Goal: Task Accomplishment & Management: Manage account settings

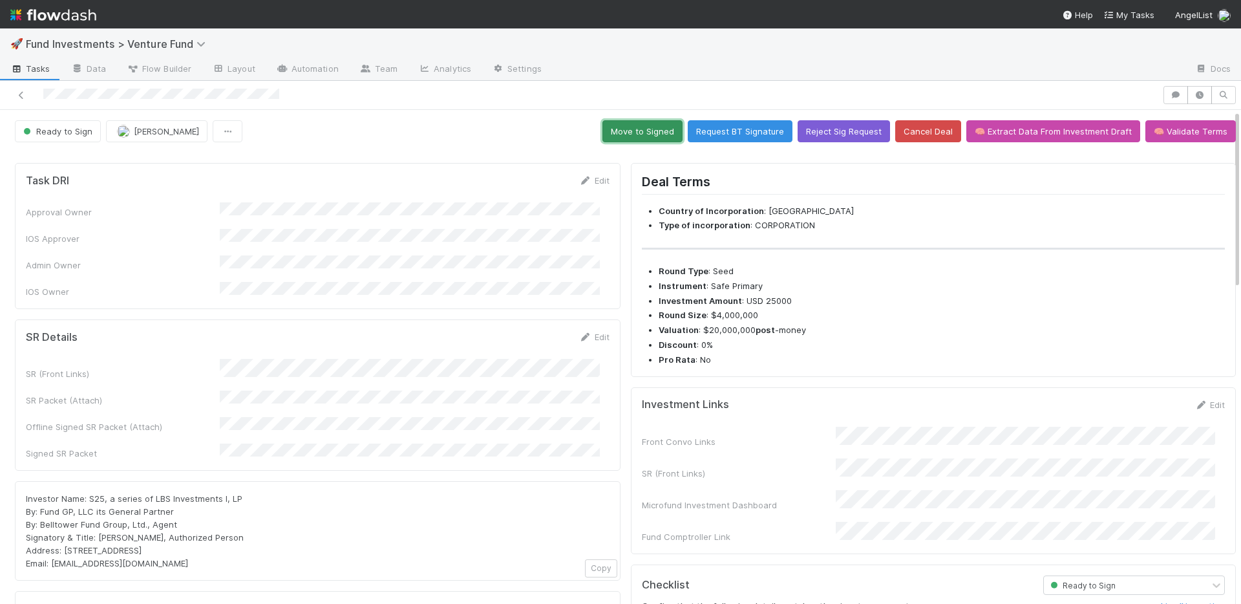
click at [651, 131] on button "Move to Signed" at bounding box center [642, 131] width 80 height 22
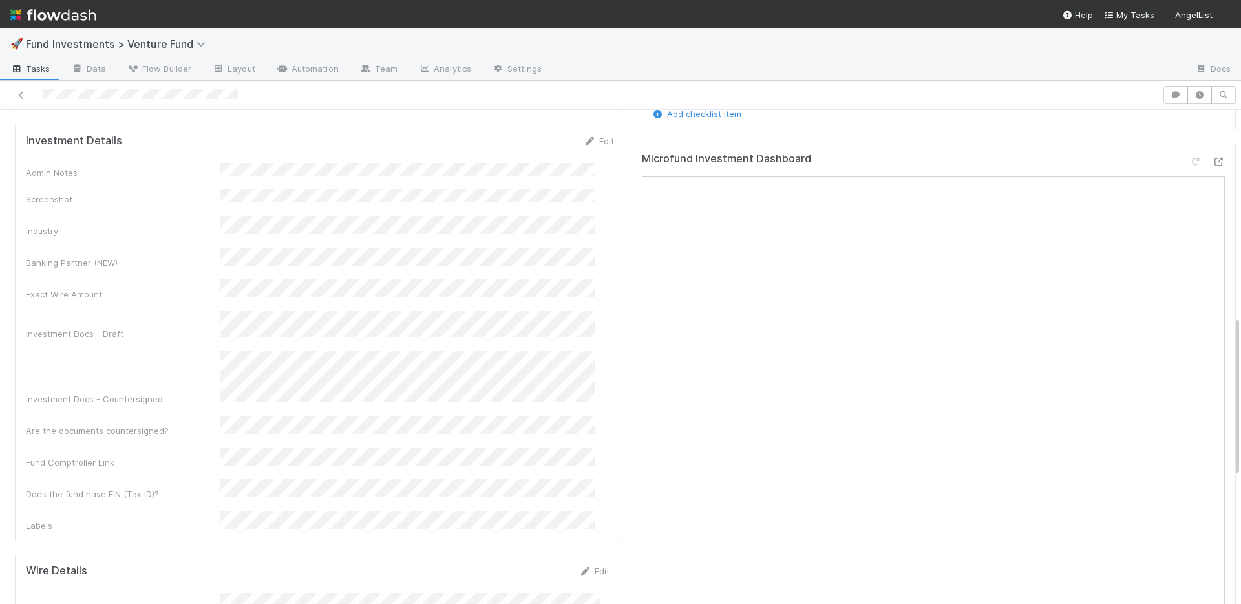
scroll to position [891, 0]
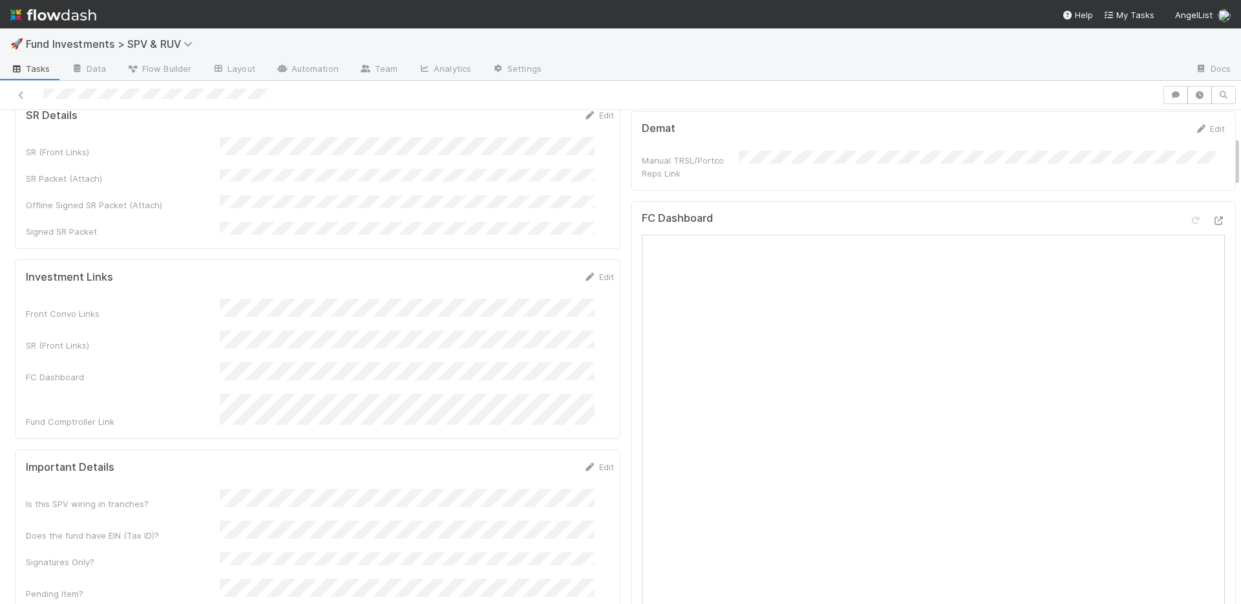
scroll to position [503, 0]
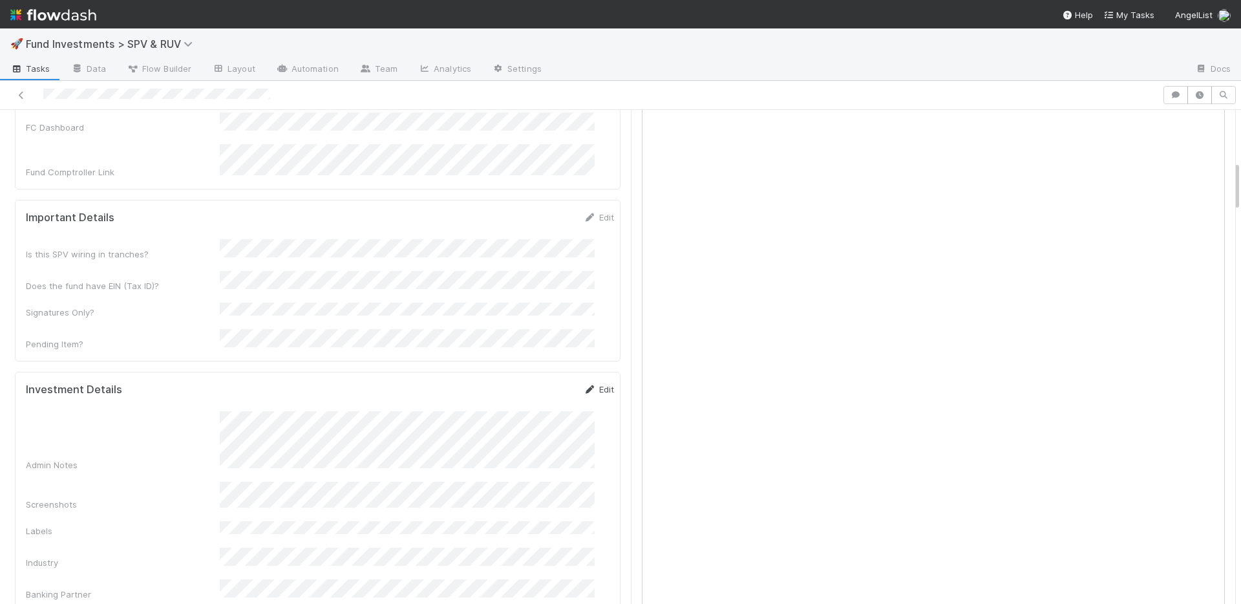
click at [587, 384] on link "Edit" at bounding box center [599, 389] width 30 height 10
click at [533, 383] on button "Save" at bounding box center [545, 394] width 37 height 22
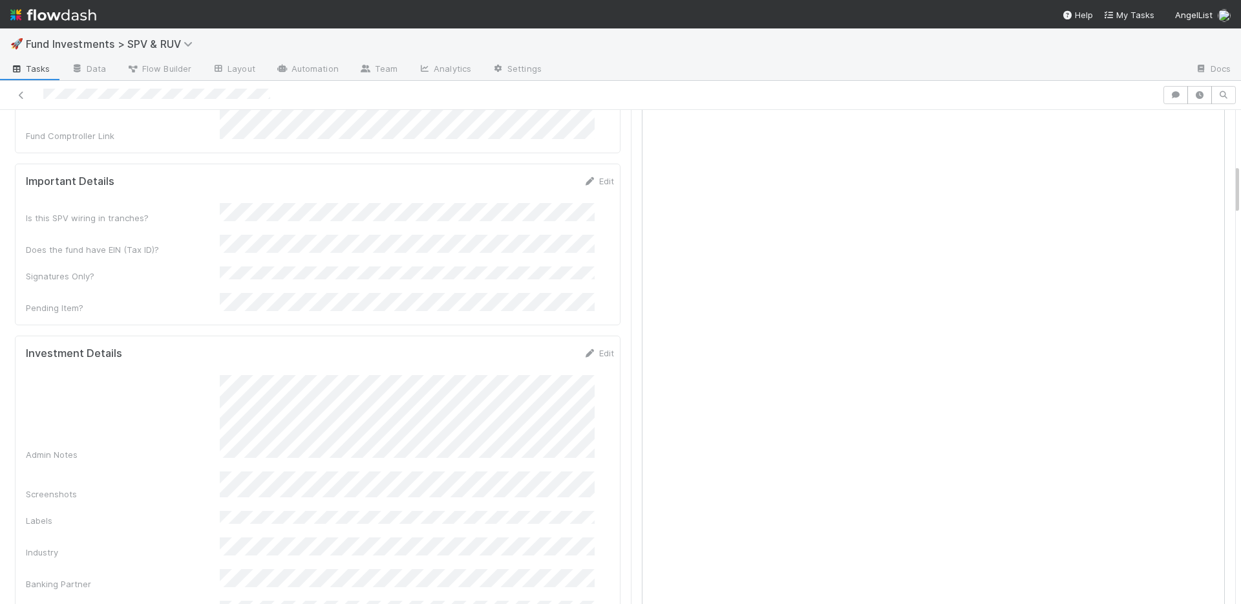
scroll to position [712, 0]
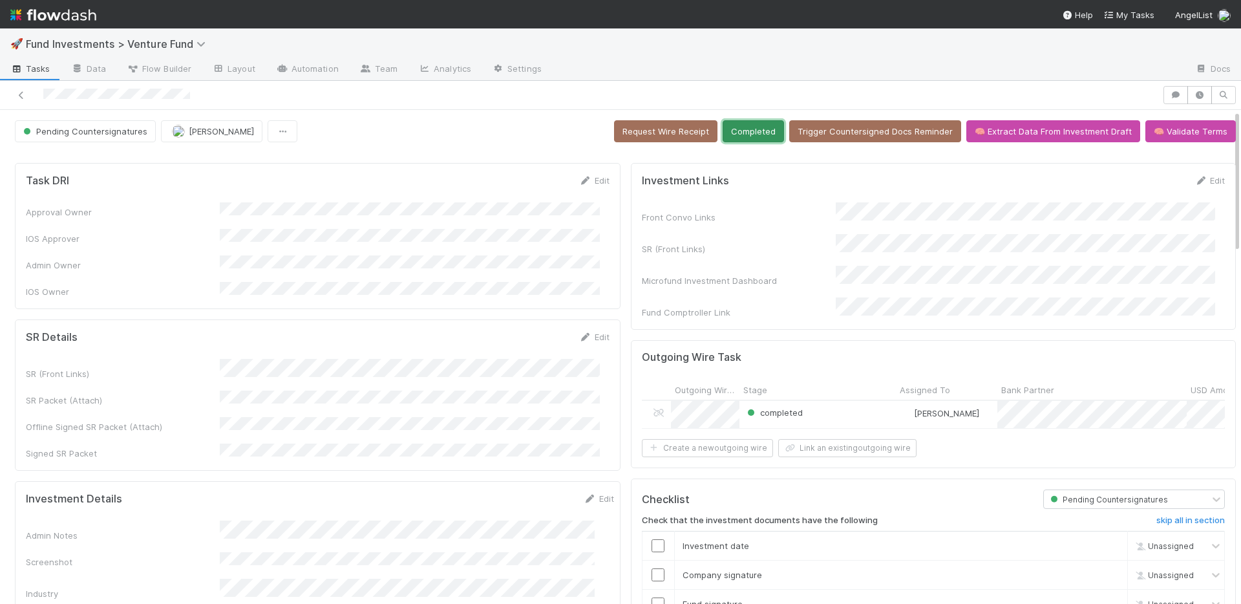
click at [743, 127] on button "Completed" at bounding box center [753, 131] width 61 height 22
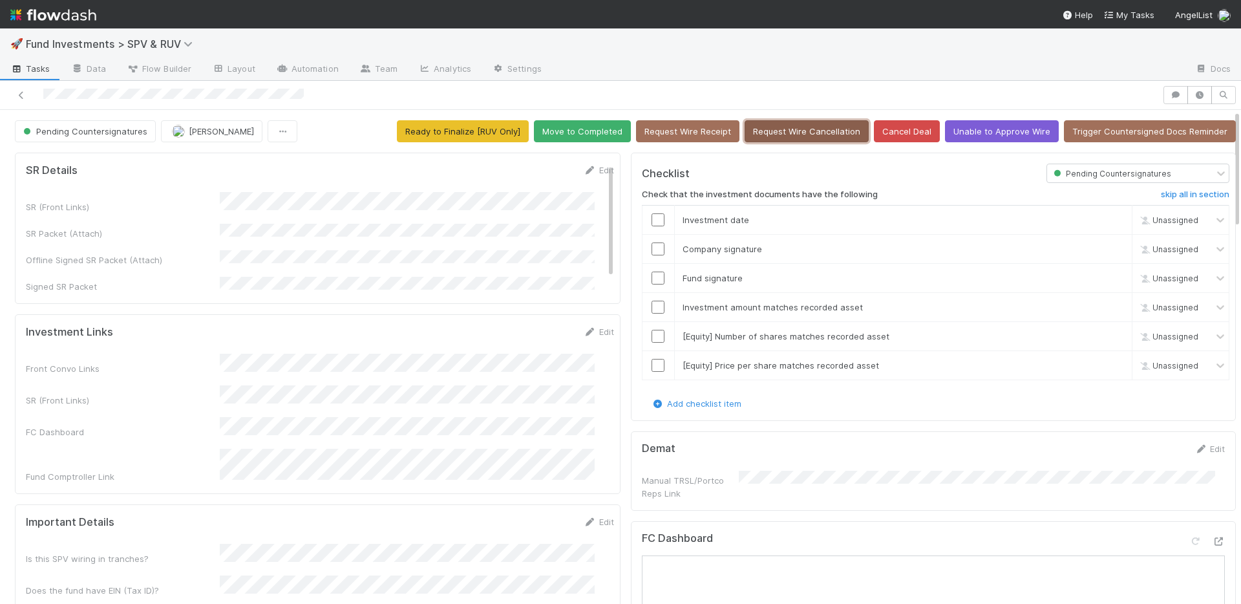
click at [816, 132] on button "Request Wire Cancellation" at bounding box center [807, 131] width 124 height 22
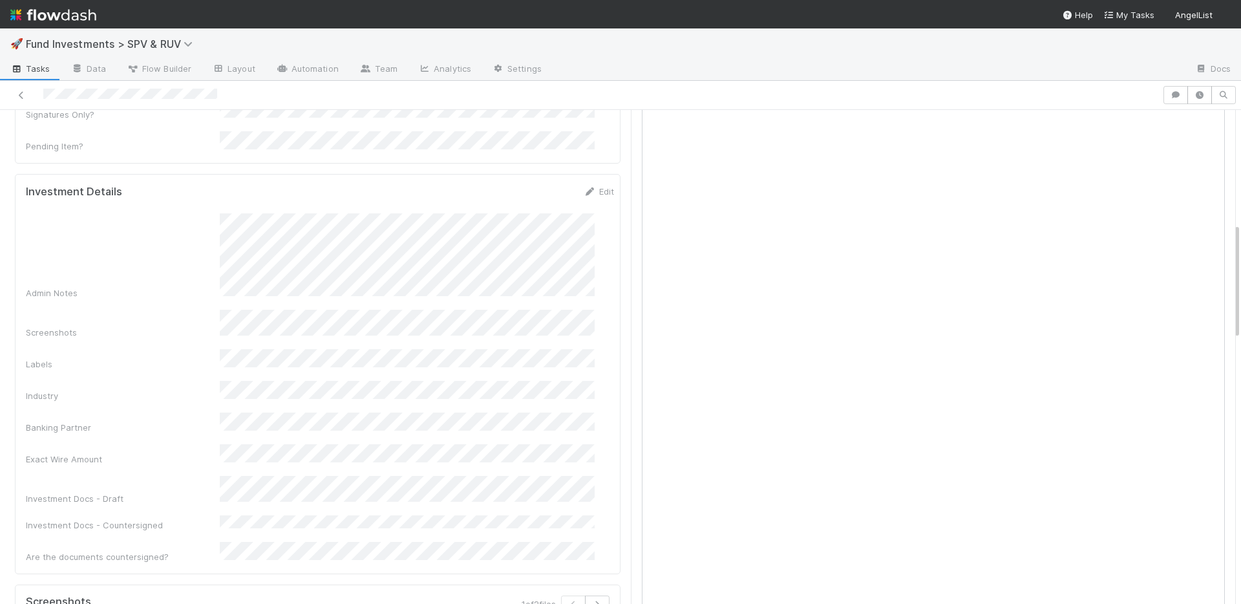
scroll to position [500, 0]
click at [586, 181] on link "Edit" at bounding box center [599, 186] width 30 height 10
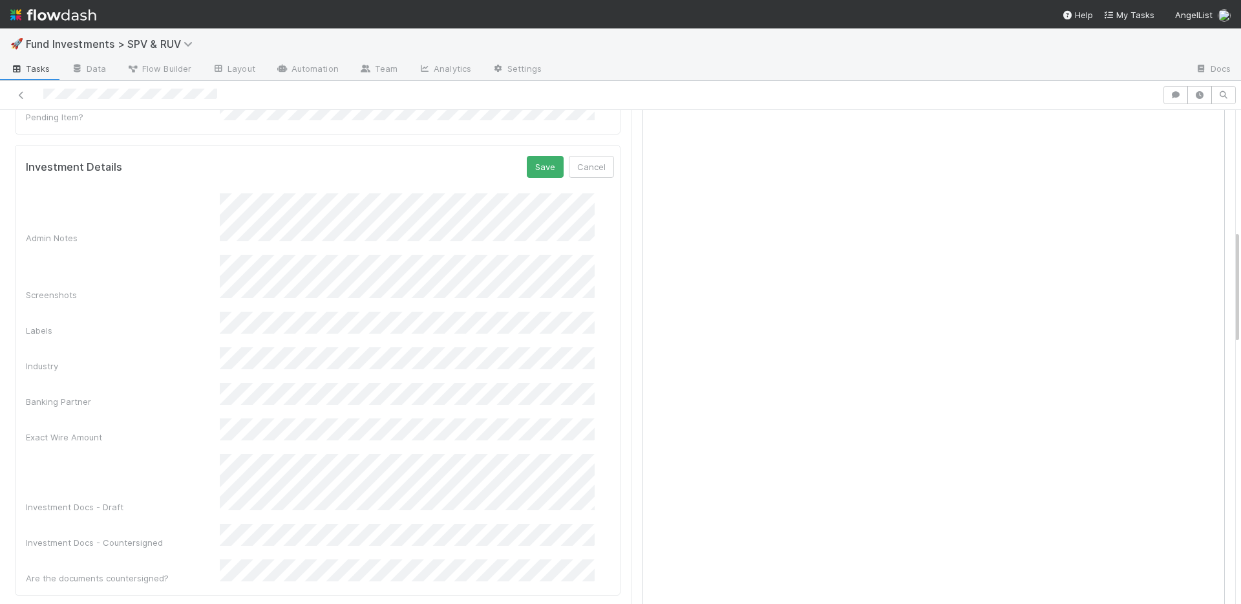
scroll to position [524, 0]
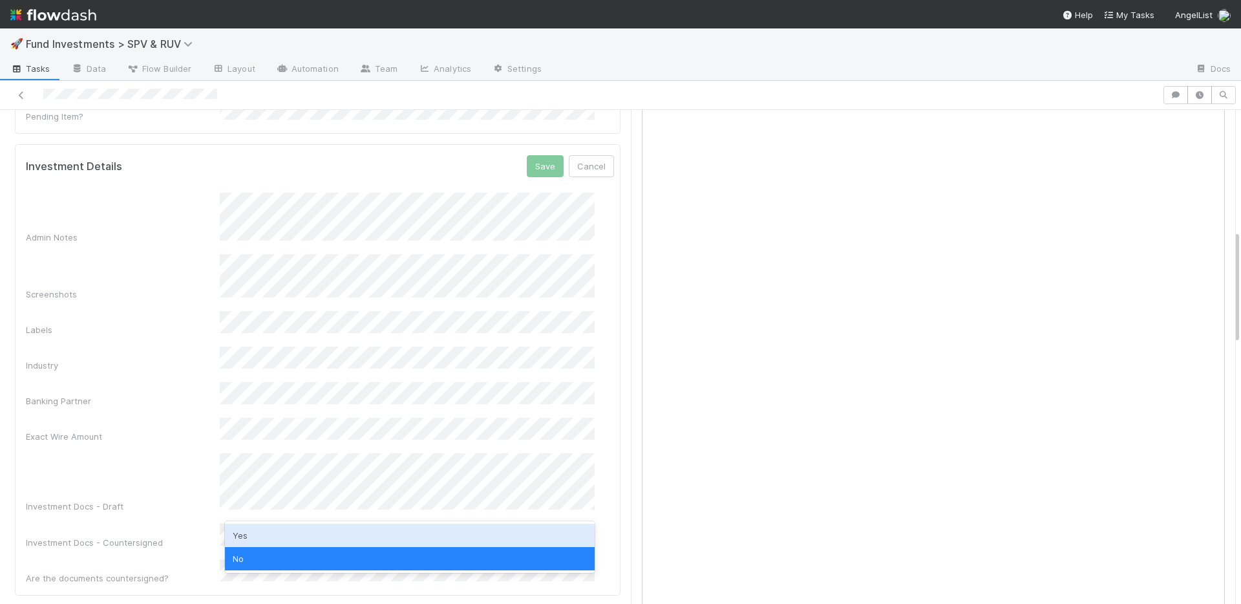
click at [277, 528] on div "Yes" at bounding box center [410, 534] width 370 height 23
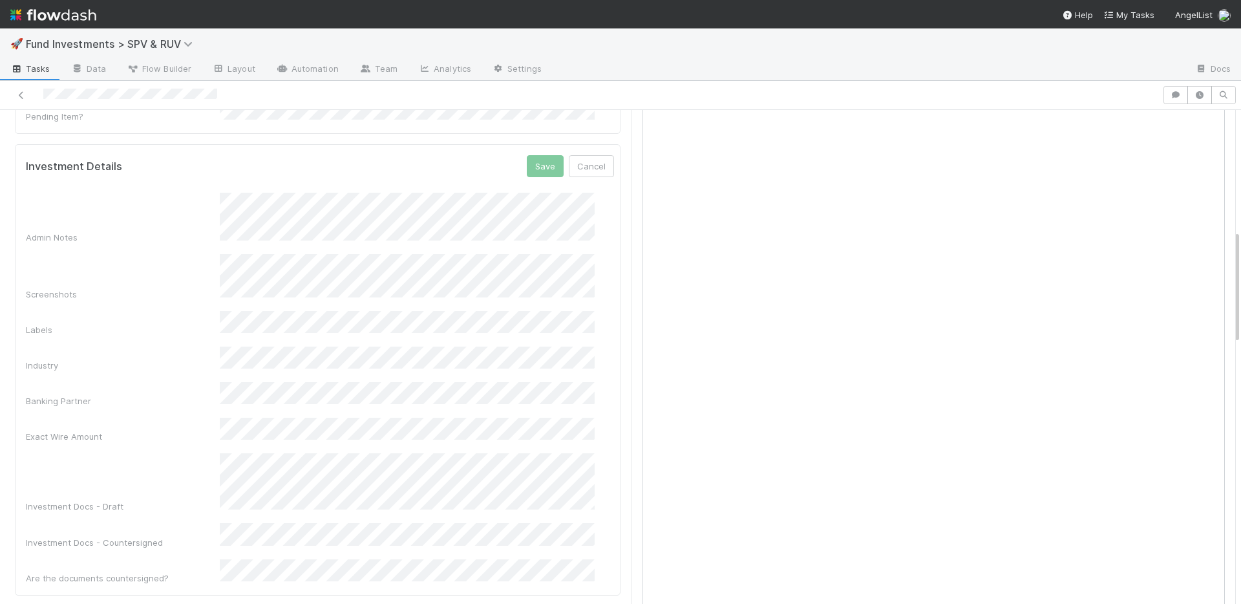
click at [488, 155] on div "Investment Details Save Cancel" at bounding box center [320, 166] width 588 height 22
click at [533, 155] on button "Save" at bounding box center [545, 166] width 37 height 22
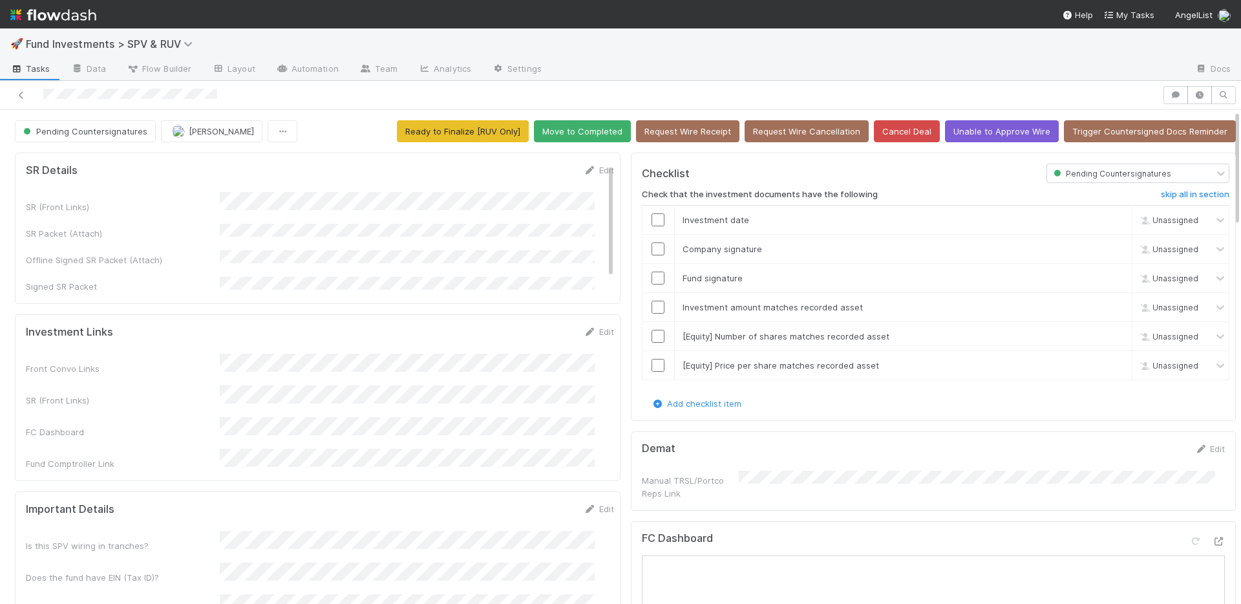
scroll to position [0, 0]
click at [562, 133] on button "Move to Completed" at bounding box center [582, 131] width 97 height 22
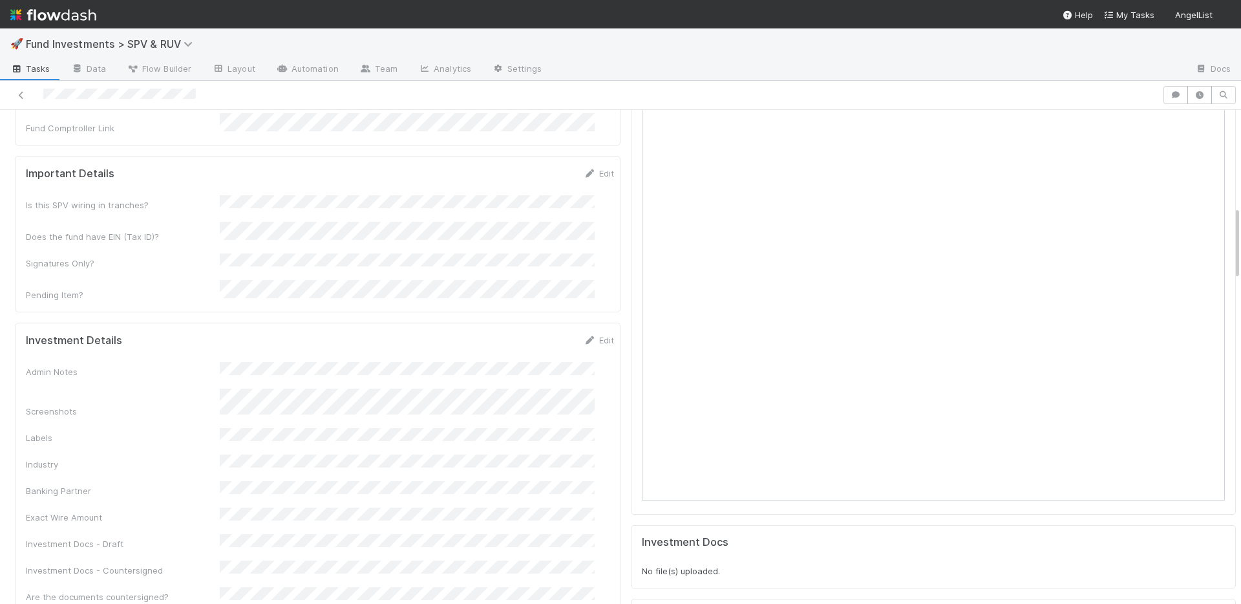
scroll to position [372, 0]
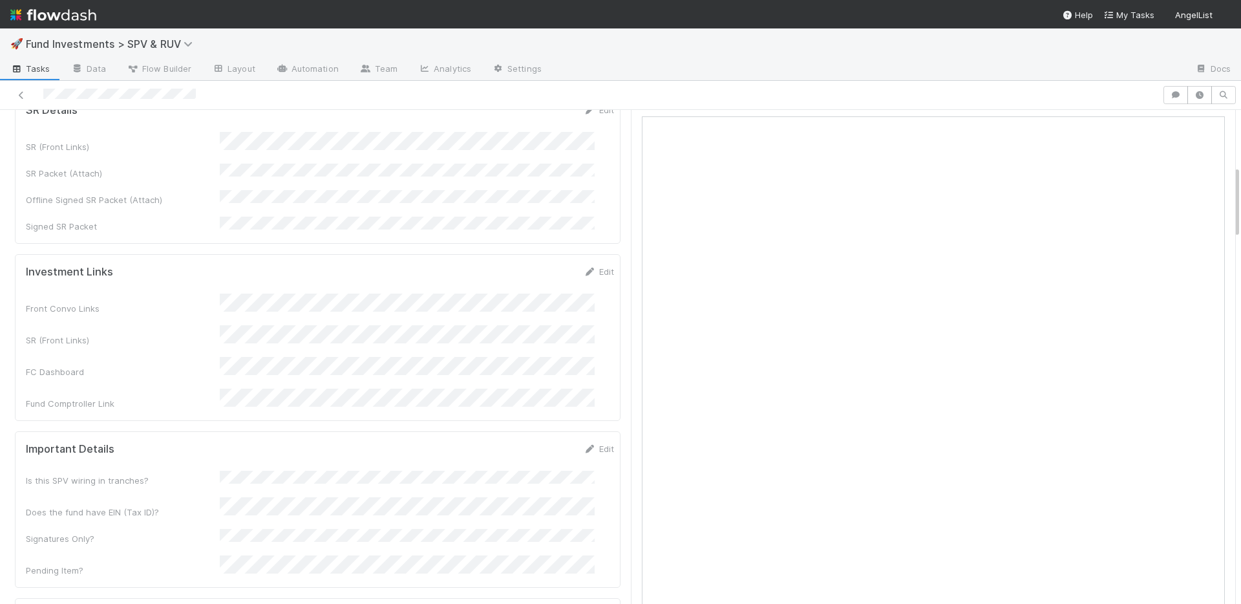
drag, startPoint x: 583, startPoint y: 178, endPoint x: 586, endPoint y: 123, distance: 55.0
click at [583, 178] on div "SR (Front Links) SR Packet (Attach) Offline Signed SR Packet (Attach) Signed SR…" at bounding box center [320, 182] width 588 height 101
click at [586, 114] on link "Edit" at bounding box center [599, 110] width 30 height 10
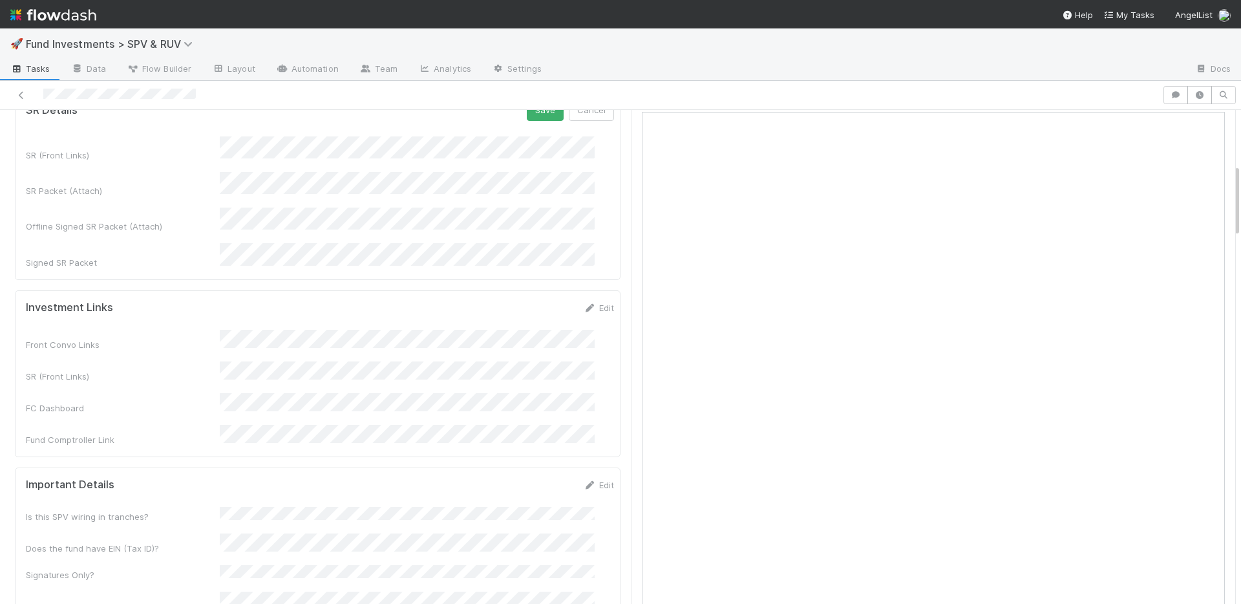
scroll to position [355, 0]
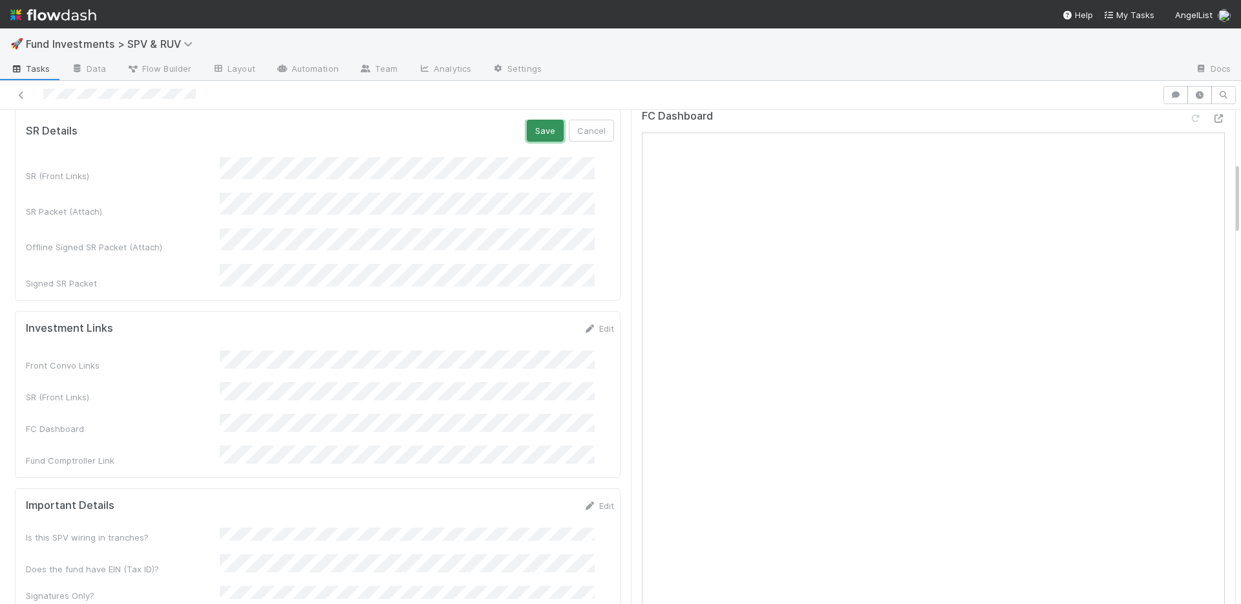
click at [527, 133] on button "Save" at bounding box center [545, 131] width 37 height 22
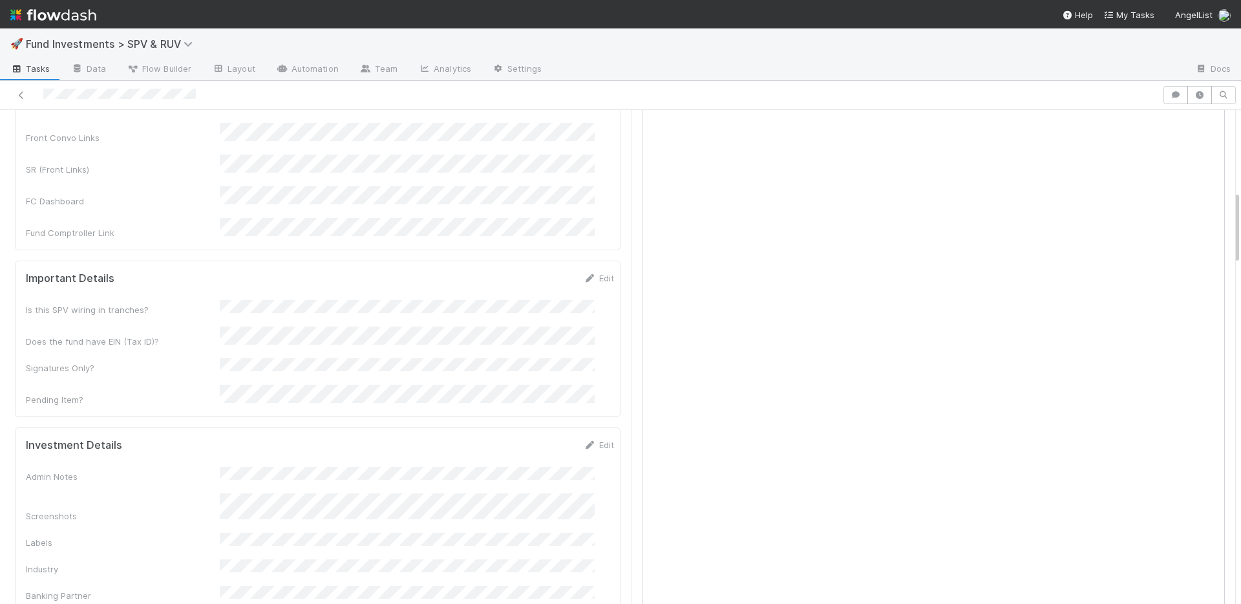
scroll to position [476, 0]
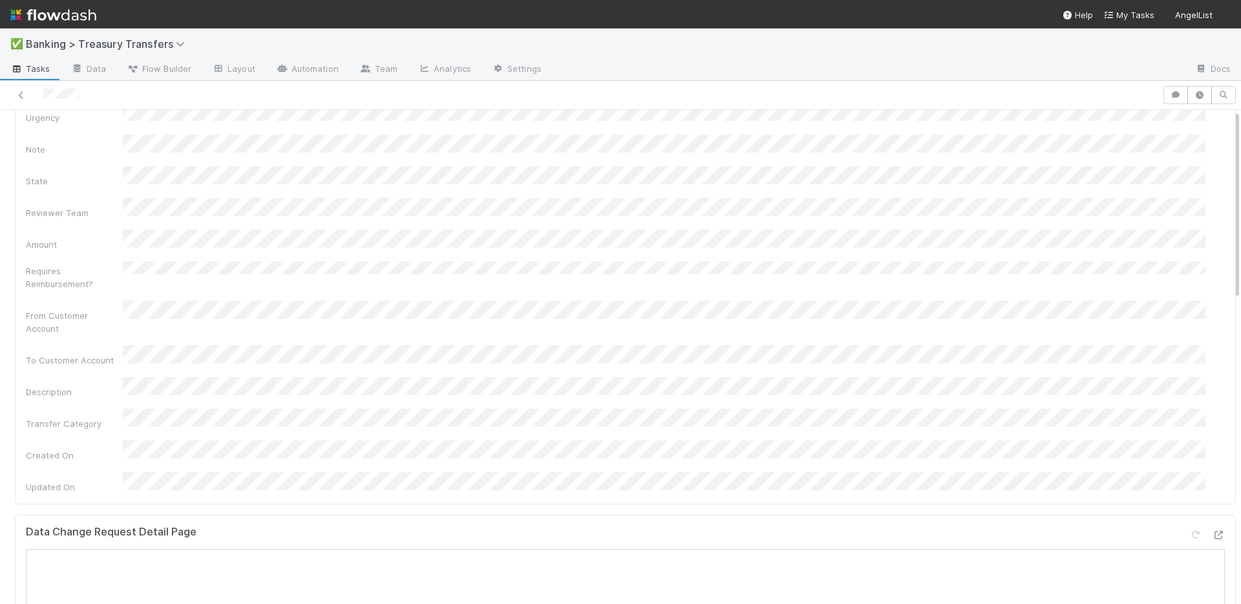
scroll to position [280, 0]
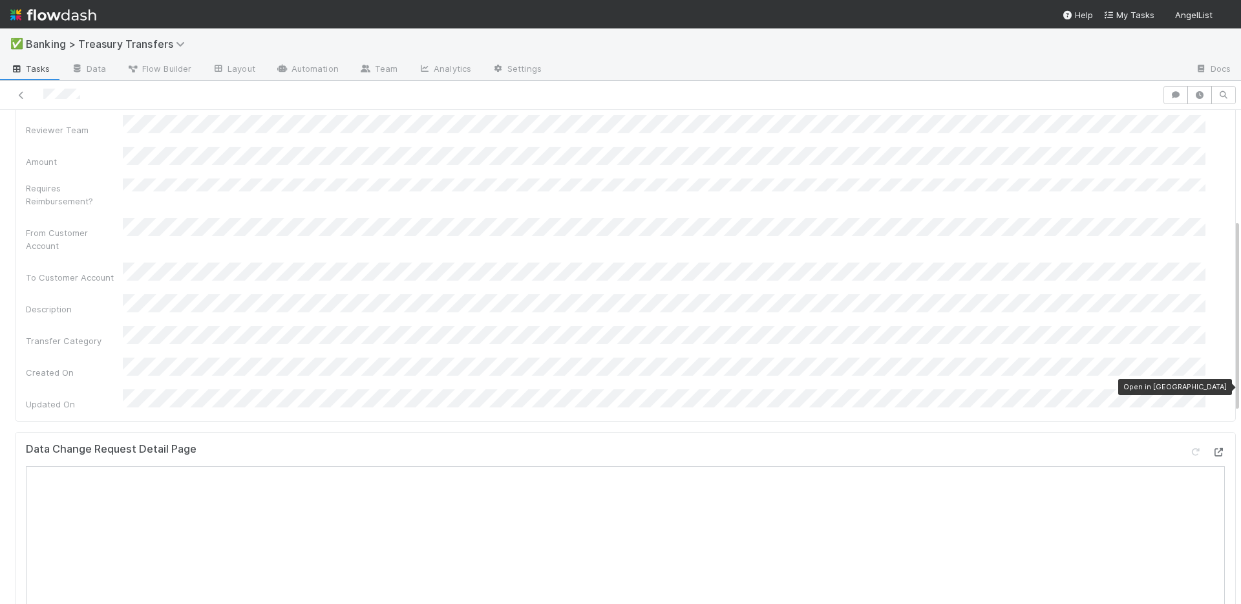
click at [1212, 448] on icon at bounding box center [1218, 452] width 13 height 8
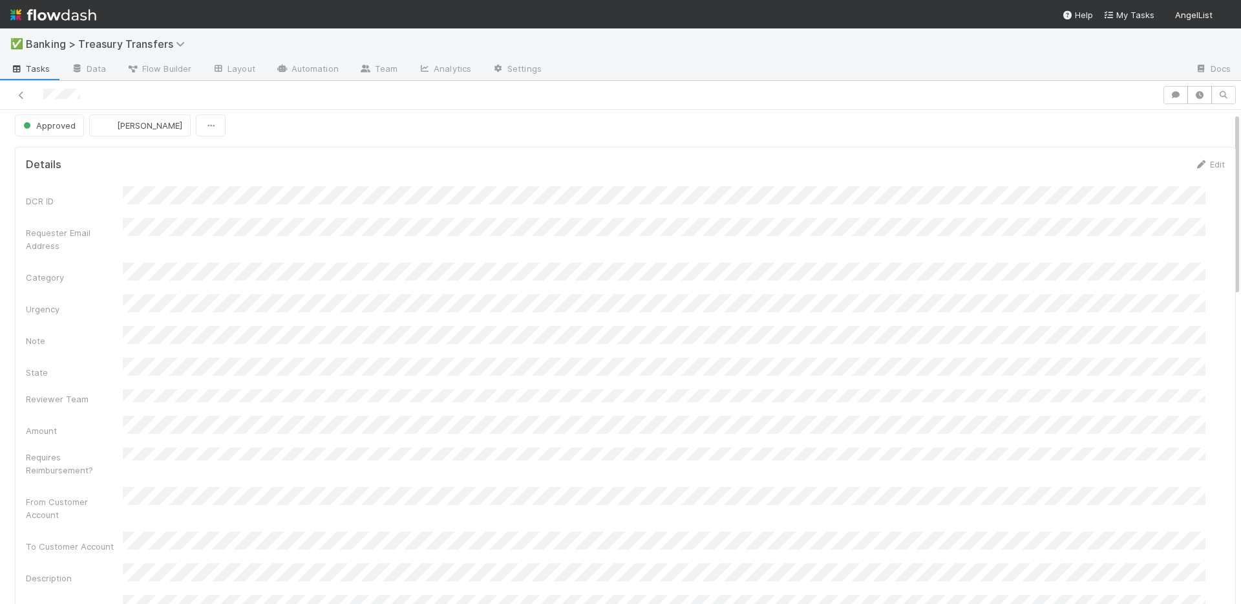
scroll to position [0, 0]
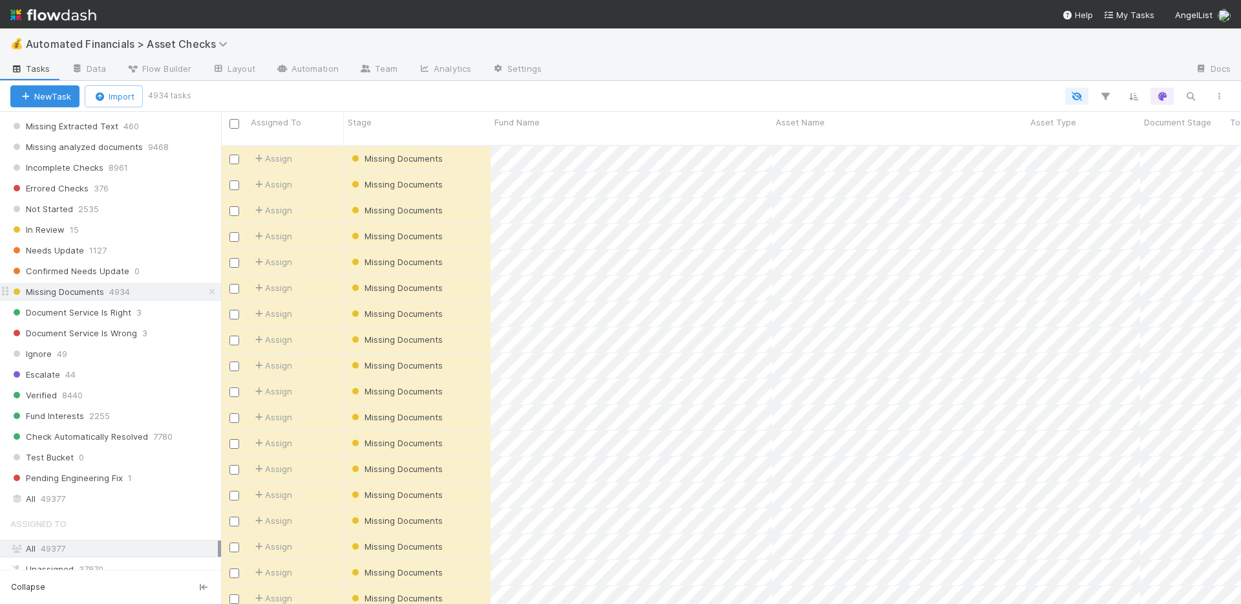
scroll to position [766, 0]
click at [206, 284] on icon at bounding box center [212, 284] width 13 height 8
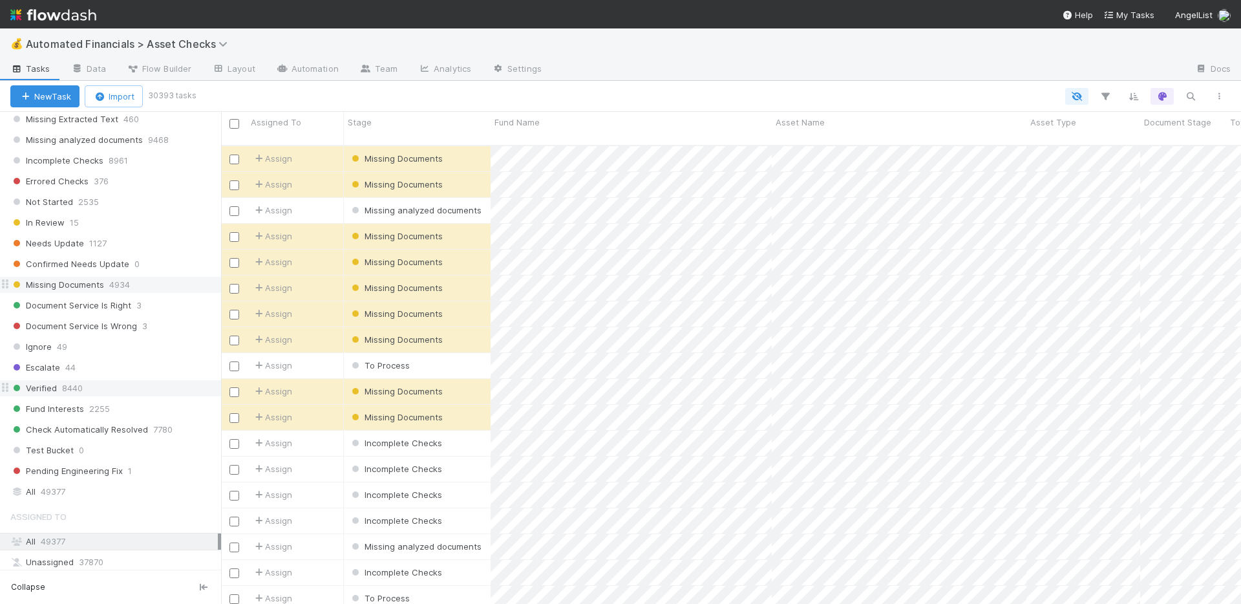
scroll to position [460, 1010]
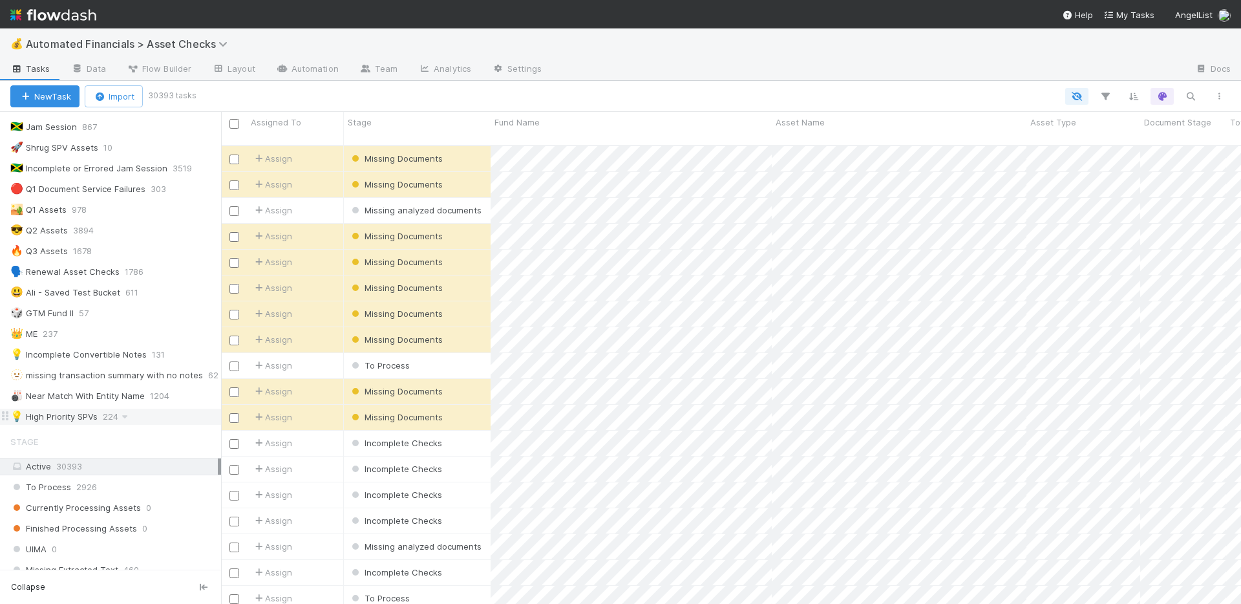
click at [162, 415] on div "💡 High Priority SPVs 224" at bounding box center [115, 416] width 211 height 16
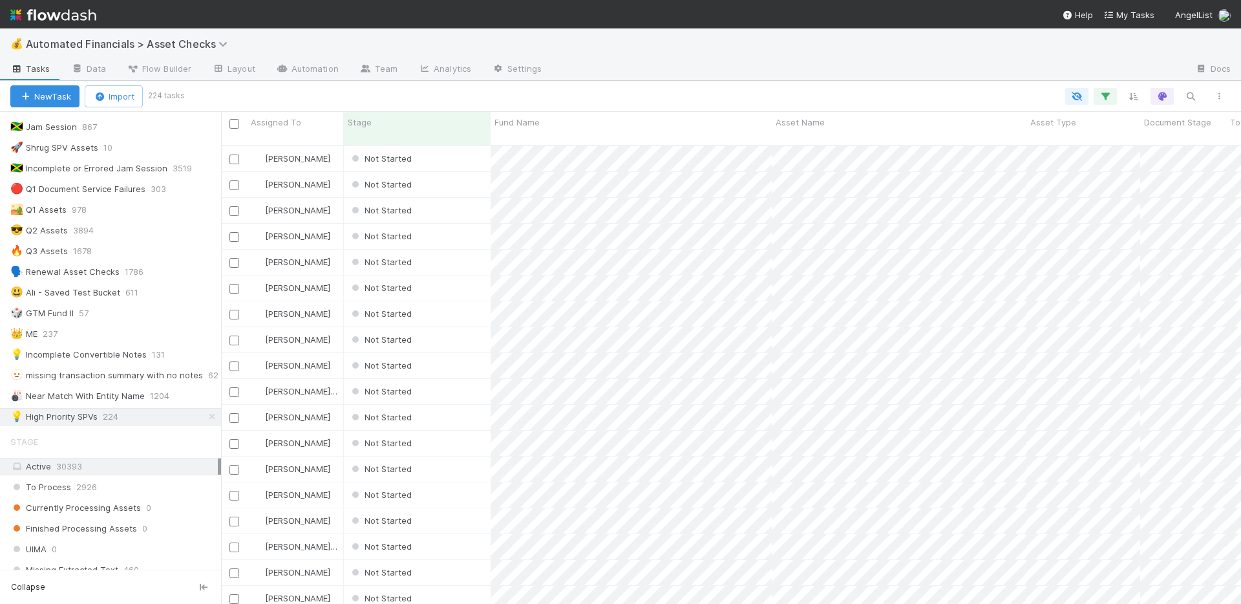
scroll to position [460, 1010]
click at [462, 198] on div "Not Started" at bounding box center [417, 210] width 147 height 25
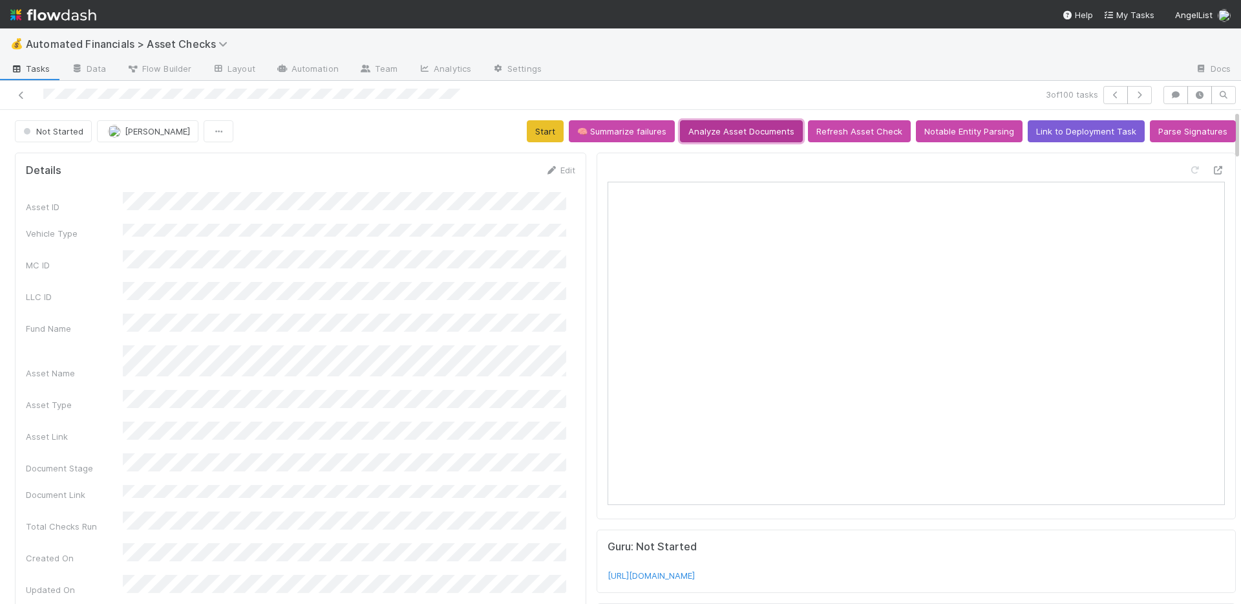
click at [734, 127] on button "Analyze Asset Documents" at bounding box center [741, 131] width 123 height 22
click at [625, 137] on button "🧠 Summarize failures" at bounding box center [622, 131] width 106 height 22
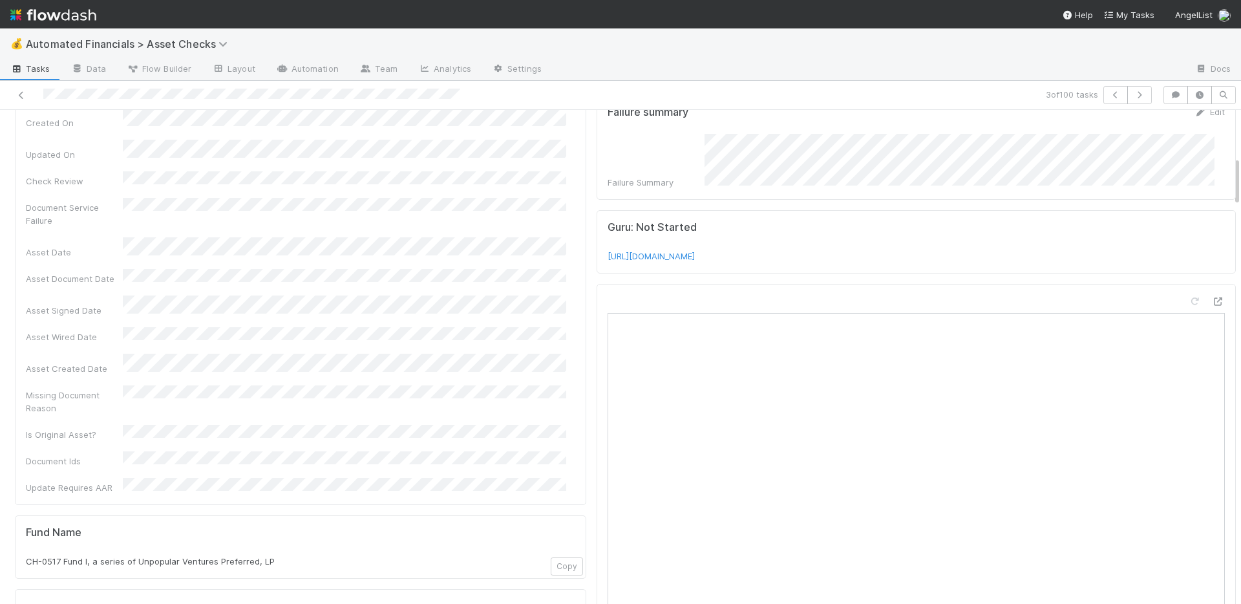
scroll to position [472, 0]
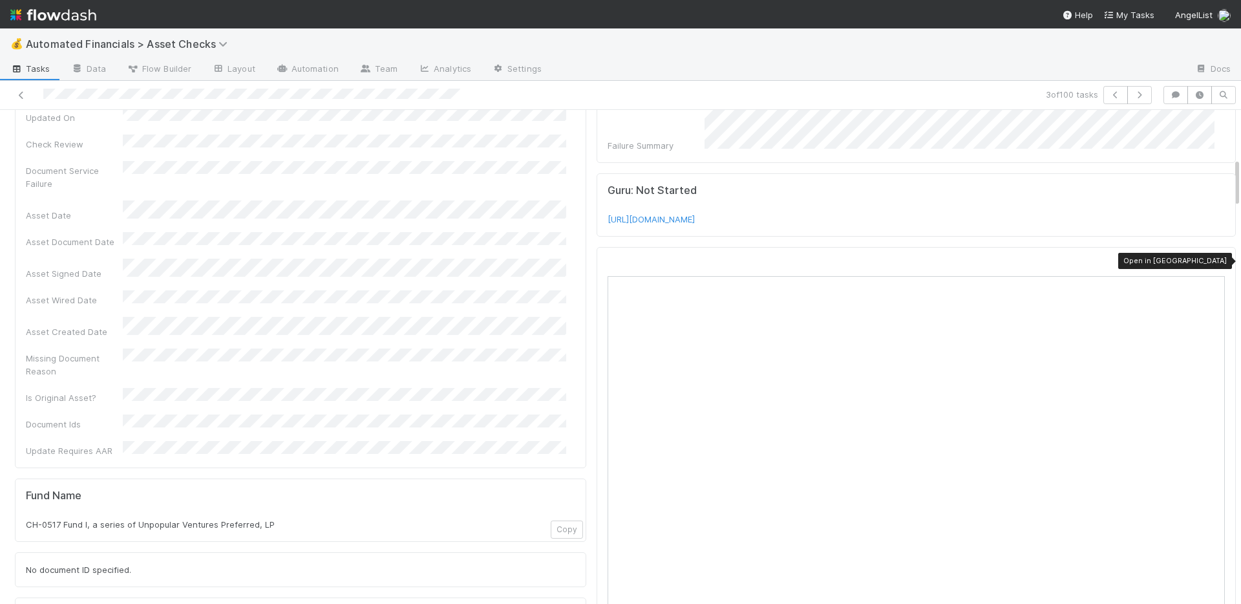
click at [1212, 260] on icon at bounding box center [1218, 264] width 13 height 8
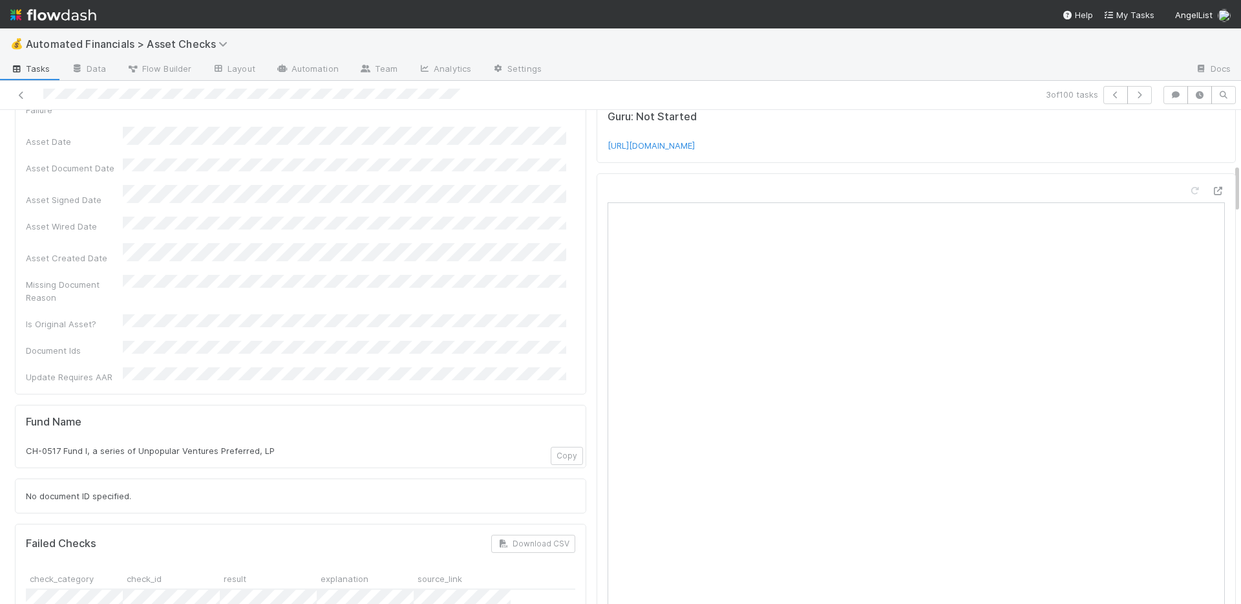
scroll to position [529, 0]
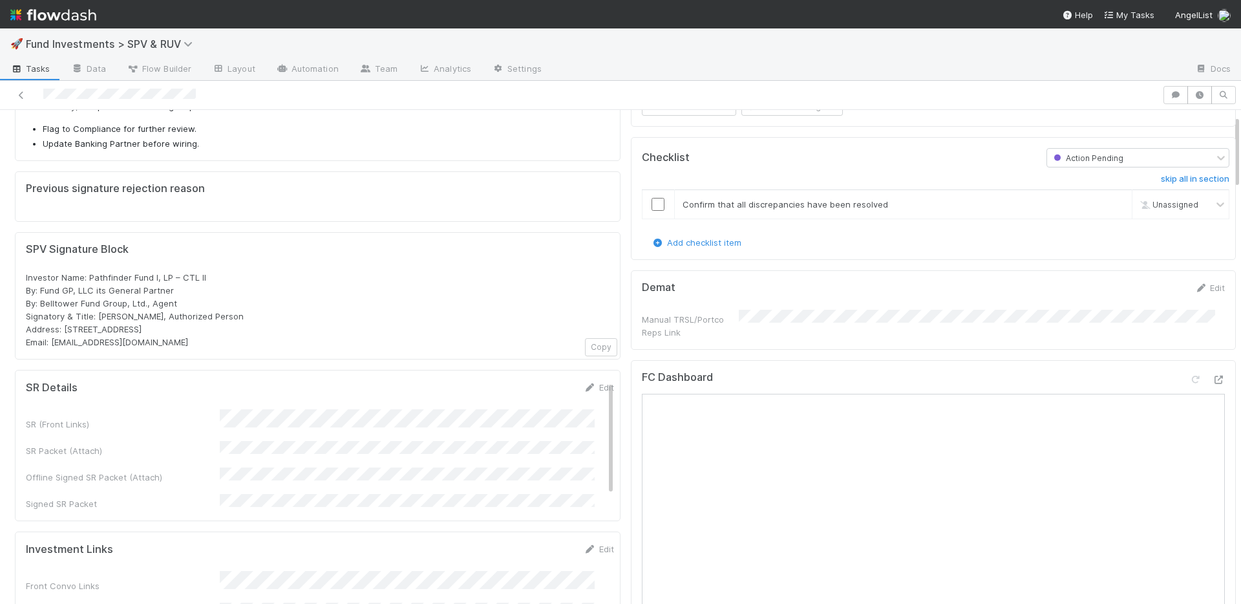
scroll to position [103, 0]
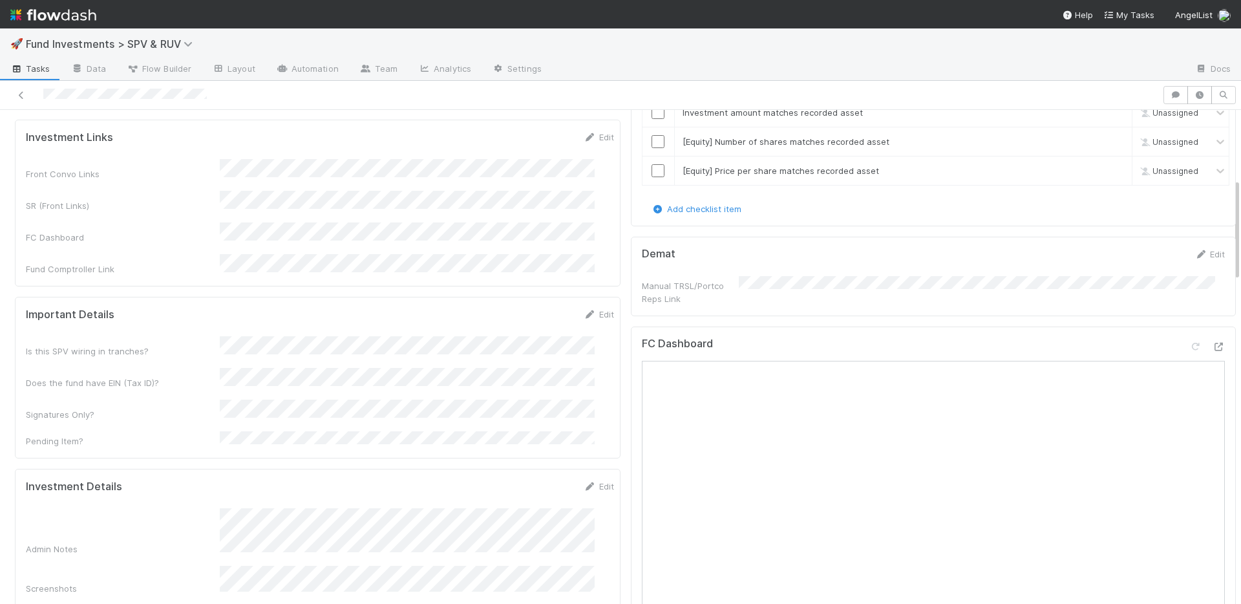
scroll to position [391, 0]
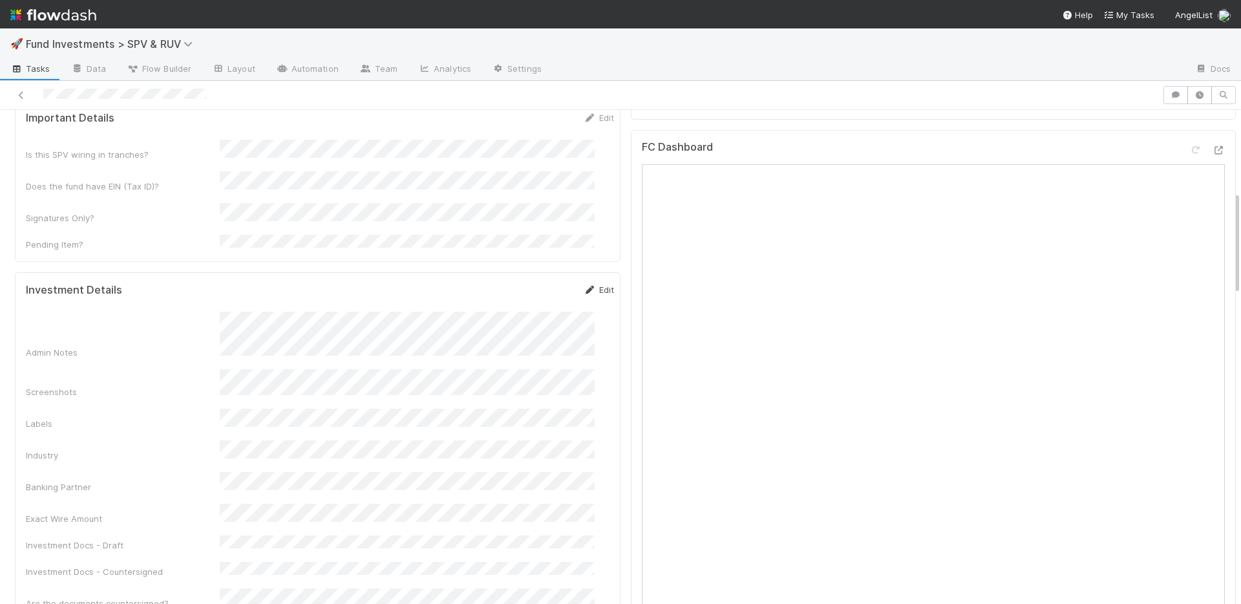
click at [585, 284] on link "Edit" at bounding box center [599, 289] width 30 height 10
click at [182, 558] on div "Exact Wire Amount" at bounding box center [123, 564] width 194 height 13
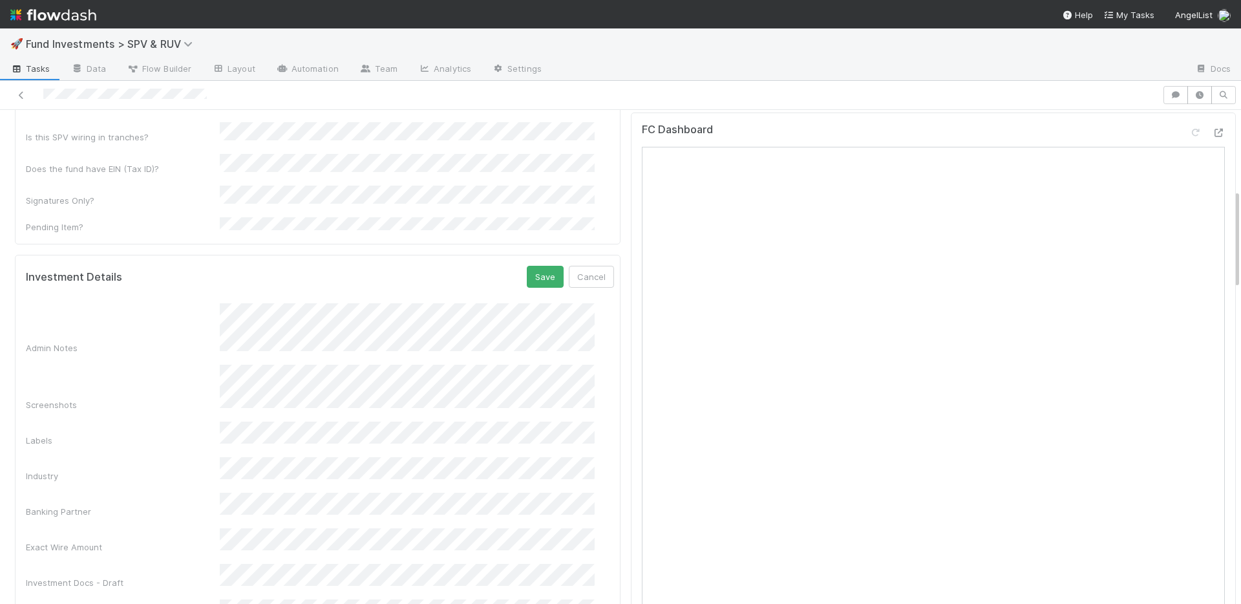
scroll to position [492, 0]
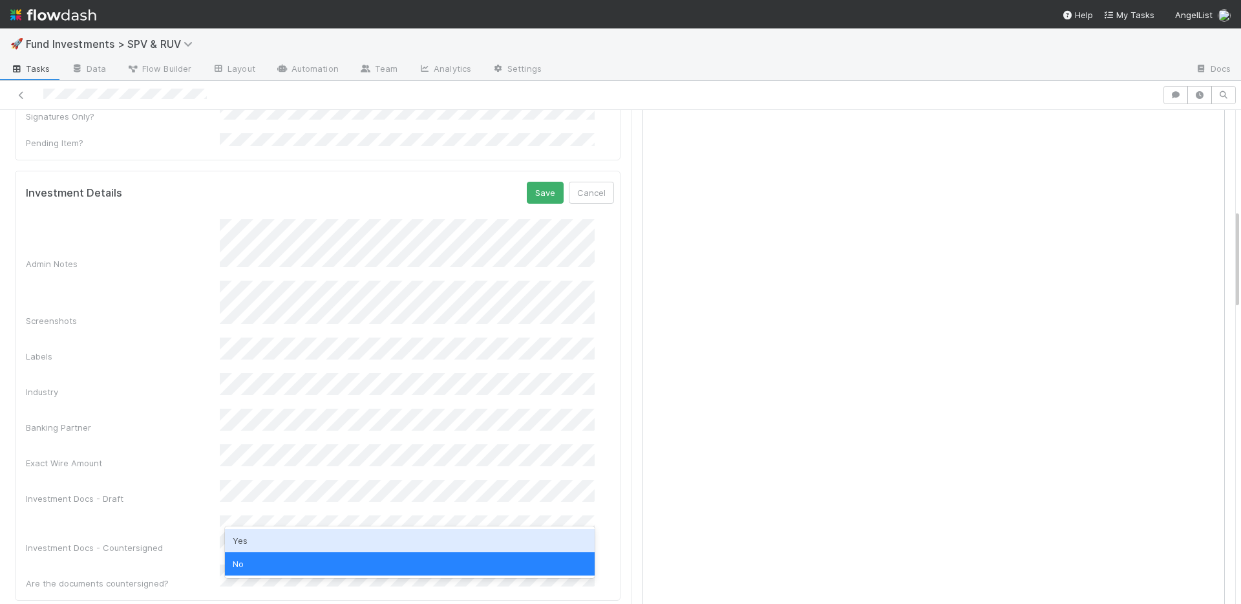
click at [272, 533] on div "Yes" at bounding box center [410, 540] width 370 height 23
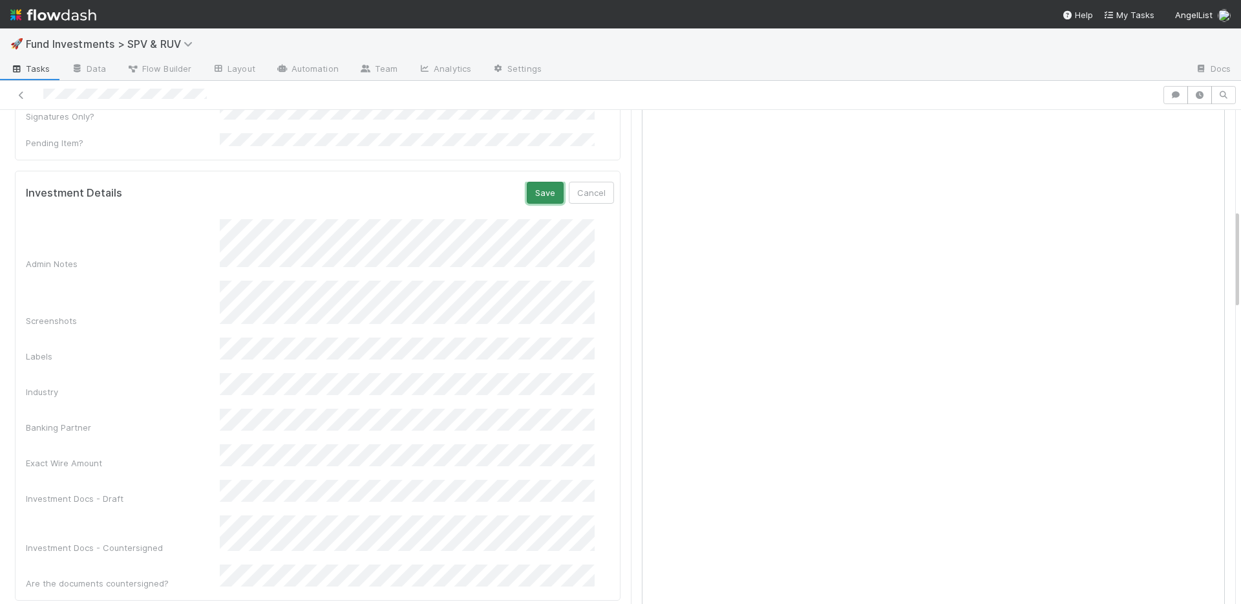
click at [528, 182] on button "Save" at bounding box center [545, 193] width 37 height 22
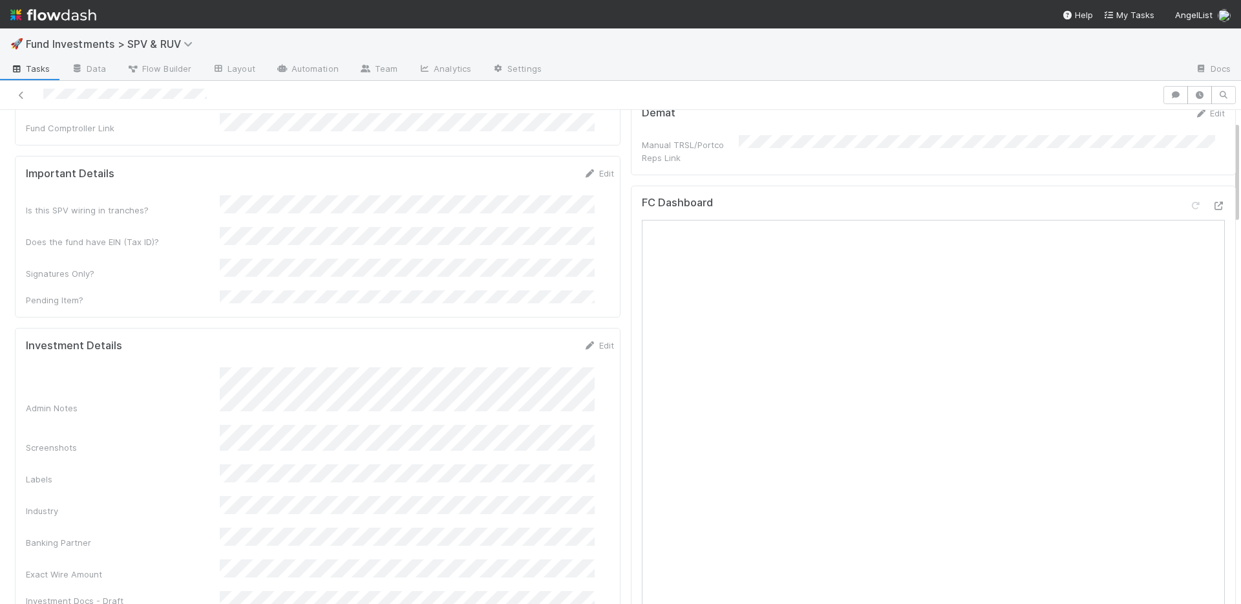
scroll to position [0, 0]
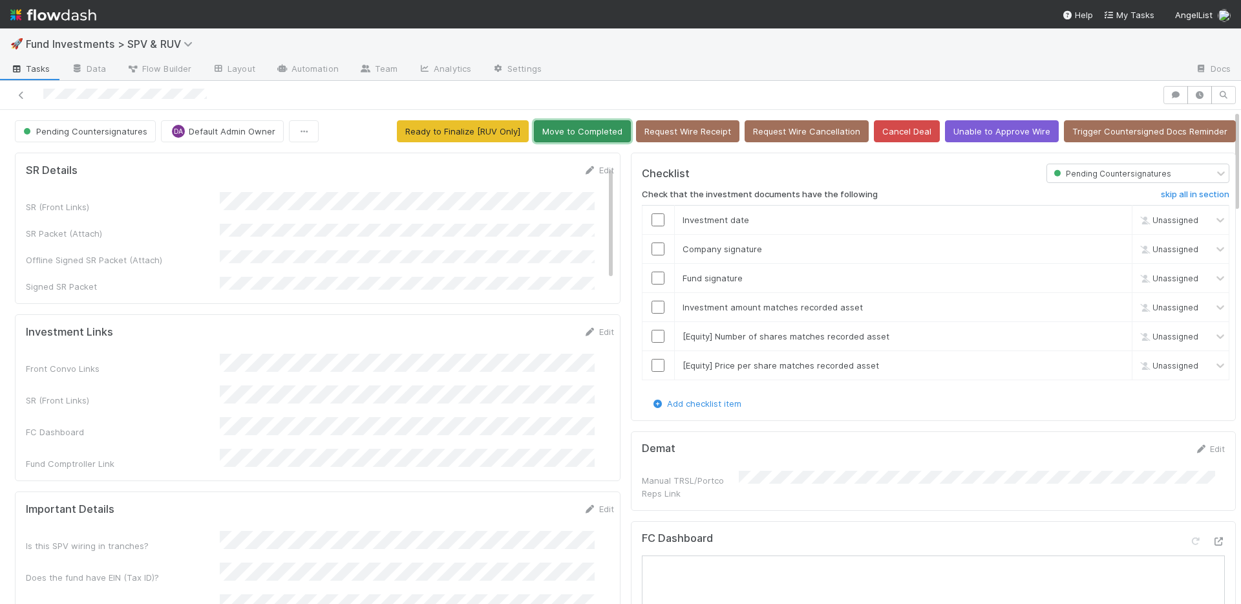
click at [601, 132] on button "Move to Completed" at bounding box center [582, 131] width 97 height 22
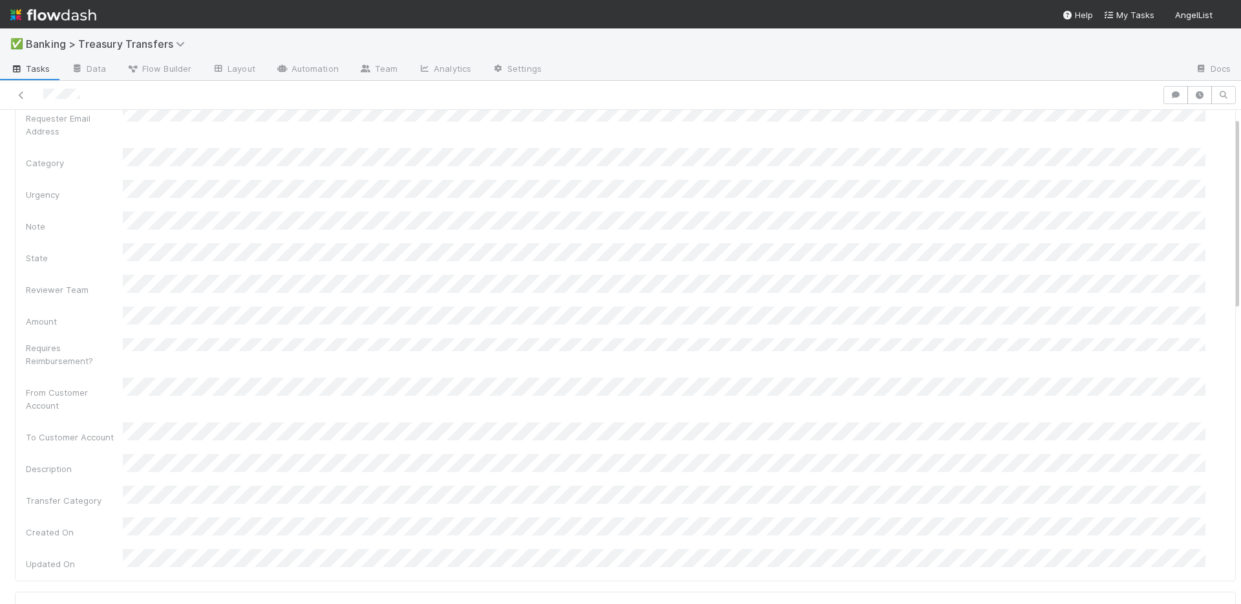
scroll to position [412, 0]
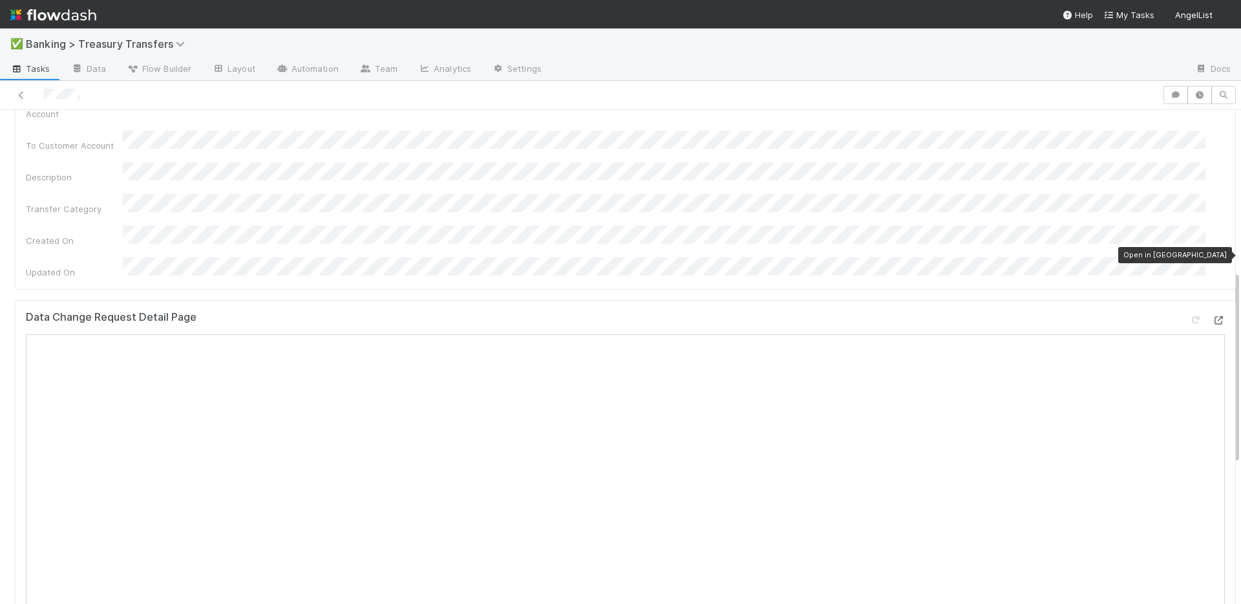
click at [1212, 313] on div at bounding box center [1218, 319] width 13 height 13
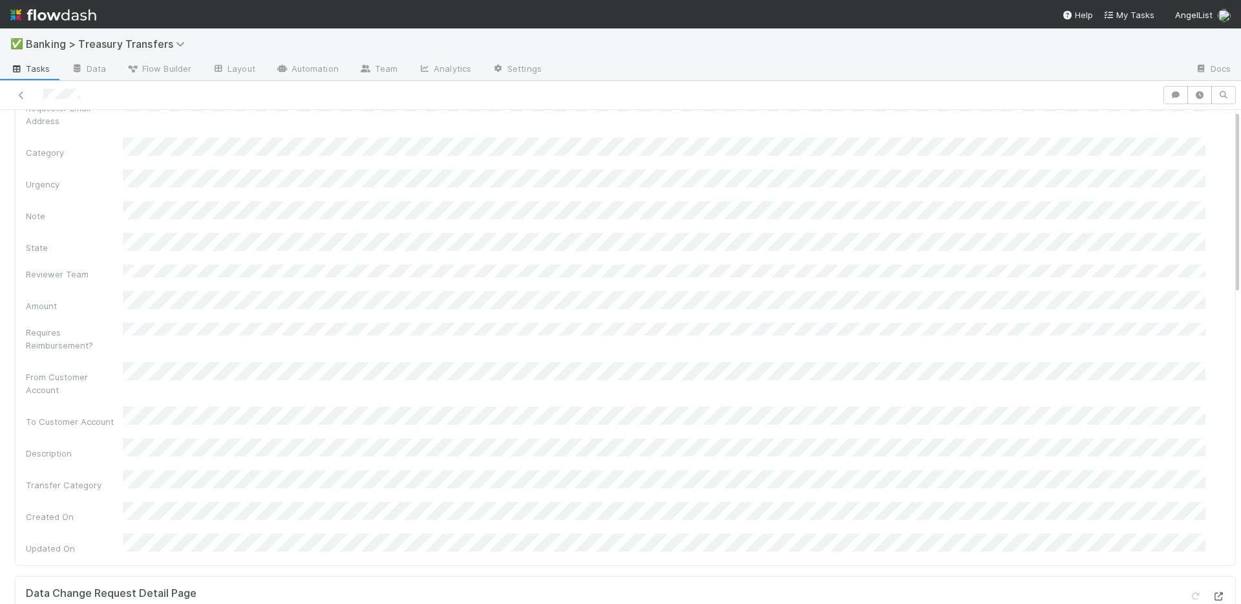
scroll to position [0, 0]
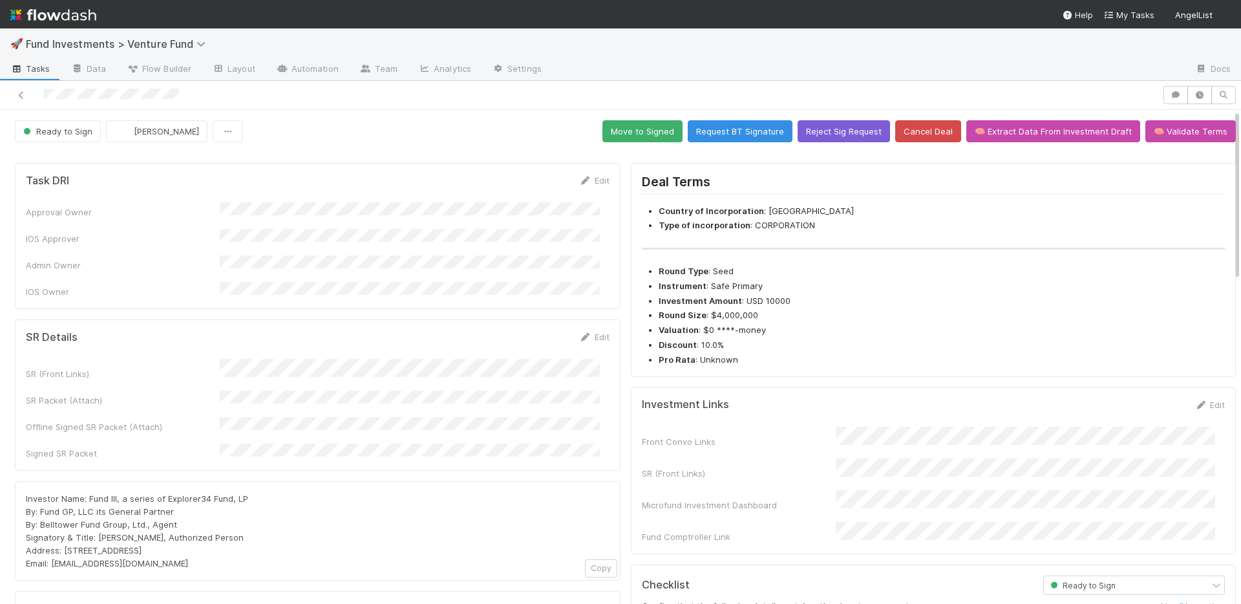
click at [475, 319] on div "SR Details Edit SR (Front Links) SR Packet (Attach) Offline Signed SR Packet (A…" at bounding box center [318, 394] width 606 height 151
click at [840, 132] on button "Reject Sig Request" at bounding box center [844, 131] width 92 height 22
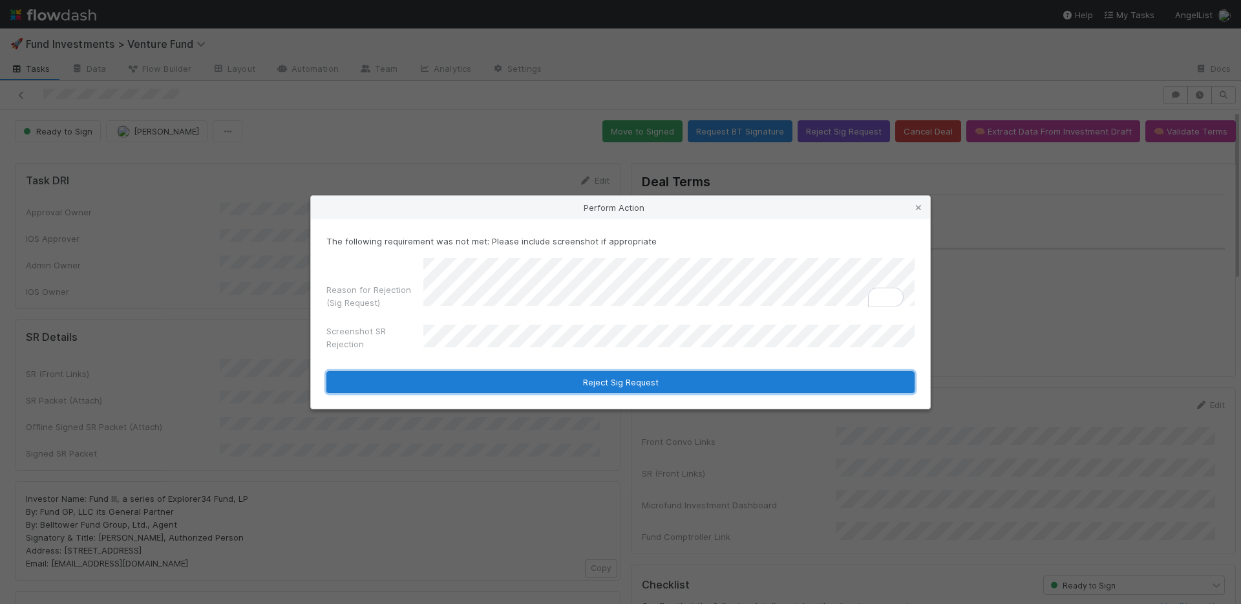
click at [617, 379] on button "Reject Sig Request" at bounding box center [620, 382] width 588 height 22
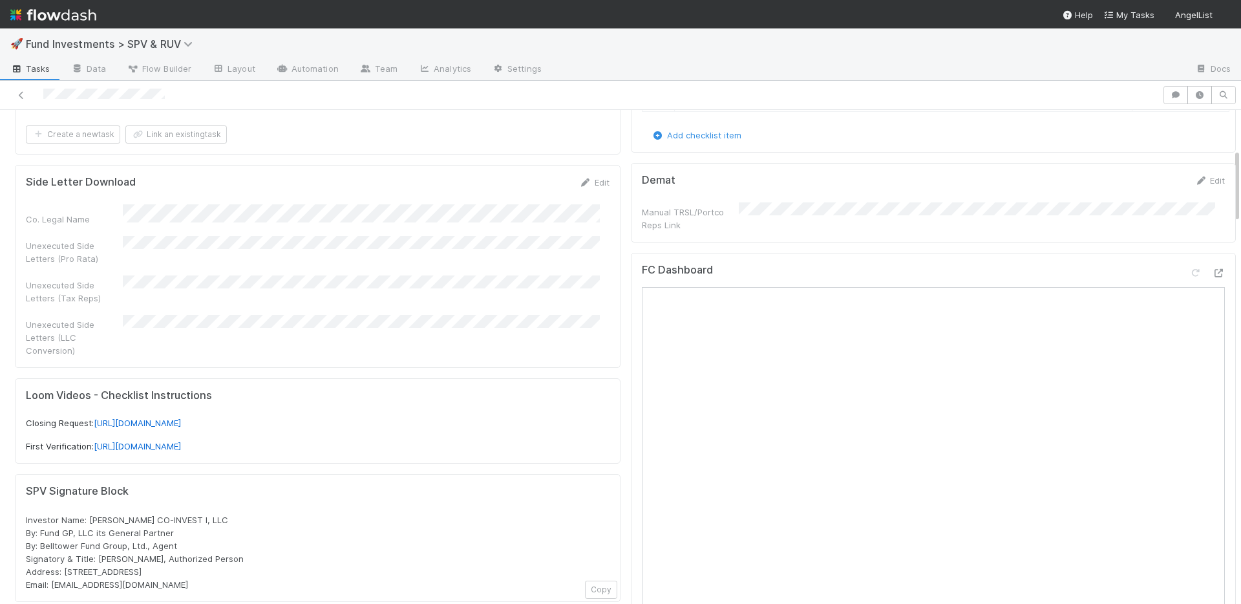
scroll to position [630, 0]
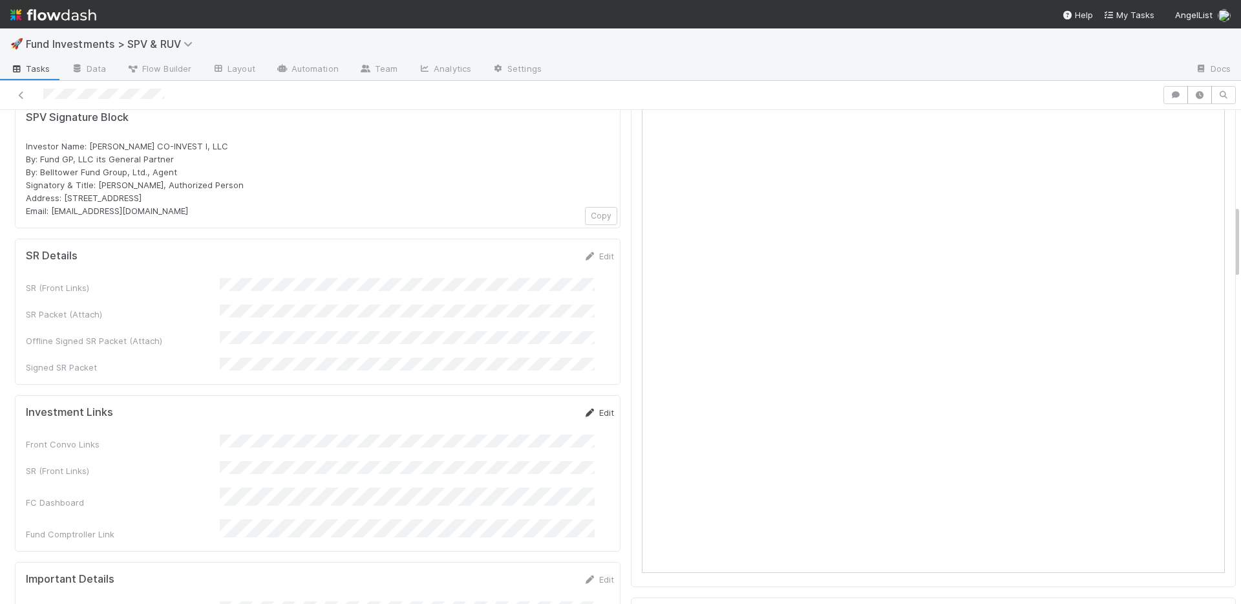
click at [589, 407] on link "Edit" at bounding box center [599, 412] width 30 height 10
click at [527, 406] on button "Save" at bounding box center [545, 417] width 37 height 22
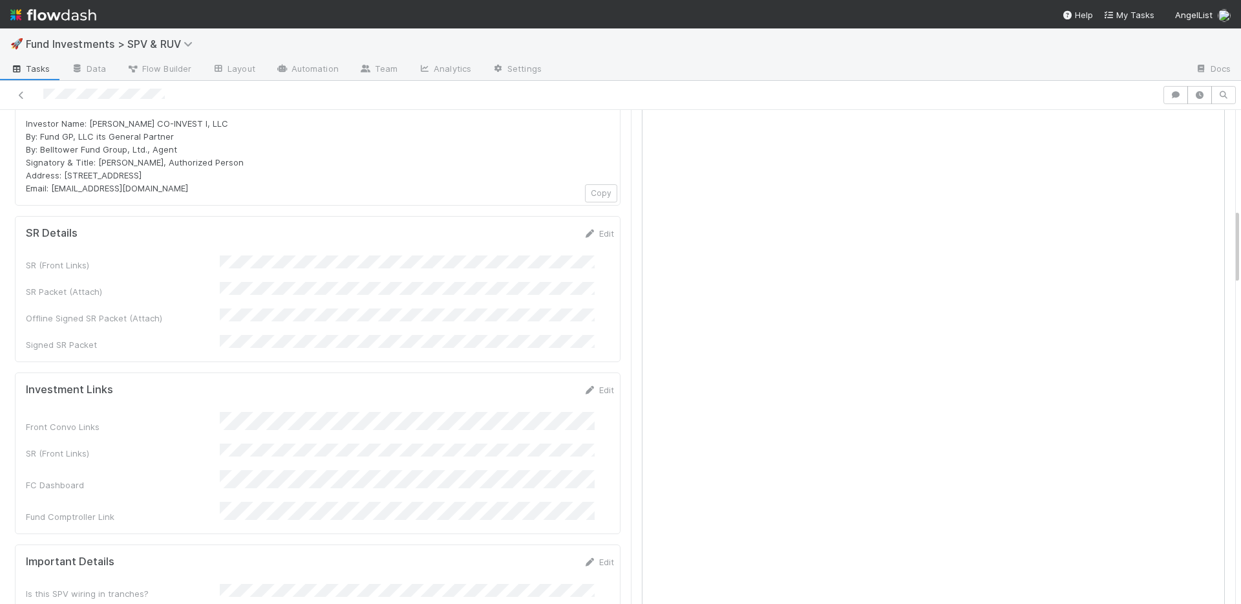
scroll to position [665, 0]
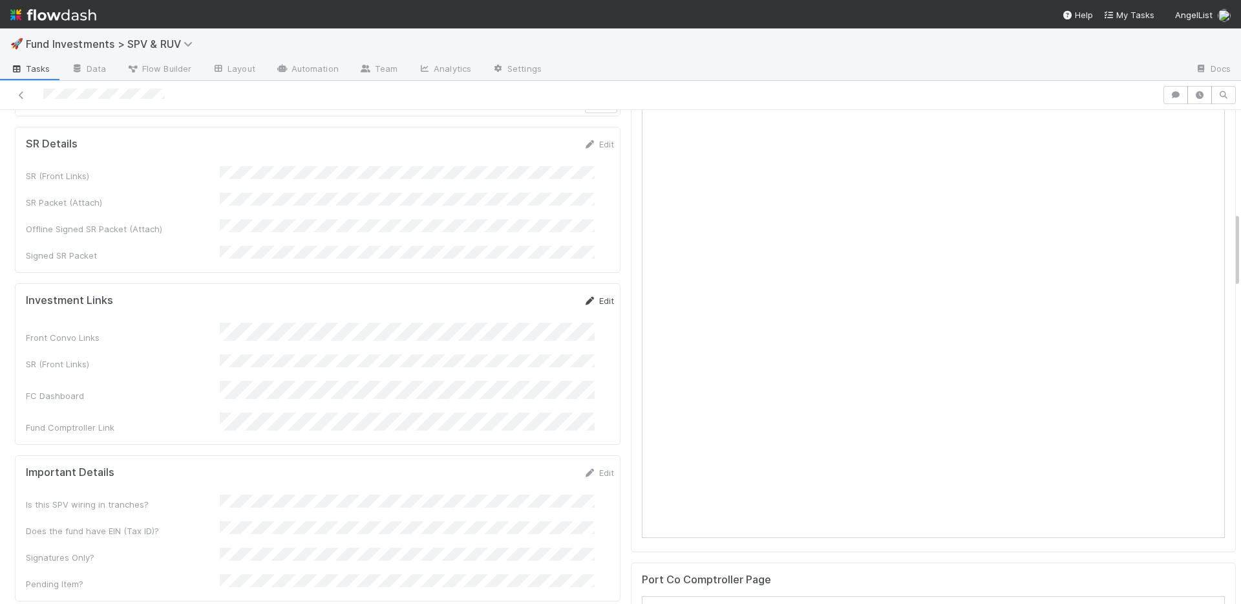
click at [584, 295] on link "Edit" at bounding box center [599, 300] width 30 height 10
click at [527, 294] on button "Save" at bounding box center [545, 305] width 37 height 22
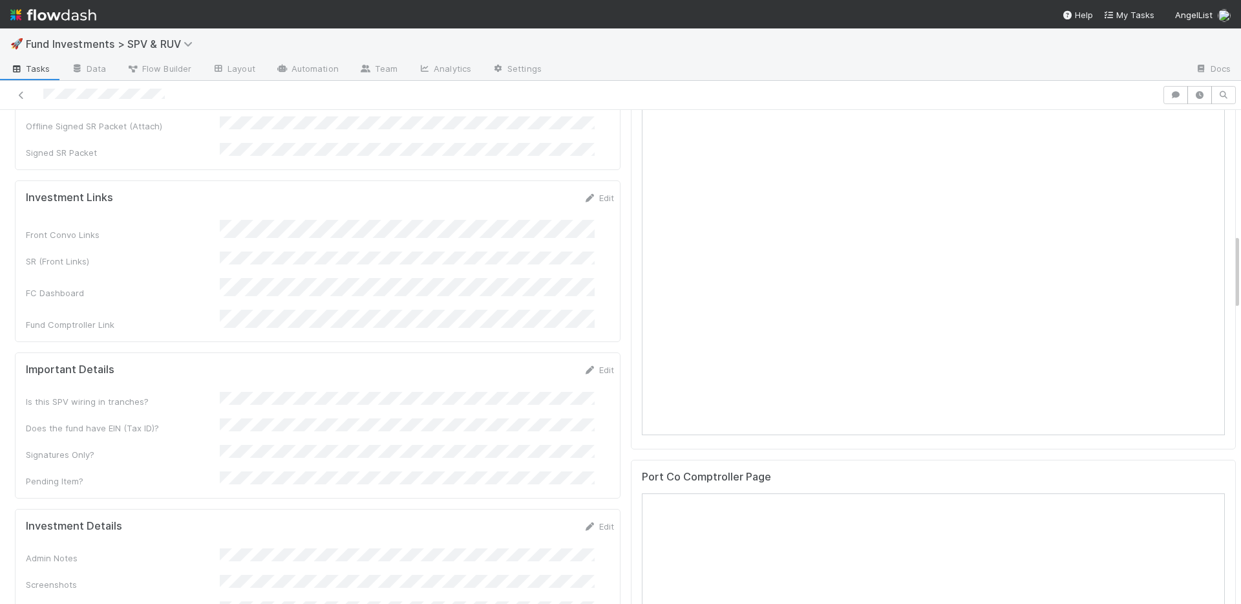
scroll to position [913, 0]
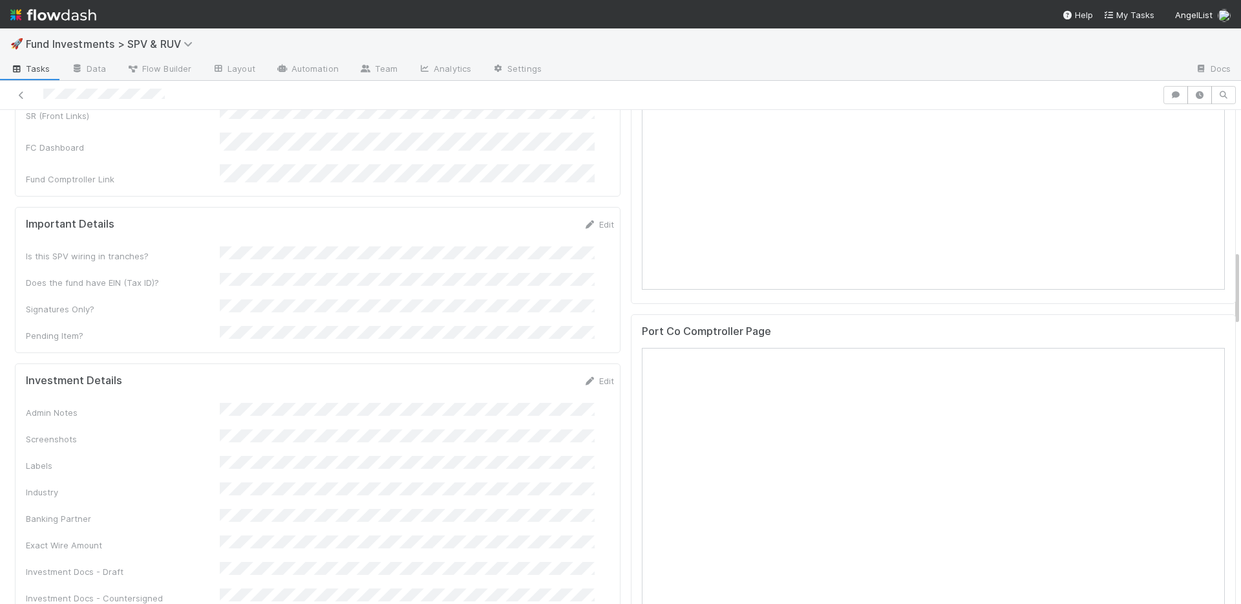
drag, startPoint x: 575, startPoint y: 186, endPoint x: 445, endPoint y: 209, distance: 132.0
click at [584, 220] on icon at bounding box center [590, 224] width 13 height 8
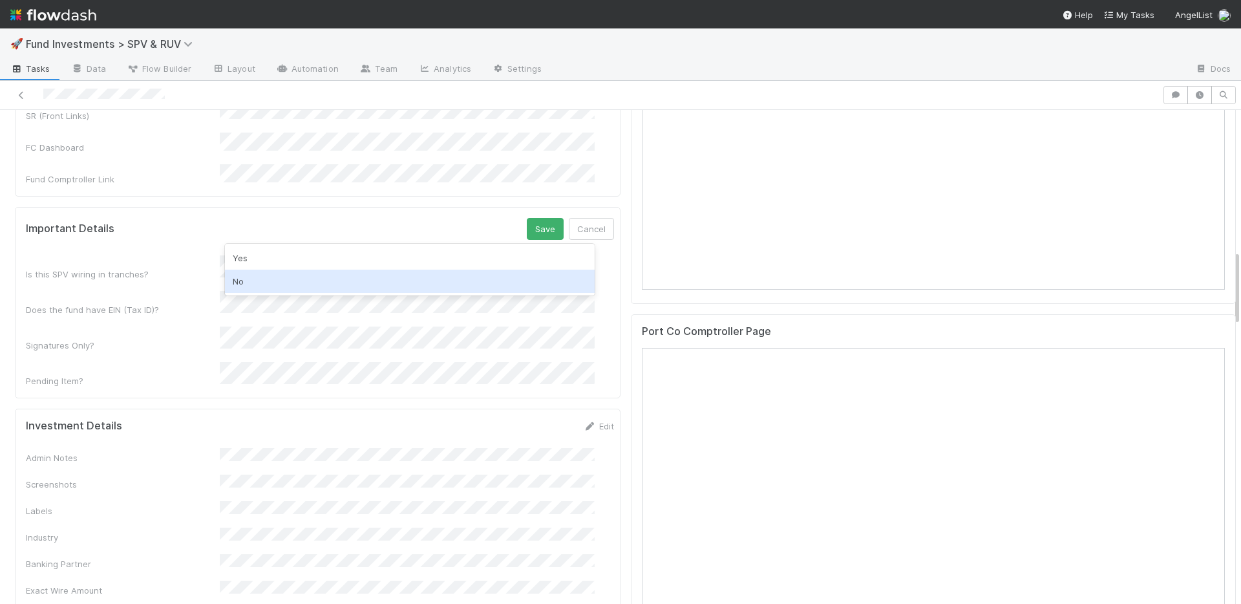
click at [328, 275] on div "No" at bounding box center [410, 281] width 370 height 23
drag, startPoint x: 322, startPoint y: 288, endPoint x: 353, endPoint y: 272, distance: 34.4
click at [322, 288] on div "Yes" at bounding box center [410, 290] width 370 height 23
drag, startPoint x: 518, startPoint y: 191, endPoint x: 507, endPoint y: 125, distance: 66.2
click at [527, 218] on button "Save" at bounding box center [545, 229] width 37 height 22
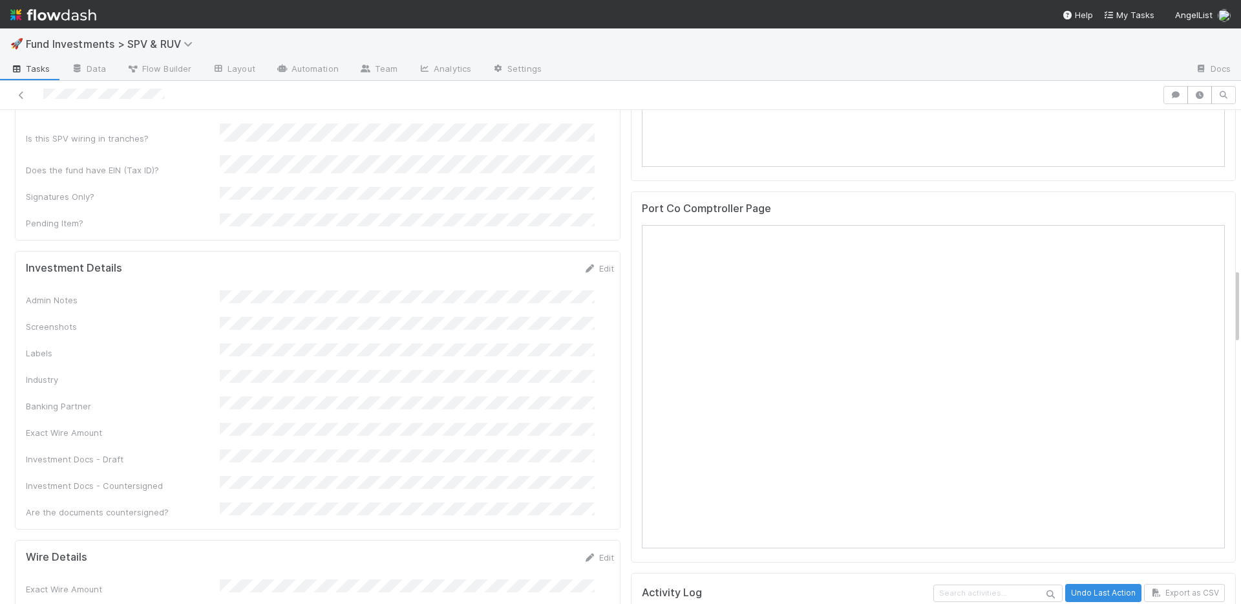
scroll to position [1035, 0]
click at [586, 264] on link "Edit" at bounding box center [599, 269] width 30 height 10
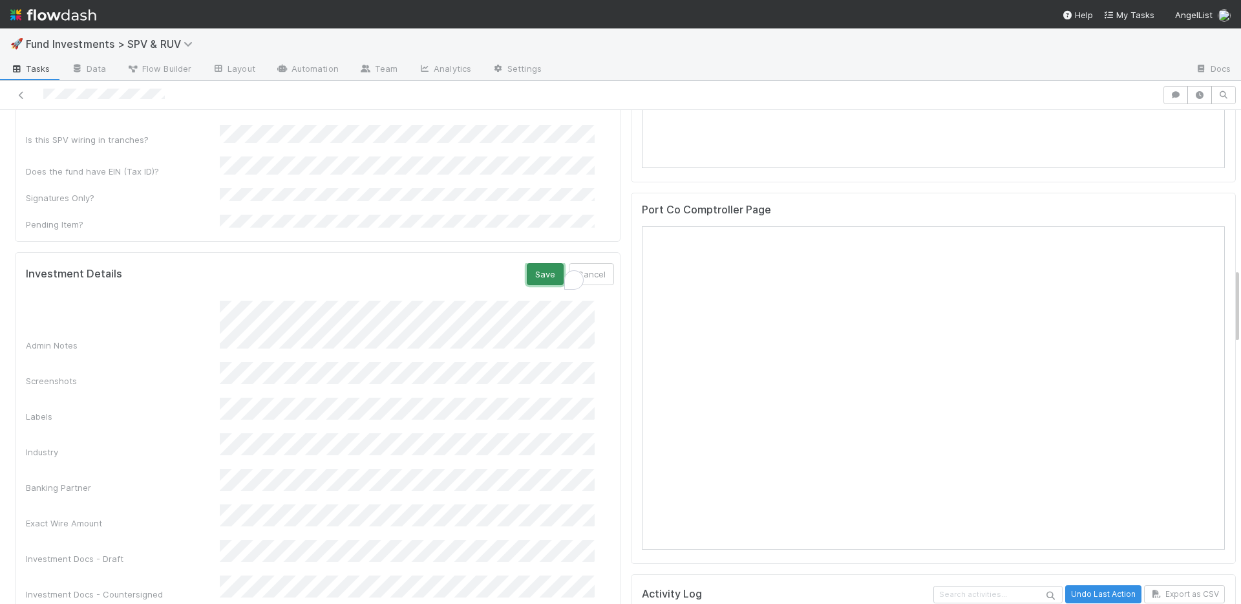
click at [527, 263] on button "Save" at bounding box center [545, 274] width 37 height 22
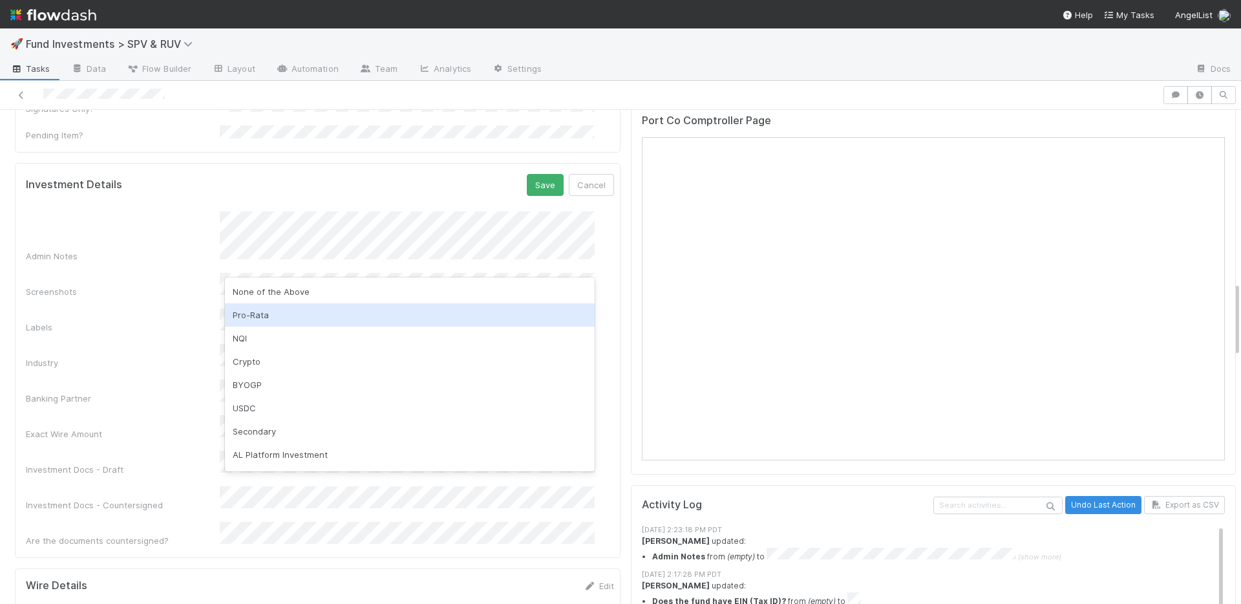
scroll to position [67, 0]
click at [273, 313] on div "BYOGP" at bounding box center [410, 317] width 370 height 23
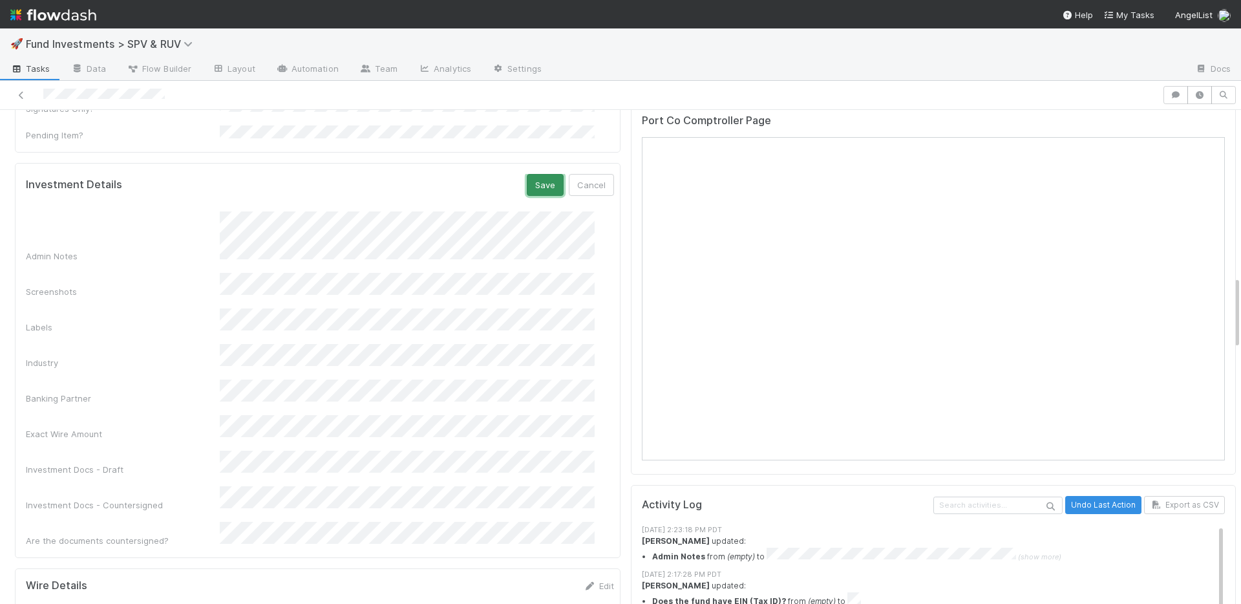
click at [527, 174] on button "Save" at bounding box center [545, 185] width 37 height 22
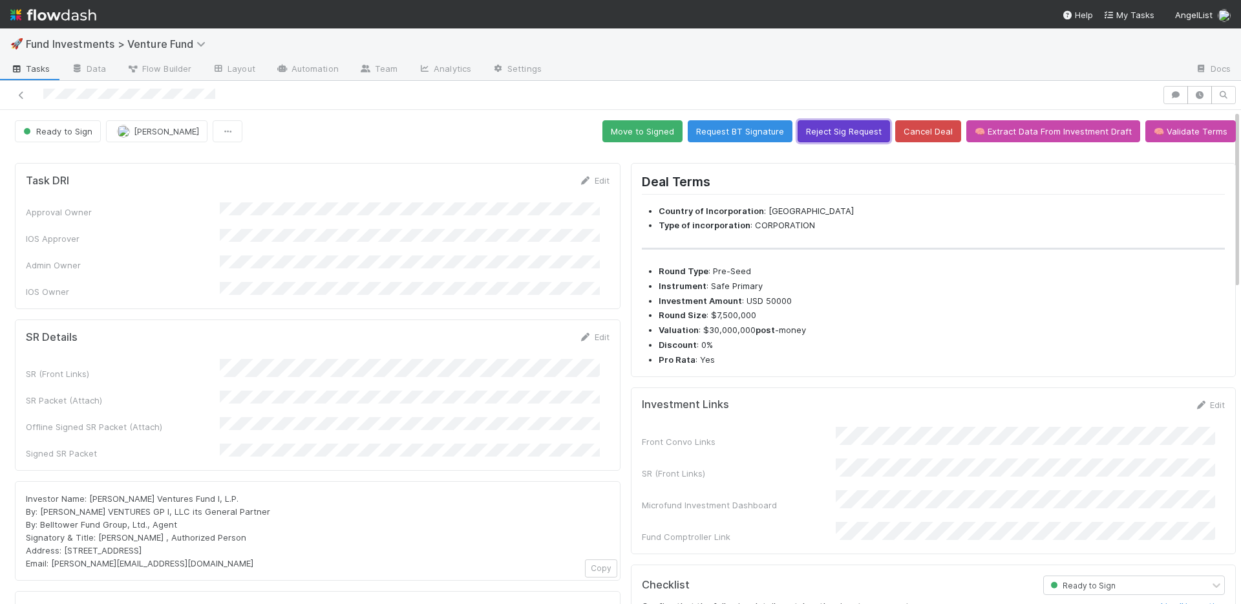
click at [833, 132] on button "Reject Sig Request" at bounding box center [844, 131] width 92 height 22
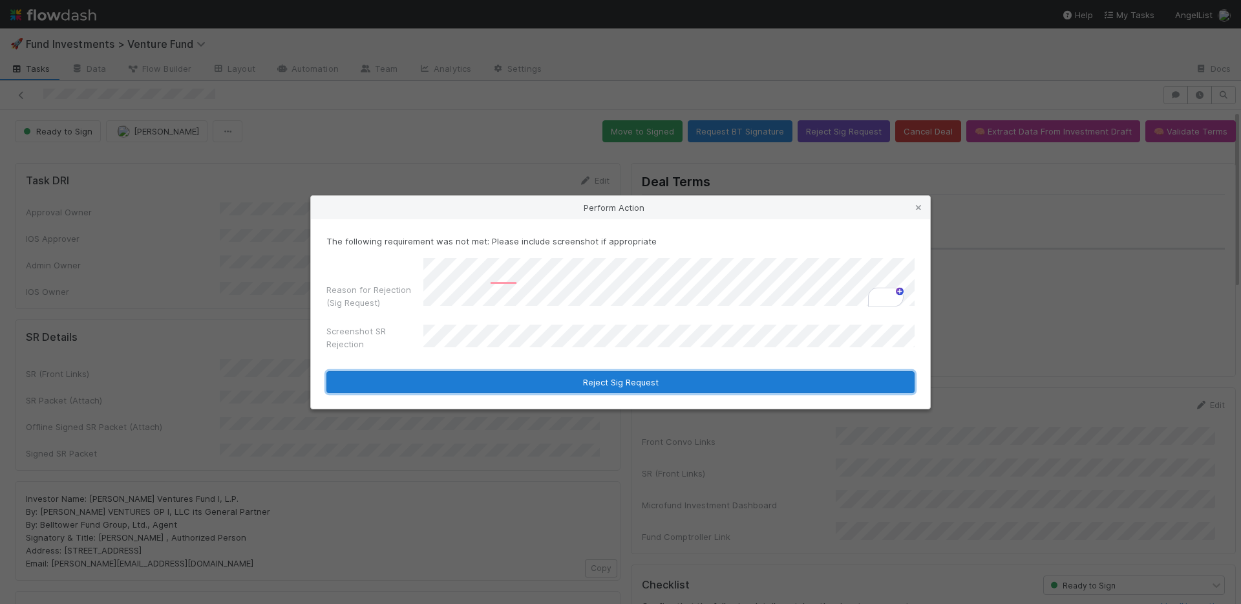
click at [616, 385] on button "Reject Sig Request" at bounding box center [620, 382] width 588 height 22
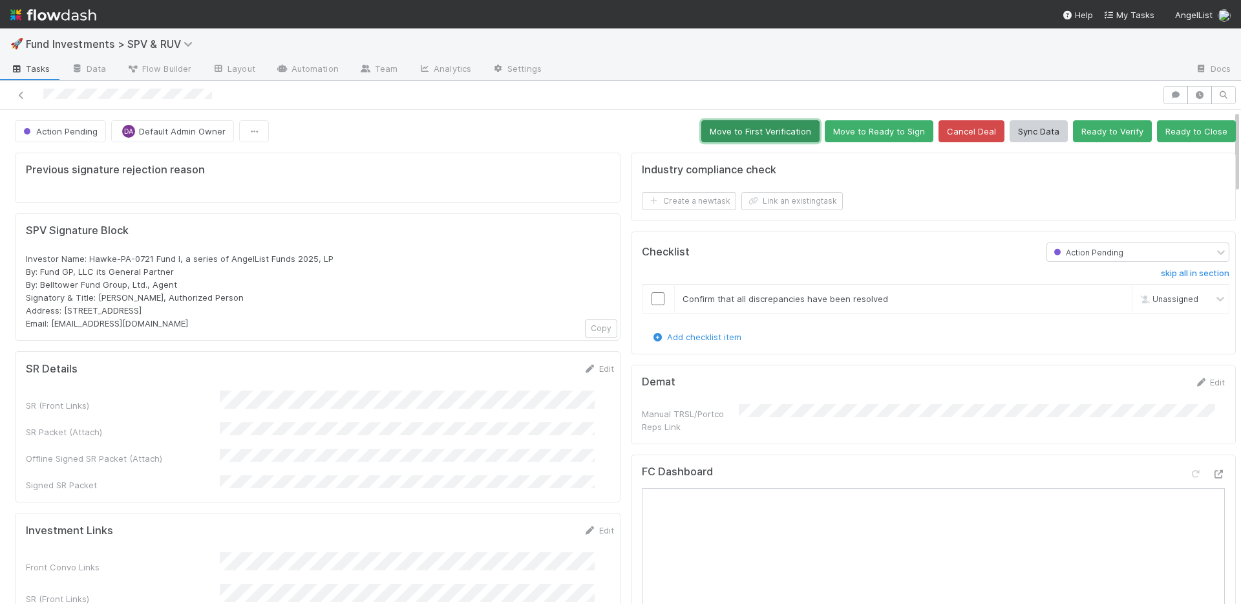
click at [720, 136] on button "Move to First Verification" at bounding box center [760, 131] width 118 height 22
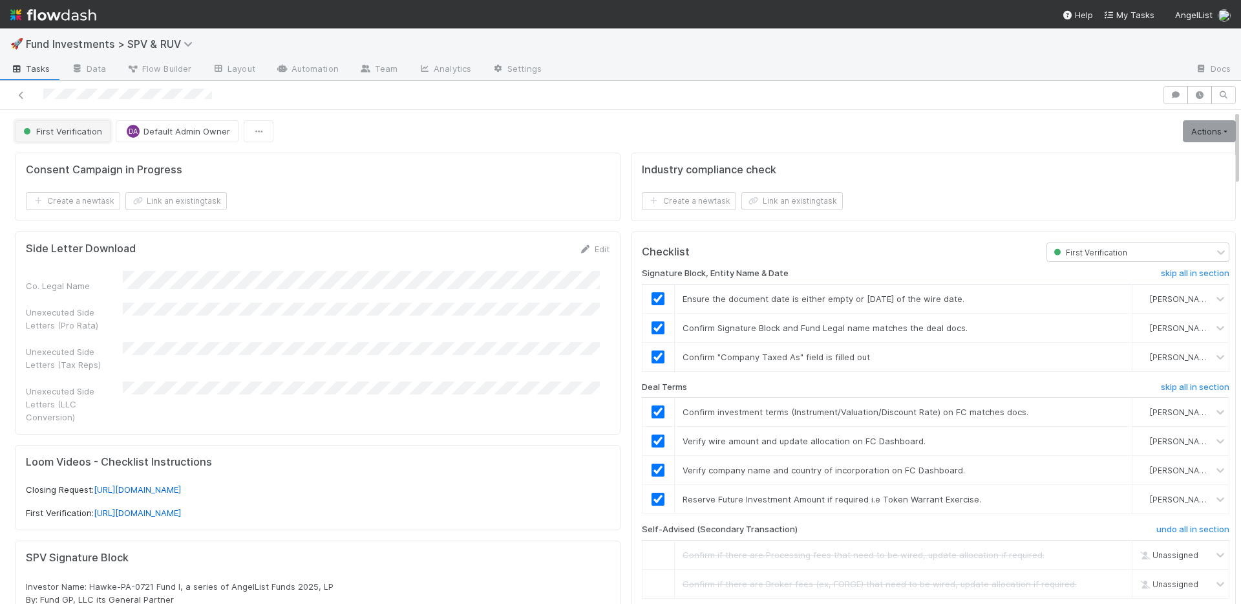
click at [67, 134] on span "First Verification" at bounding box center [61, 131] width 81 height 10
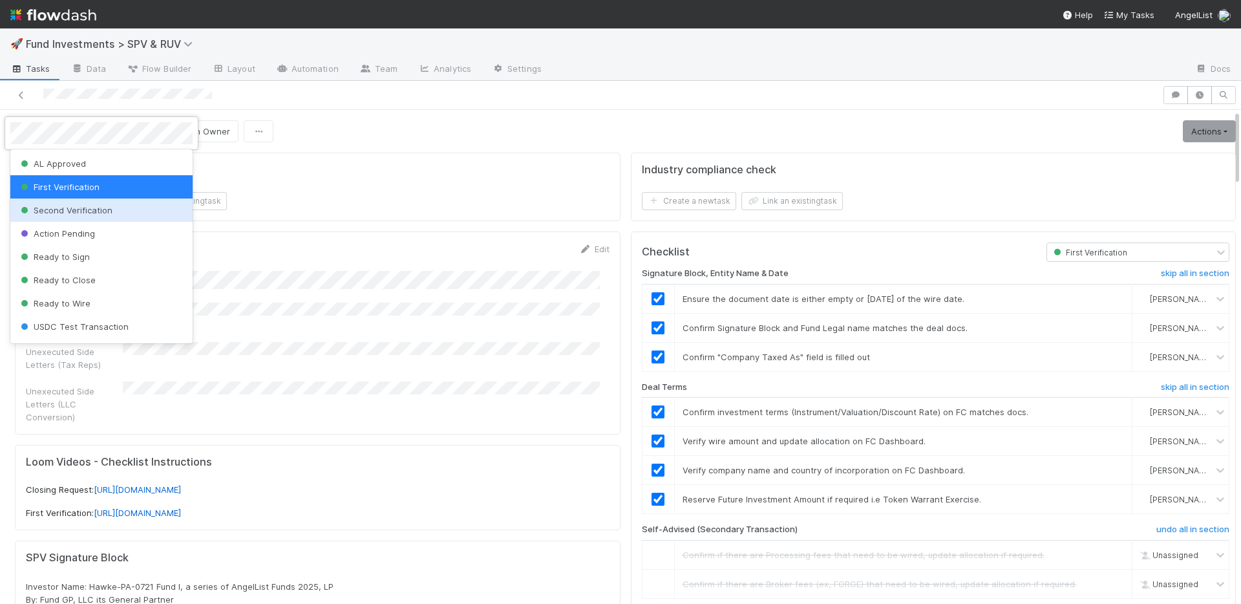
click at [79, 211] on span "Second Verification" at bounding box center [65, 210] width 94 height 10
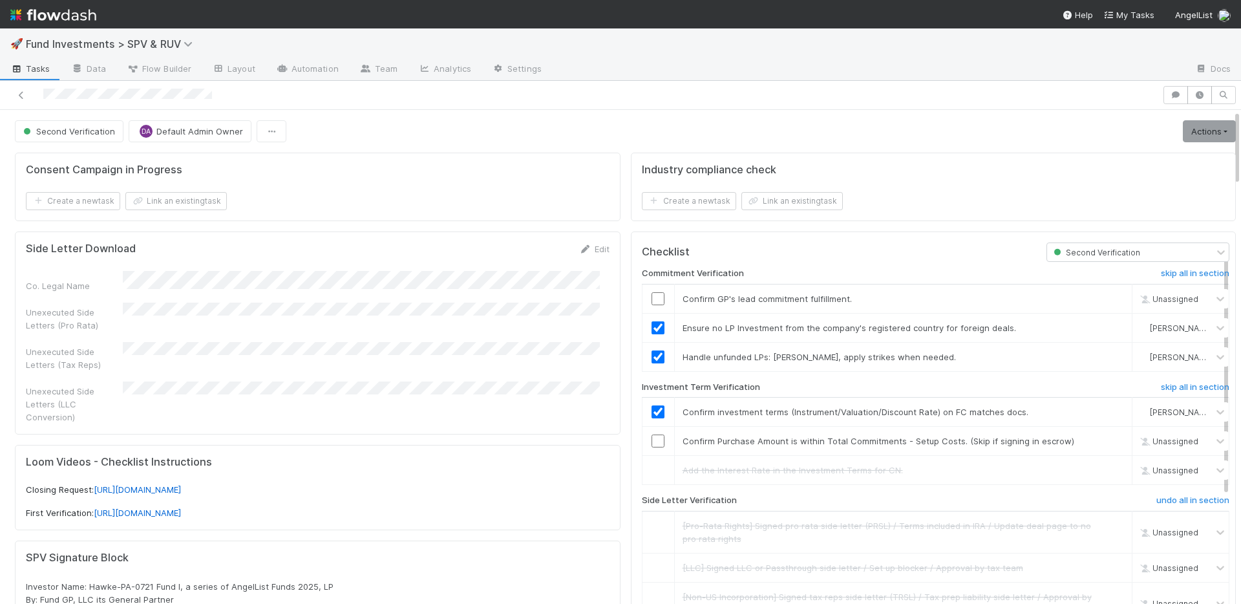
scroll to position [262, 0]
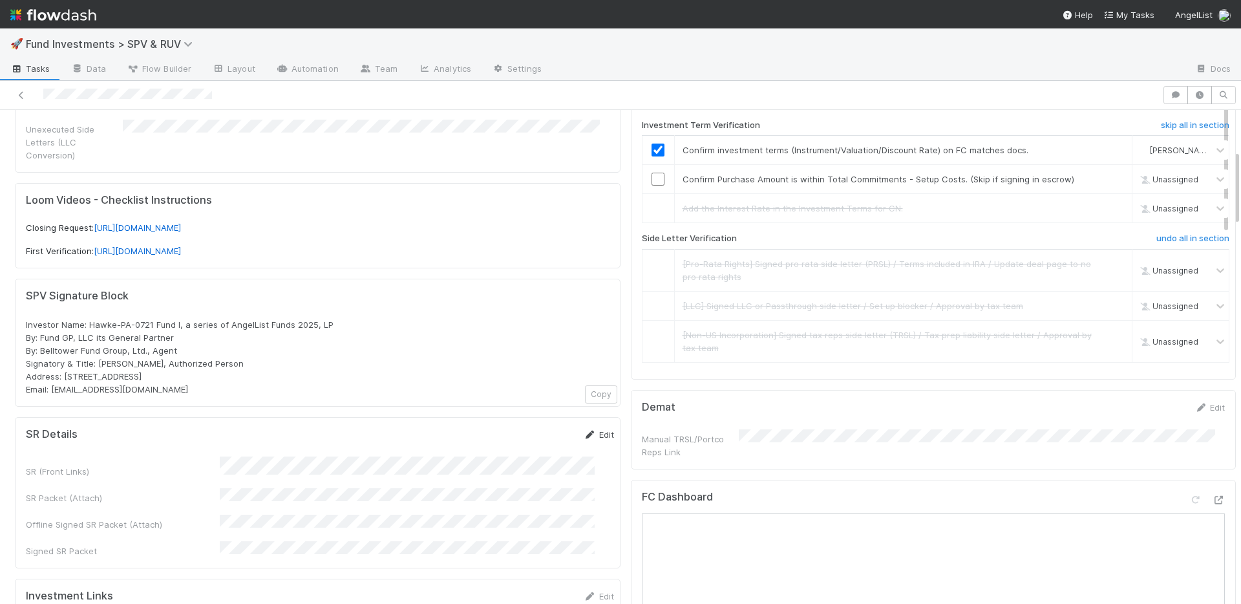
click at [584, 429] on link "Edit" at bounding box center [599, 434] width 30 height 10
click at [527, 429] on button "Save" at bounding box center [545, 439] width 37 height 22
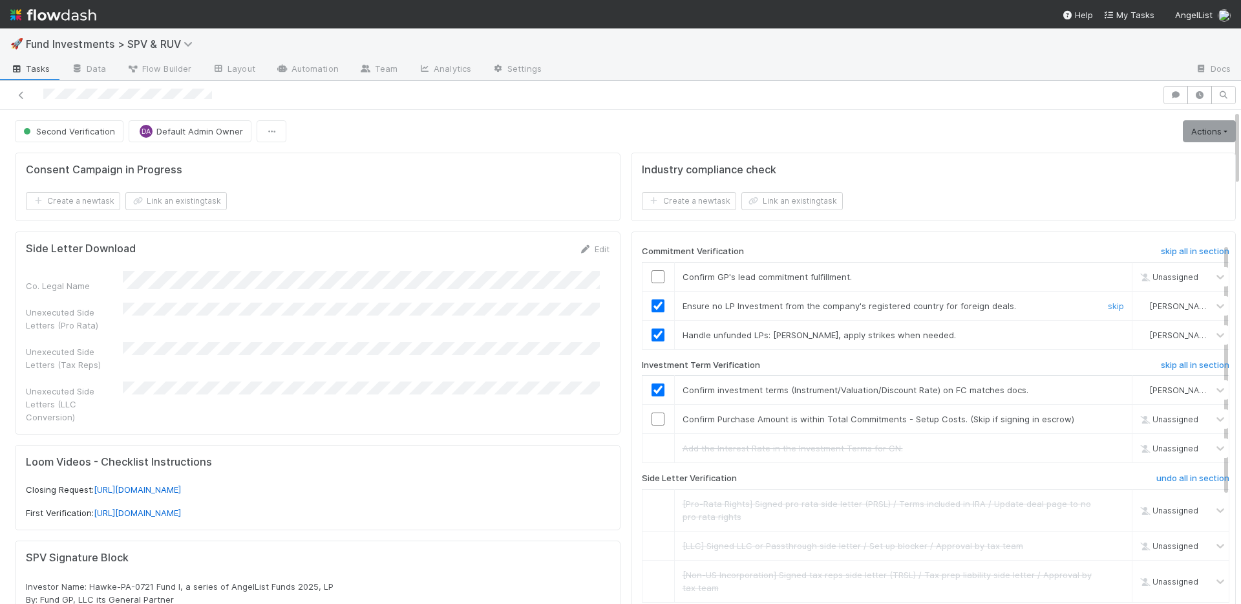
scroll to position [23, 0]
click at [651, 419] on input "checkbox" at bounding box center [657, 418] width 13 height 13
drag, startPoint x: 650, startPoint y: 272, endPoint x: 655, endPoint y: 279, distance: 8.8
click at [651, 271] on input "checkbox" at bounding box center [657, 276] width 13 height 13
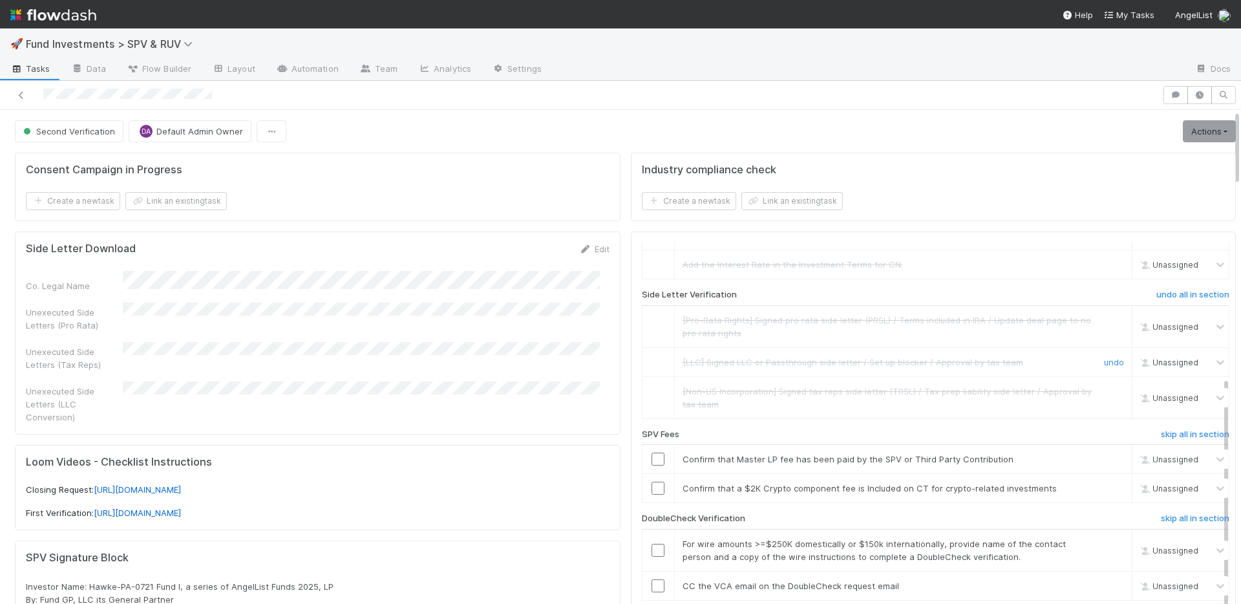
scroll to position [253, 0]
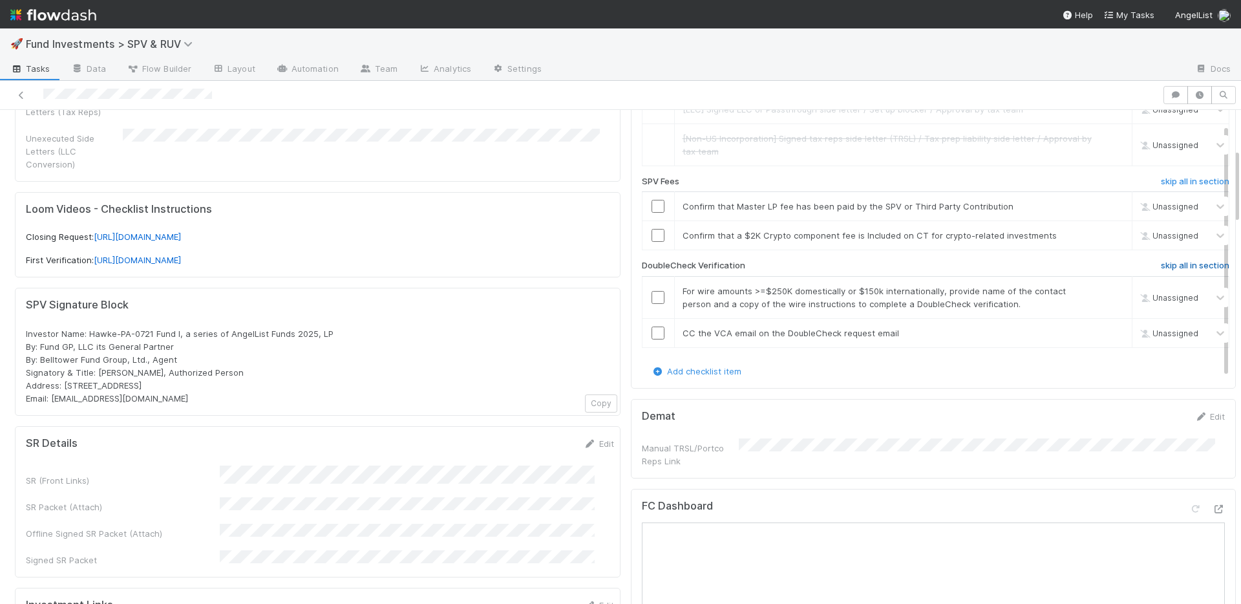
click at [1172, 266] on h6 "skip all in section" at bounding box center [1195, 265] width 69 height 10
drag, startPoint x: 644, startPoint y: 201, endPoint x: 752, endPoint y: 220, distance: 109.7
click at [651, 201] on input "checkbox" at bounding box center [657, 206] width 13 height 13
click at [1136, 259] on div "Commitment Verification skip all in section Confirm GP's lead commitment fulfil…" at bounding box center [936, 84] width 588 height 561
click at [1161, 266] on h6 "skip all in section" at bounding box center [1195, 265] width 69 height 10
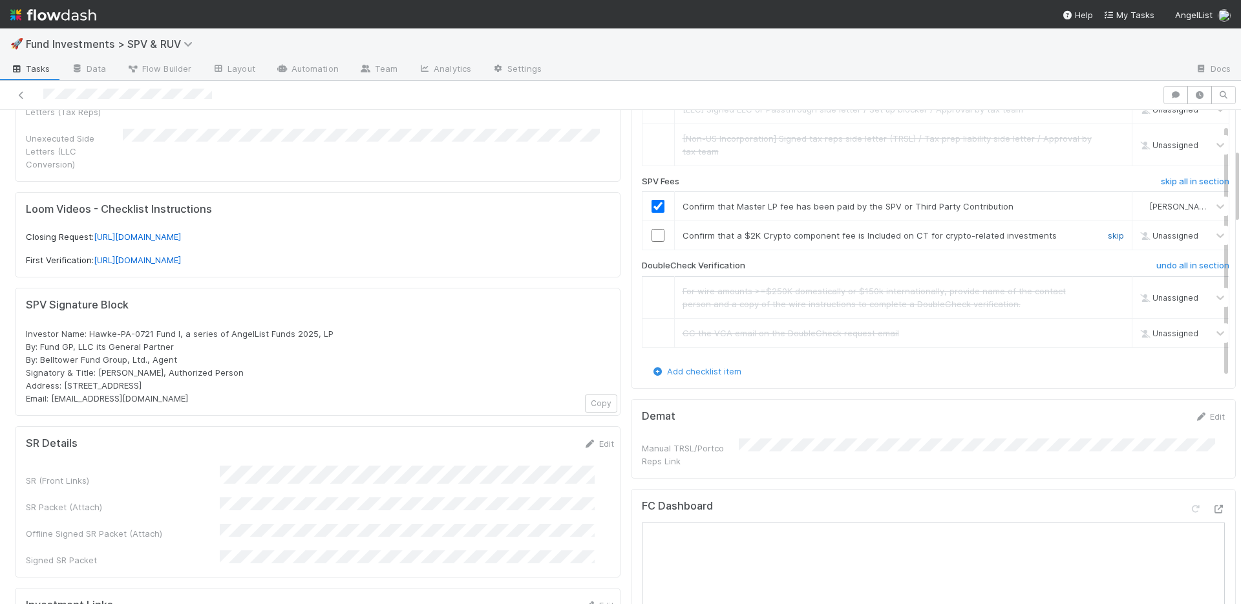
click at [1108, 234] on link "skip" at bounding box center [1116, 235] width 16 height 10
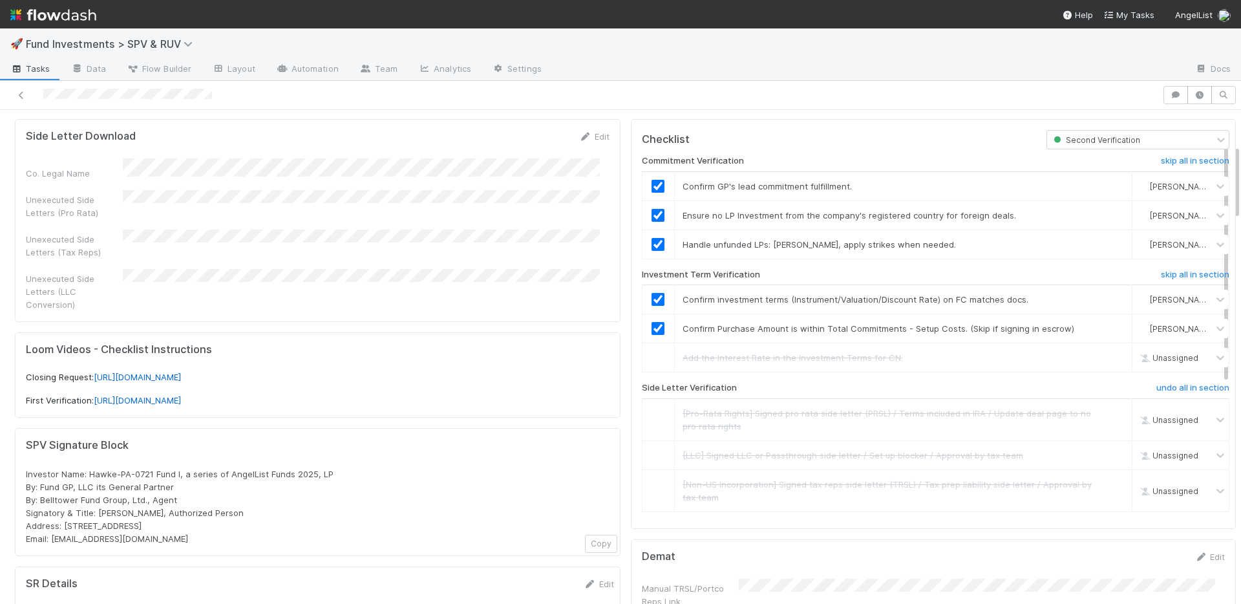
scroll to position [0, 0]
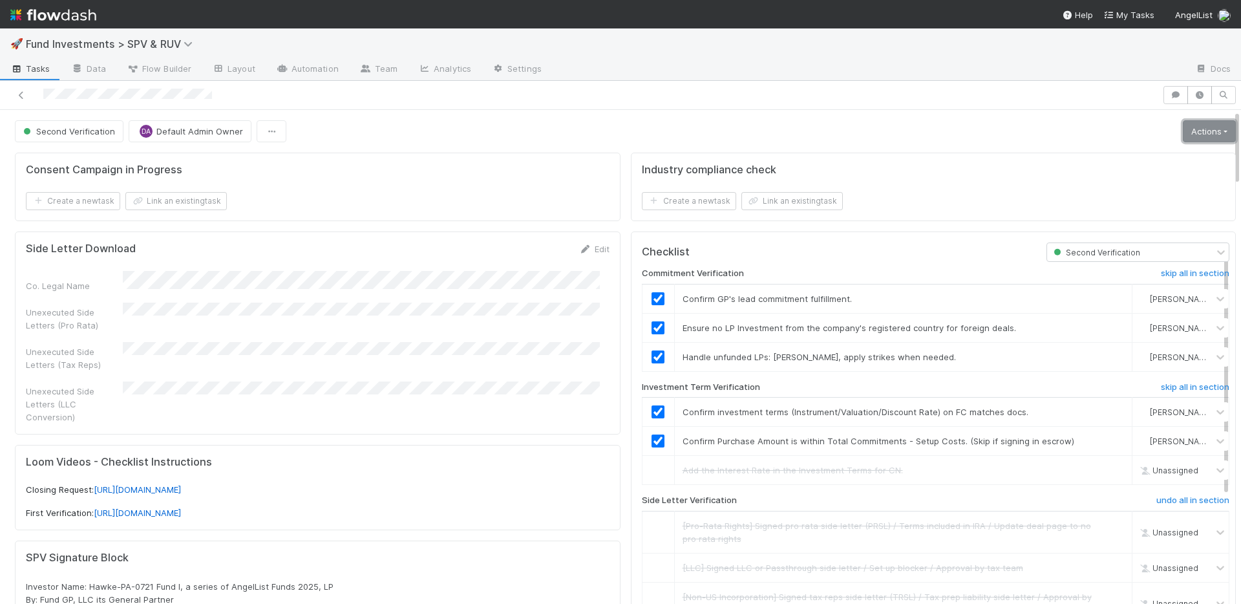
click at [1198, 132] on link "Actions" at bounding box center [1209, 131] width 53 height 22
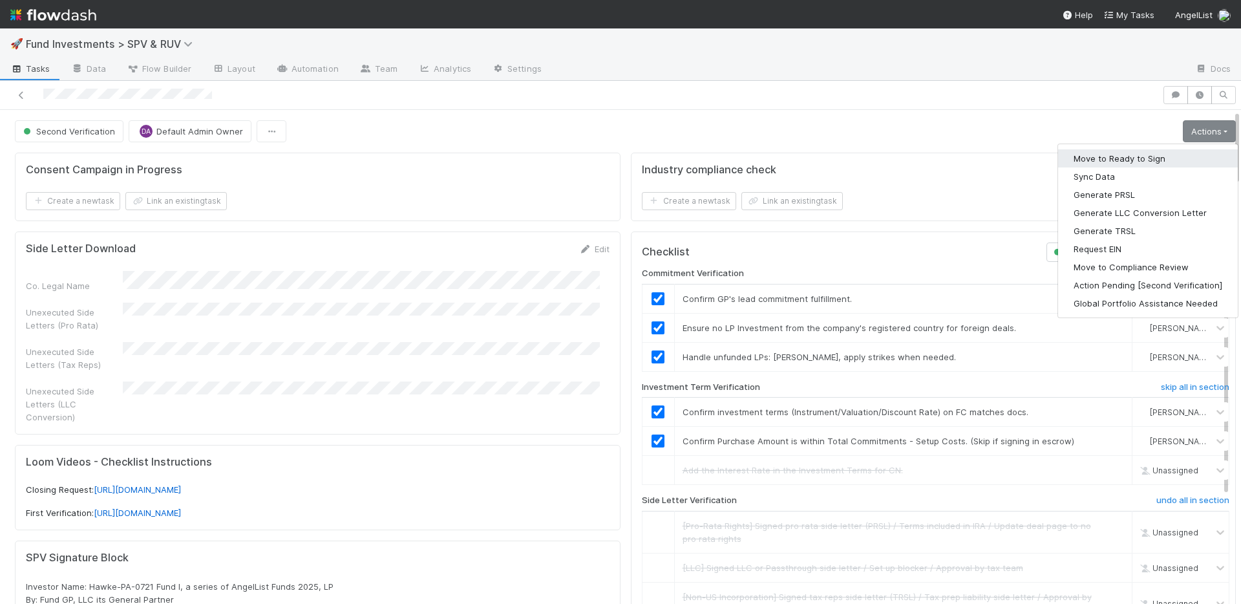
click at [1132, 156] on button "Move to Ready to Sign" at bounding box center [1148, 158] width 180 height 18
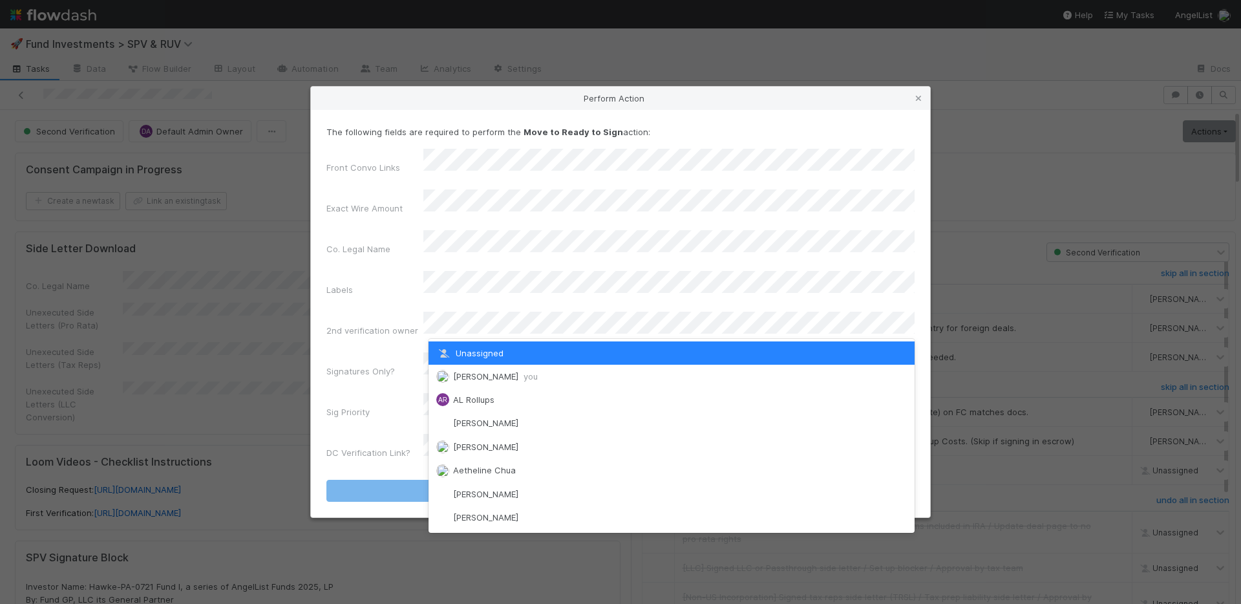
click at [473, 370] on div "Nate Richards you" at bounding box center [671, 376] width 486 height 23
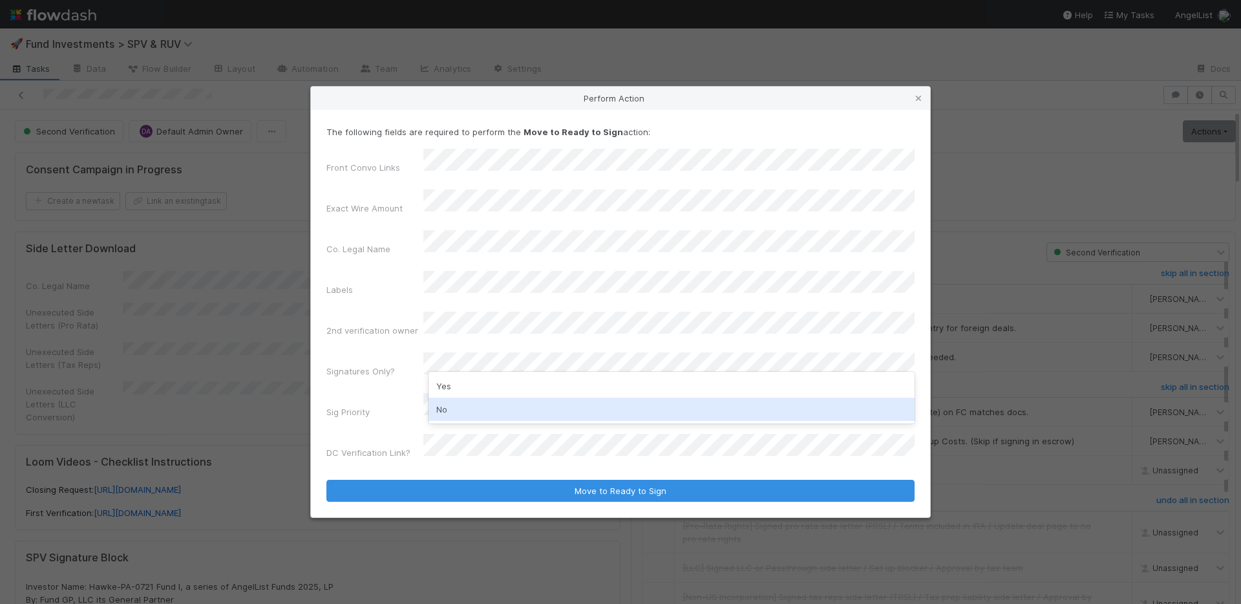
drag, startPoint x: 470, startPoint y: 408, endPoint x: 472, endPoint y: 399, distance: 9.1
click at [470, 407] on div "No" at bounding box center [671, 408] width 486 height 23
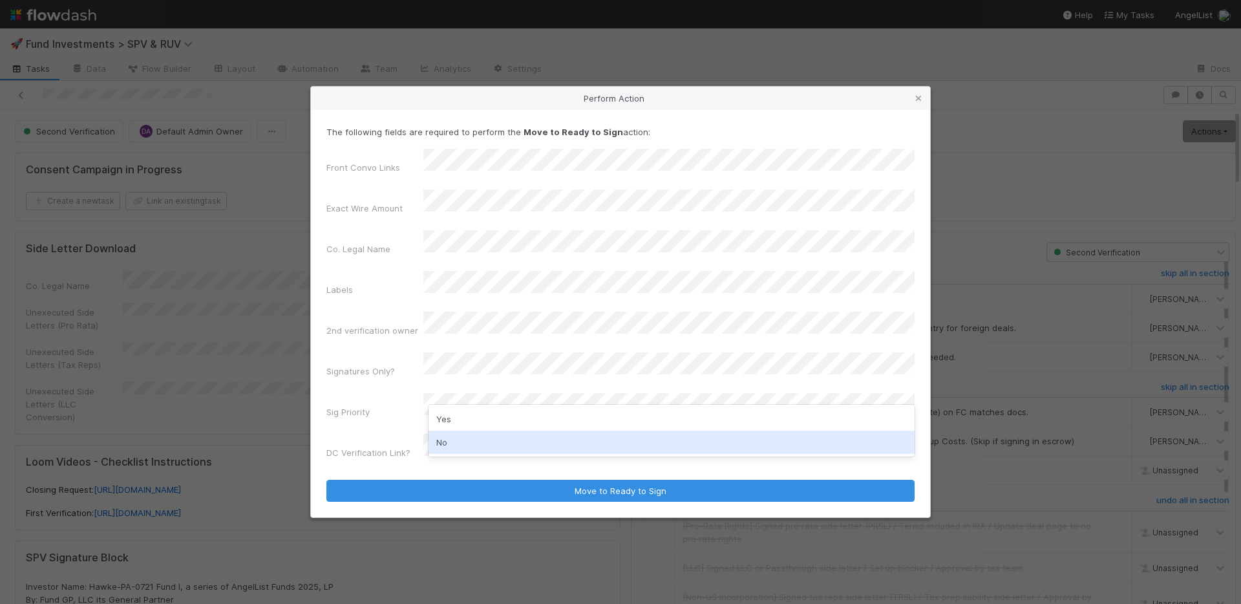
drag, startPoint x: 469, startPoint y: 440, endPoint x: 470, endPoint y: 432, distance: 7.9
click at [469, 439] on div "No" at bounding box center [671, 441] width 486 height 23
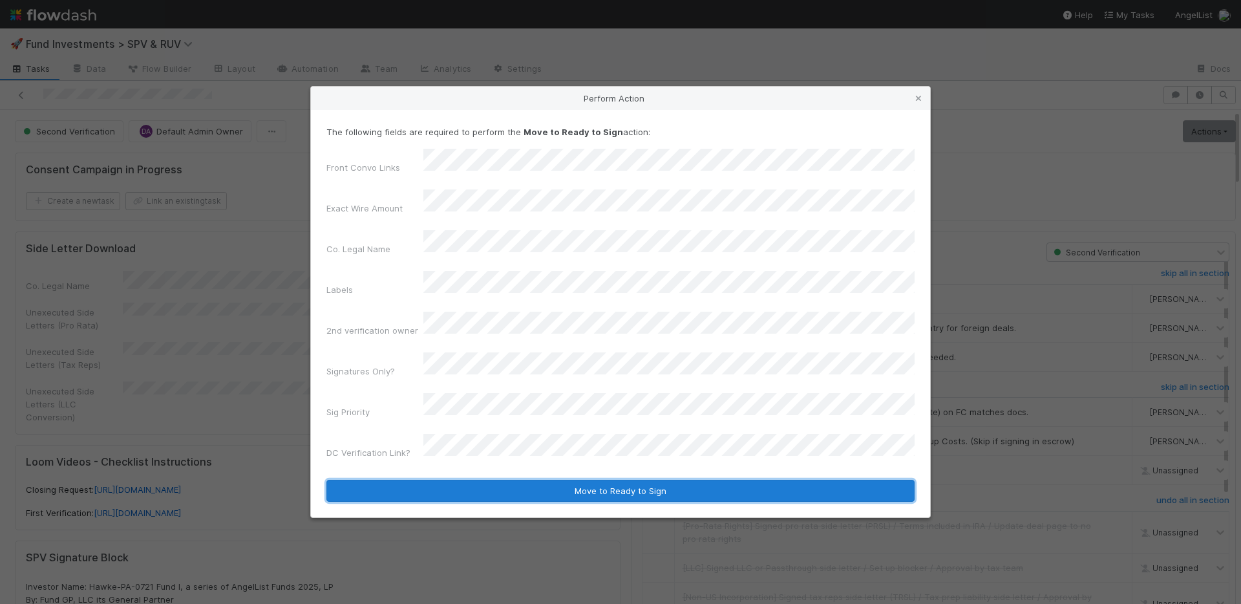
click at [524, 480] on button "Move to Ready to Sign" at bounding box center [620, 491] width 588 height 22
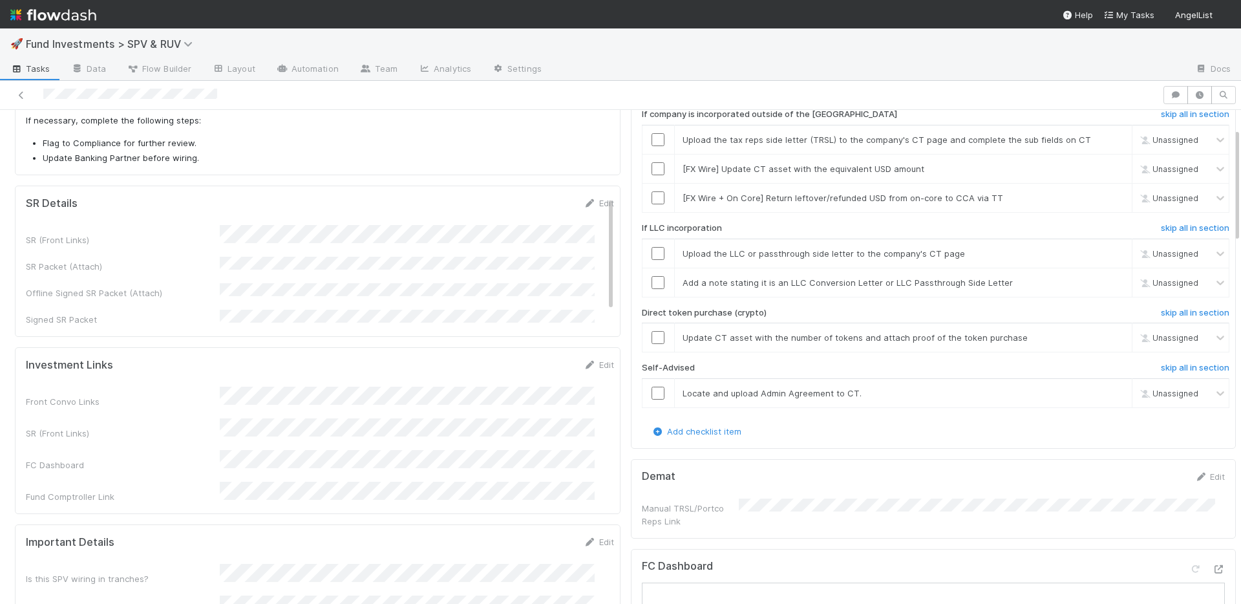
scroll to position [79, 0]
click at [545, 243] on div "SR (Front Links) SR Packet (Attach) Offline Signed SR Packet (Attach) Signed SR…" at bounding box center [320, 276] width 588 height 101
click at [585, 203] on link "Edit" at bounding box center [599, 203] width 30 height 10
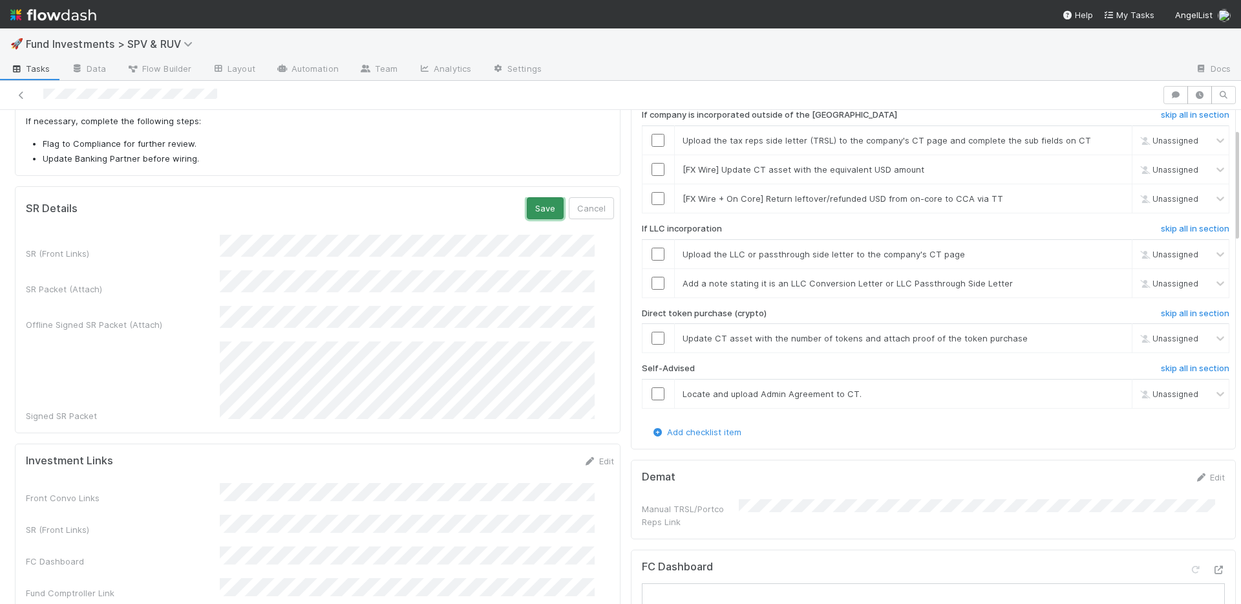
click at [527, 209] on button "Save" at bounding box center [545, 208] width 37 height 22
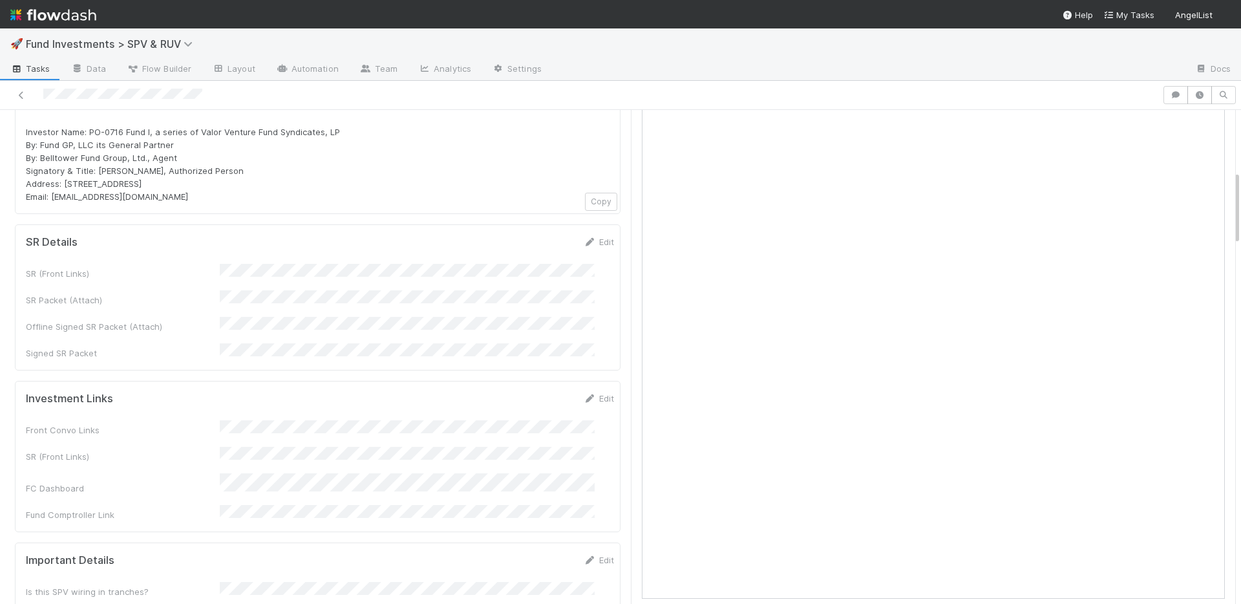
scroll to position [633, 0]
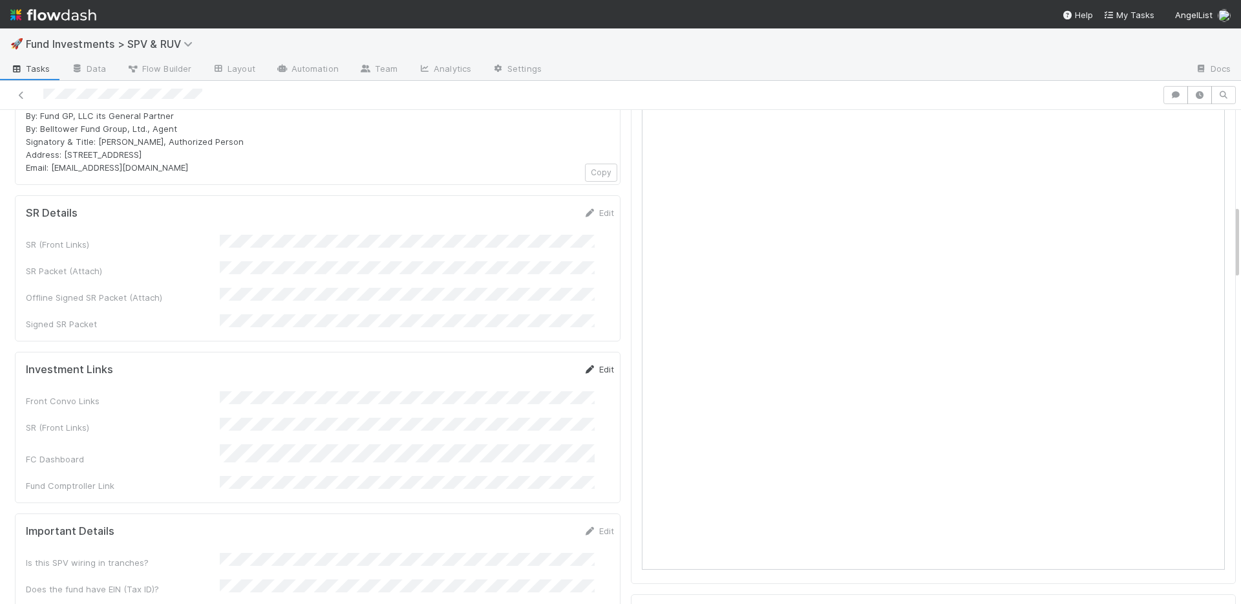
click at [584, 364] on link "Edit" at bounding box center [599, 369] width 30 height 10
click at [531, 363] on button "Save" at bounding box center [545, 374] width 37 height 22
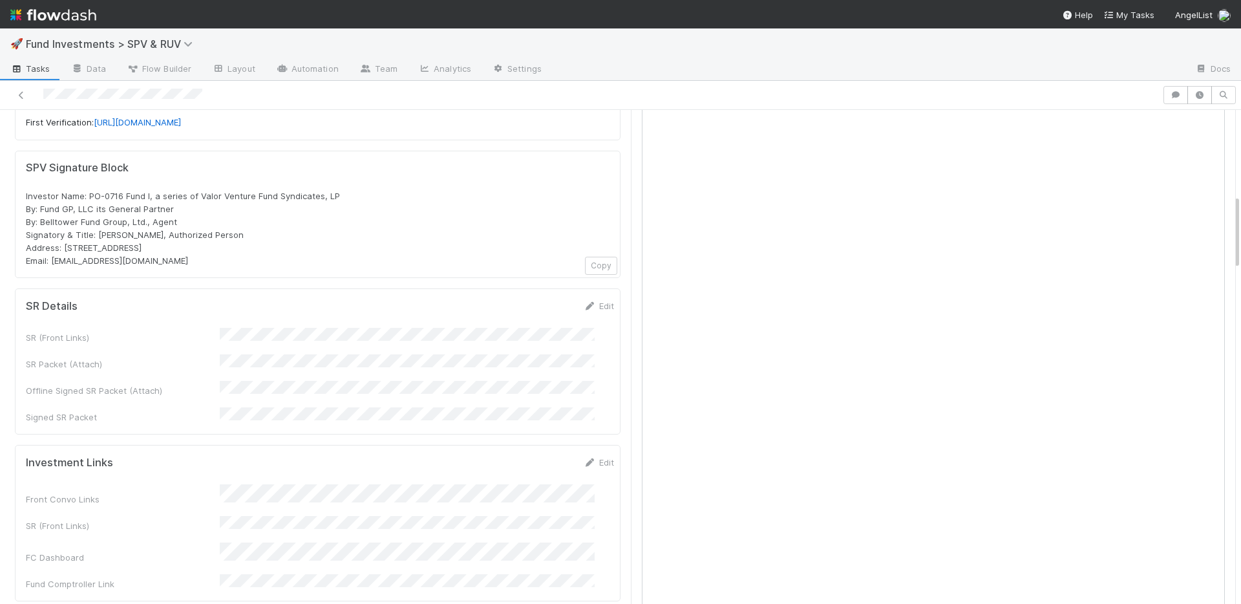
scroll to position [294, 0]
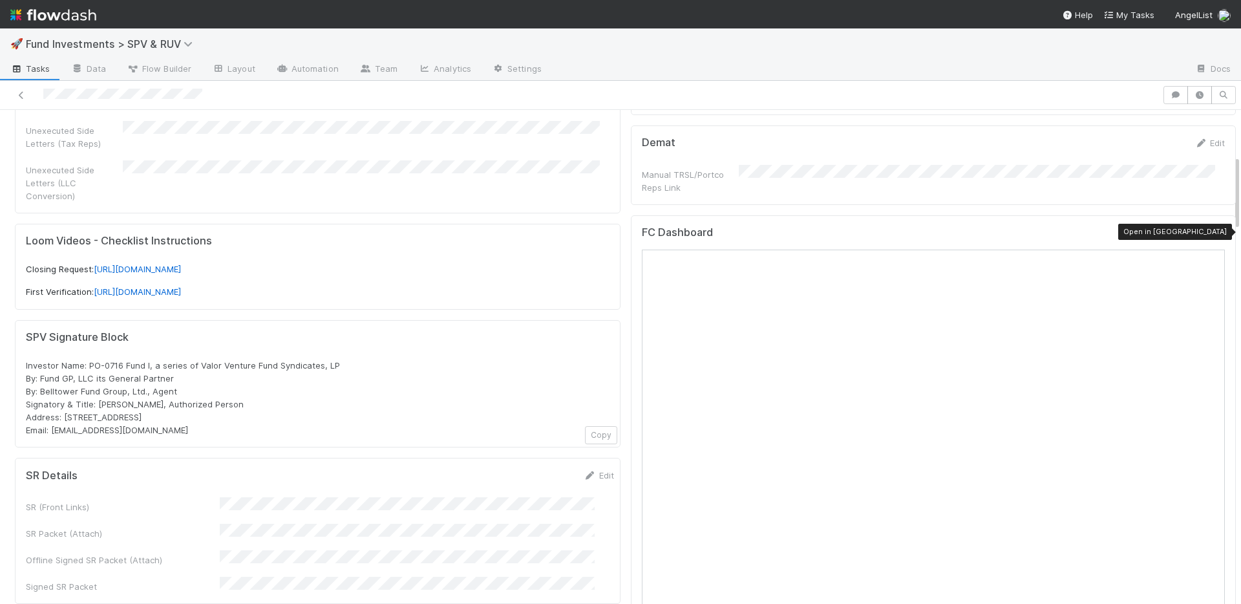
click at [1212, 231] on icon at bounding box center [1218, 235] width 13 height 8
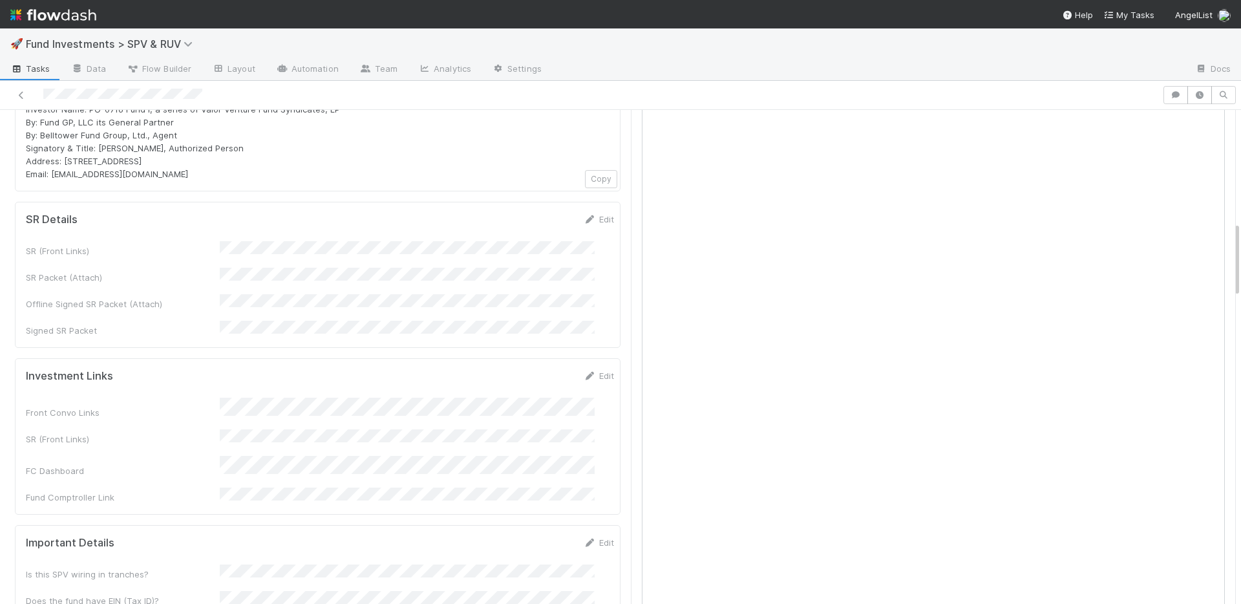
scroll to position [730, 0]
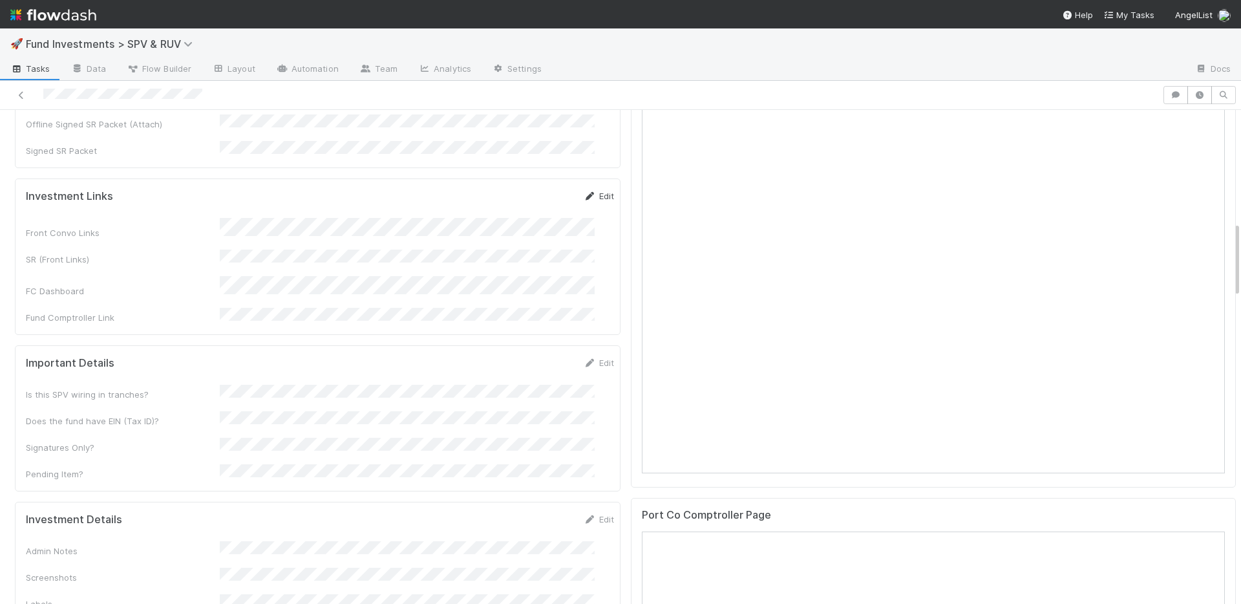
click at [584, 191] on link "Edit" at bounding box center [599, 196] width 30 height 10
click at [527, 189] on button "Save" at bounding box center [545, 200] width 37 height 22
click at [584, 363] on link "Edit" at bounding box center [599, 368] width 30 height 10
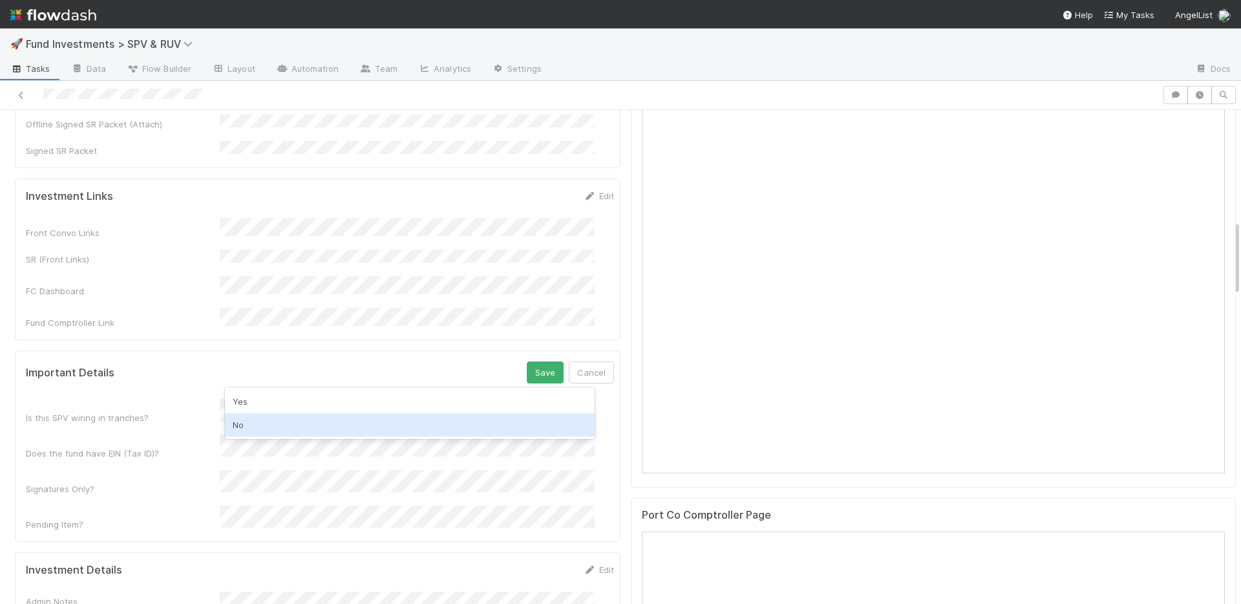
click at [308, 415] on div "No" at bounding box center [410, 424] width 370 height 23
click at [305, 432] on div "Yes" at bounding box center [410, 433] width 370 height 23
click at [527, 361] on button "Save" at bounding box center [545, 372] width 37 height 22
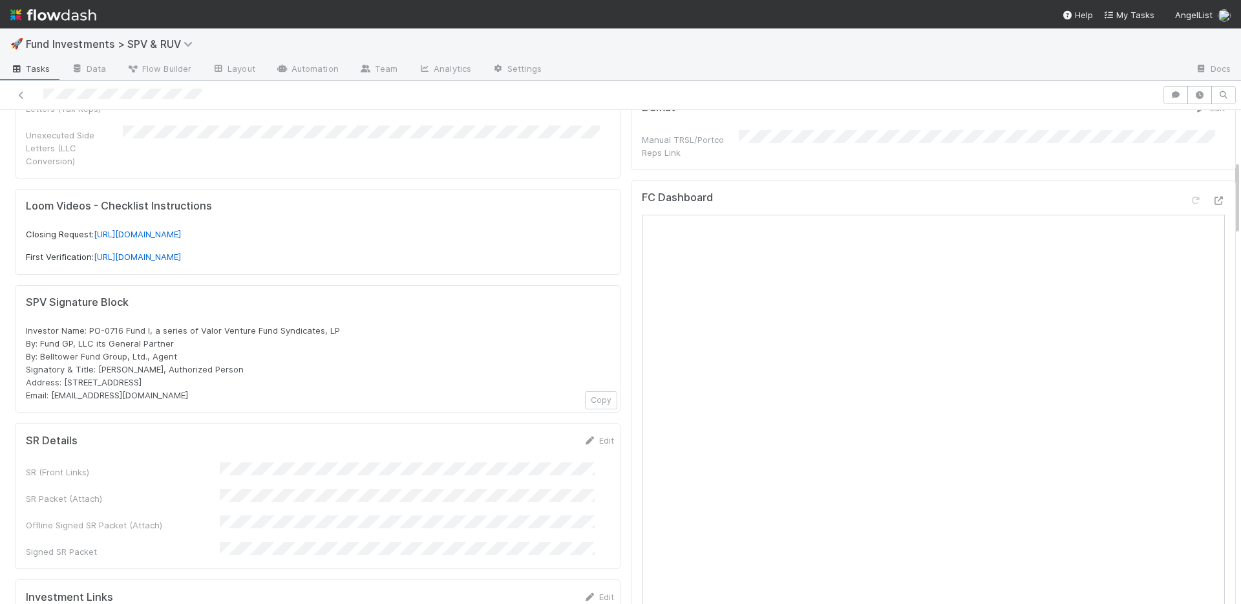
scroll to position [0, 0]
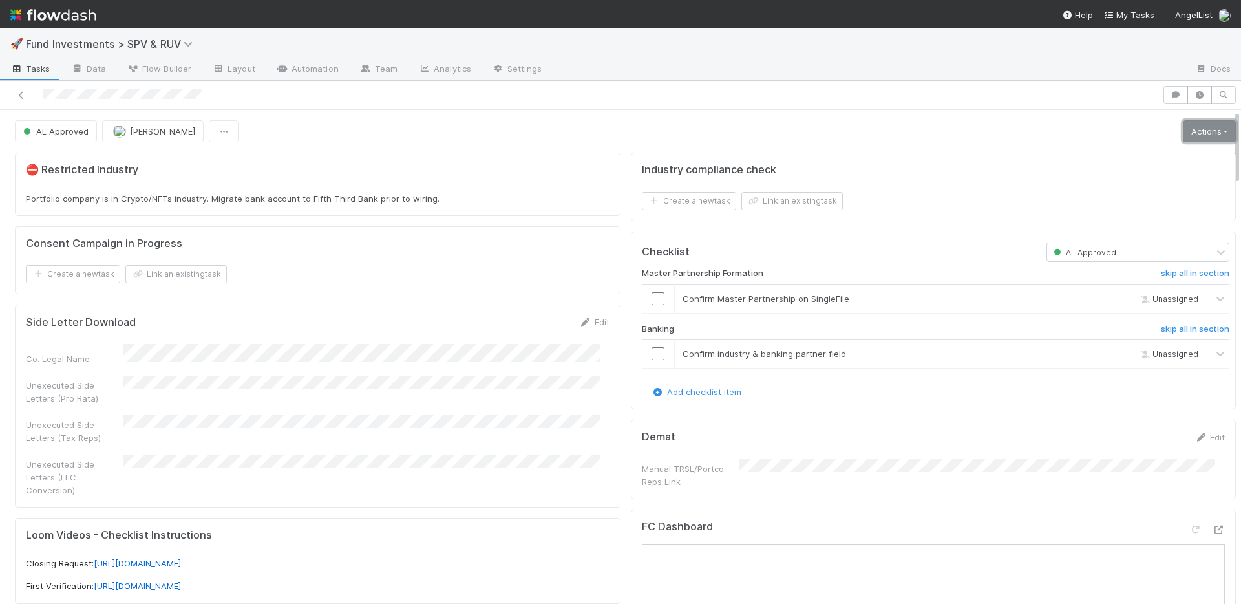
click at [1183, 134] on link "Actions" at bounding box center [1209, 131] width 53 height 22
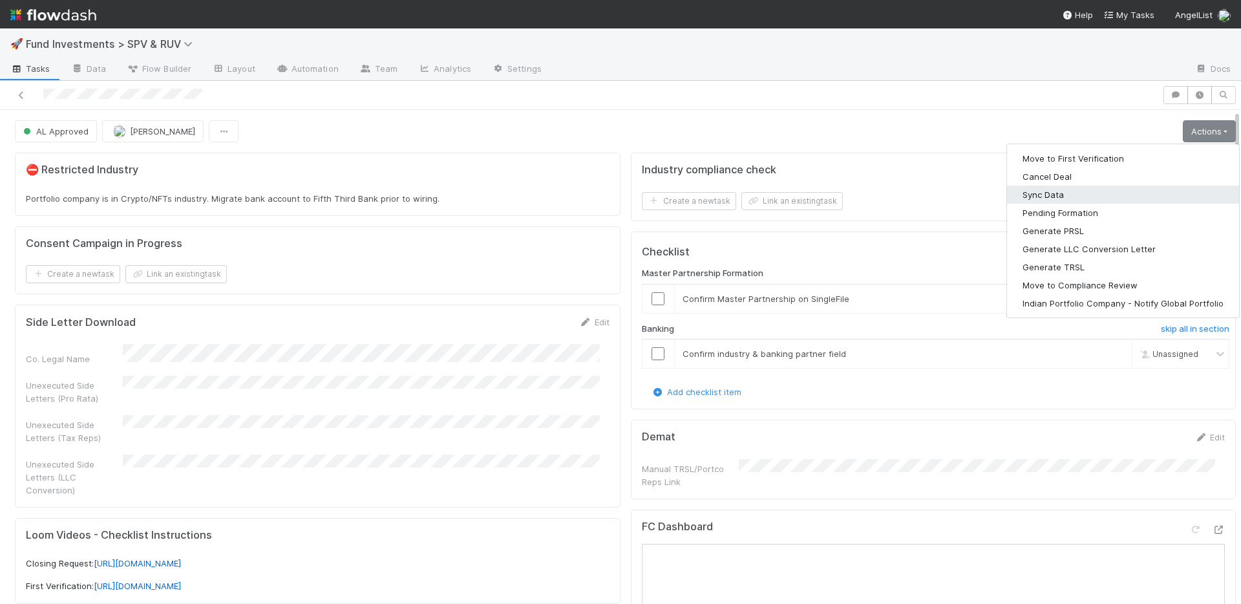
click at [1042, 198] on button "Sync Data" at bounding box center [1123, 194] width 232 height 18
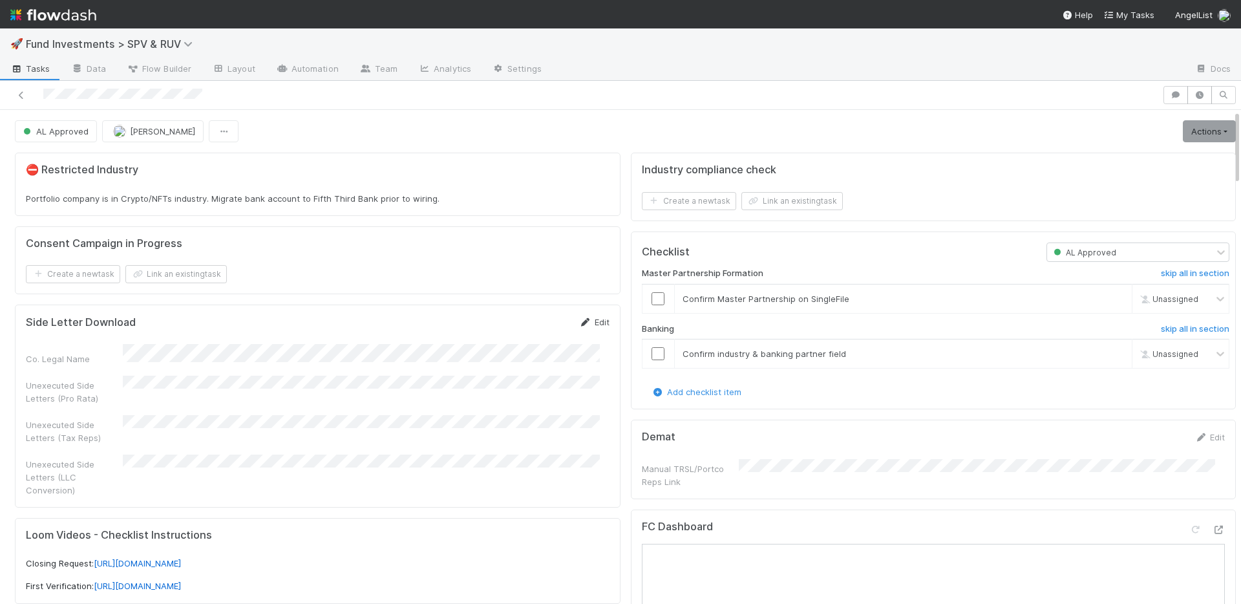
click at [587, 321] on link "Edit" at bounding box center [594, 322] width 30 height 10
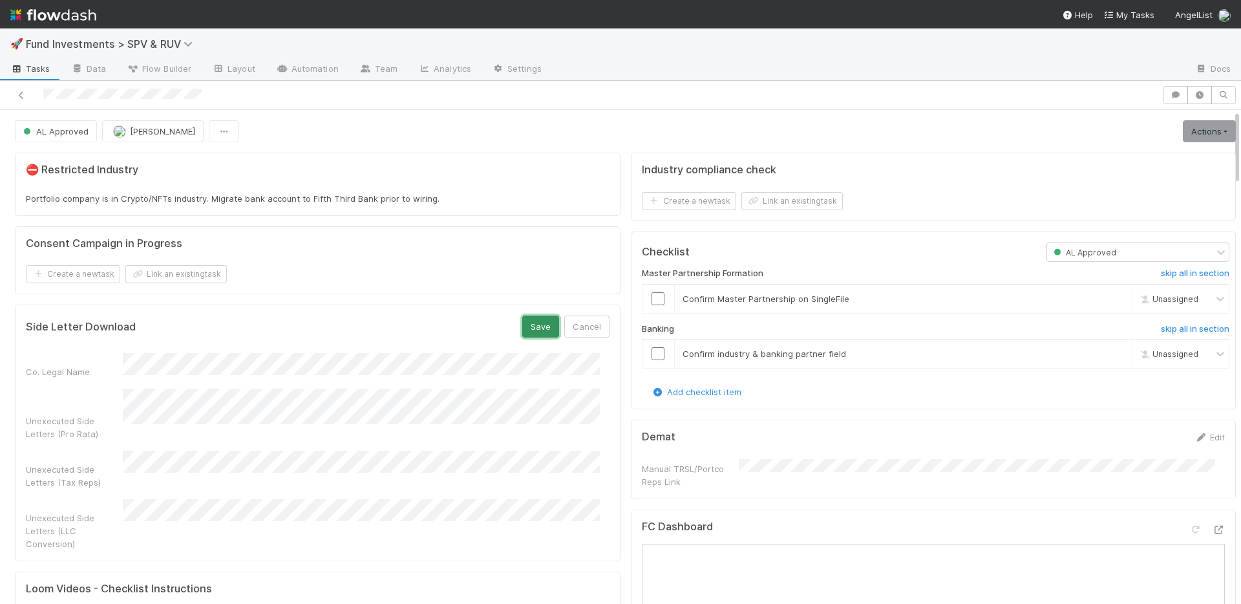
click at [530, 327] on button "Save" at bounding box center [540, 326] width 37 height 22
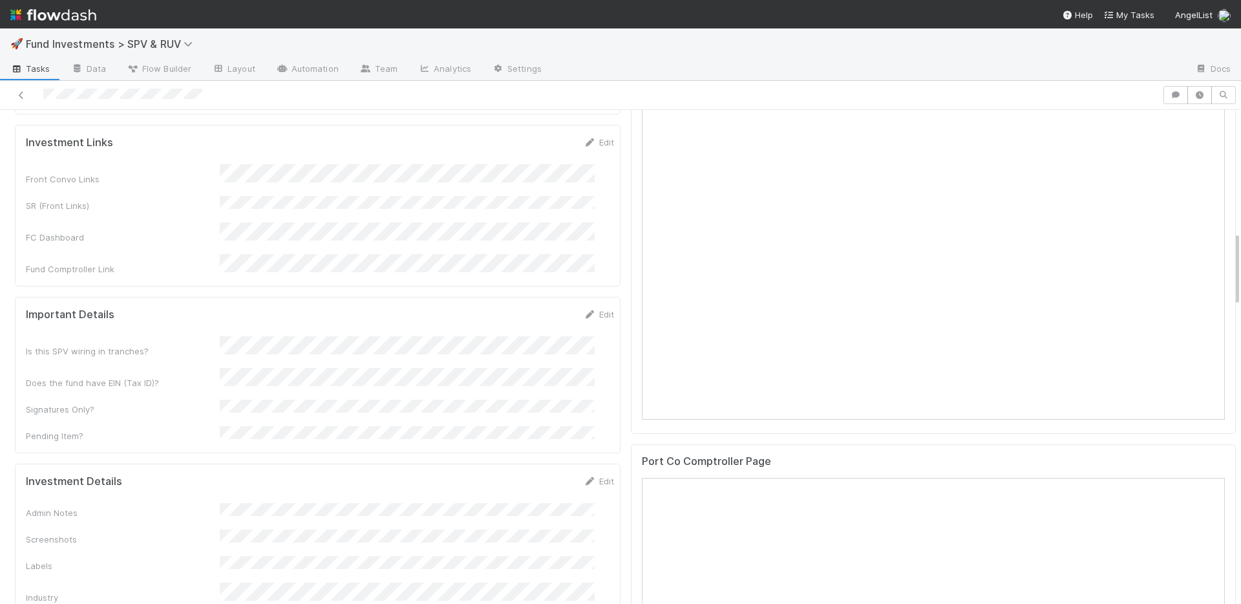
scroll to position [1024, 0]
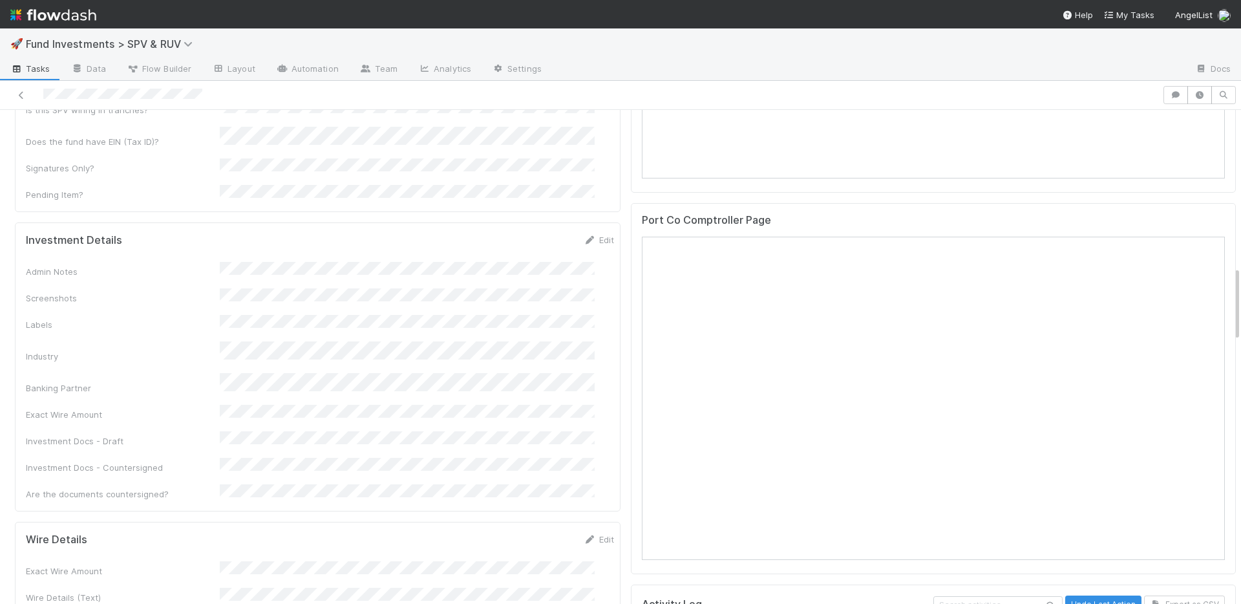
click at [514, 306] on div "Admin Notes Screenshots Labels Industry Banking Partner Exact Wire Amount Inves…" at bounding box center [320, 381] width 588 height 238
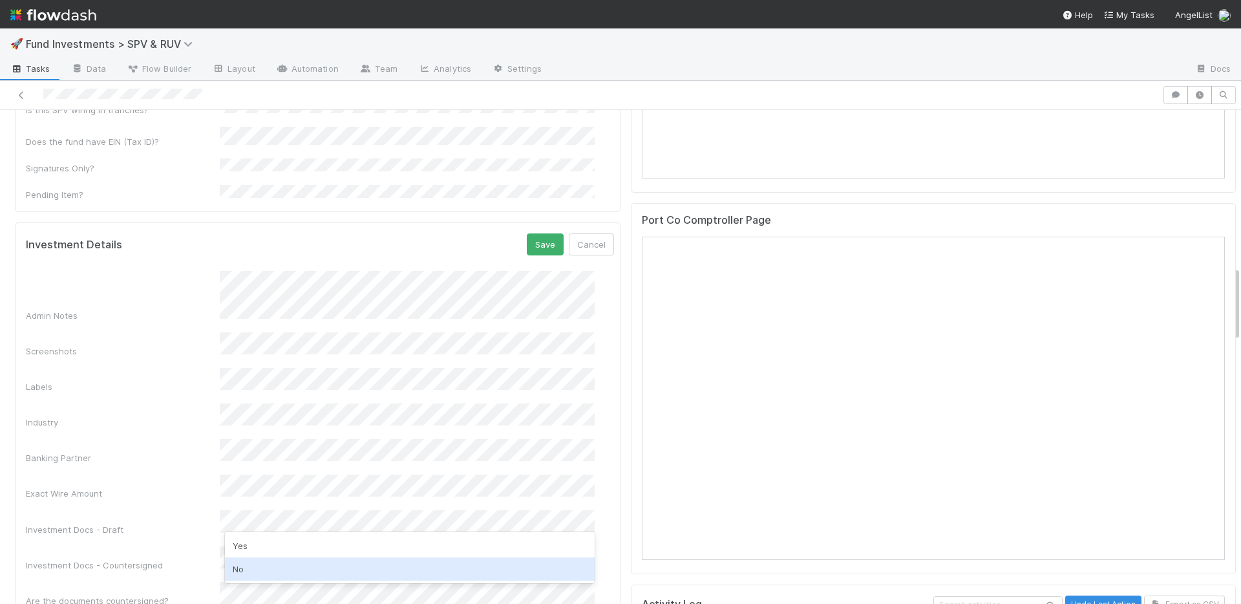
click at [252, 563] on div "No" at bounding box center [410, 568] width 370 height 23
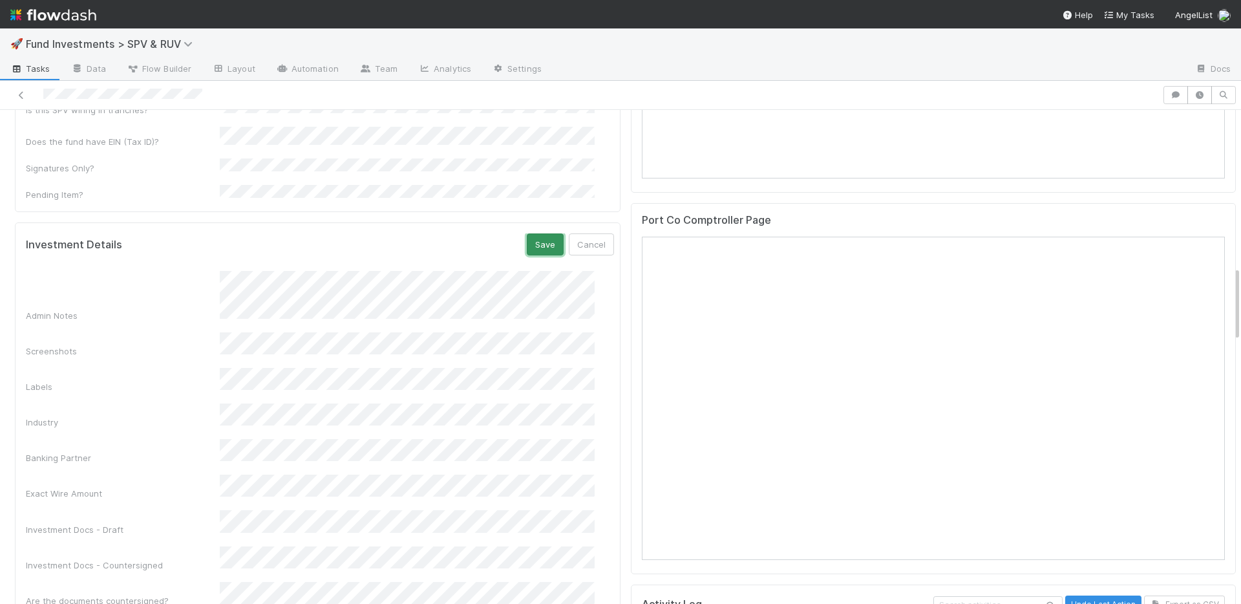
click at [527, 233] on button "Save" at bounding box center [545, 244] width 37 height 22
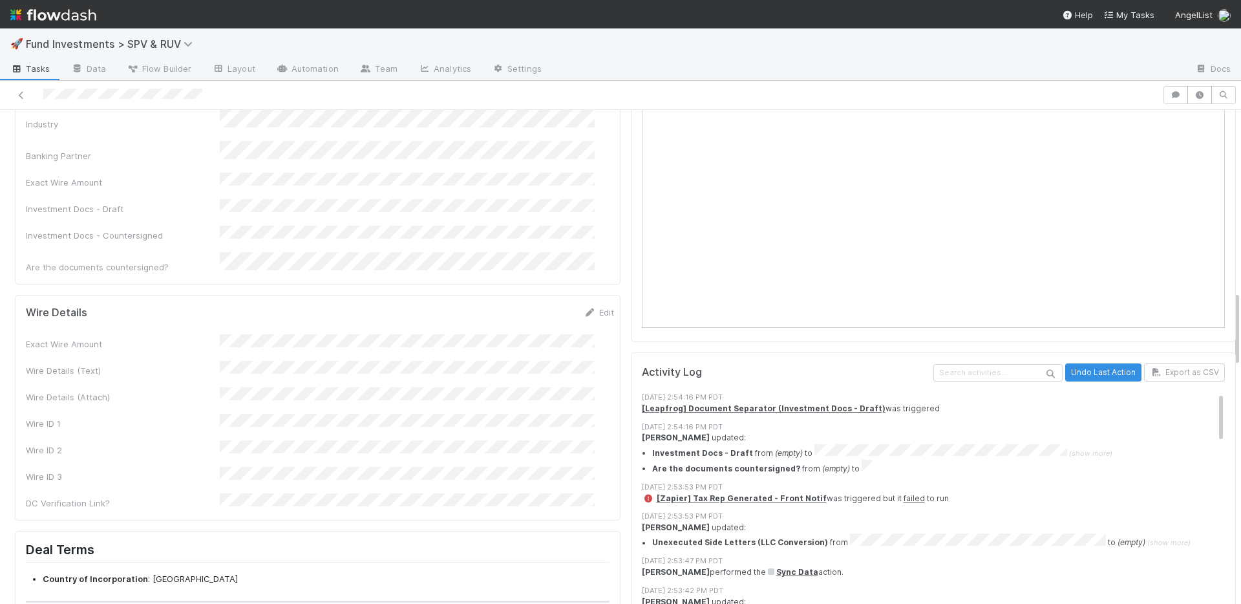
scroll to position [1260, 0]
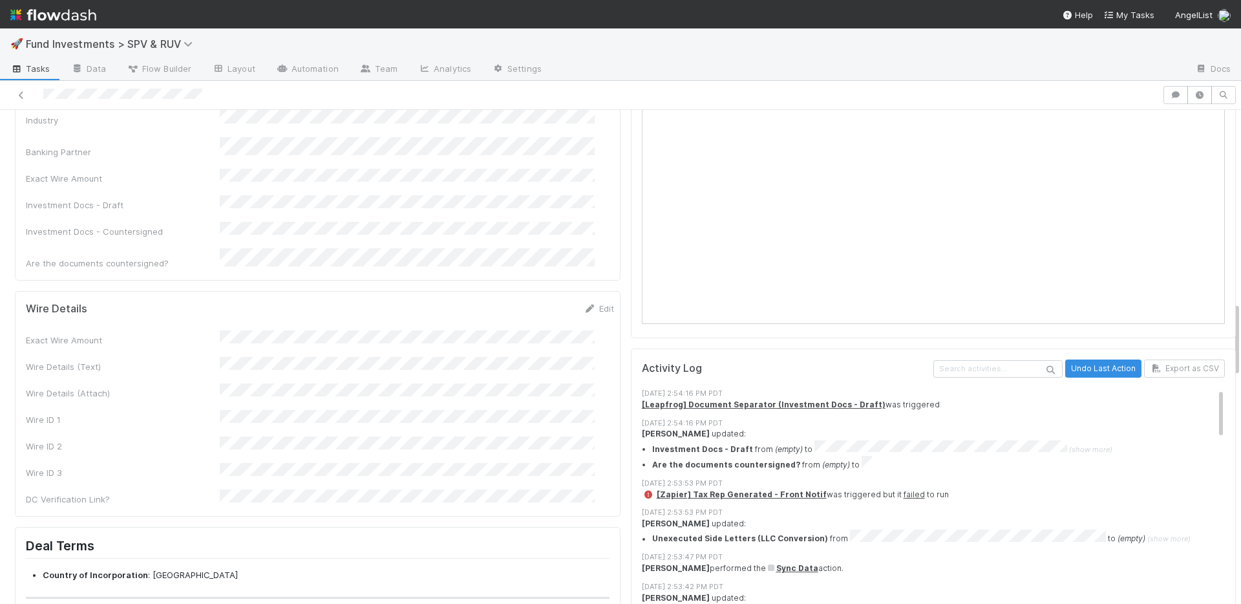
click at [586, 291] on div "Wire Details Edit Exact Wire Amount Wire Details (Text) Wire Details (Attach) W…" at bounding box center [318, 404] width 606 height 226
click at [584, 303] on link "Edit" at bounding box center [599, 308] width 30 height 10
drag, startPoint x: 518, startPoint y: 237, endPoint x: 515, endPoint y: 248, distance: 11.3
click at [527, 302] on button "Save" at bounding box center [545, 313] width 37 height 22
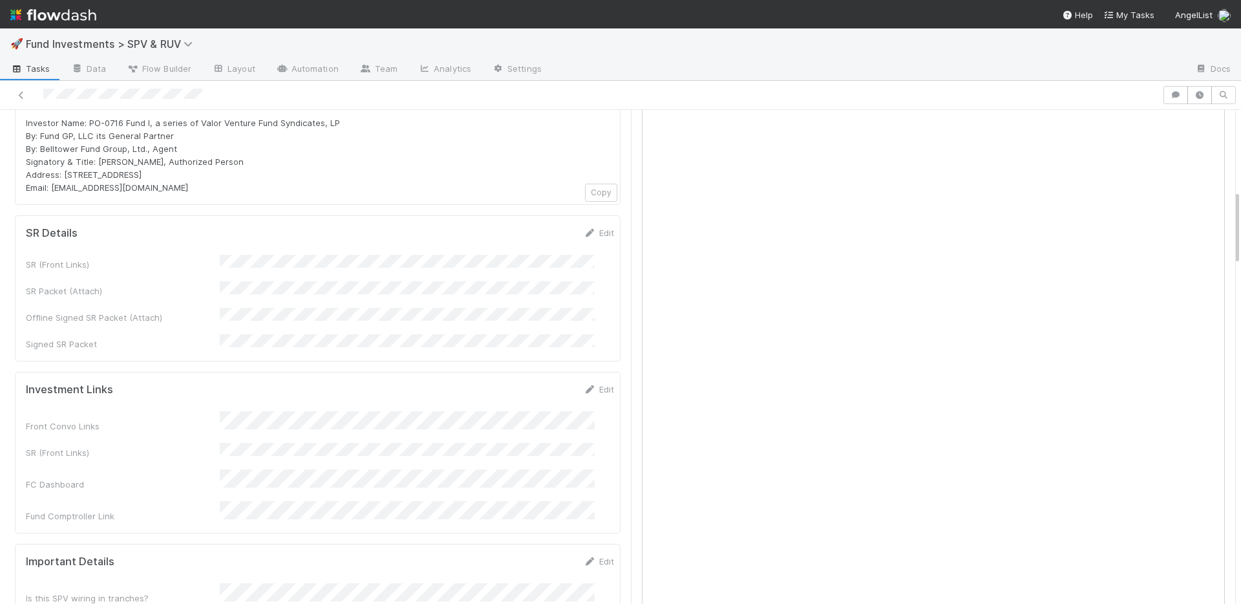
scroll to position [527, 0]
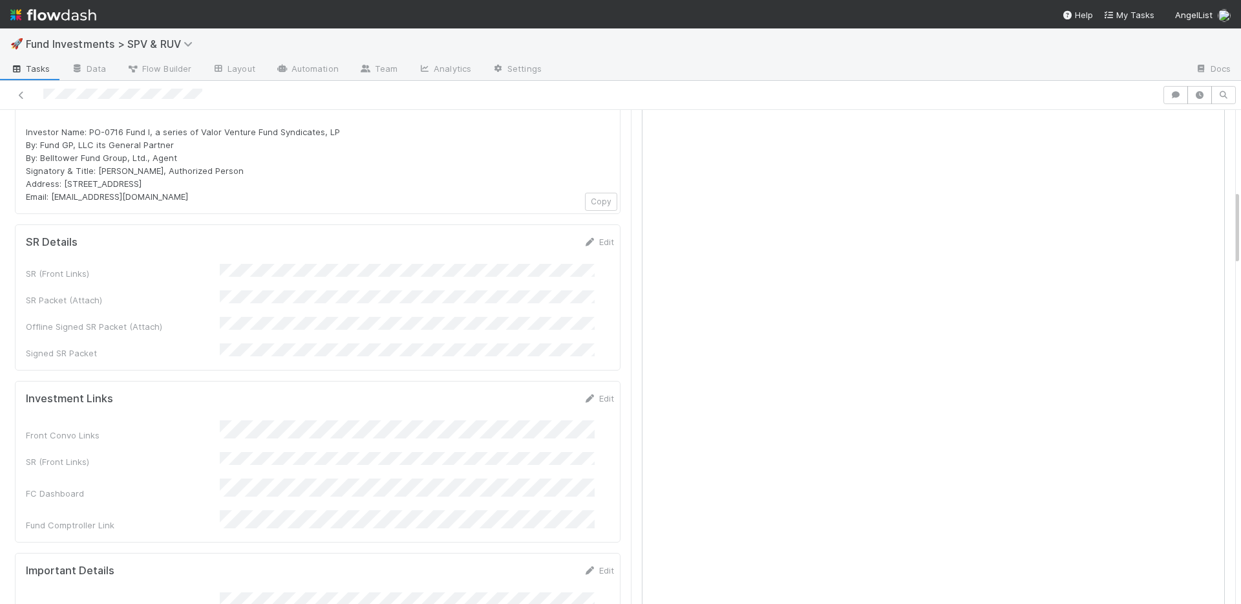
click at [587, 393] on link "Edit" at bounding box center [599, 398] width 30 height 10
click at [531, 392] on button "Save" at bounding box center [545, 403] width 37 height 22
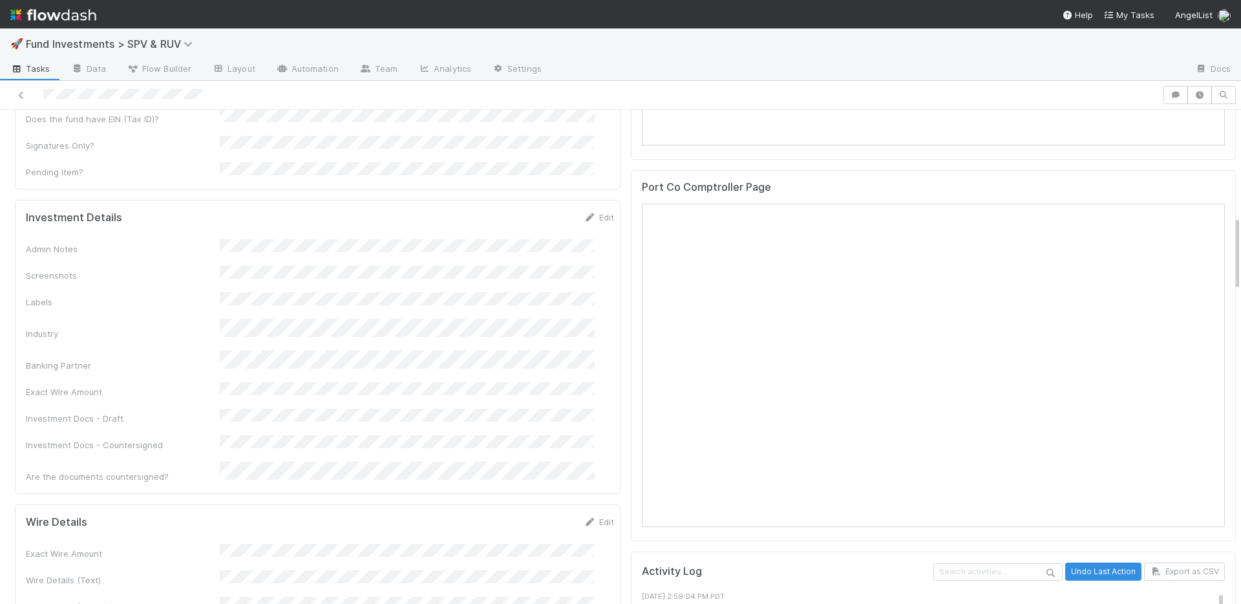
scroll to position [1067, 0]
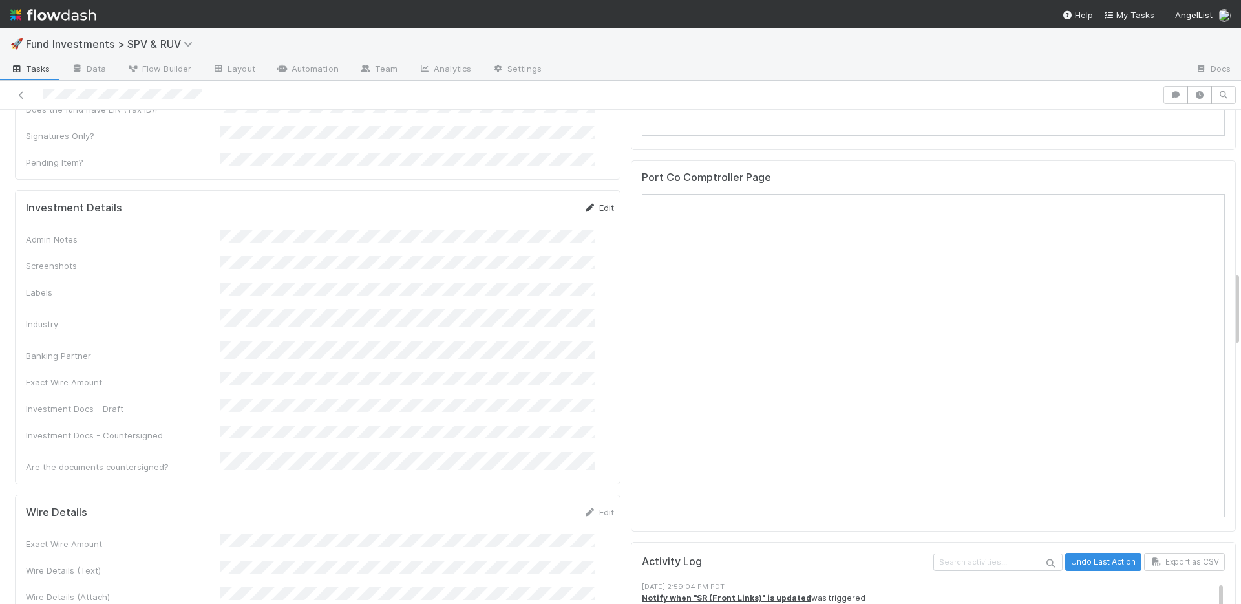
click at [584, 202] on link "Edit" at bounding box center [599, 207] width 30 height 10
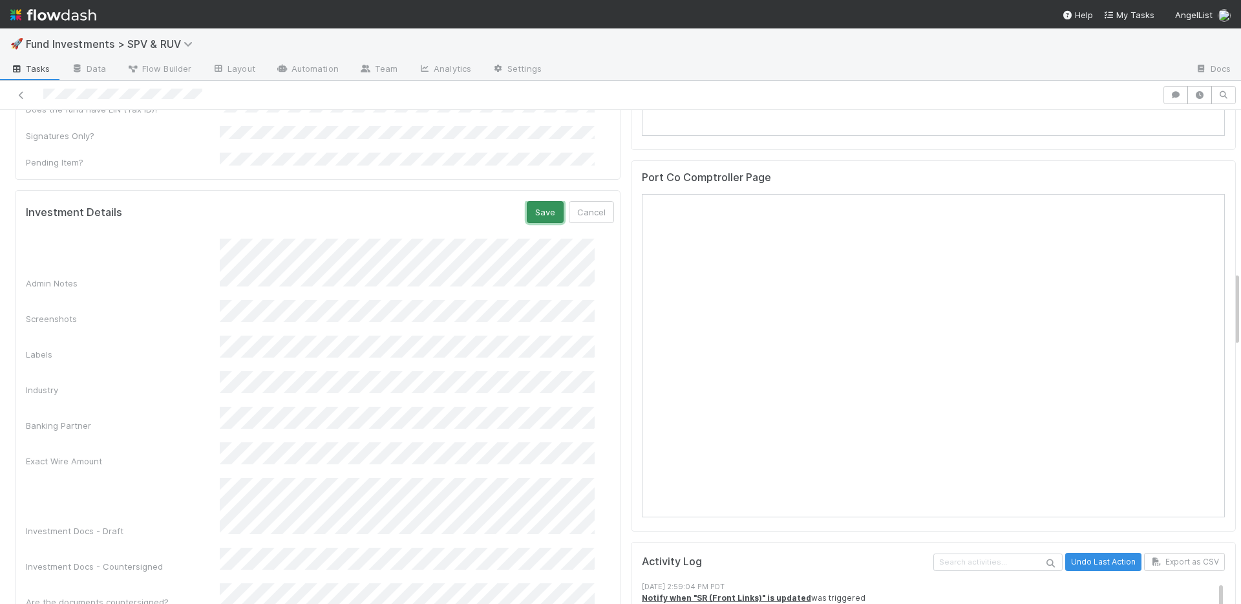
click at [527, 201] on button "Save" at bounding box center [545, 212] width 37 height 22
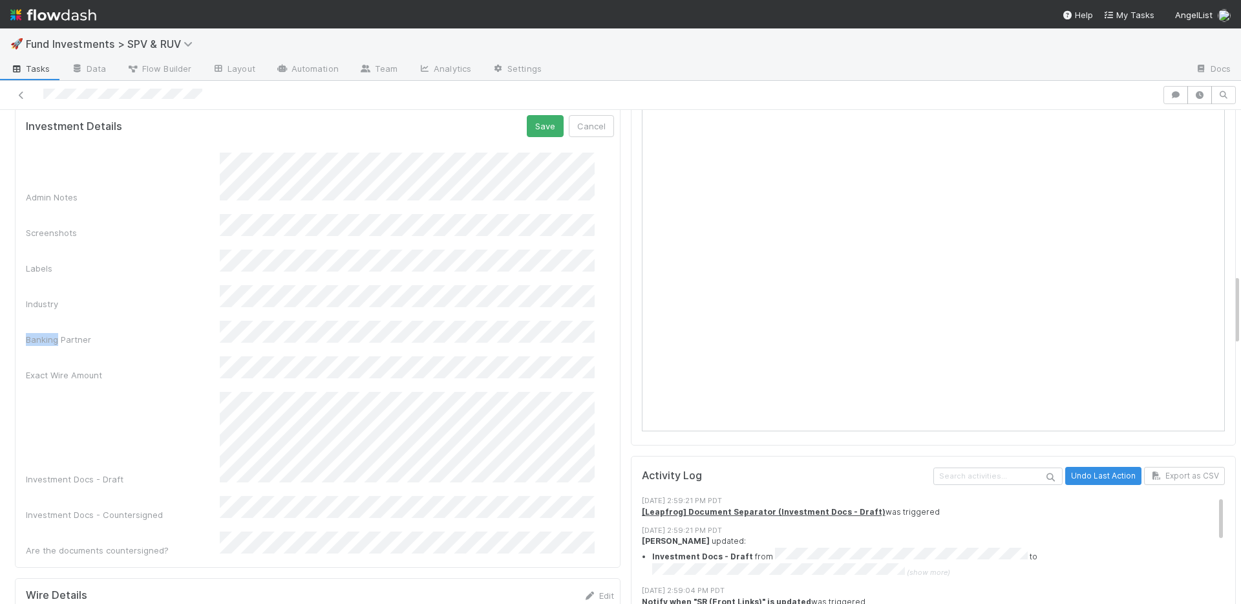
scroll to position [883, 0]
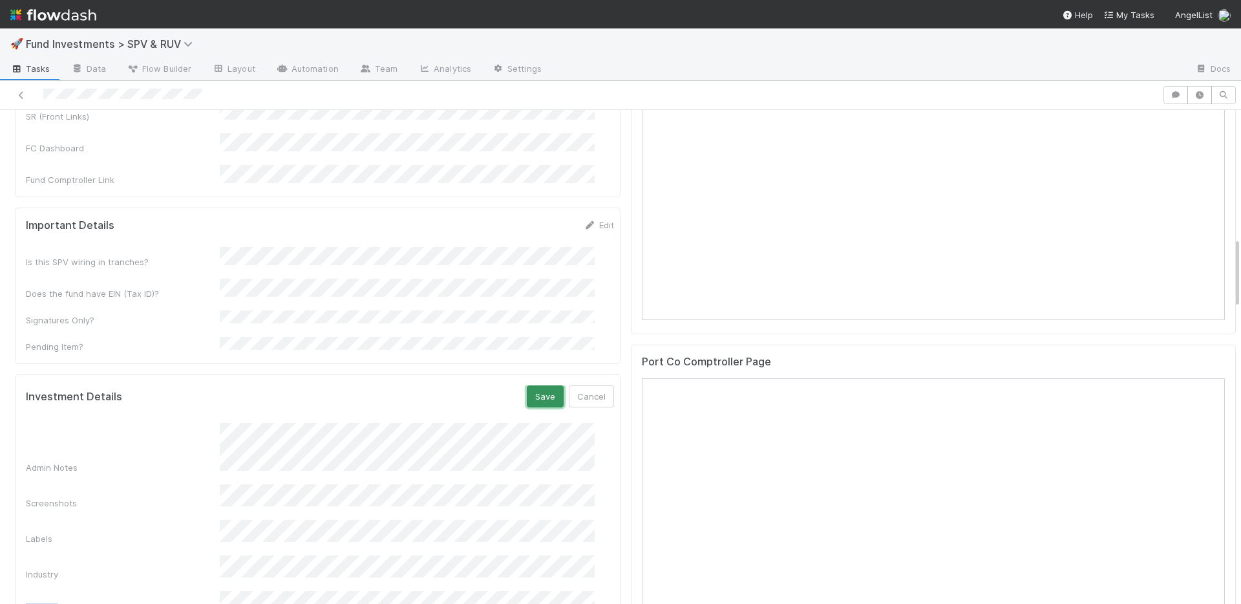
click at [527, 385] on button "Save" at bounding box center [545, 396] width 37 height 22
click at [584, 386] on link "Edit" at bounding box center [599, 391] width 30 height 10
click at [529, 385] on button "Save" at bounding box center [545, 396] width 37 height 22
click at [584, 386] on link "Edit" at bounding box center [599, 391] width 30 height 10
click at [527, 385] on button "Save" at bounding box center [545, 396] width 37 height 22
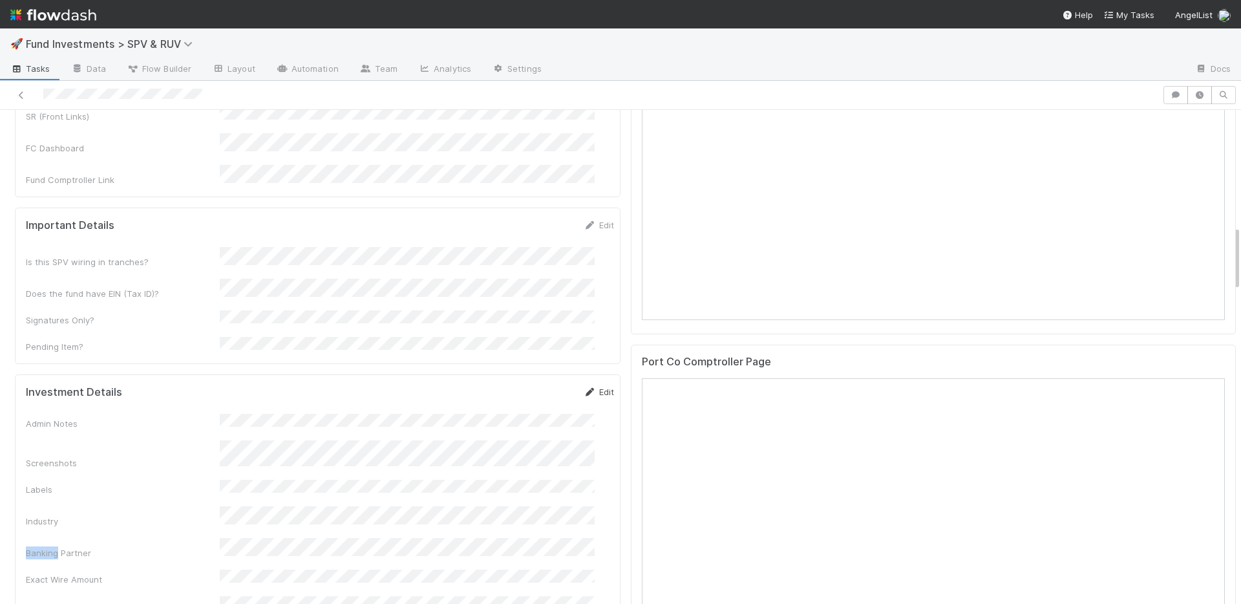
click at [584, 386] on link "Edit" at bounding box center [599, 391] width 30 height 10
click at [530, 385] on button "Save" at bounding box center [545, 396] width 37 height 22
click at [585, 386] on link "Edit" at bounding box center [599, 391] width 30 height 10
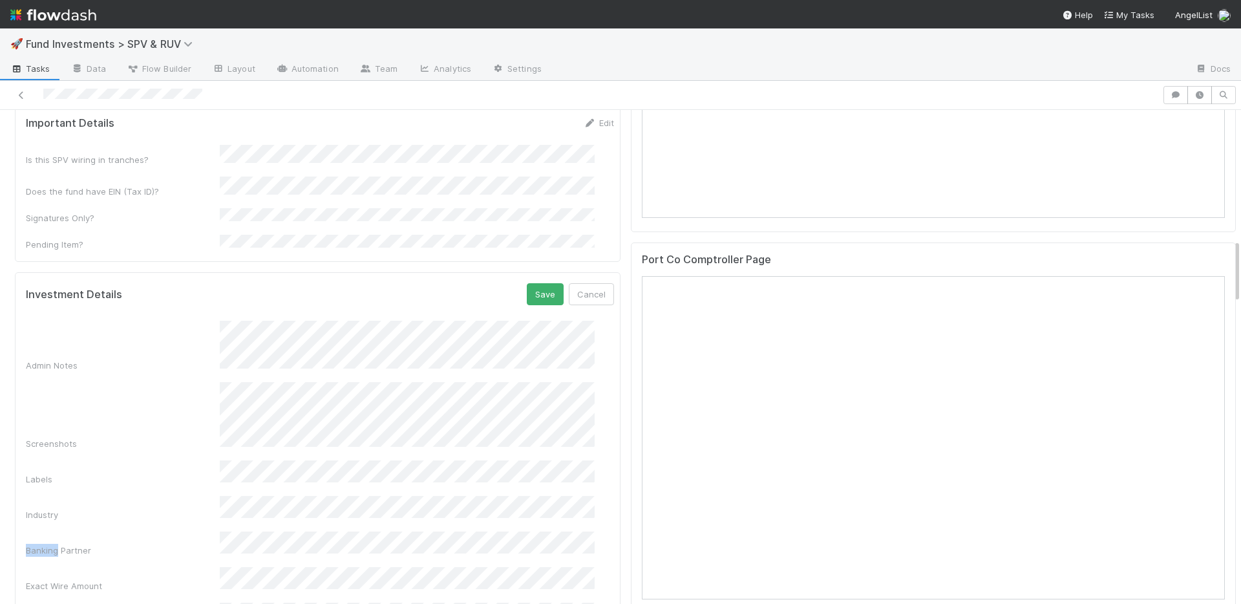
scroll to position [991, 0]
drag, startPoint x: 534, startPoint y: 233, endPoint x: 416, endPoint y: 9, distance: 253.2
click at [534, 277] on button "Save" at bounding box center [545, 288] width 37 height 22
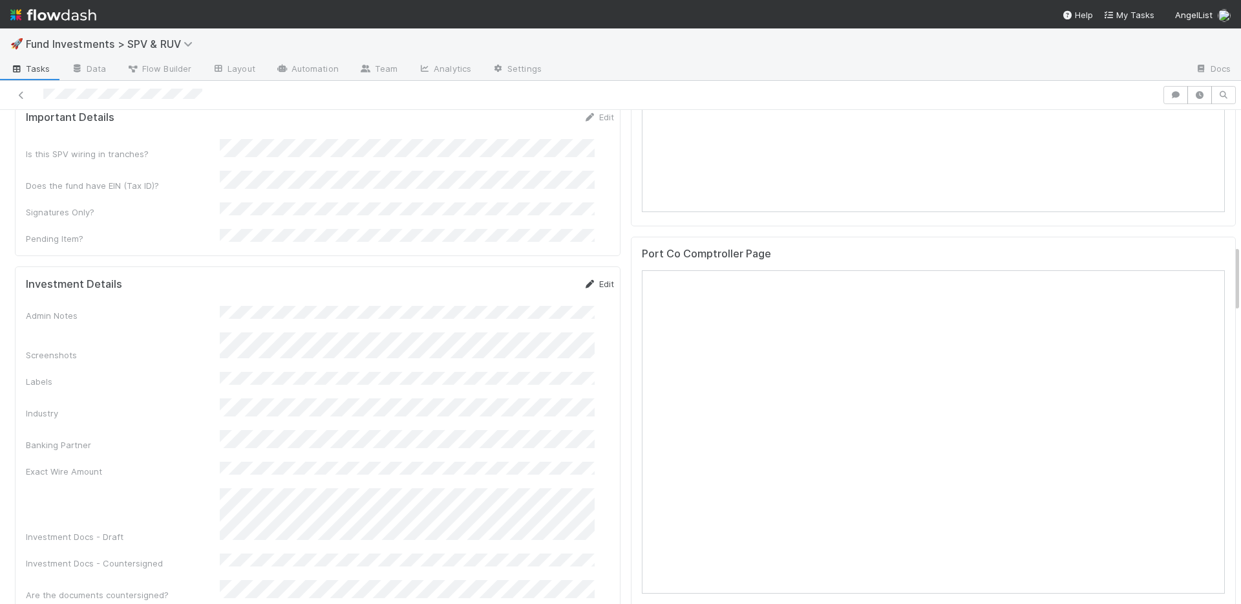
click at [587, 279] on link "Edit" at bounding box center [599, 284] width 30 height 10
click at [475, 277] on form "Investment Details Save Cancel Admin Notes Screenshots Labels Industry Banking …" at bounding box center [320, 518] width 588 height 483
drag, startPoint x: 520, startPoint y: 232, endPoint x: 506, endPoint y: 198, distance: 36.2
click at [527, 277] on button "Save" at bounding box center [545, 288] width 37 height 22
click at [584, 279] on link "Edit" at bounding box center [599, 284] width 30 height 10
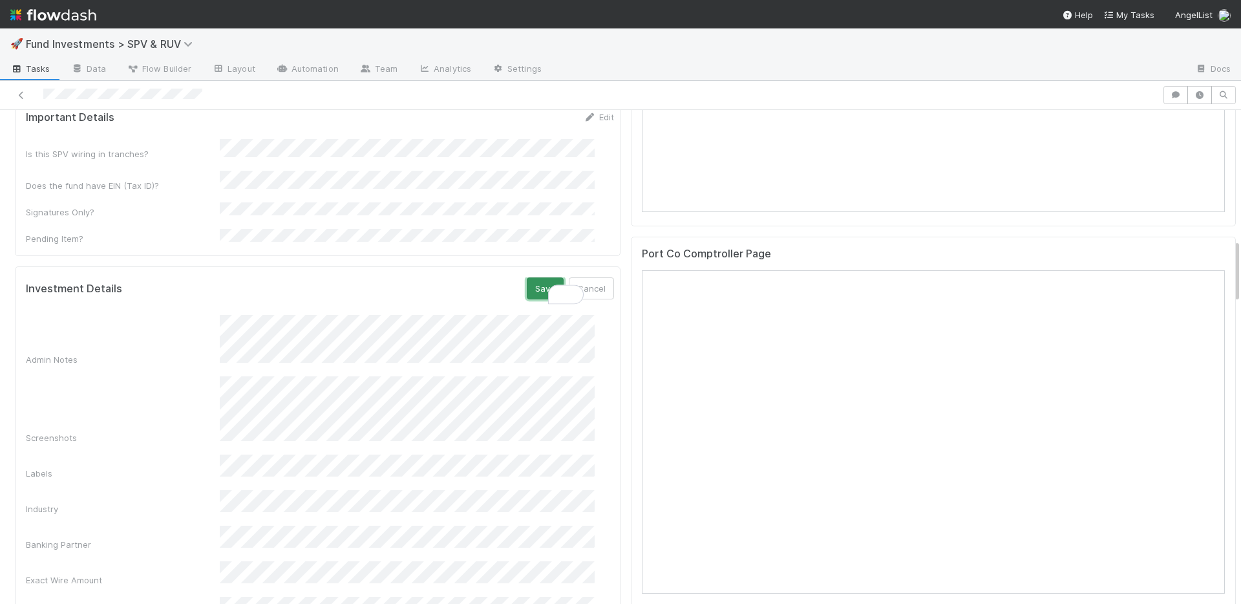
click at [527, 277] on button "Save" at bounding box center [545, 288] width 37 height 22
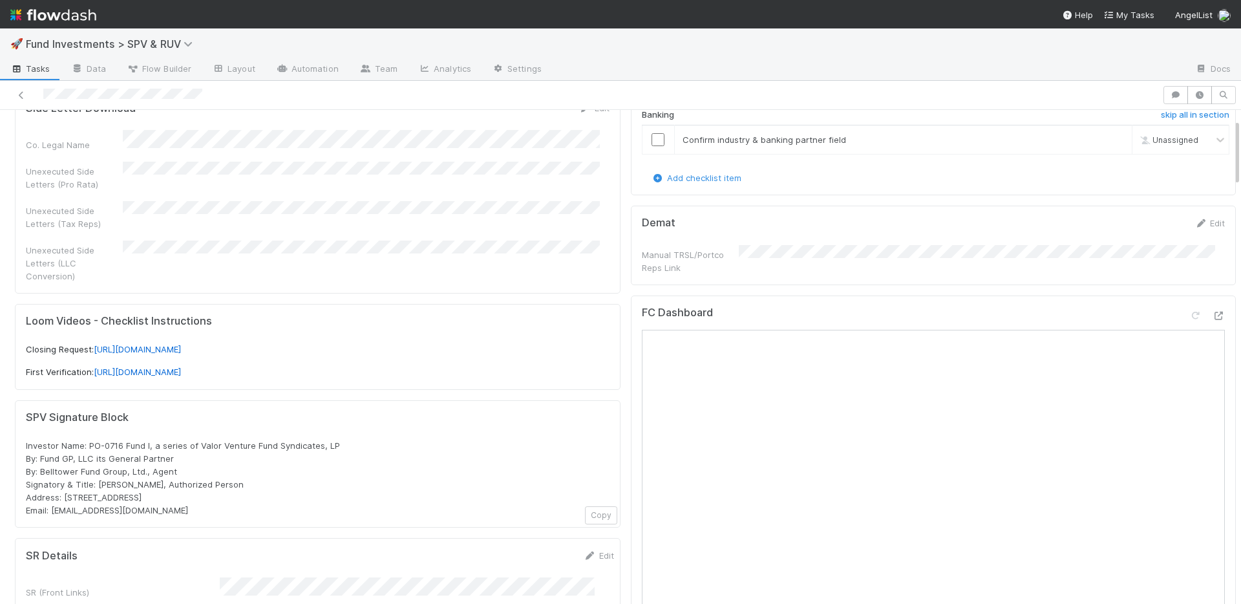
scroll to position [67, 0]
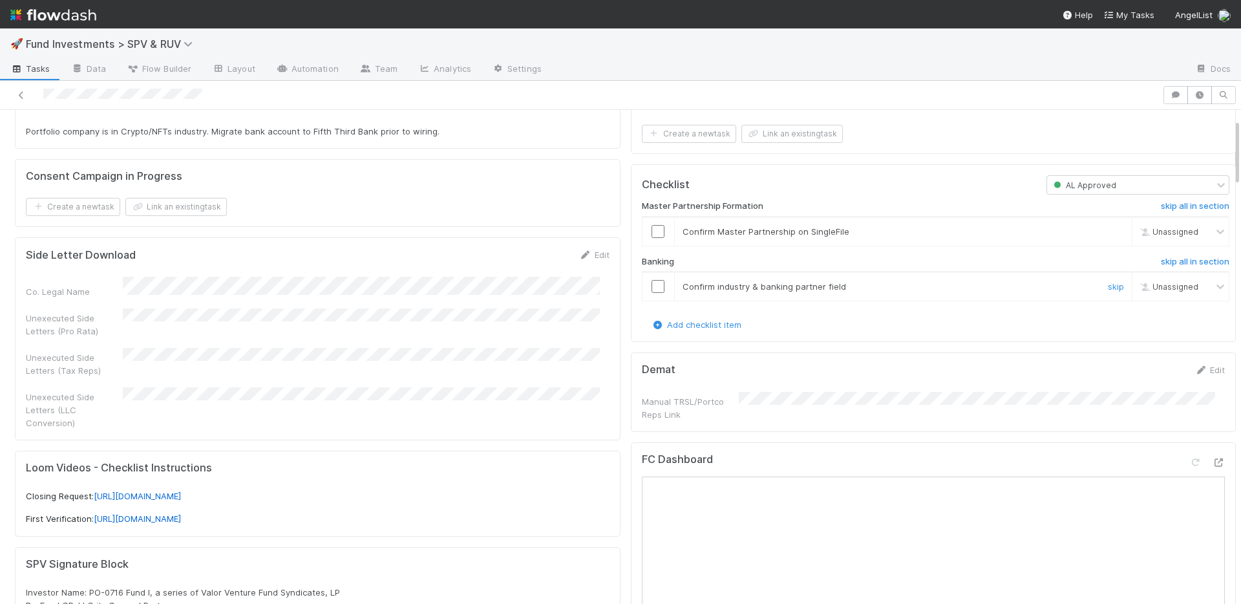
drag, startPoint x: 647, startPoint y: 288, endPoint x: 647, endPoint y: 273, distance: 14.9
click at [651, 288] on input "checkbox" at bounding box center [657, 286] width 13 height 13
click at [651, 231] on input "checkbox" at bounding box center [657, 231] width 13 height 13
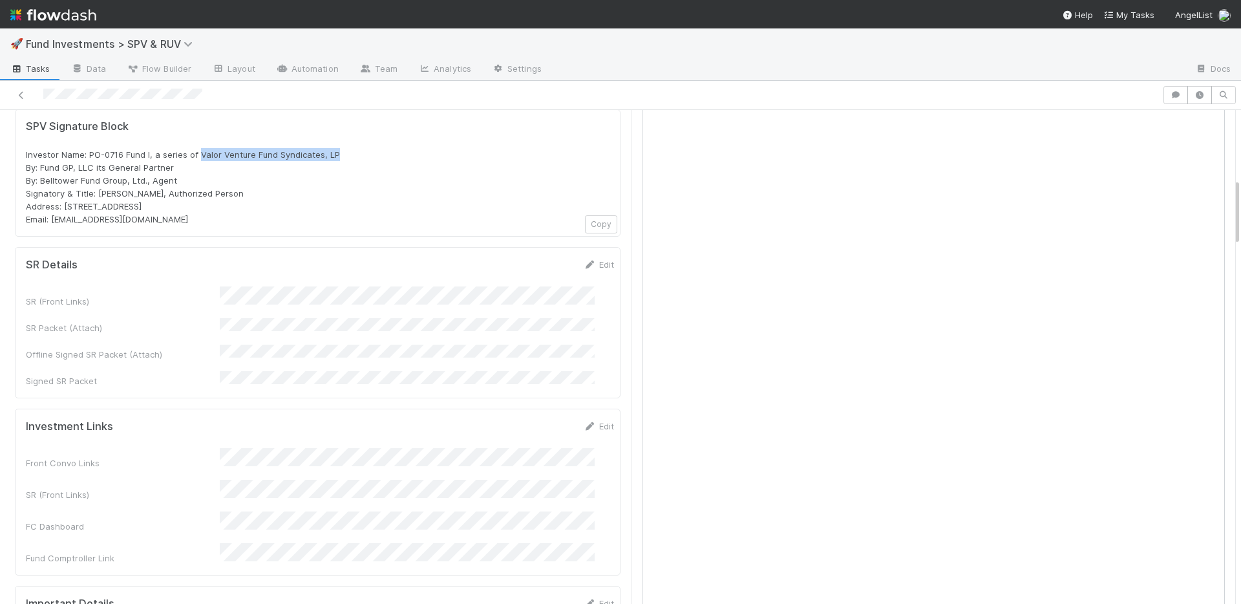
drag, startPoint x: 350, startPoint y: 142, endPoint x: 198, endPoint y: 142, distance: 151.9
click at [198, 148] on div "Investor Name: PO-0716 Fund I, a series of Valor Venture Fund Syndicates, LP By…" at bounding box center [318, 187] width 584 height 78
copy span "Valor Venture Fund Syndicates, LP"
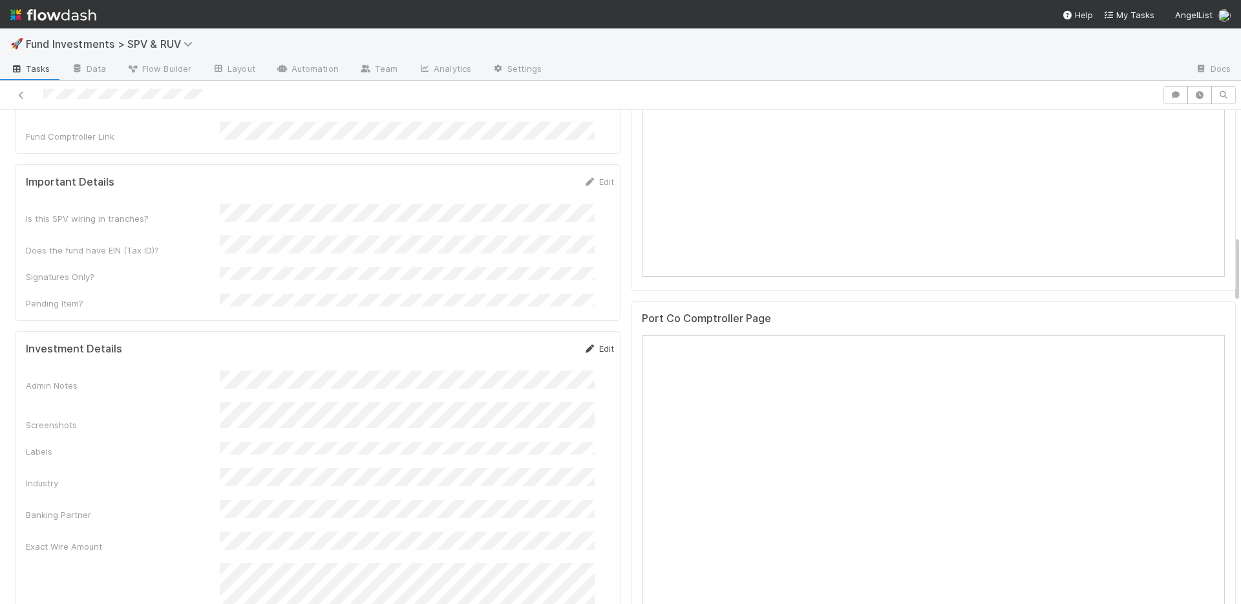
click at [591, 343] on link "Edit" at bounding box center [599, 348] width 30 height 10
click at [527, 342] on button "Save" at bounding box center [545, 353] width 37 height 22
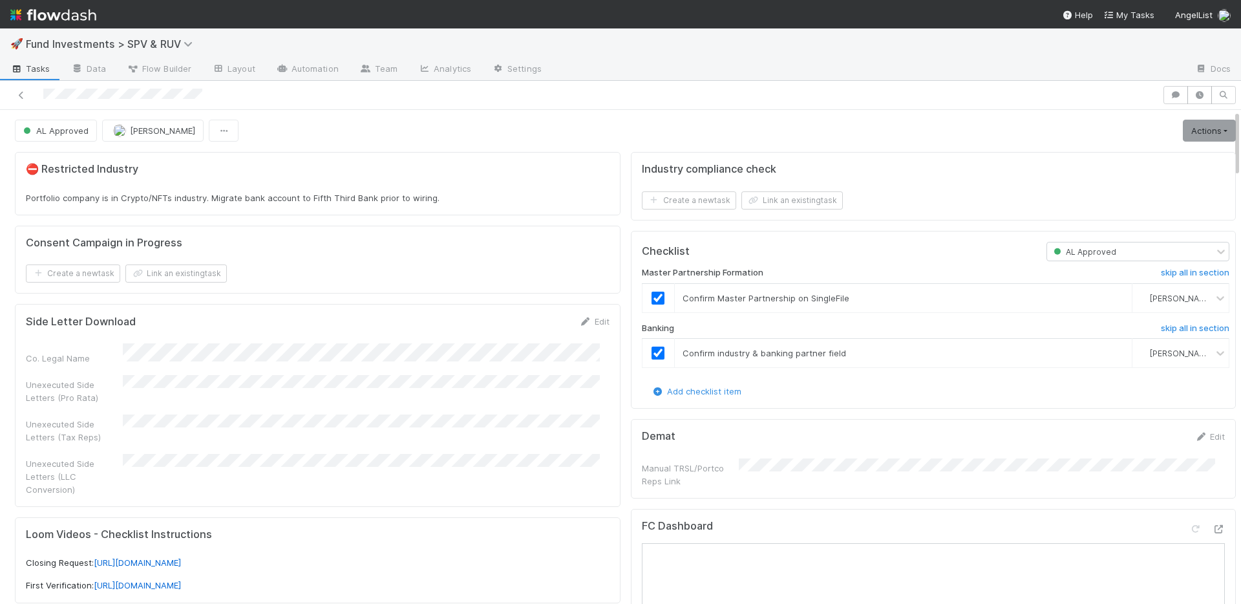
scroll to position [0, 0]
click at [1190, 133] on link "Actions" at bounding box center [1209, 131] width 53 height 22
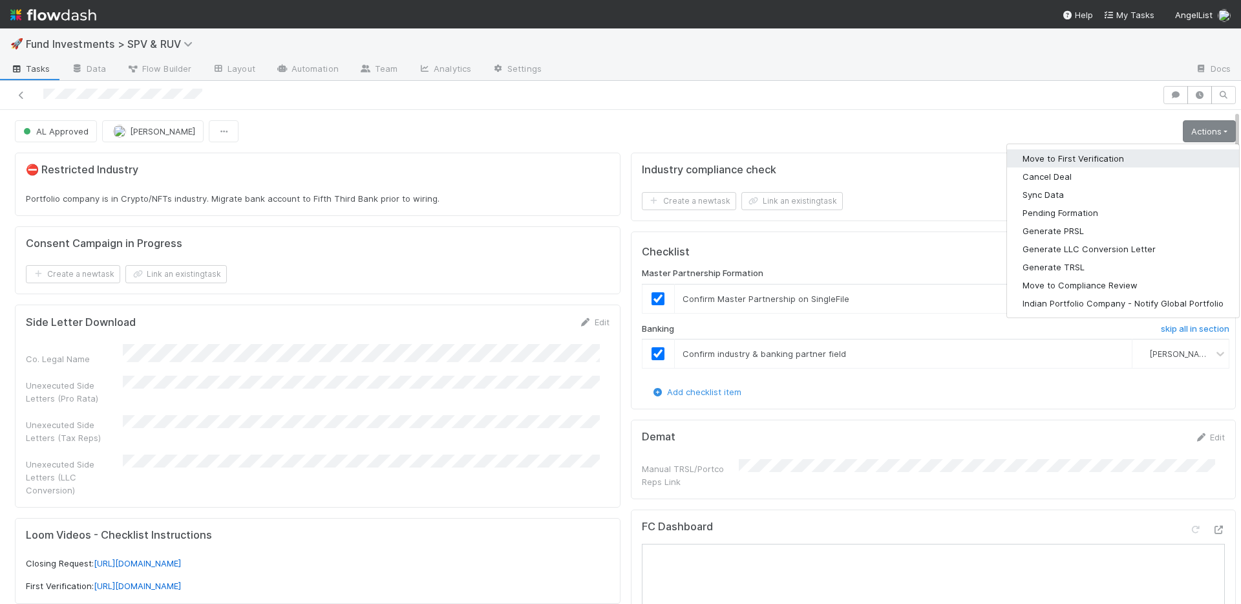
click at [1121, 158] on button "Move to First Verification" at bounding box center [1123, 158] width 232 height 18
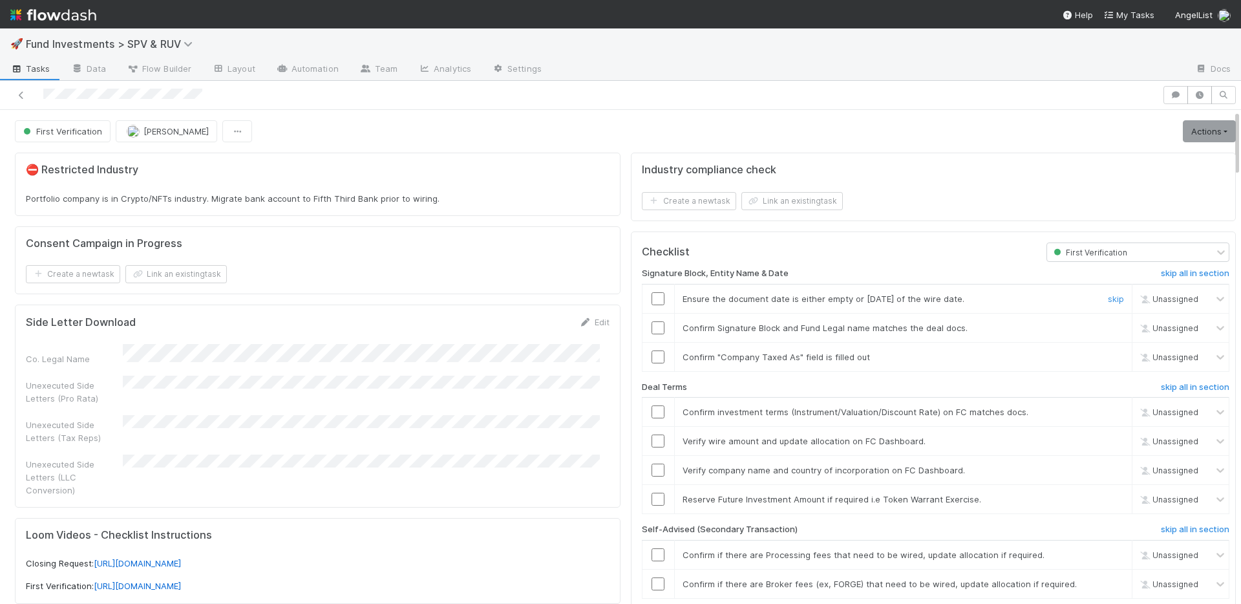
click at [651, 299] on input "checkbox" at bounding box center [657, 298] width 13 height 13
click at [651, 325] on input "checkbox" at bounding box center [657, 327] width 13 height 13
click at [651, 357] on input "checkbox" at bounding box center [657, 356] width 13 height 13
click at [593, 322] on link "Edit" at bounding box center [594, 322] width 30 height 10
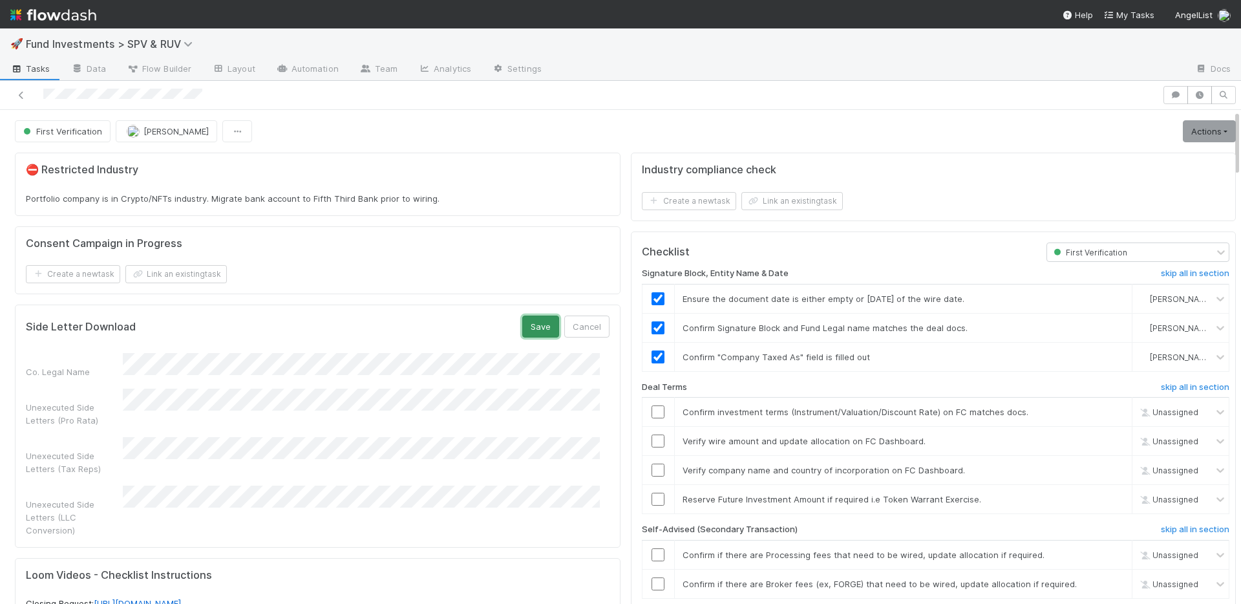
click at [522, 330] on button "Save" at bounding box center [540, 326] width 37 height 22
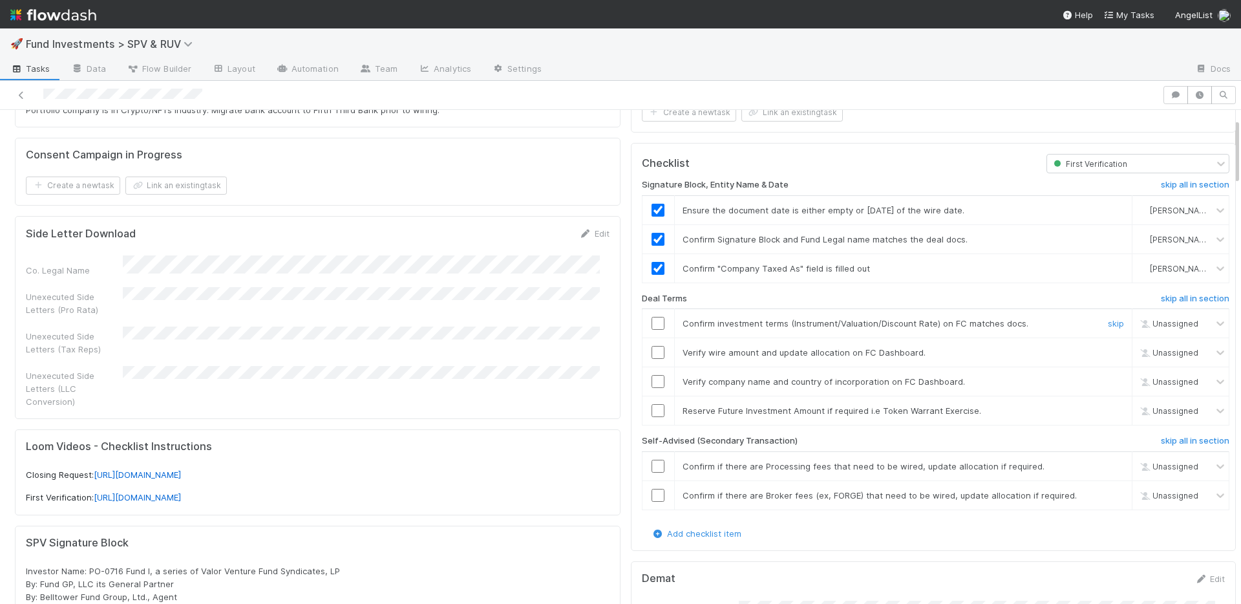
scroll to position [98, 0]
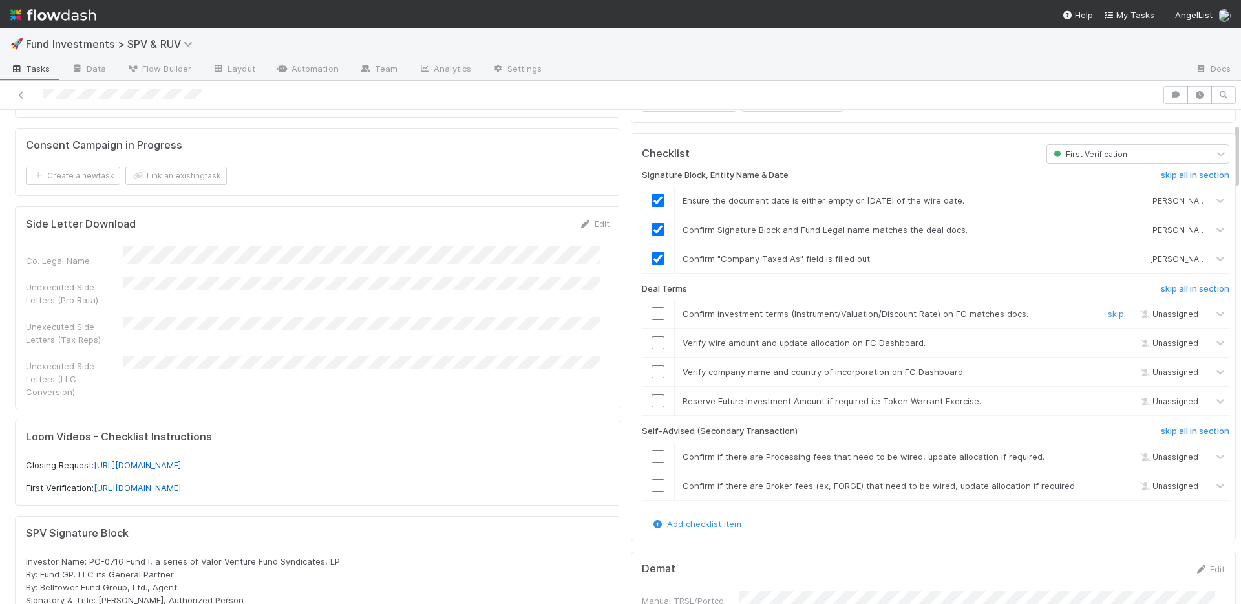
click at [651, 313] on input "checkbox" at bounding box center [657, 313] width 13 height 13
click at [651, 341] on input "checkbox" at bounding box center [657, 342] width 13 height 13
click at [651, 371] on input "checkbox" at bounding box center [657, 371] width 13 height 13
click at [1161, 427] on h6 "skip all in section" at bounding box center [1195, 431] width 69 height 10
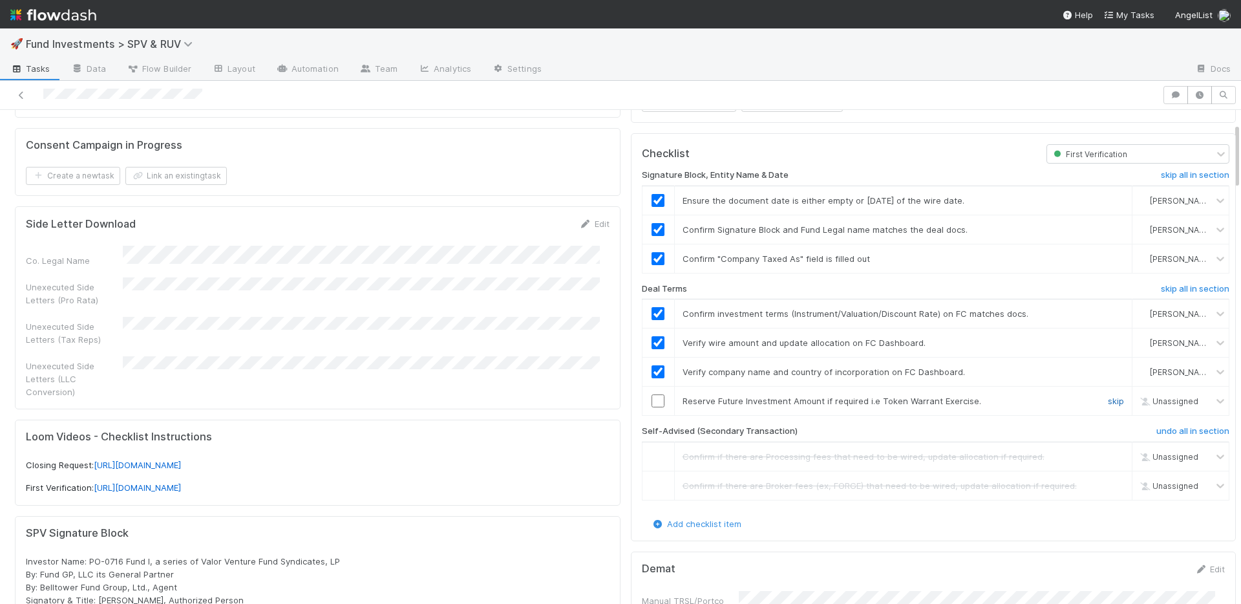
click at [1108, 399] on link "skip" at bounding box center [1116, 401] width 16 height 10
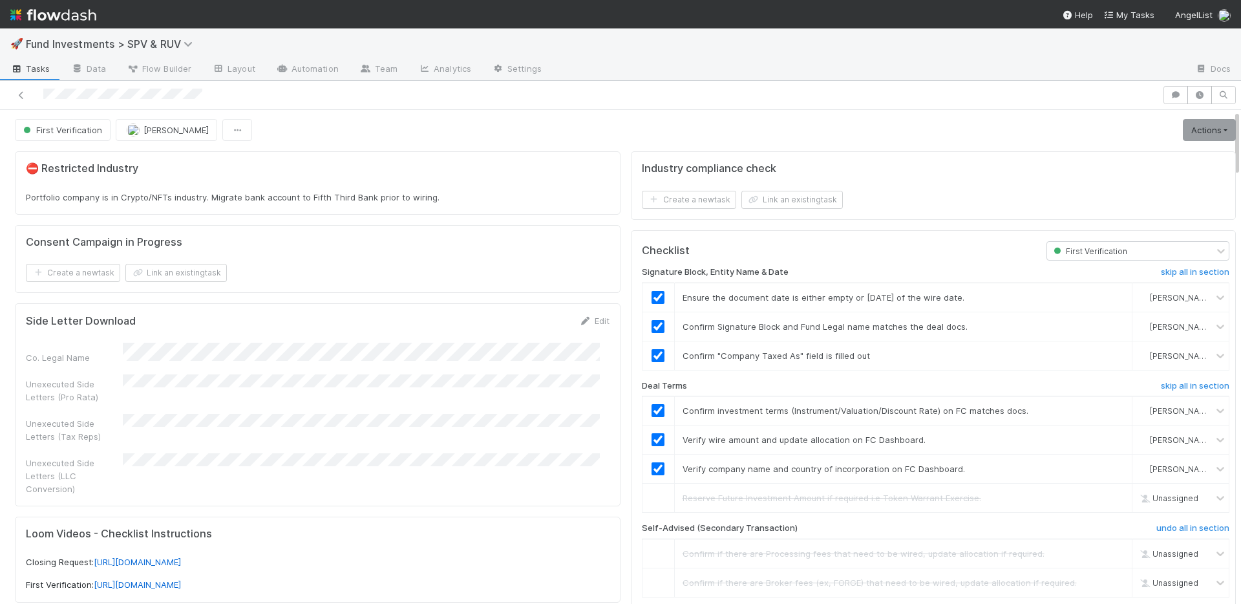
scroll to position [0, 0]
click at [1183, 129] on link "Actions" at bounding box center [1209, 131] width 53 height 22
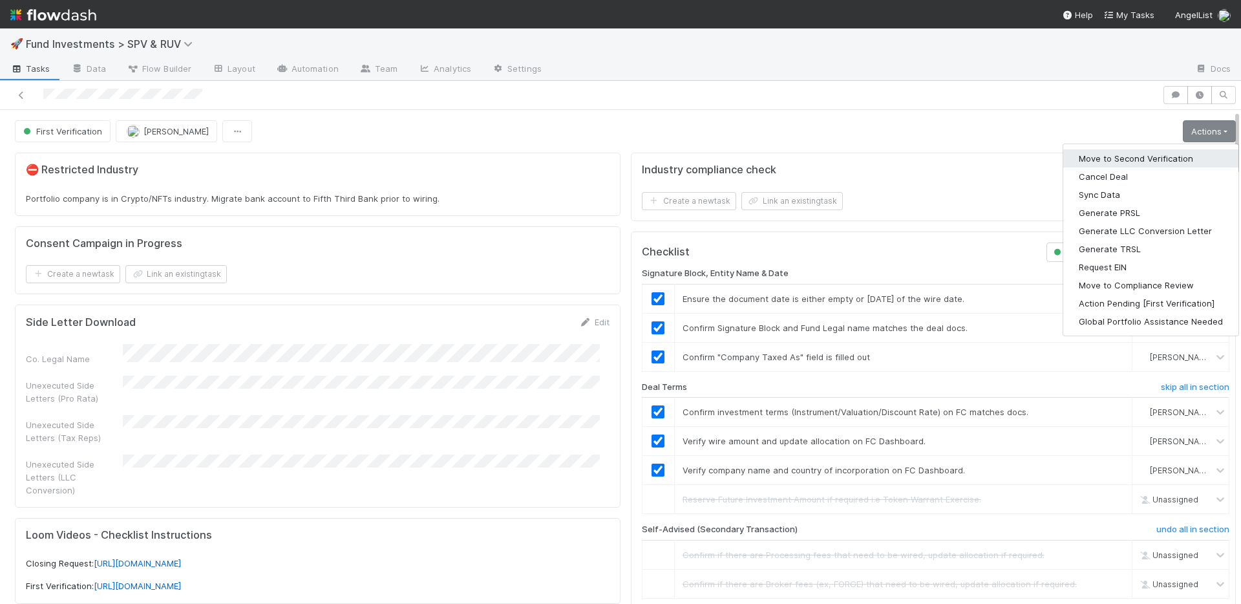
click at [1133, 154] on button "Move to Second Verification" at bounding box center [1150, 158] width 175 height 18
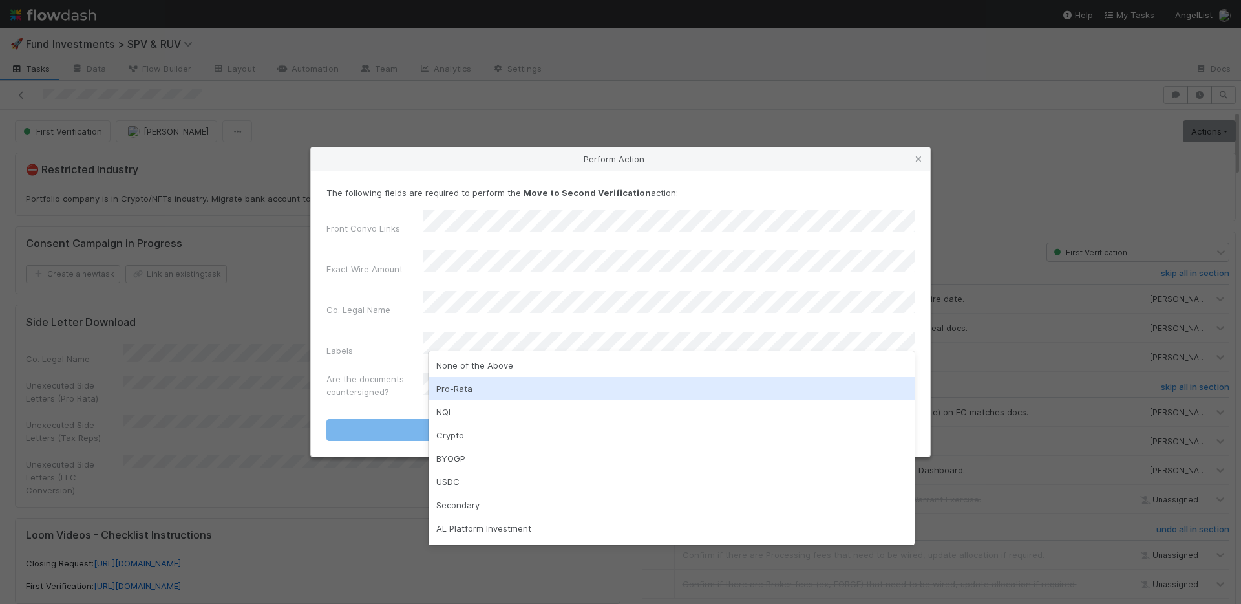
click at [465, 386] on div "Pro-Rata" at bounding box center [671, 388] width 486 height 23
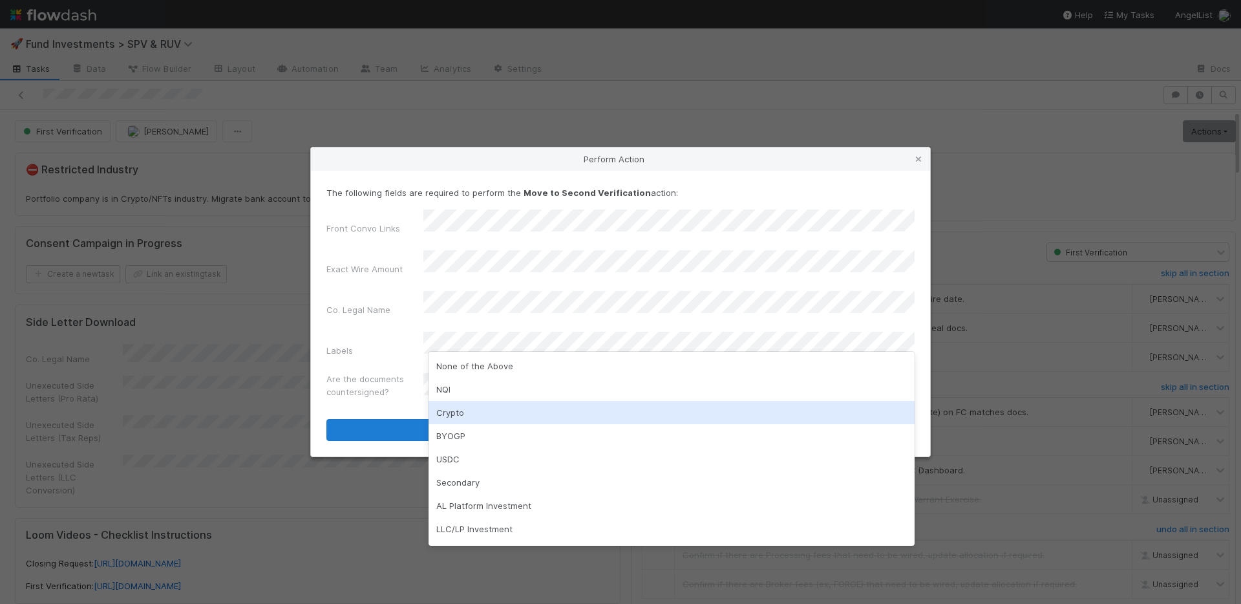
click at [492, 412] on div "Crypto" at bounding box center [671, 412] width 486 height 23
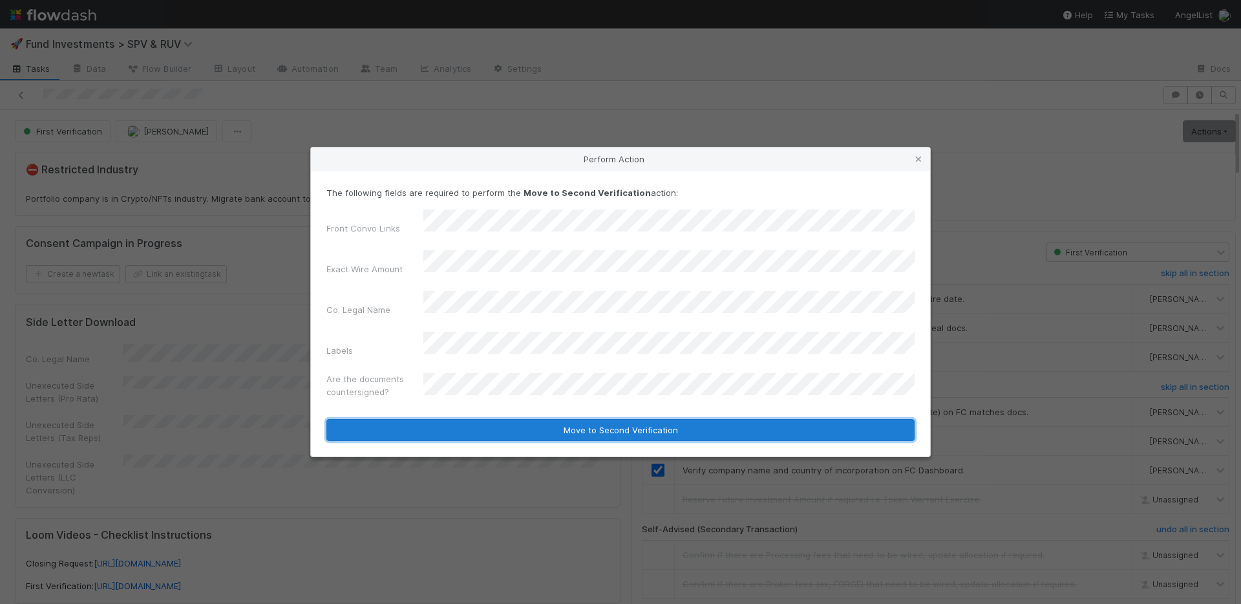
click at [493, 419] on button "Move to Second Verification" at bounding box center [620, 430] width 588 height 22
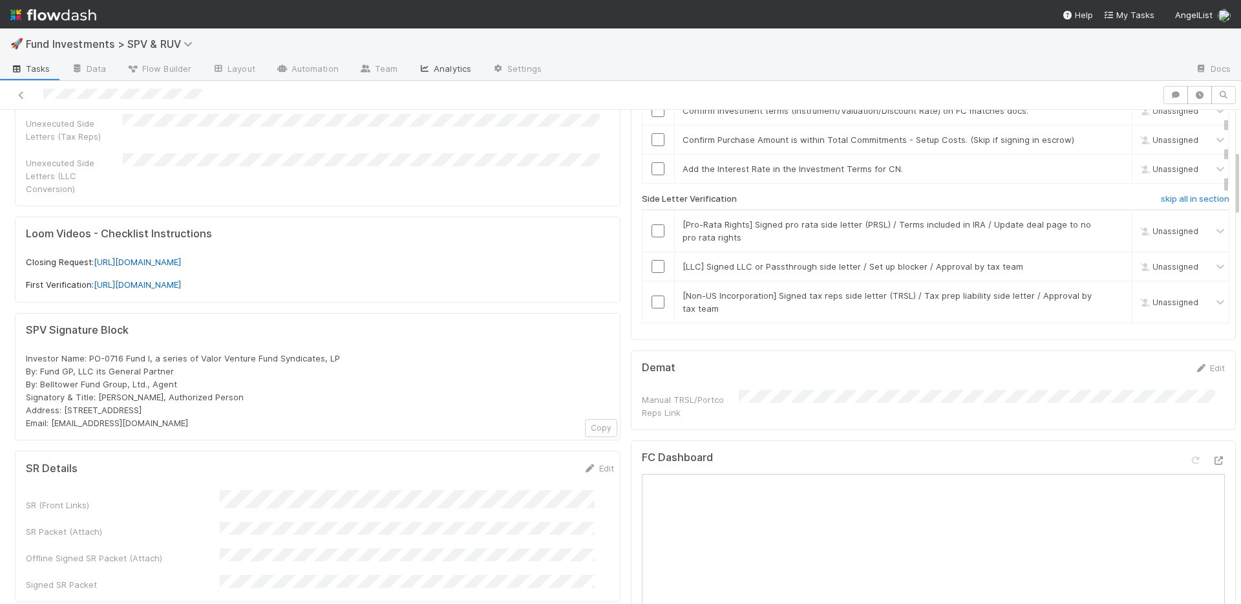
scroll to position [31, 0]
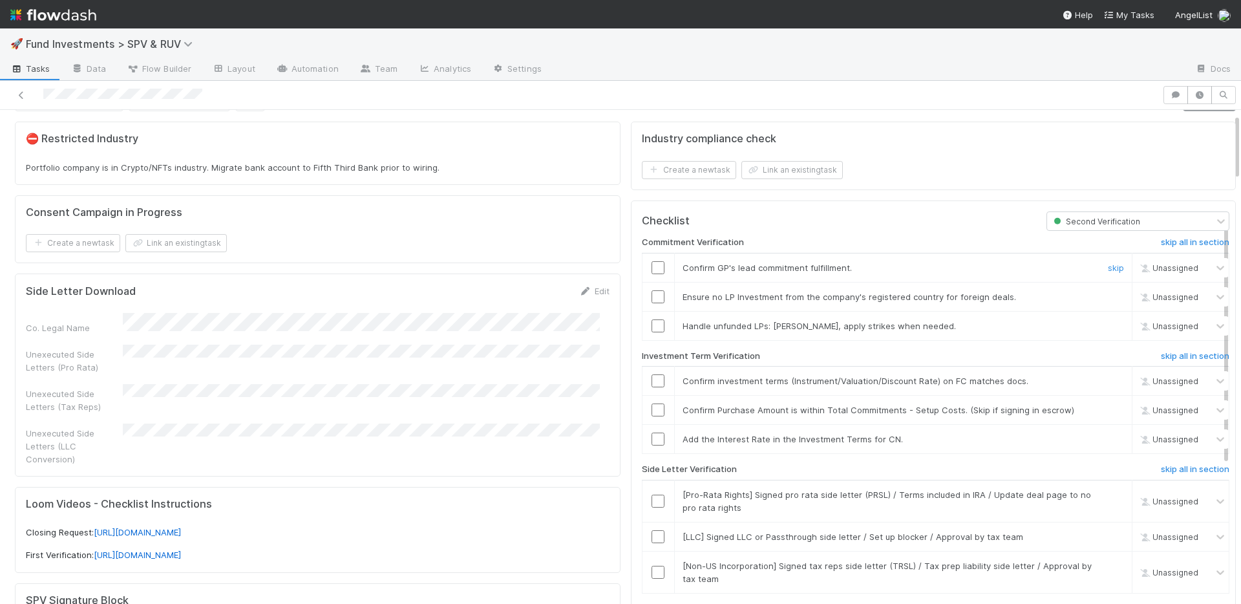
click at [651, 271] on input "checkbox" at bounding box center [657, 267] width 13 height 13
click at [651, 293] on input "checkbox" at bounding box center [657, 296] width 13 height 13
drag, startPoint x: 649, startPoint y: 321, endPoint x: 701, endPoint y: 328, distance: 52.2
click at [651, 321] on input "checkbox" at bounding box center [657, 325] width 13 height 13
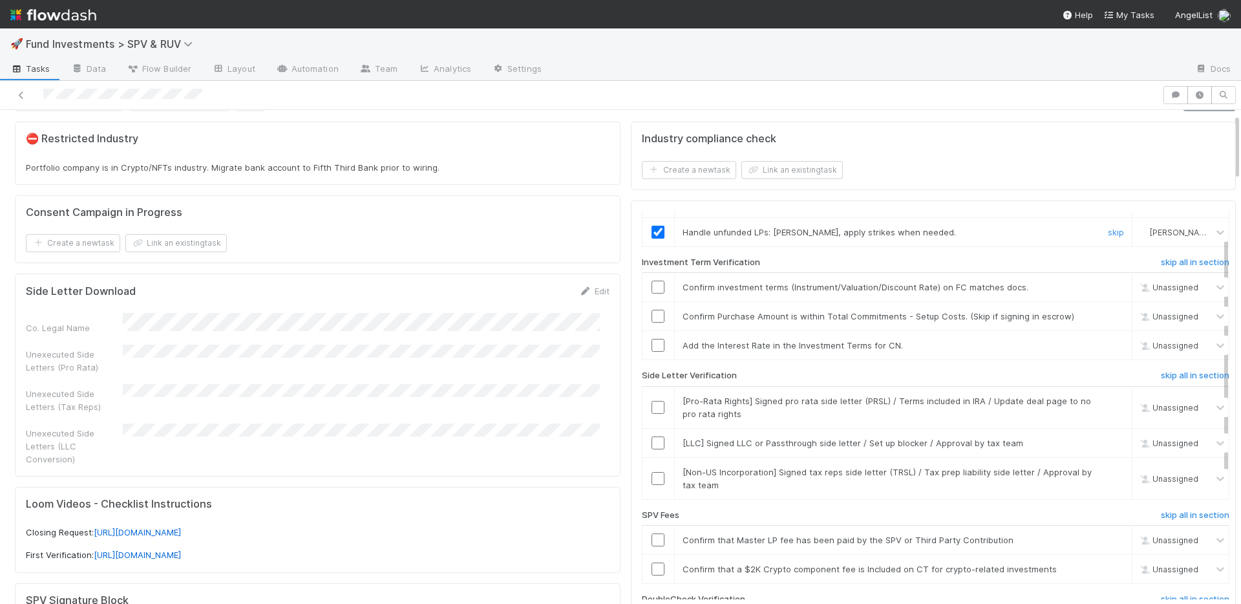
scroll to position [103, 0]
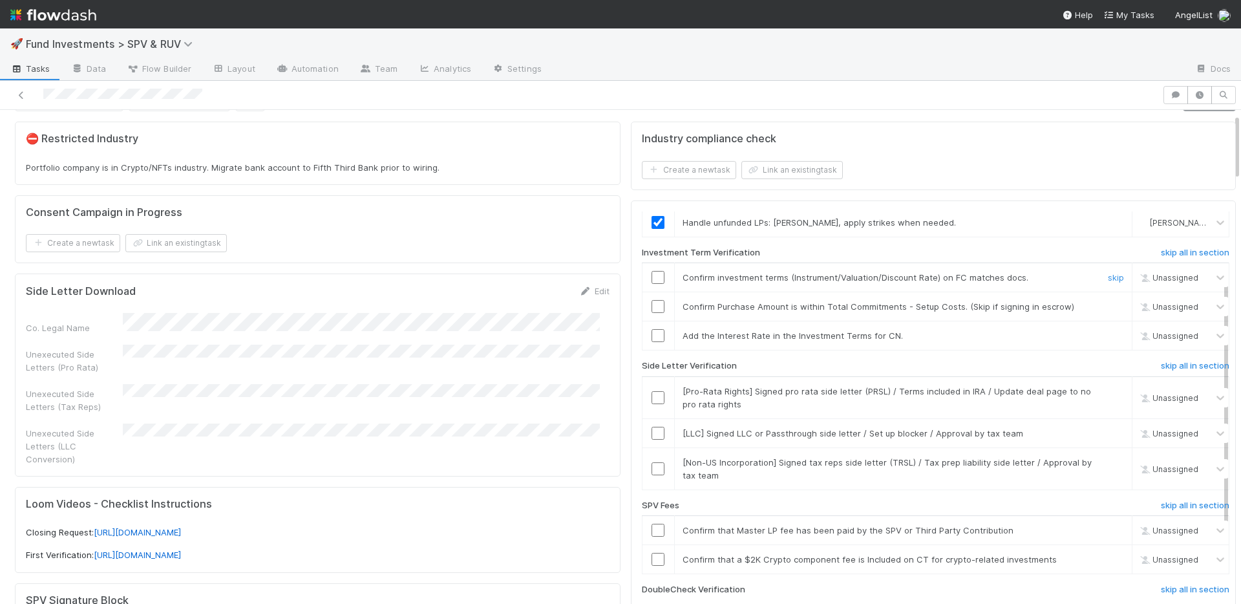
click at [651, 273] on input "checkbox" at bounding box center [657, 277] width 13 height 13
click at [651, 304] on input "checkbox" at bounding box center [657, 306] width 13 height 13
click at [651, 398] on input "checkbox" at bounding box center [657, 397] width 13 height 13
click at [1108, 337] on link "skip" at bounding box center [1116, 335] width 16 height 10
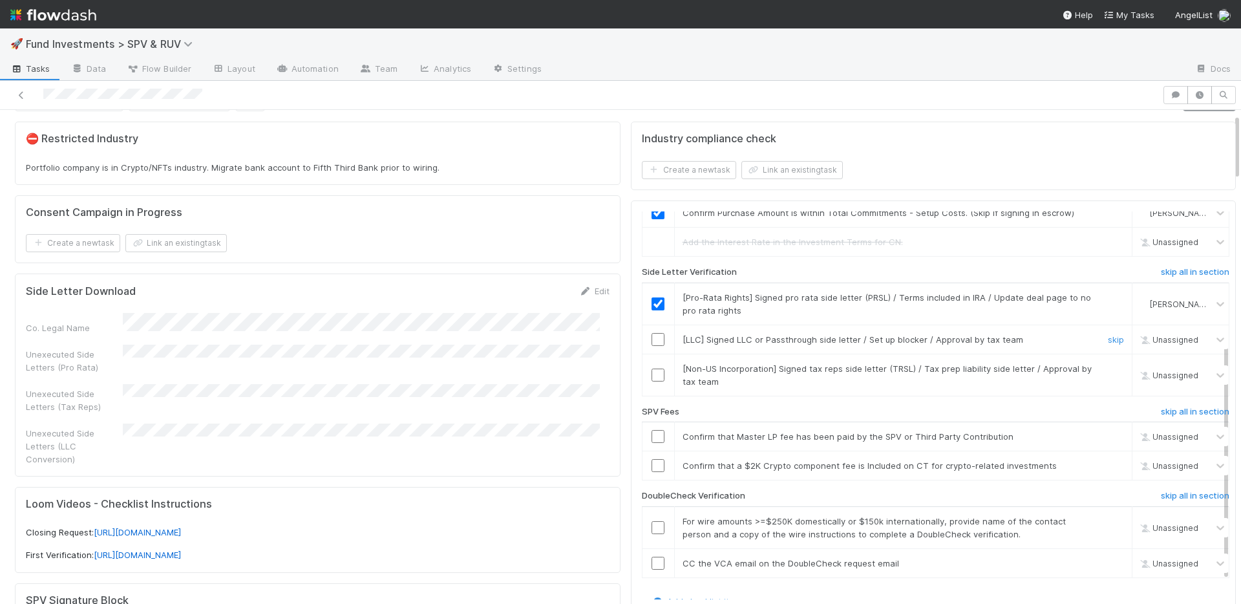
scroll to position [200, 0]
click at [1108, 336] on link "skip" at bounding box center [1116, 337] width 16 height 10
click at [1108, 365] on link "skip" at bounding box center [1116, 366] width 16 height 10
click at [1108, 337] on link "skip" at bounding box center [1116, 337] width 16 height 10
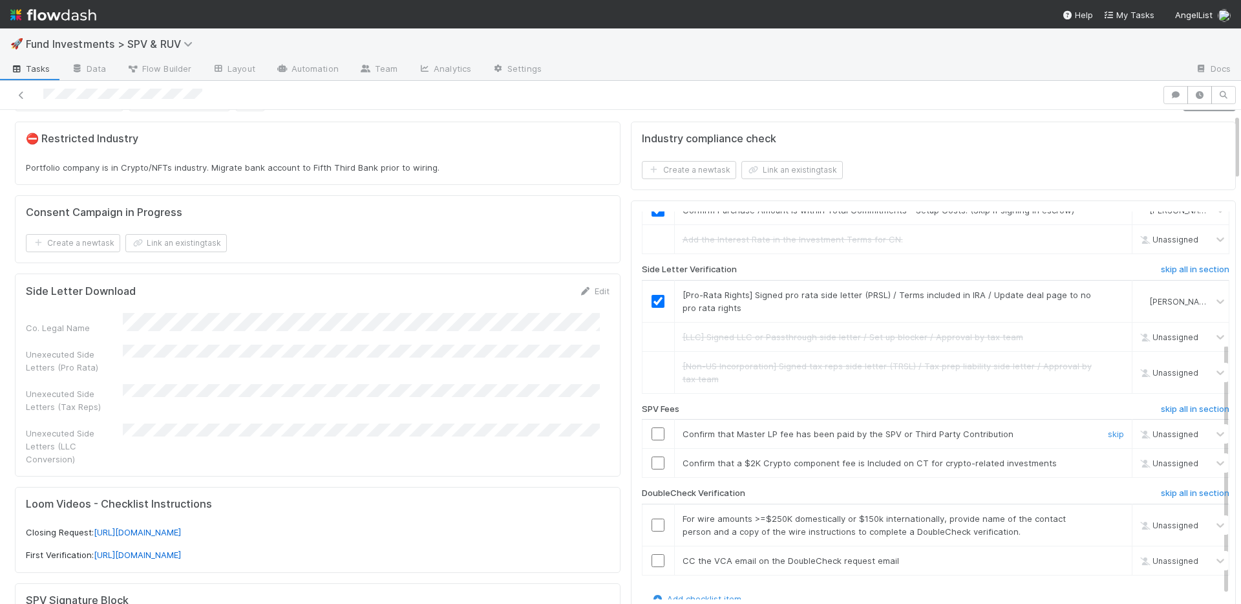
click at [651, 432] on input "checkbox" at bounding box center [657, 433] width 13 height 13
click at [1108, 460] on link "skip" at bounding box center [1116, 463] width 16 height 10
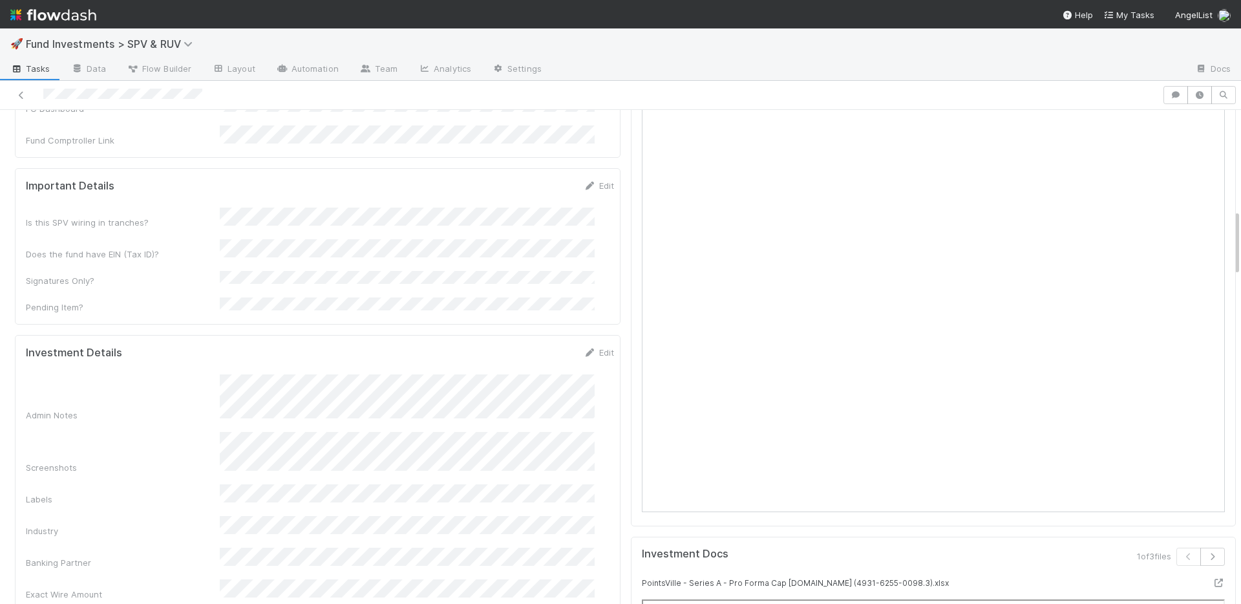
scroll to position [80, 0]
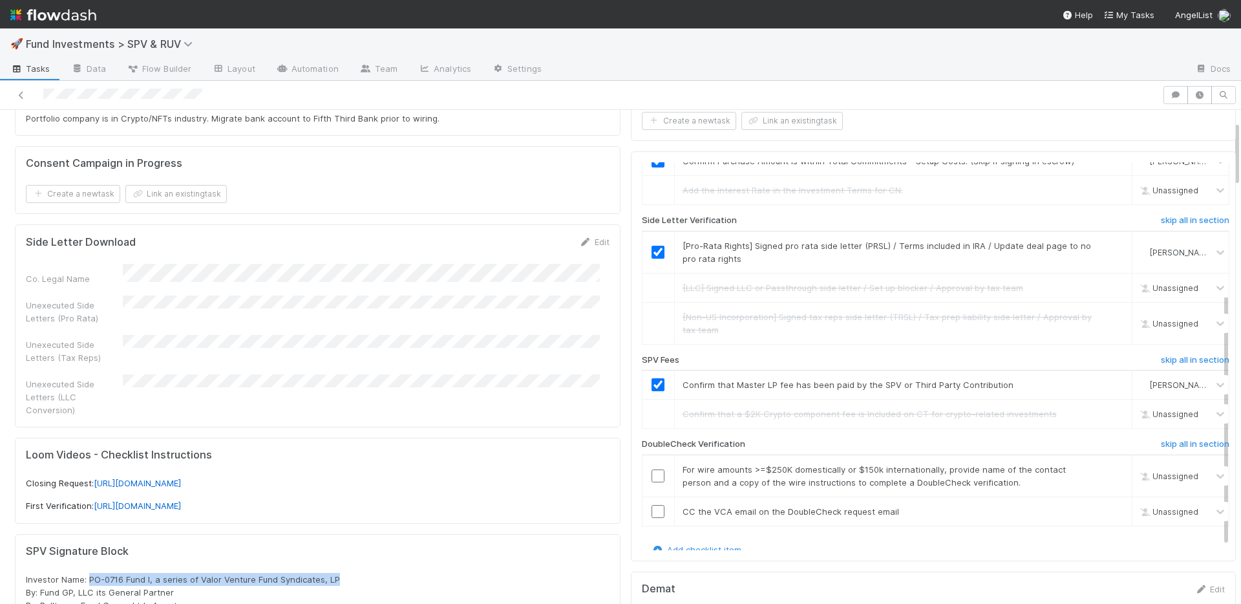
drag, startPoint x: 88, startPoint y: 565, endPoint x: 369, endPoint y: 564, distance: 281.1
click at [369, 573] on div "Investor Name: PO-0716 Fund I, a series of Valor Venture Fund Syndicates, LP By…" at bounding box center [318, 612] width 584 height 78
drag, startPoint x: 652, startPoint y: 472, endPoint x: 657, endPoint y: 481, distance: 9.5
click at [652, 472] on input "checkbox" at bounding box center [657, 475] width 13 height 13
click at [651, 510] on input "checkbox" at bounding box center [657, 511] width 13 height 13
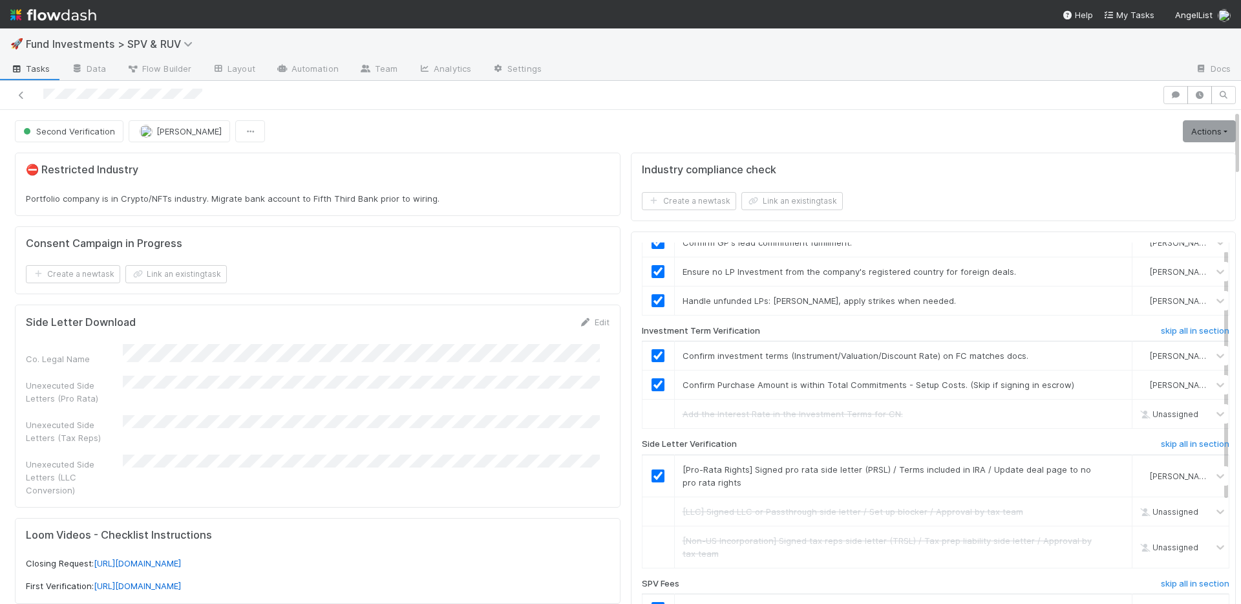
scroll to position [0, 0]
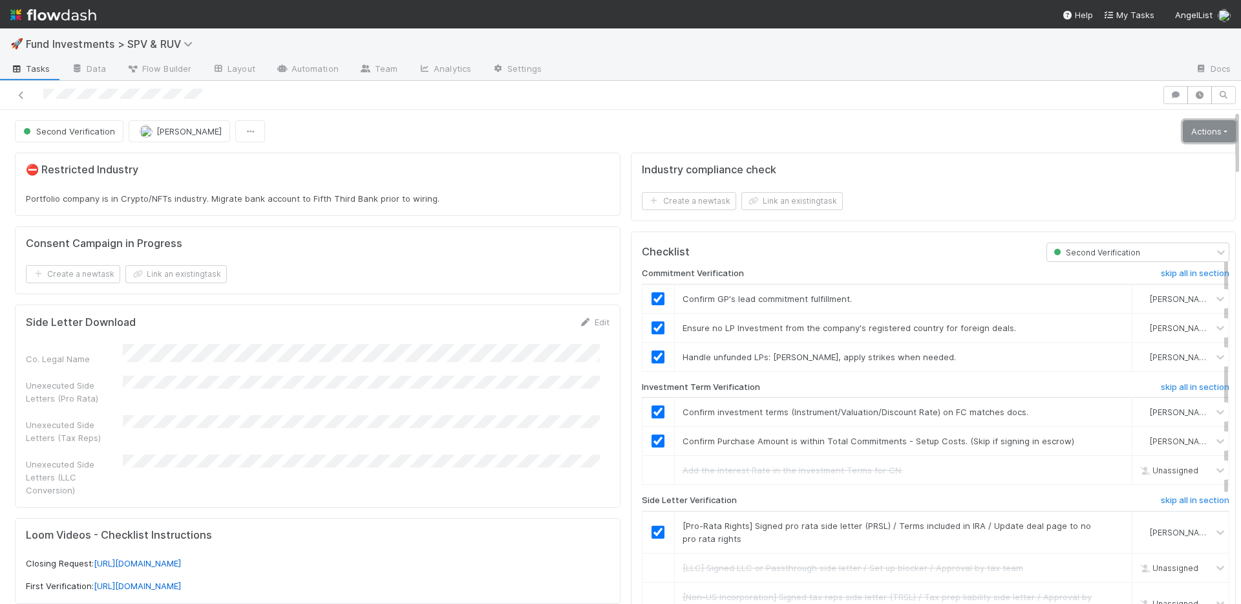
click at [1192, 136] on link "Actions" at bounding box center [1209, 131] width 53 height 22
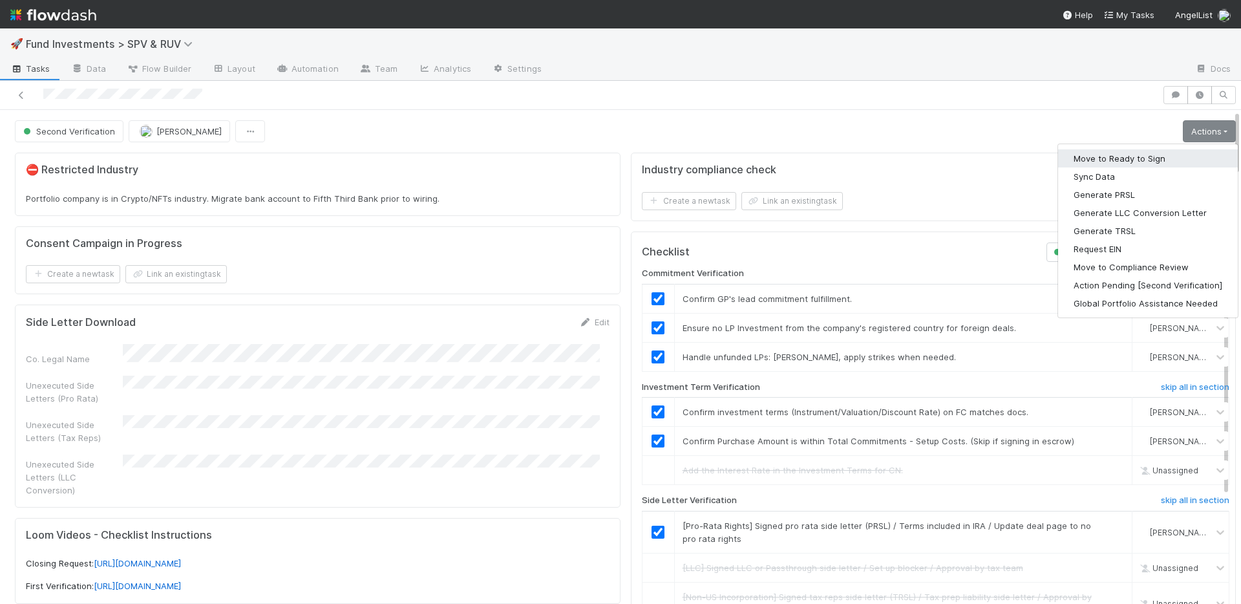
click at [1147, 158] on button "Move to Ready to Sign" at bounding box center [1148, 158] width 180 height 18
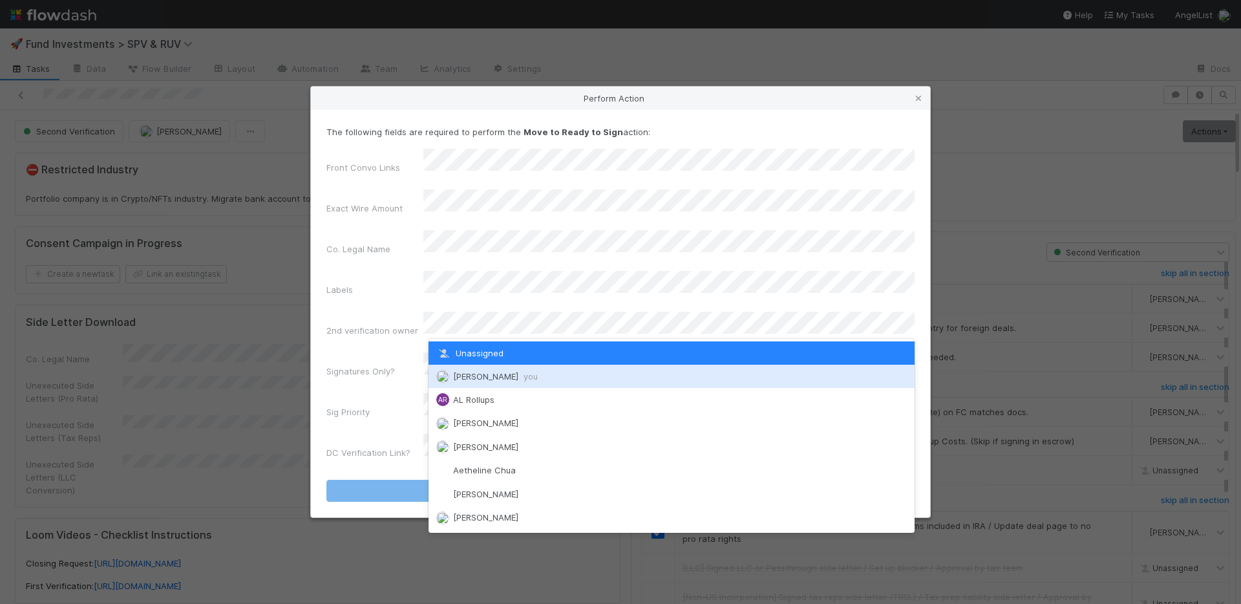
click at [481, 371] on span "Nate Richards you" at bounding box center [495, 376] width 85 height 10
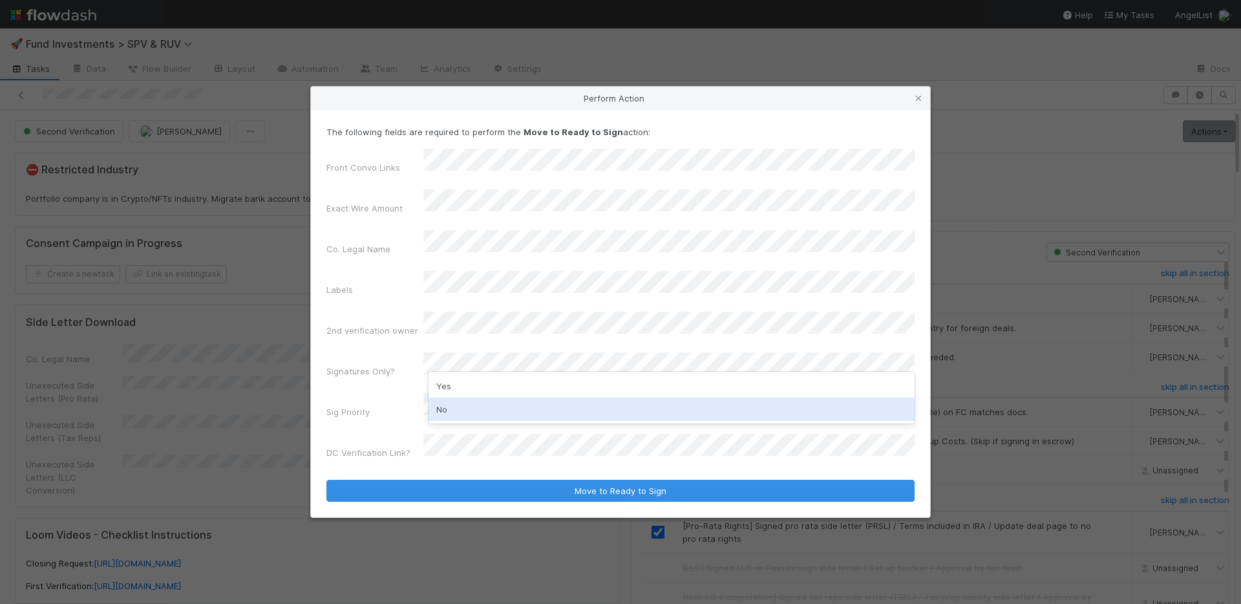
click at [469, 405] on div "No" at bounding box center [671, 408] width 486 height 23
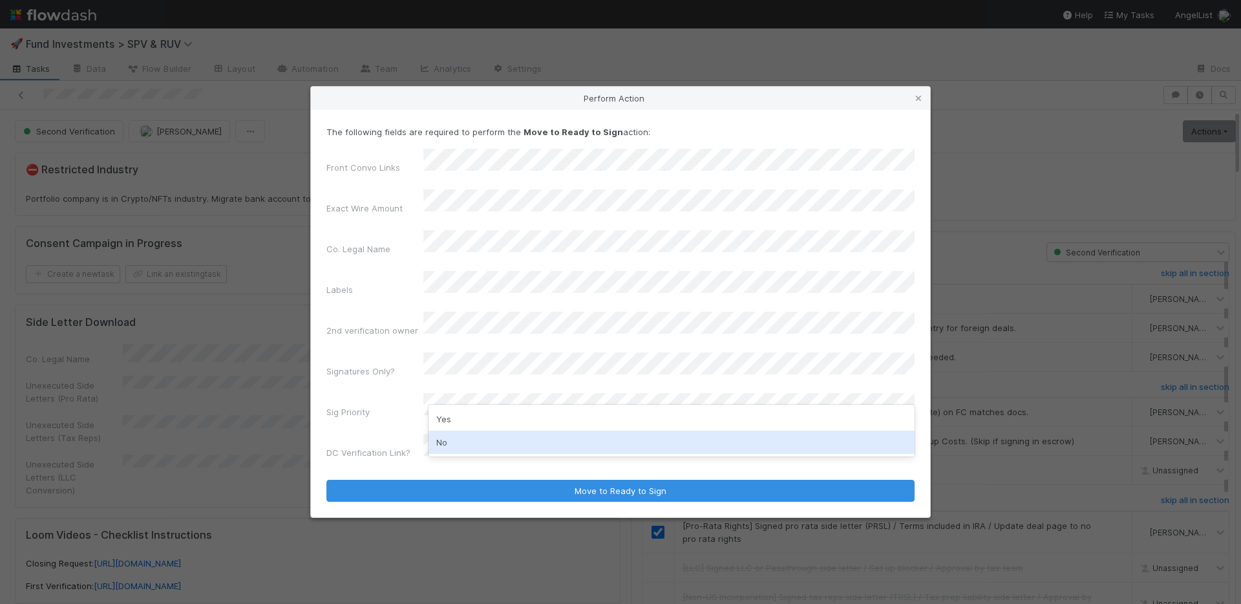
click at [466, 434] on div "No" at bounding box center [671, 441] width 486 height 23
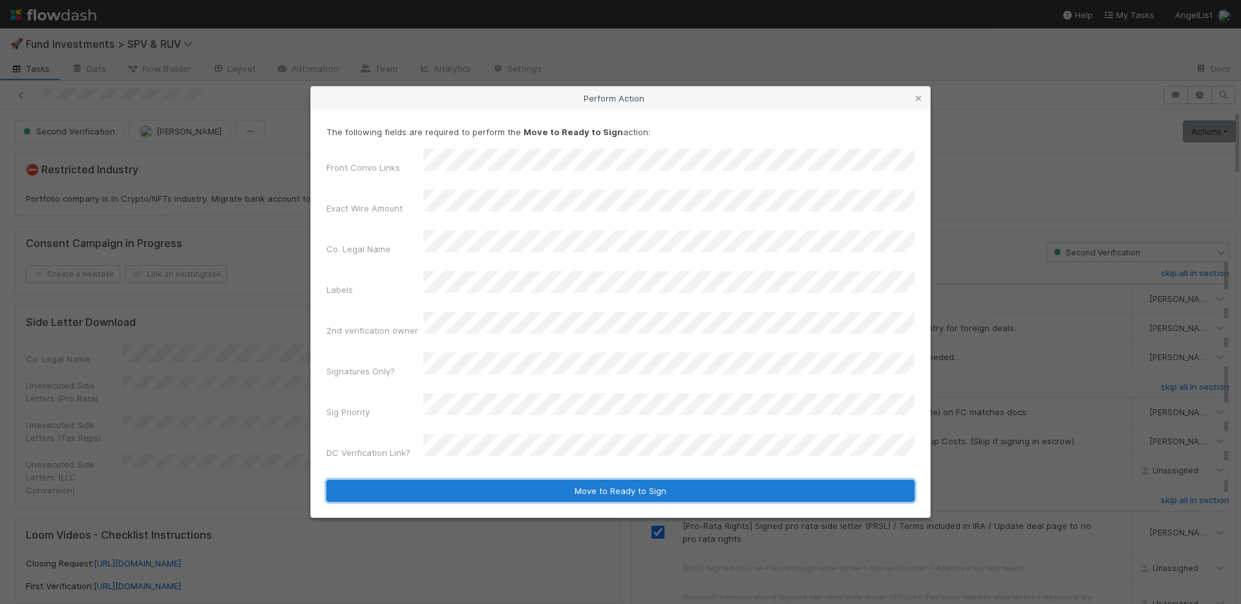
click at [562, 480] on button "Move to Ready to Sign" at bounding box center [620, 491] width 588 height 22
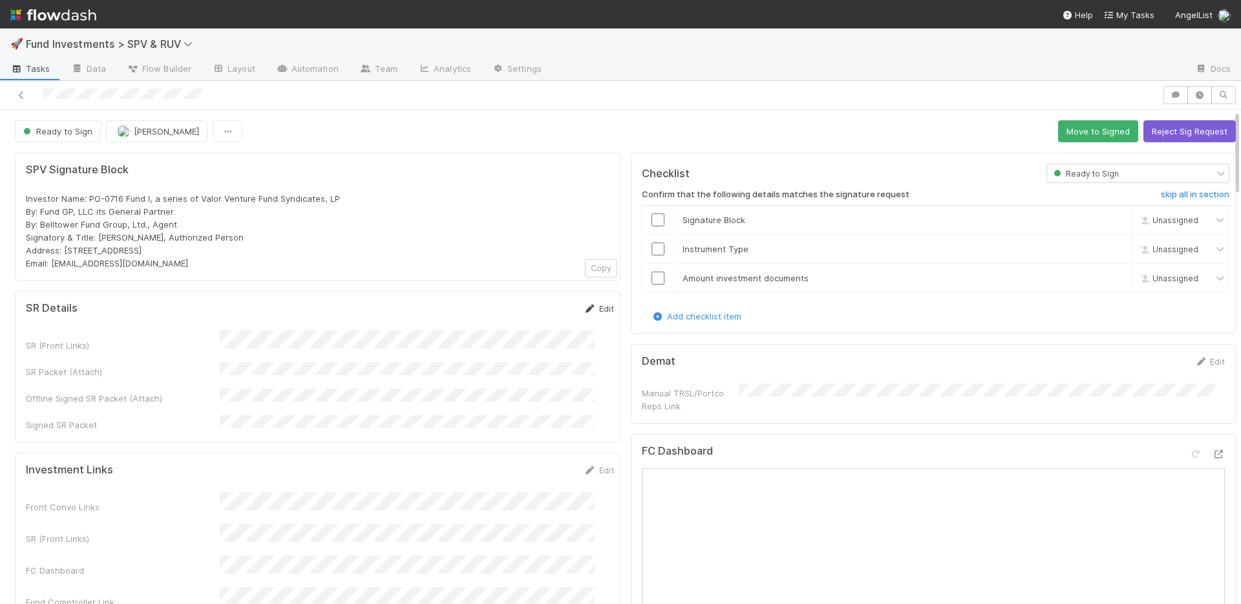
click at [588, 303] on link "Edit" at bounding box center [599, 308] width 30 height 10
click at [527, 315] on button "Save" at bounding box center [545, 313] width 37 height 22
click at [1058, 134] on button "Move to Signed" at bounding box center [1098, 131] width 80 height 22
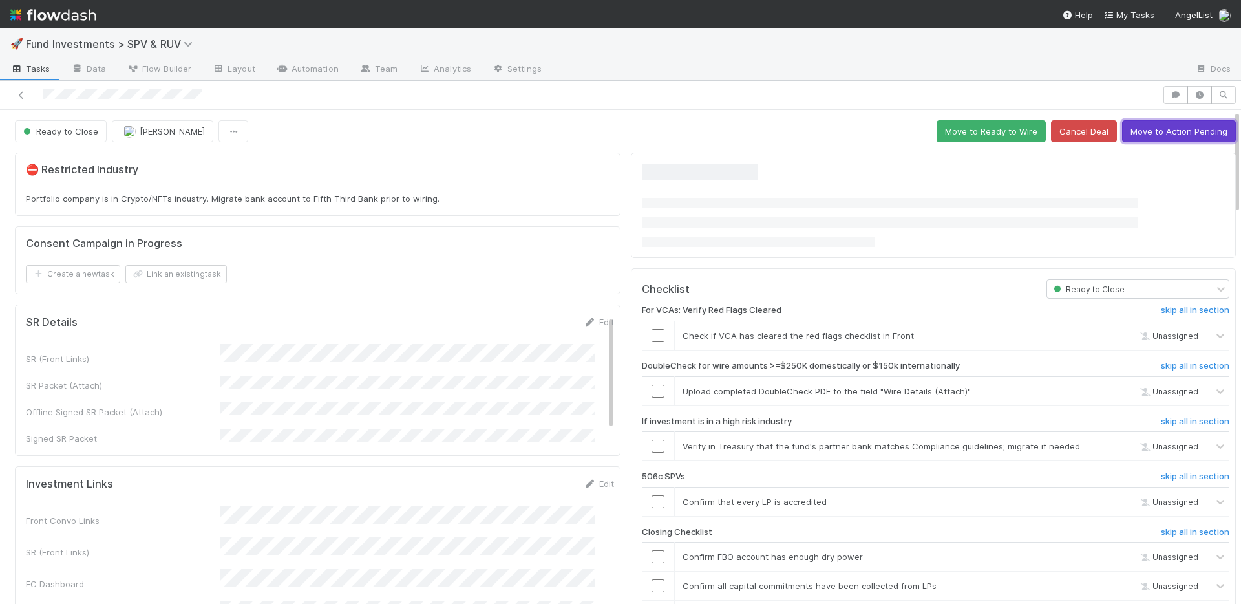
click at [1138, 134] on button "Move to Action Pending" at bounding box center [1179, 131] width 114 height 22
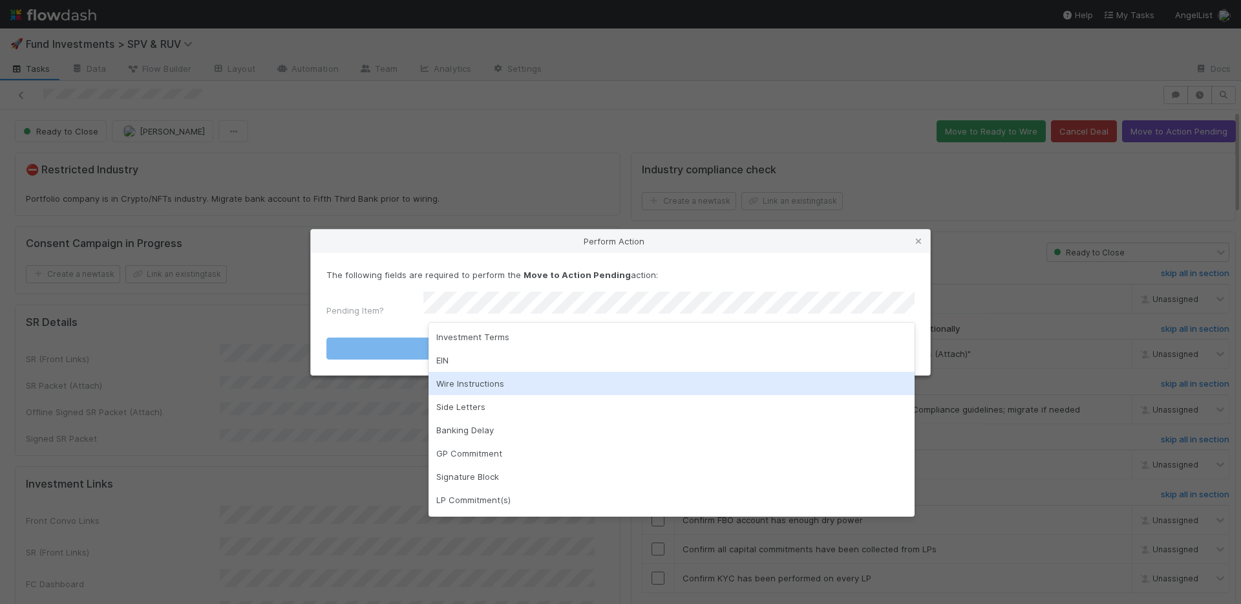
click at [495, 385] on div "Wire Instructions" at bounding box center [671, 383] width 486 height 23
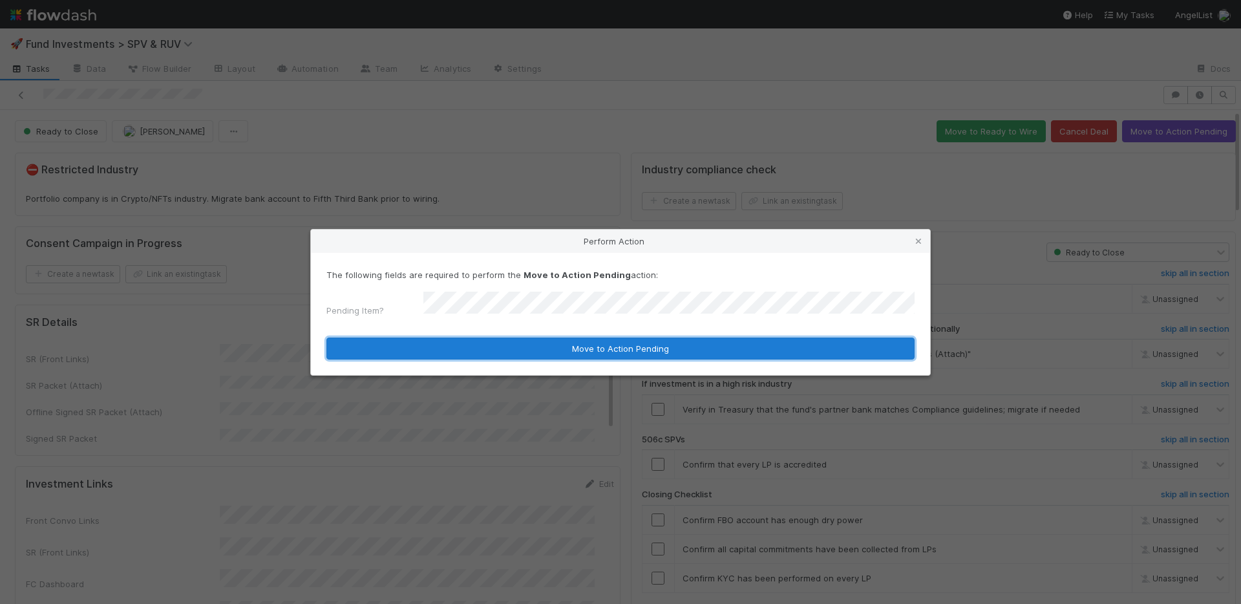
click at [503, 337] on button "Move to Action Pending" at bounding box center [620, 348] width 588 height 22
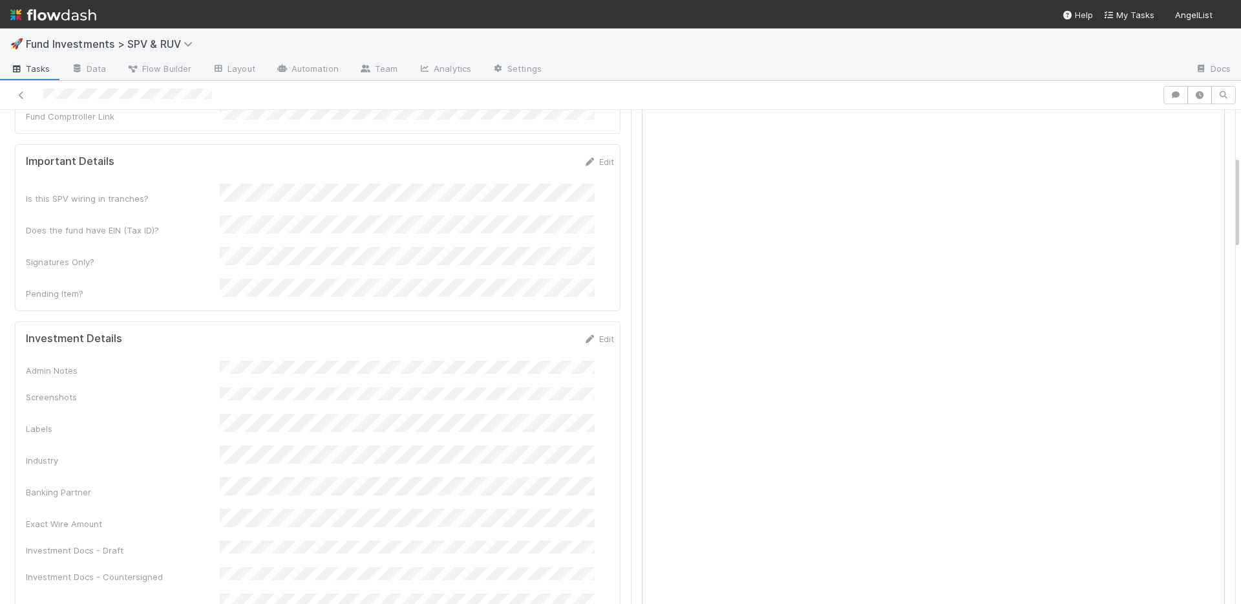
scroll to position [487, 0]
click at [584, 332] on link "Edit" at bounding box center [599, 337] width 30 height 10
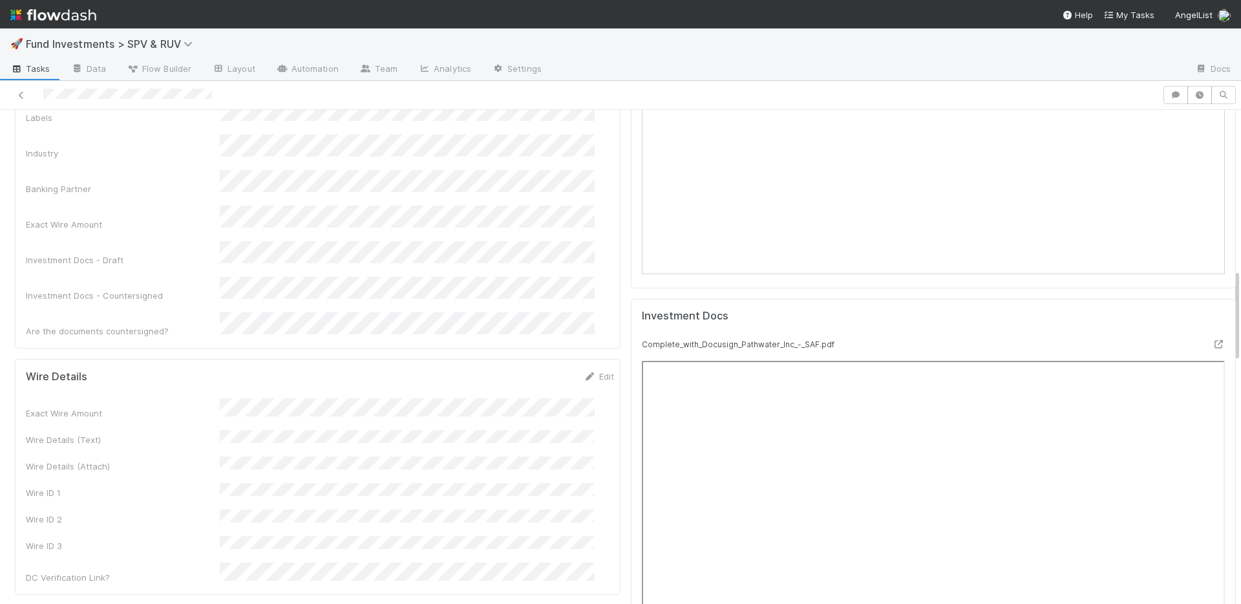
scroll to position [854, 0]
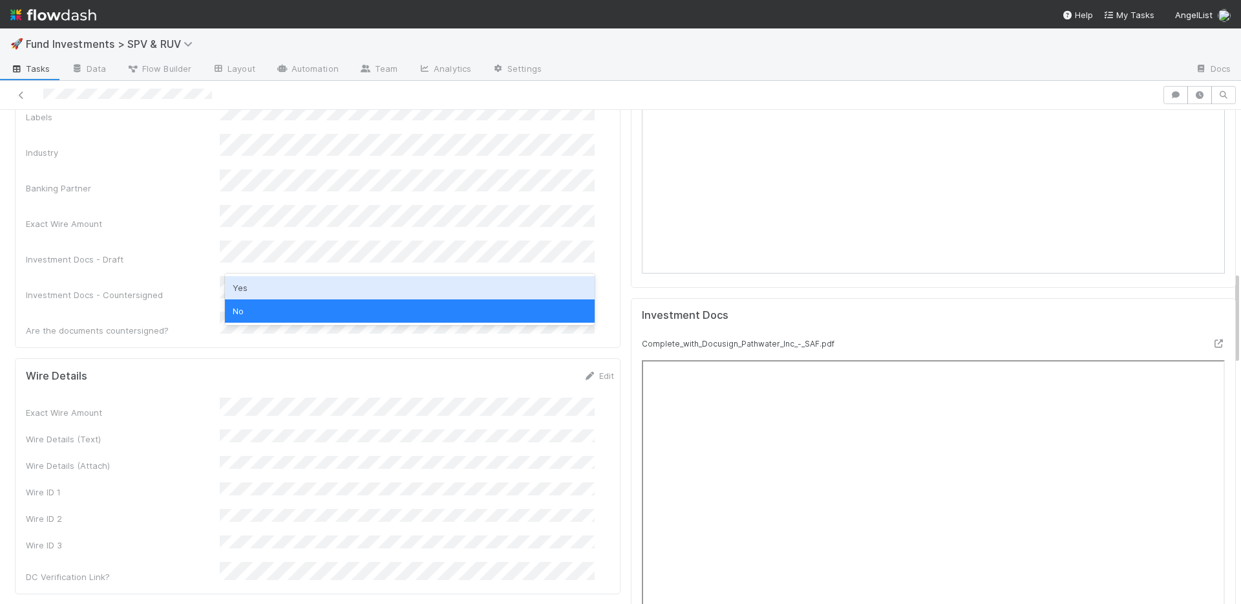
click at [262, 279] on div "Yes" at bounding box center [410, 287] width 370 height 23
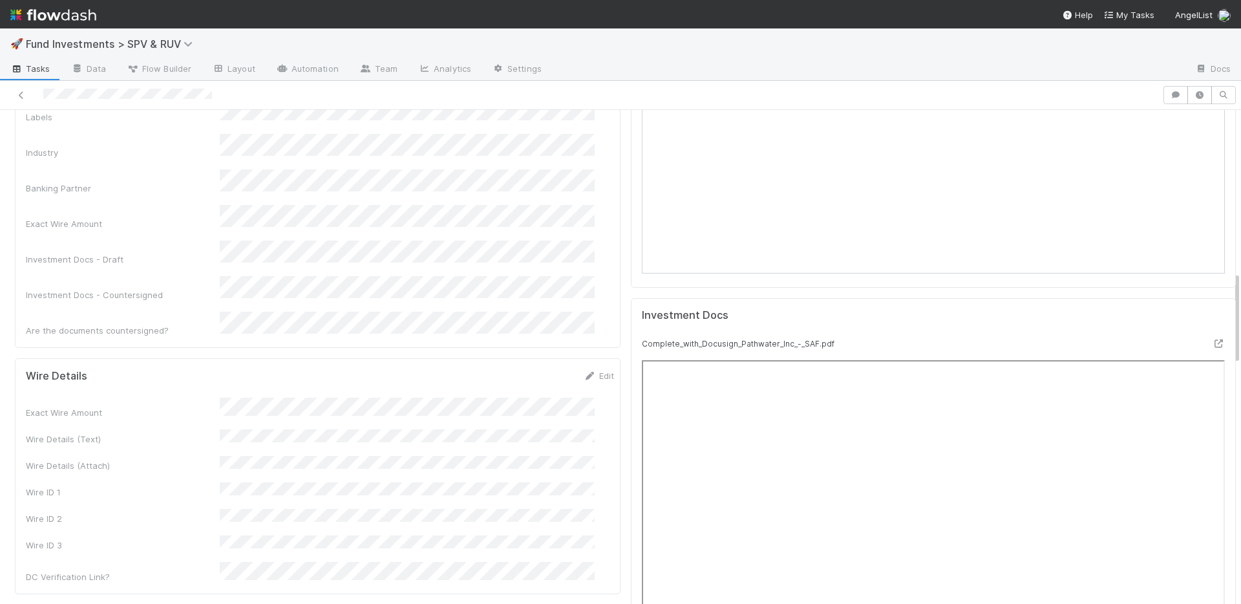
click at [178, 240] on div "Admin Notes Screenshots Labels Industry Banking Partner Exact Wire Amount Inves…" at bounding box center [320, 168] width 588 height 335
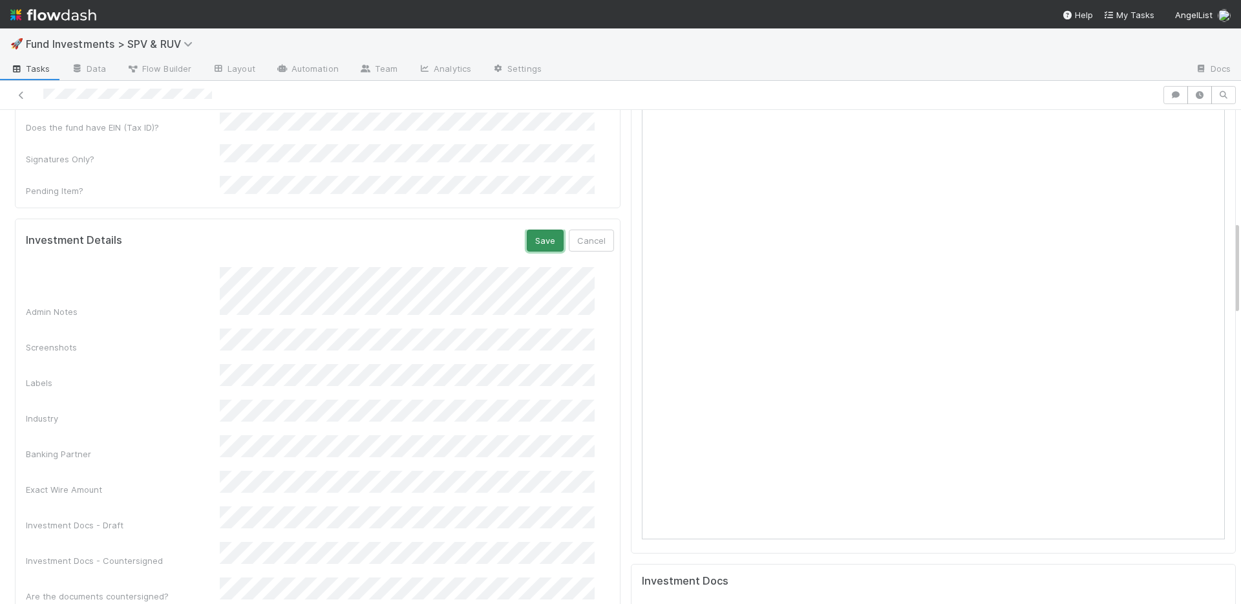
click at [527, 229] on button "Save" at bounding box center [545, 240] width 37 height 22
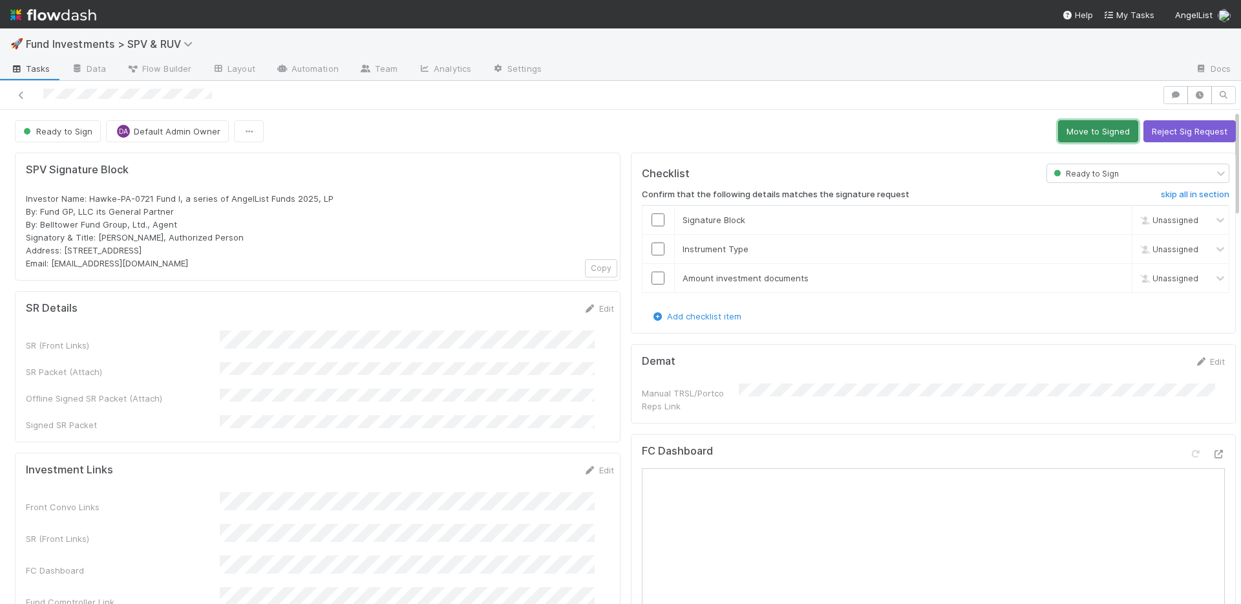
click at [1075, 130] on button "Move to Signed" at bounding box center [1098, 131] width 80 height 22
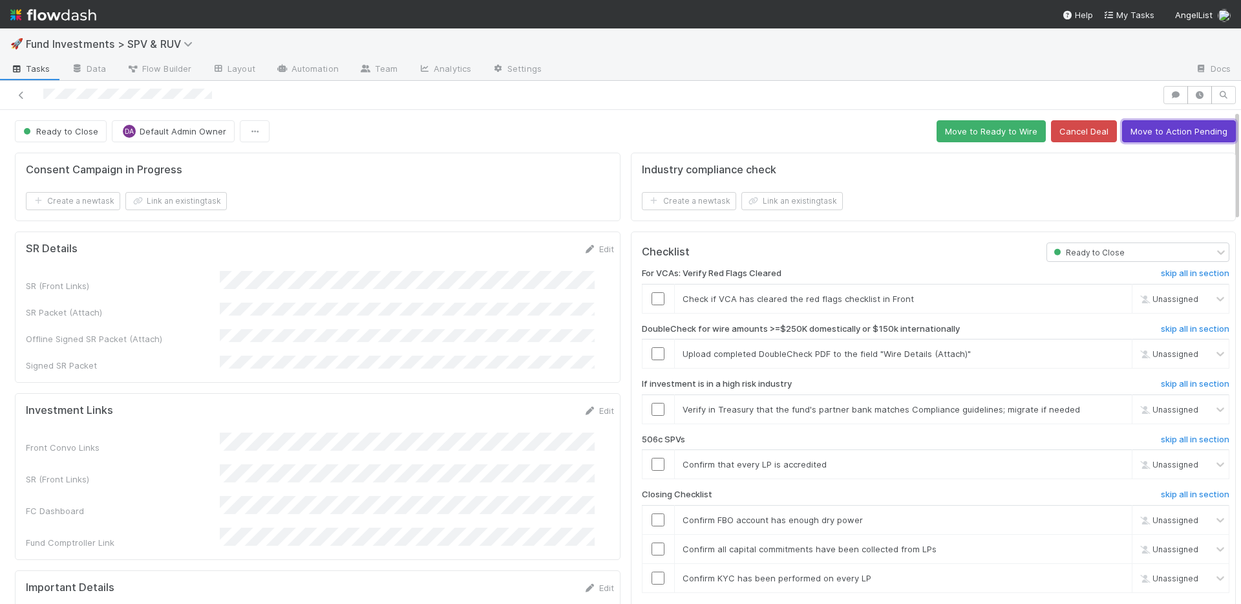
click at [1187, 132] on button "Move to Action Pending" at bounding box center [1179, 131] width 114 height 22
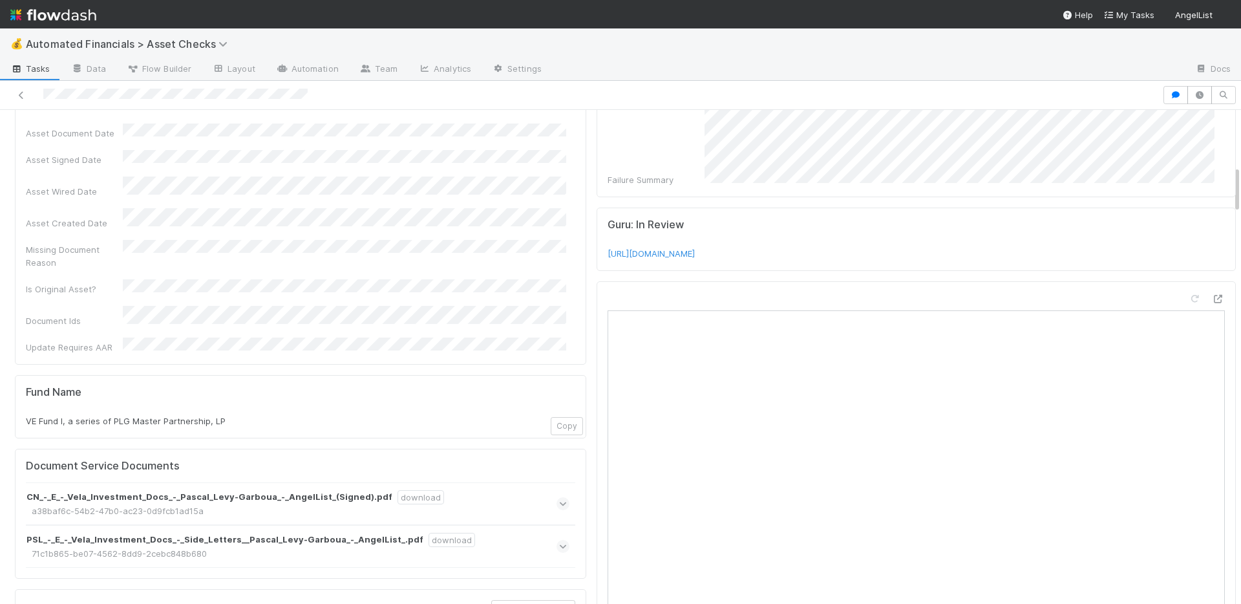
scroll to position [812, 0]
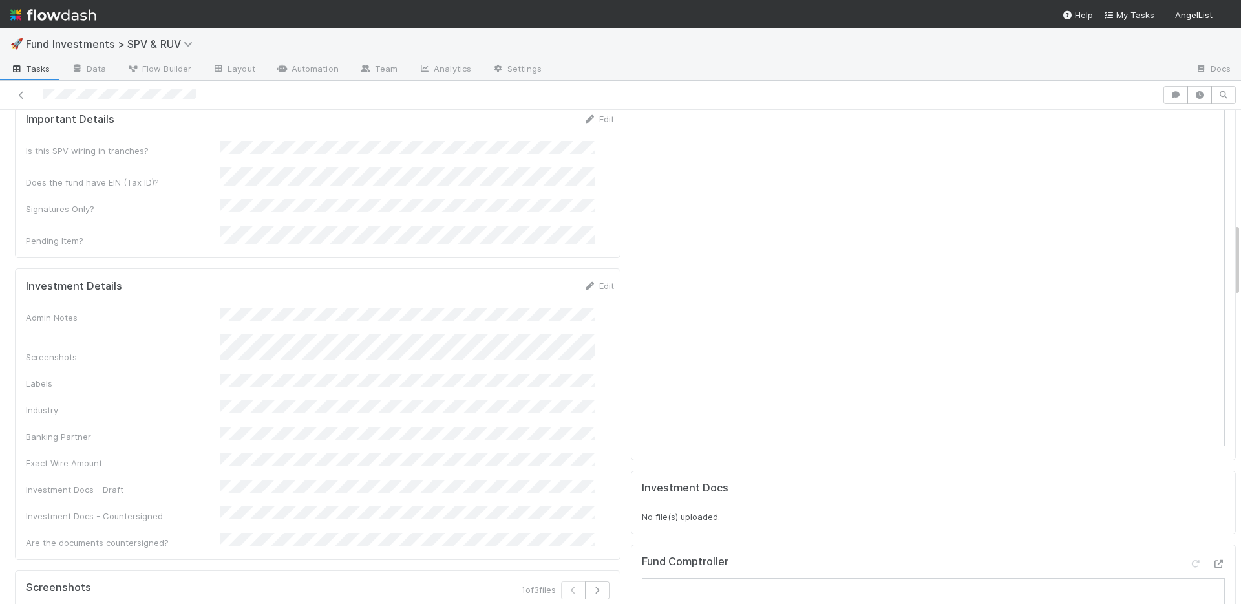
scroll to position [692, 0]
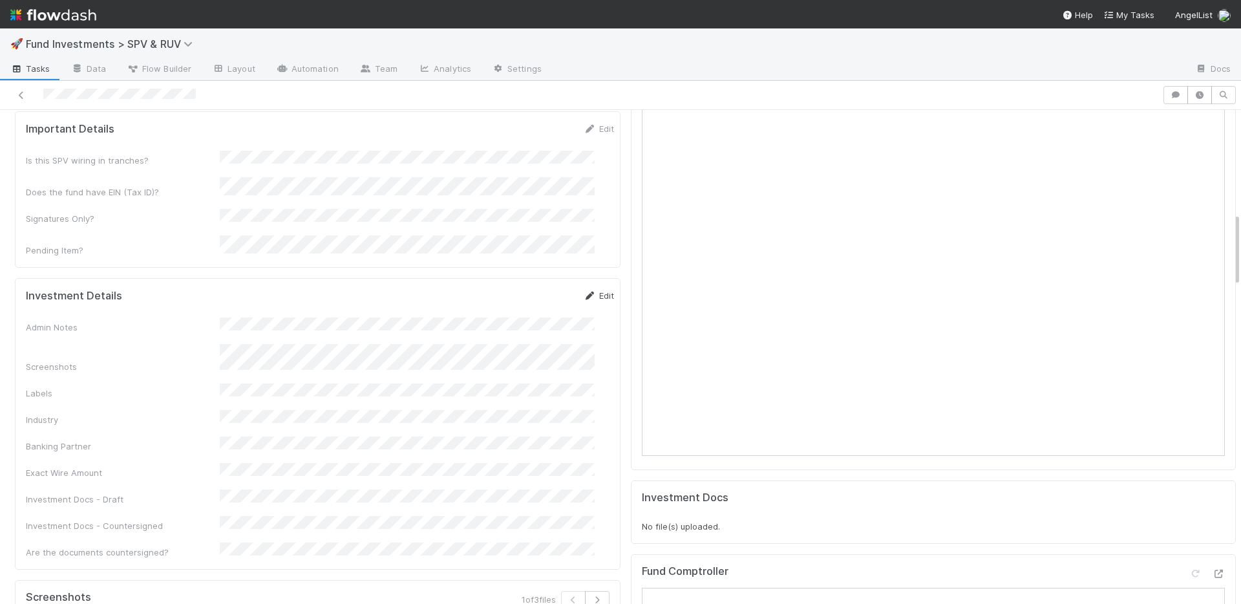
click at [589, 290] on link "Edit" at bounding box center [599, 295] width 30 height 10
click at [527, 289] on button "Save" at bounding box center [545, 300] width 37 height 22
click at [533, 289] on button "Save" at bounding box center [545, 300] width 37 height 22
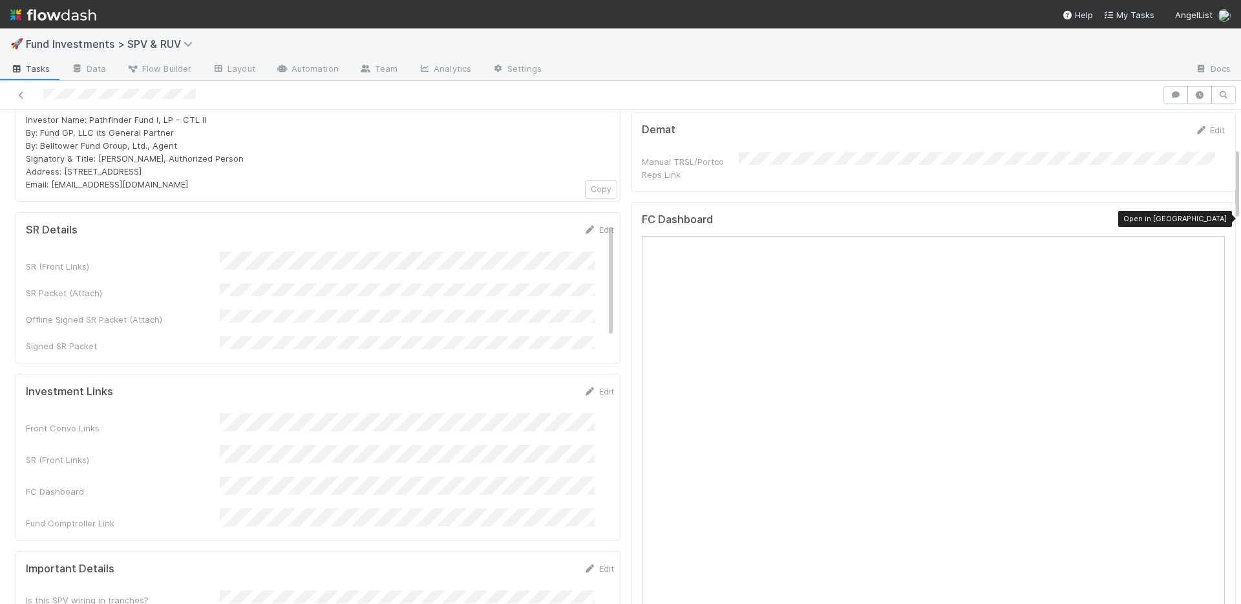
click at [1212, 222] on icon at bounding box center [1218, 222] width 13 height 8
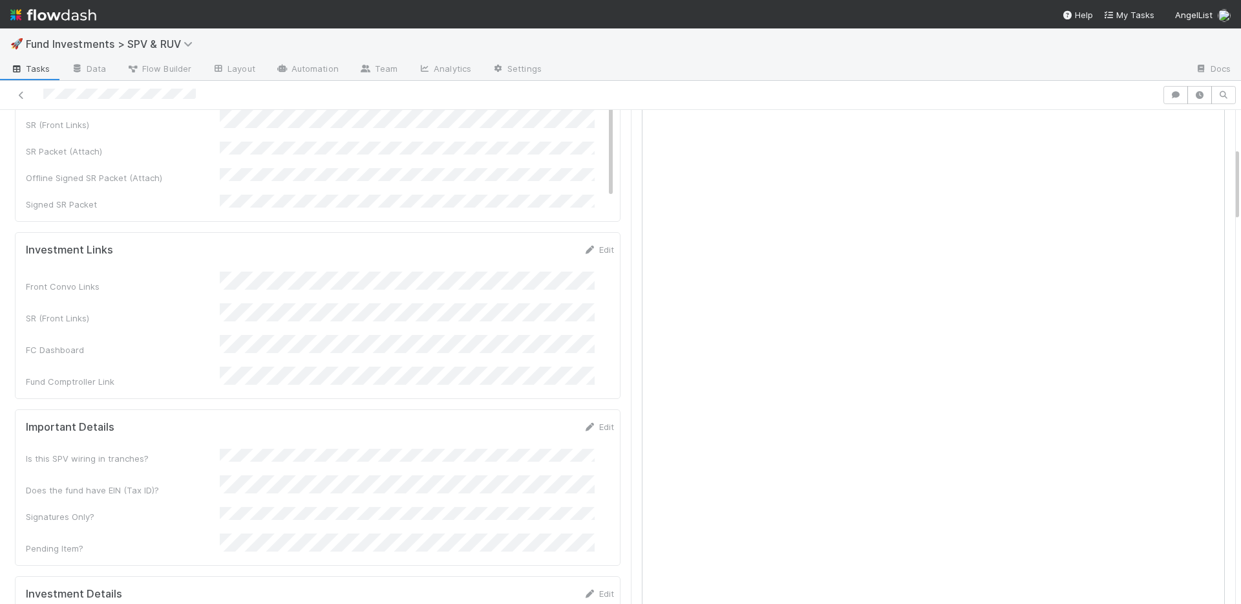
scroll to position [527, 0]
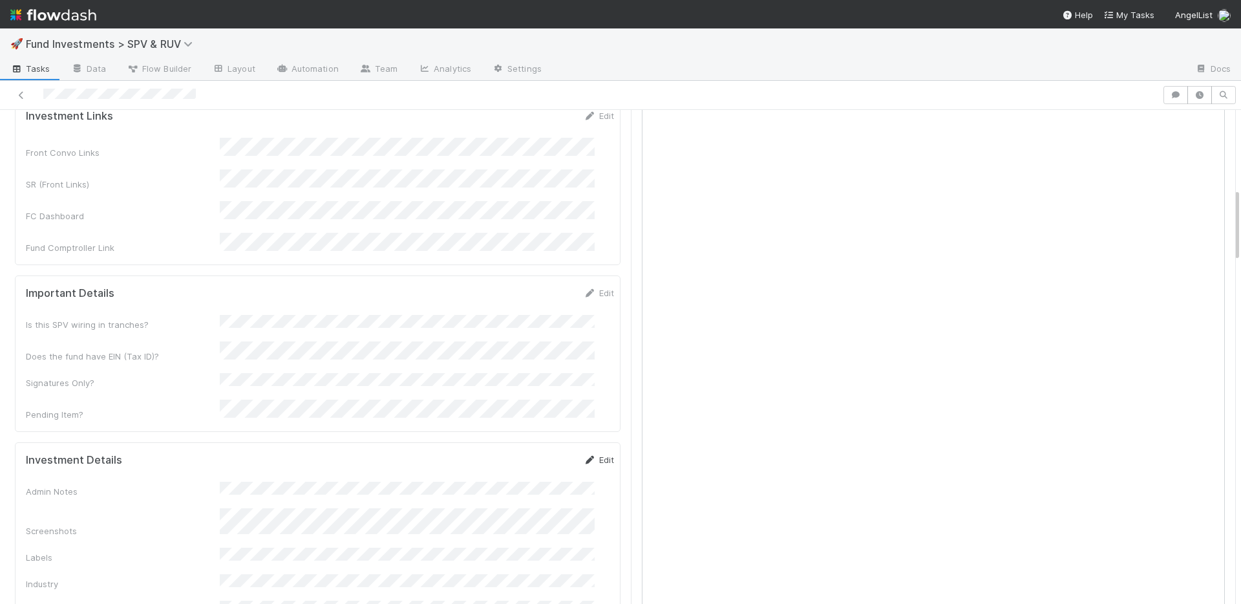
click at [588, 454] on link "Edit" at bounding box center [599, 459] width 30 height 10
click at [528, 453] on button "Save" at bounding box center [545, 464] width 37 height 22
click at [584, 452] on link "Edit" at bounding box center [599, 457] width 30 height 10
click at [531, 450] on button "Save" at bounding box center [545, 461] width 37 height 22
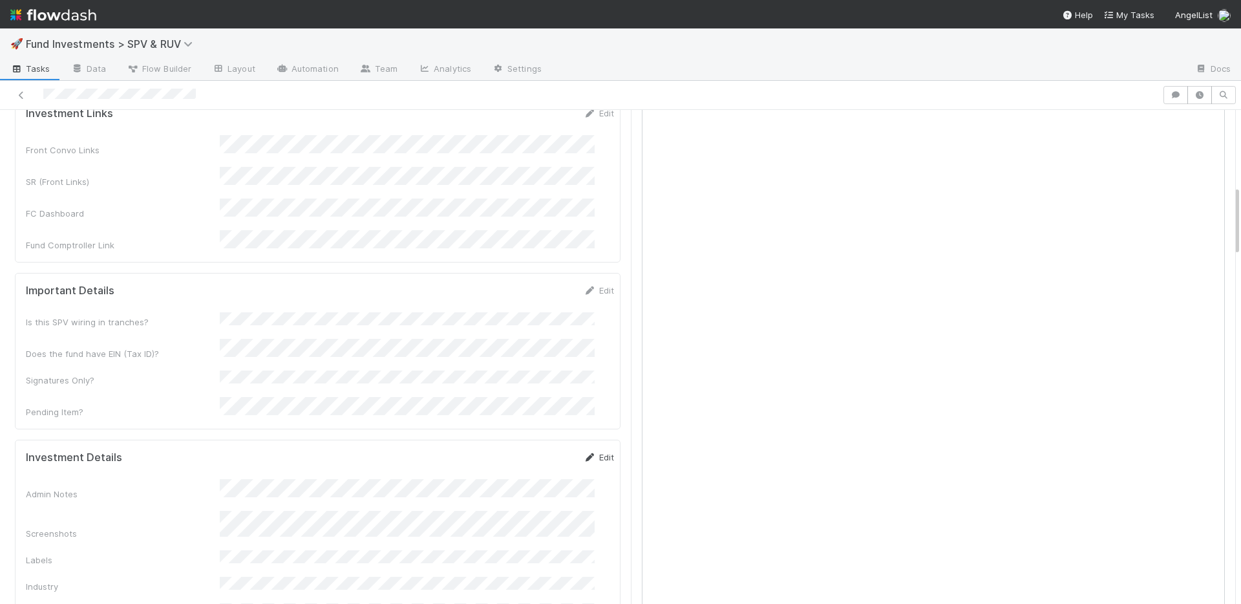
click at [585, 452] on link "Edit" at bounding box center [599, 457] width 30 height 10
click at [530, 450] on button "Save" at bounding box center [545, 461] width 37 height 22
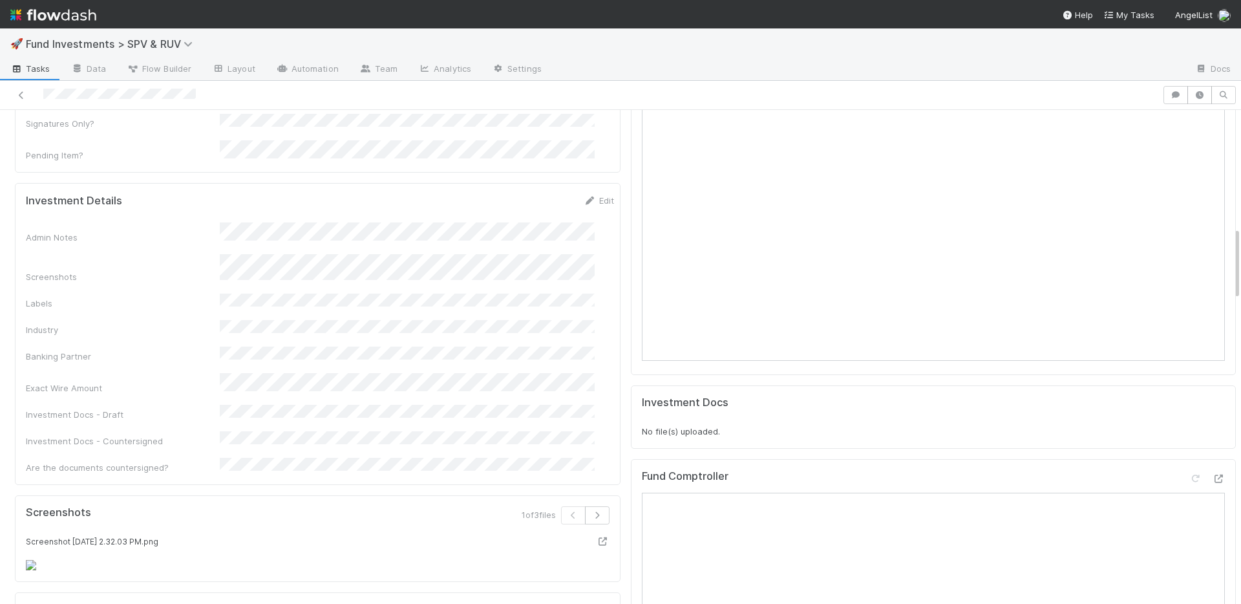
scroll to position [787, 0]
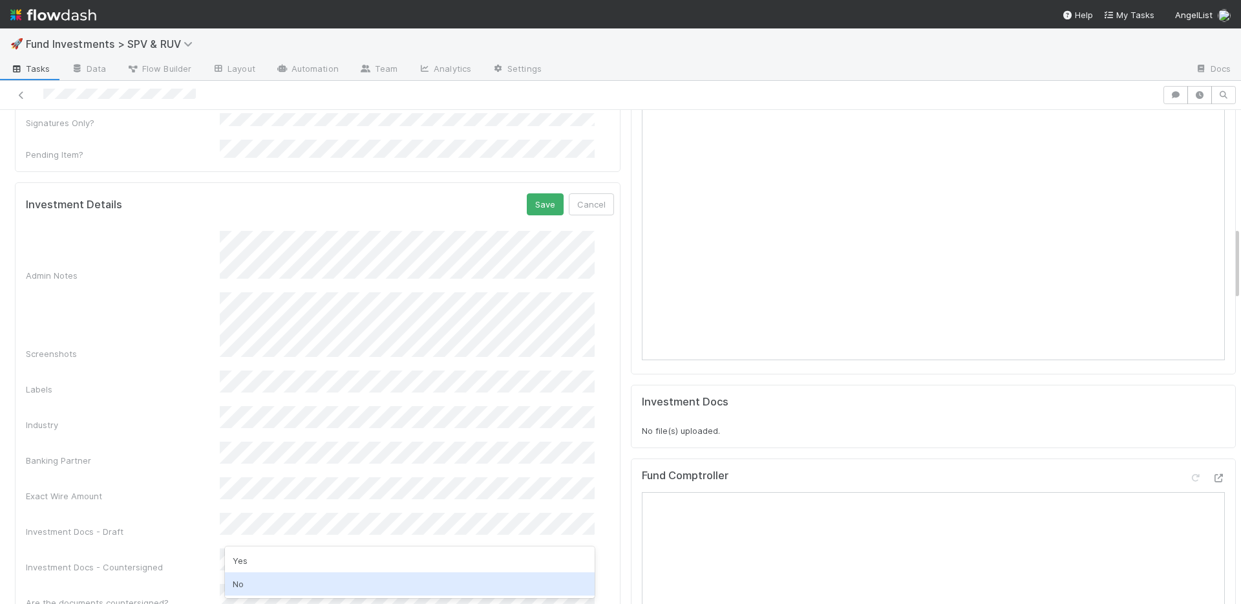
click at [268, 581] on div "No" at bounding box center [410, 583] width 370 height 23
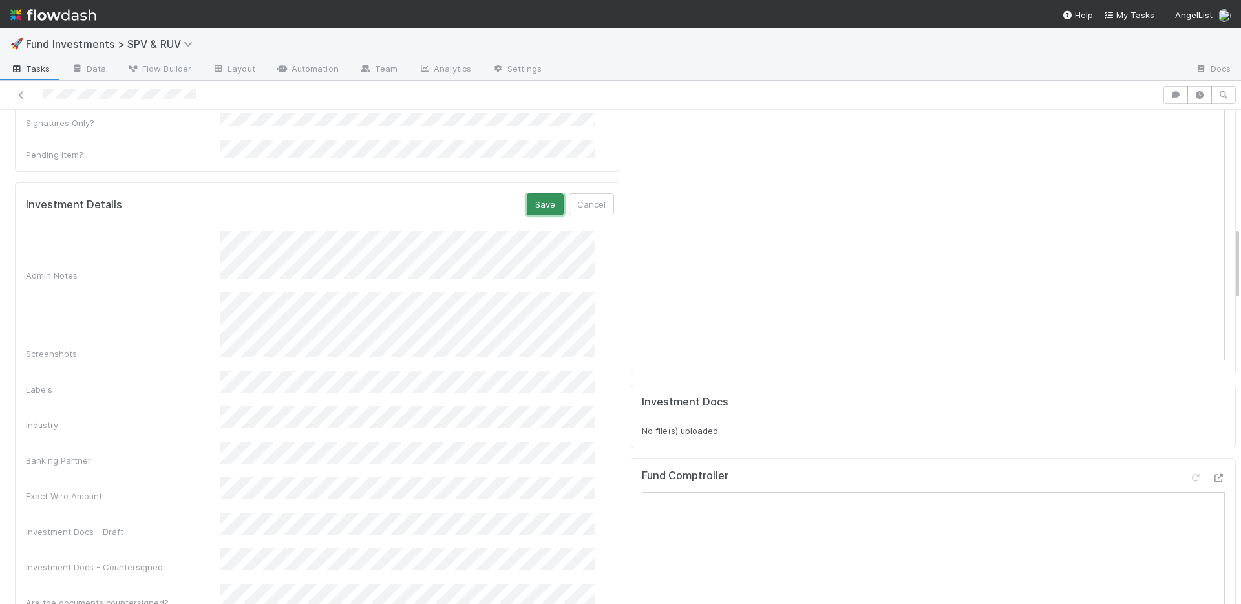
click at [527, 193] on button "Save" at bounding box center [545, 204] width 37 height 22
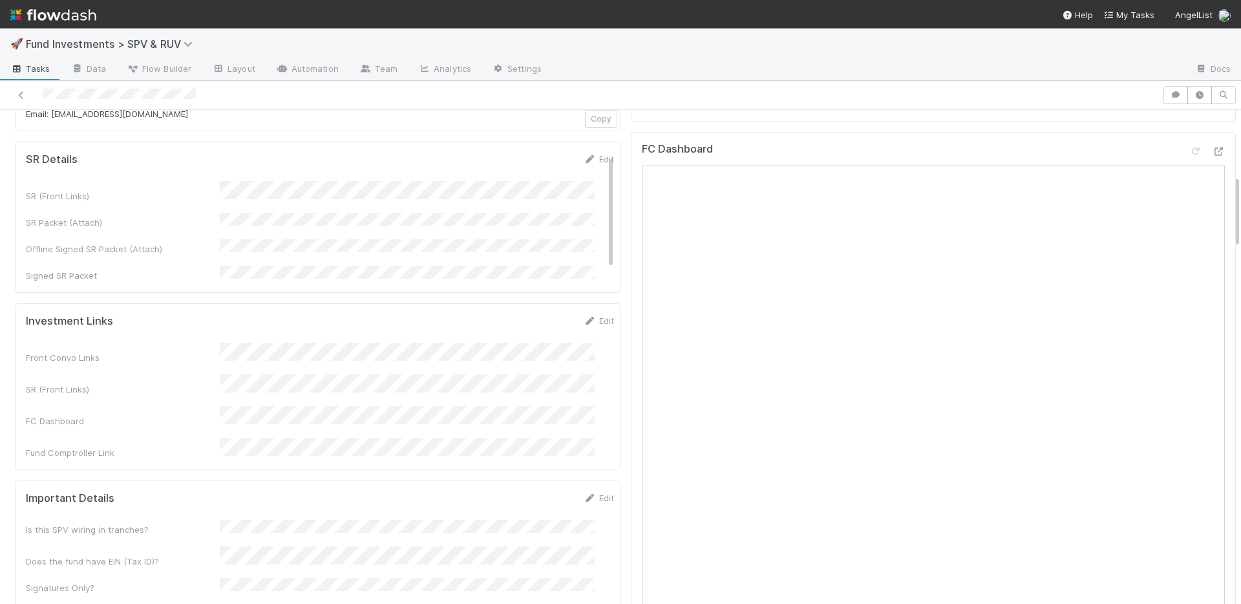
scroll to position [441, 0]
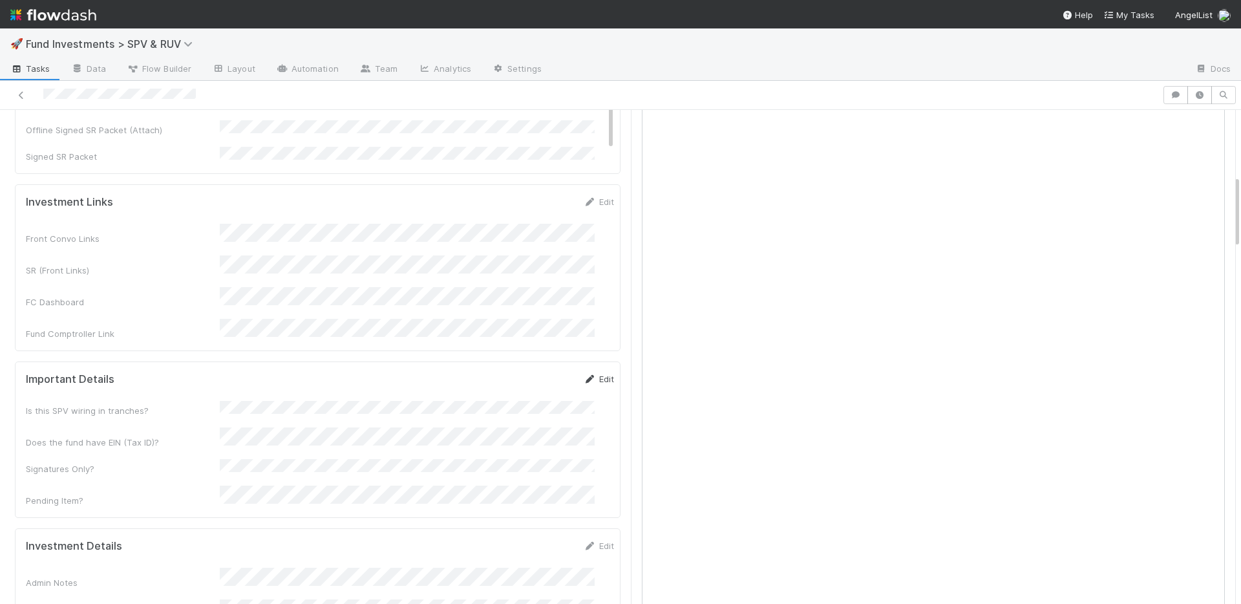
click at [584, 374] on link "Edit" at bounding box center [599, 379] width 30 height 10
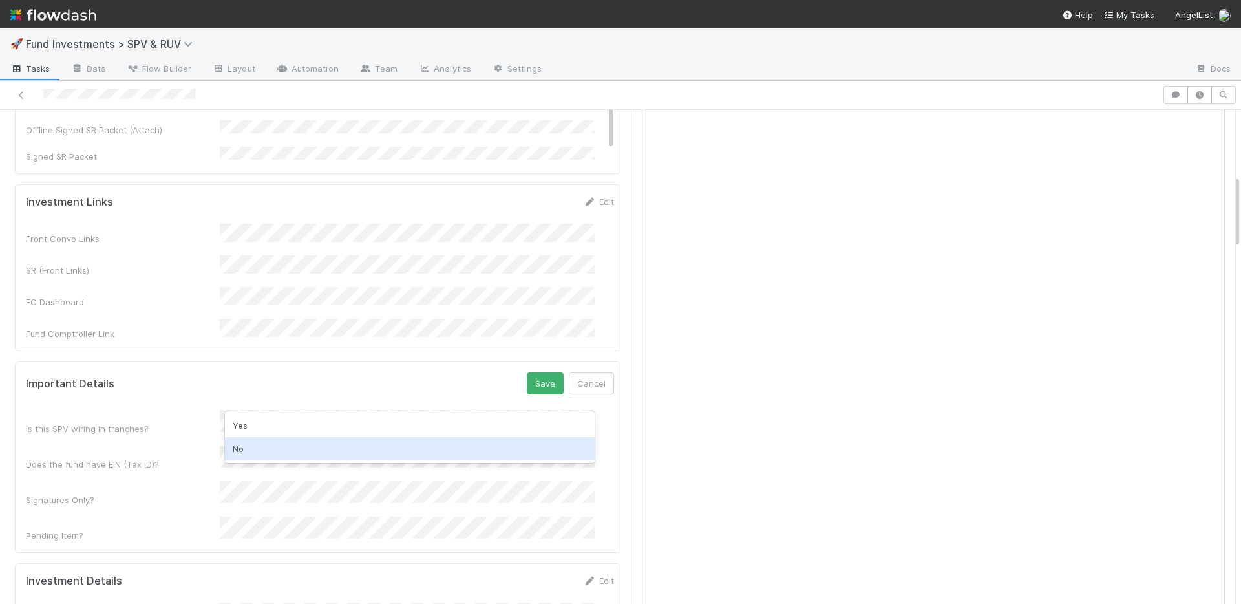
click at [284, 441] on div "No" at bounding box center [410, 448] width 370 height 23
click at [529, 372] on button "Save" at bounding box center [545, 383] width 37 height 22
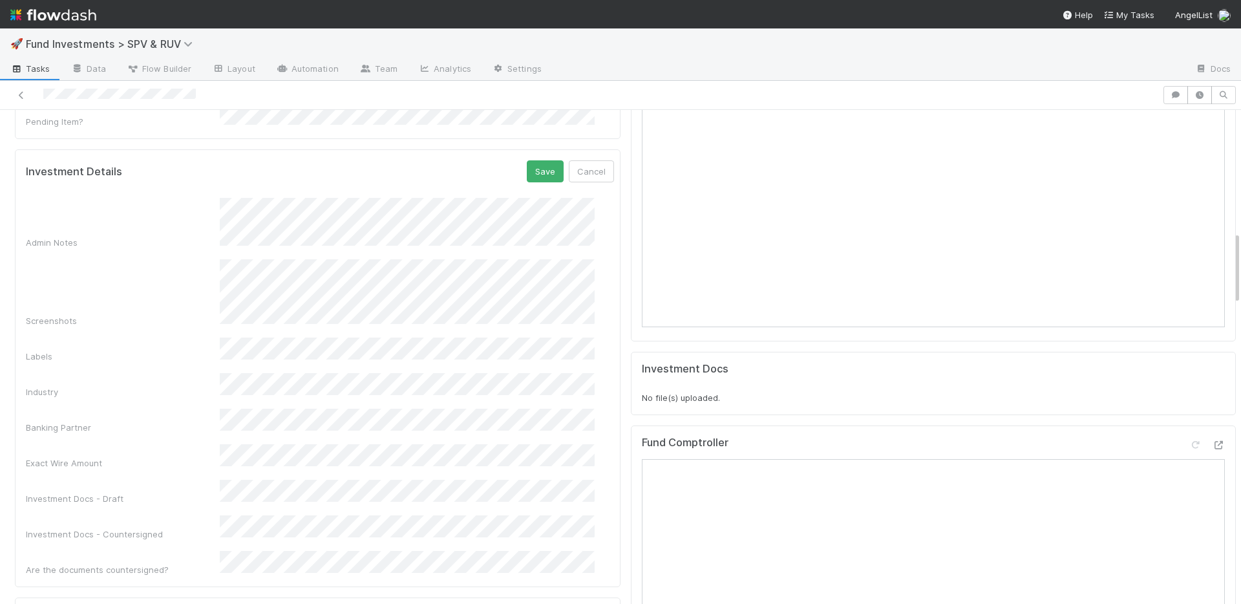
scroll to position [825, 0]
click at [213, 322] on div "Admin Notes Screenshots Labels Industry Banking Partner Exact Wire Amount Inves…" at bounding box center [320, 386] width 588 height 377
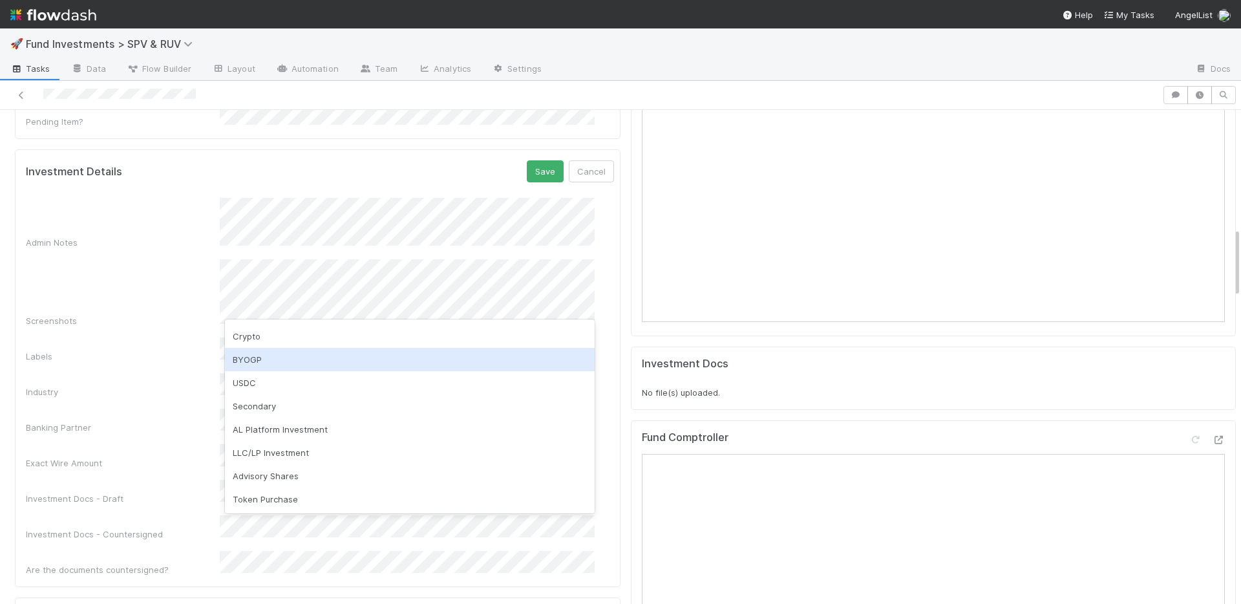
scroll to position [0, 0]
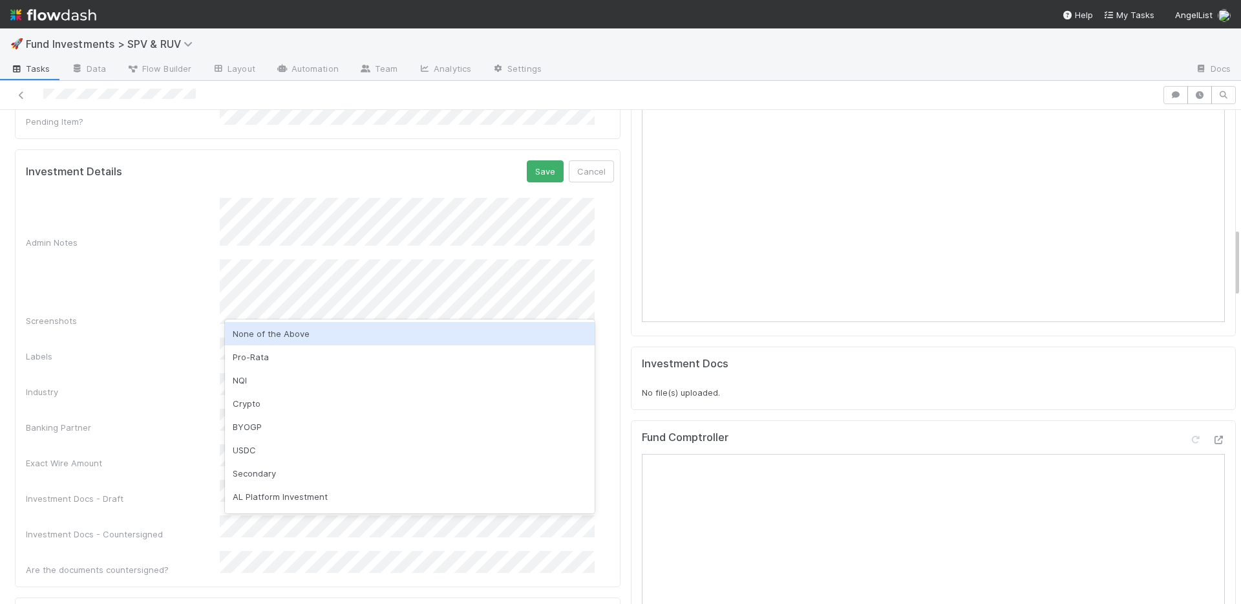
click at [305, 337] on div "None of the Above" at bounding box center [410, 333] width 370 height 23
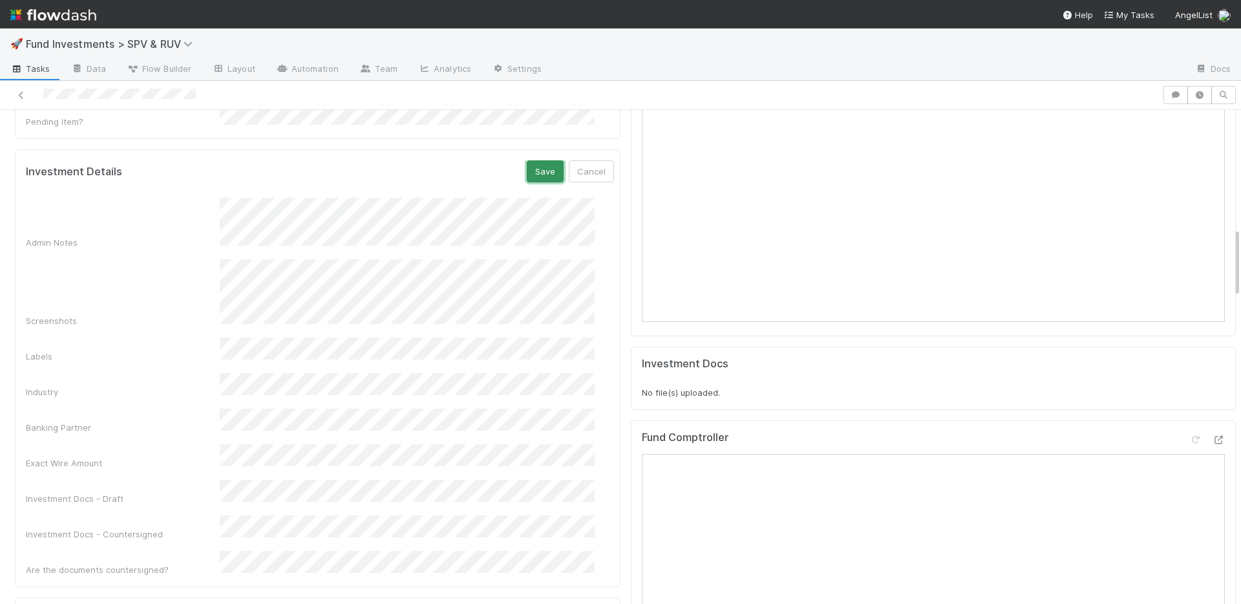
click at [527, 160] on button "Save" at bounding box center [545, 171] width 37 height 22
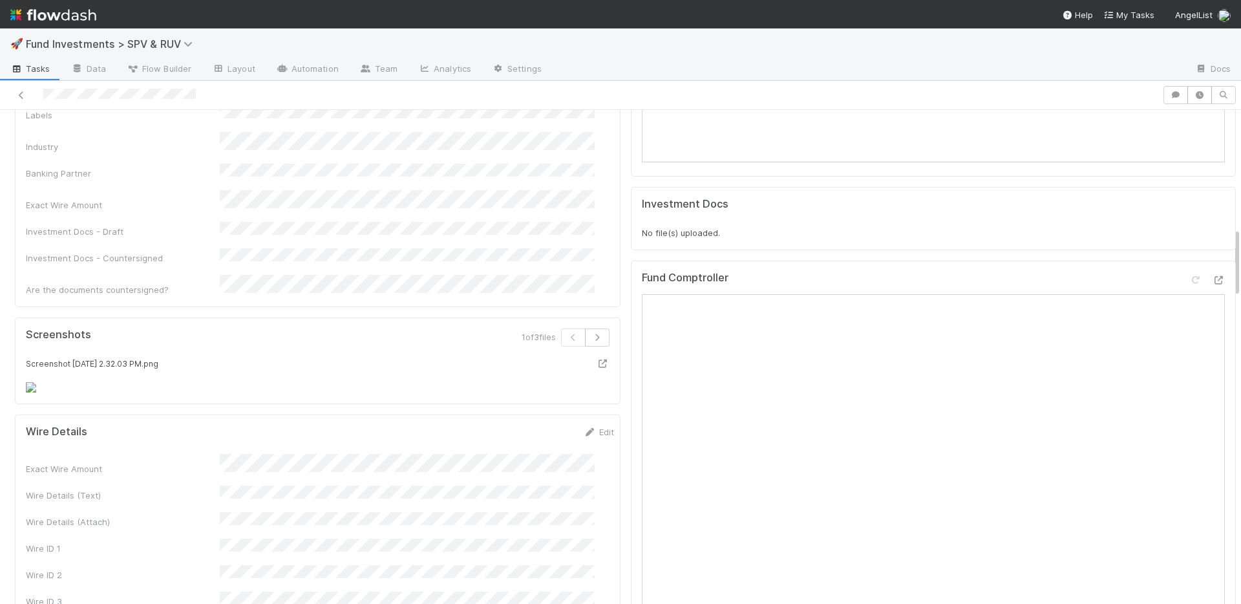
scroll to position [1268, 0]
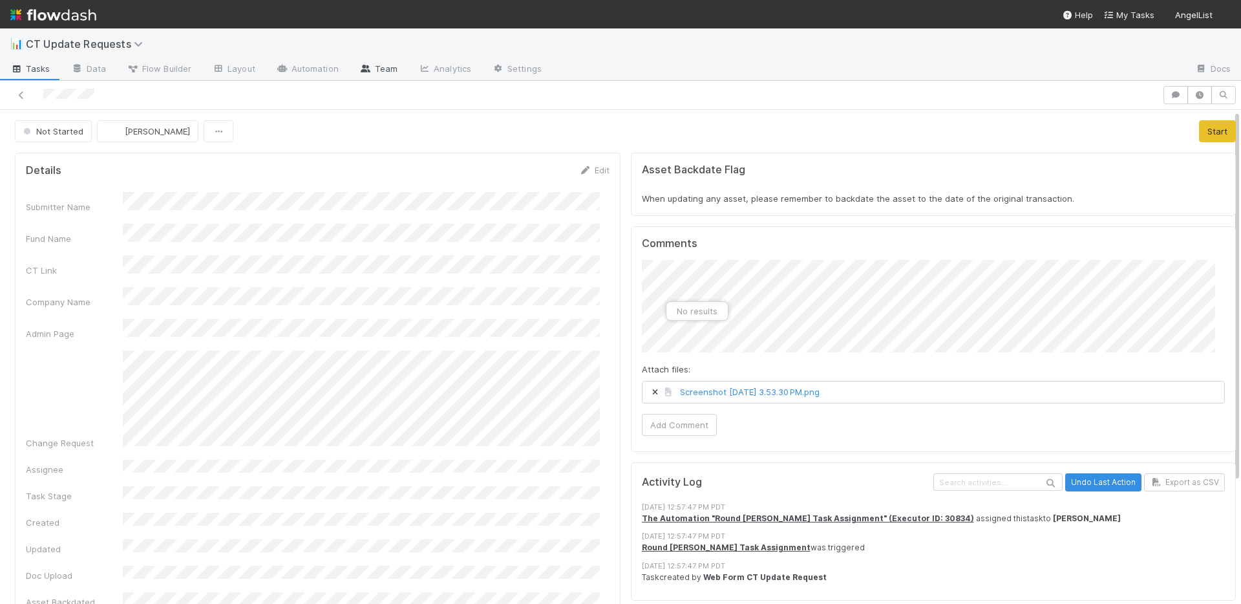
click at [379, 68] on link "Team" at bounding box center [378, 69] width 59 height 21
click at [609, 286] on div "Details Edit Submitter Name Fund Name CT Link Company Name Admin Page Change Re…" at bounding box center [625, 475] width 1231 height 656
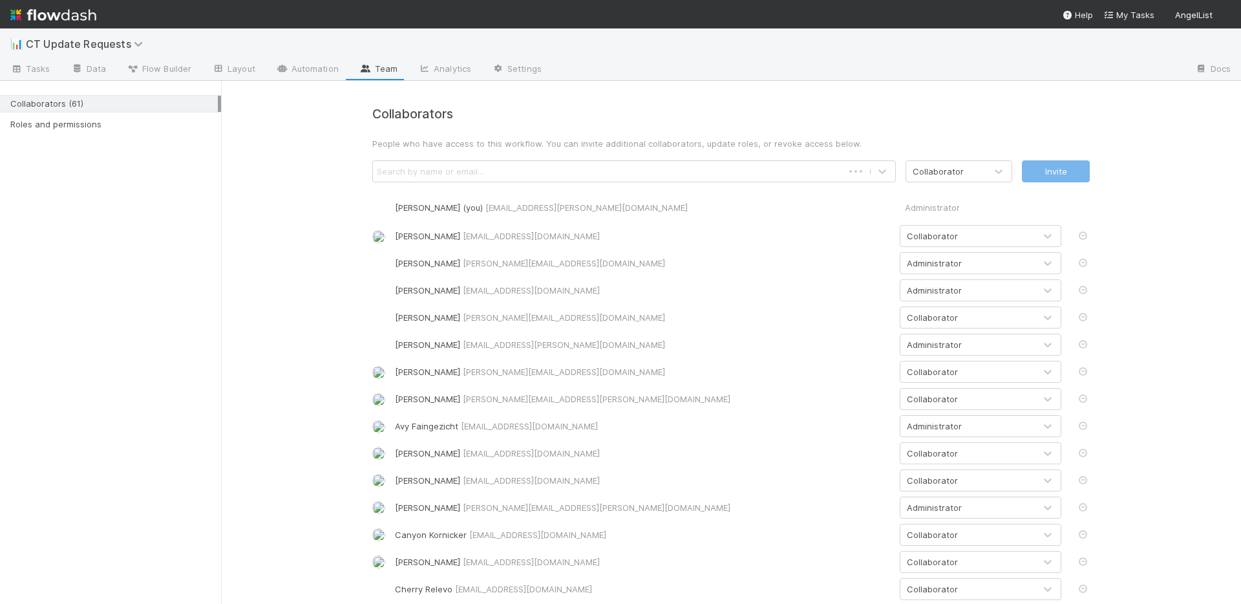
click at [476, 172] on div "Search by name or email..." at bounding box center [608, 171] width 470 height 21
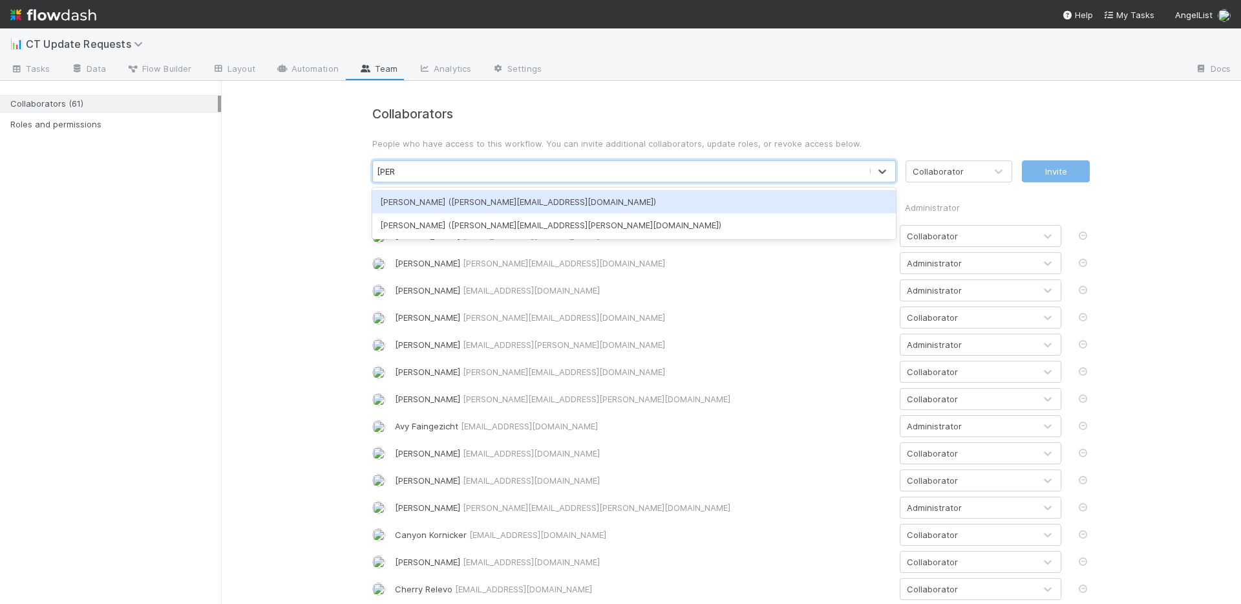
type input "[PERSON_NAME]"
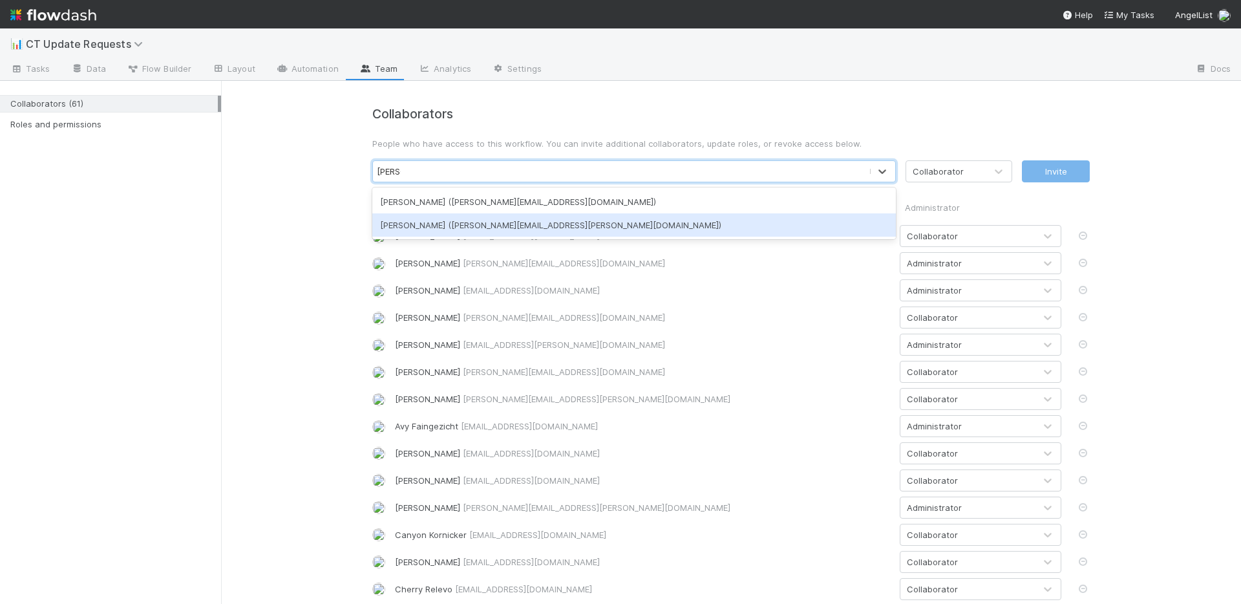
click at [487, 219] on div "[PERSON_NAME] ([PERSON_NAME][EMAIL_ADDRESS][PERSON_NAME][DOMAIN_NAME])" at bounding box center [633, 224] width 523 height 23
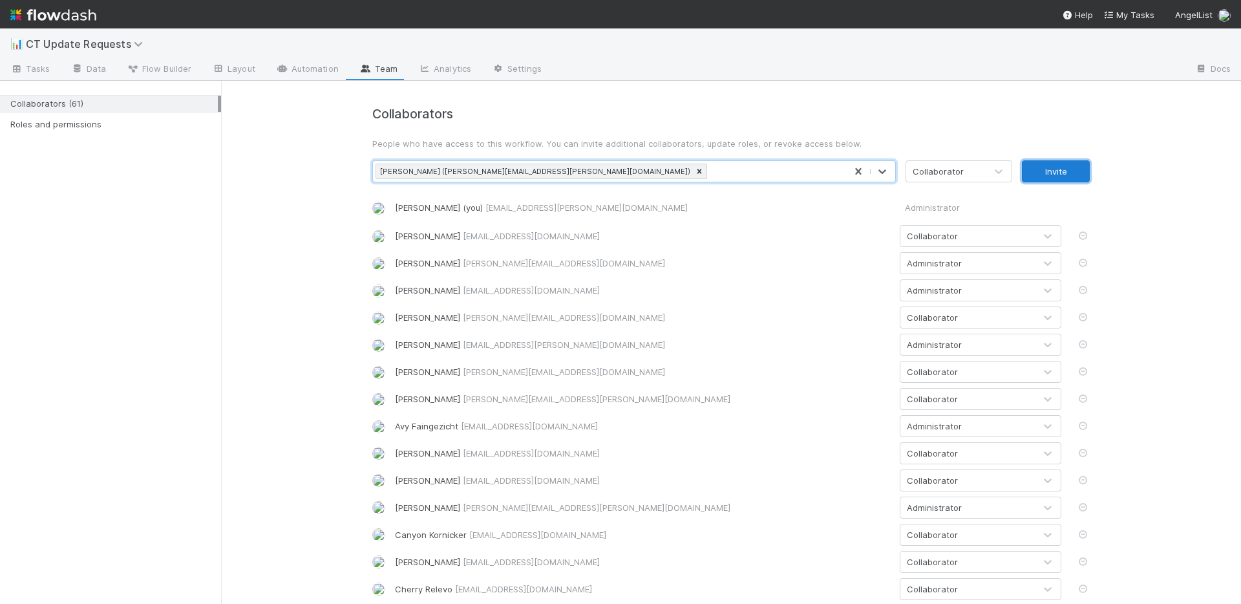
click at [1057, 172] on button "Invite" at bounding box center [1056, 171] width 68 height 22
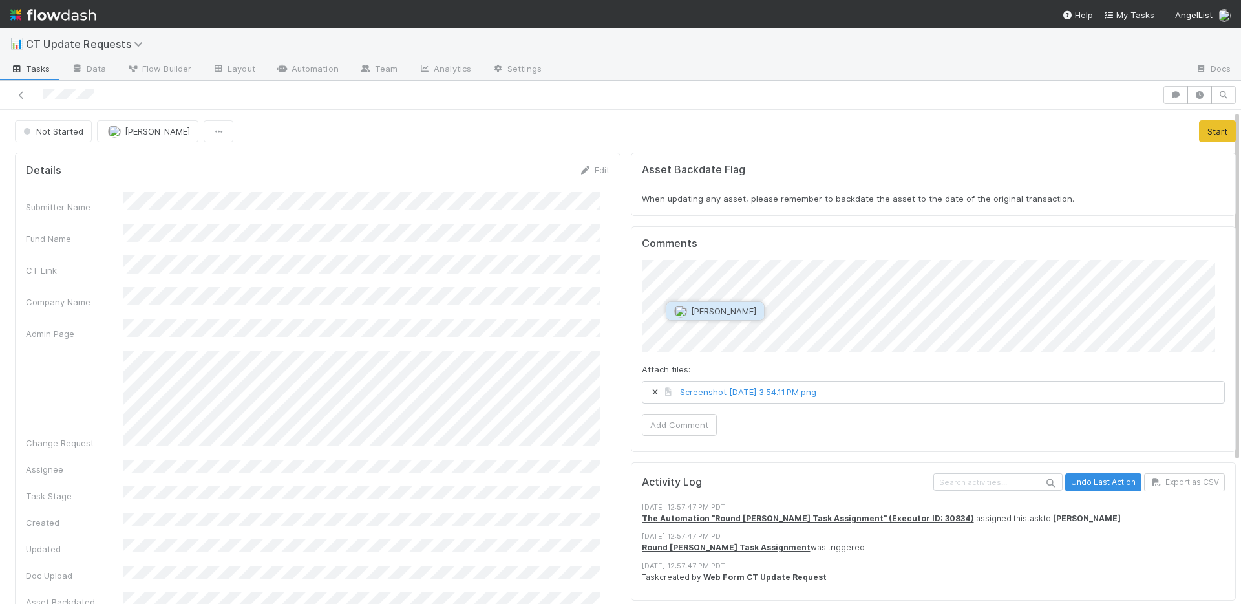
click at [730, 312] on span "Ethan Braren" at bounding box center [723, 311] width 65 height 10
click at [697, 425] on button "Add Comment" at bounding box center [679, 425] width 75 height 22
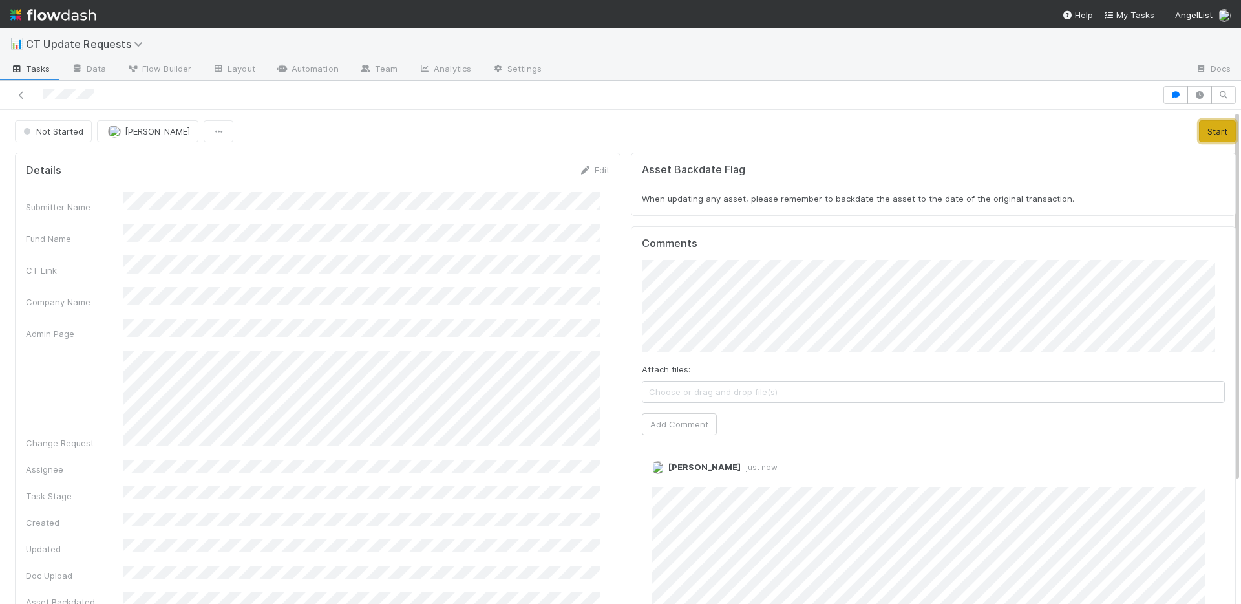
click at [1212, 131] on button "Start" at bounding box center [1217, 131] width 37 height 22
click at [1185, 127] on link "Actions" at bounding box center [1209, 131] width 53 height 22
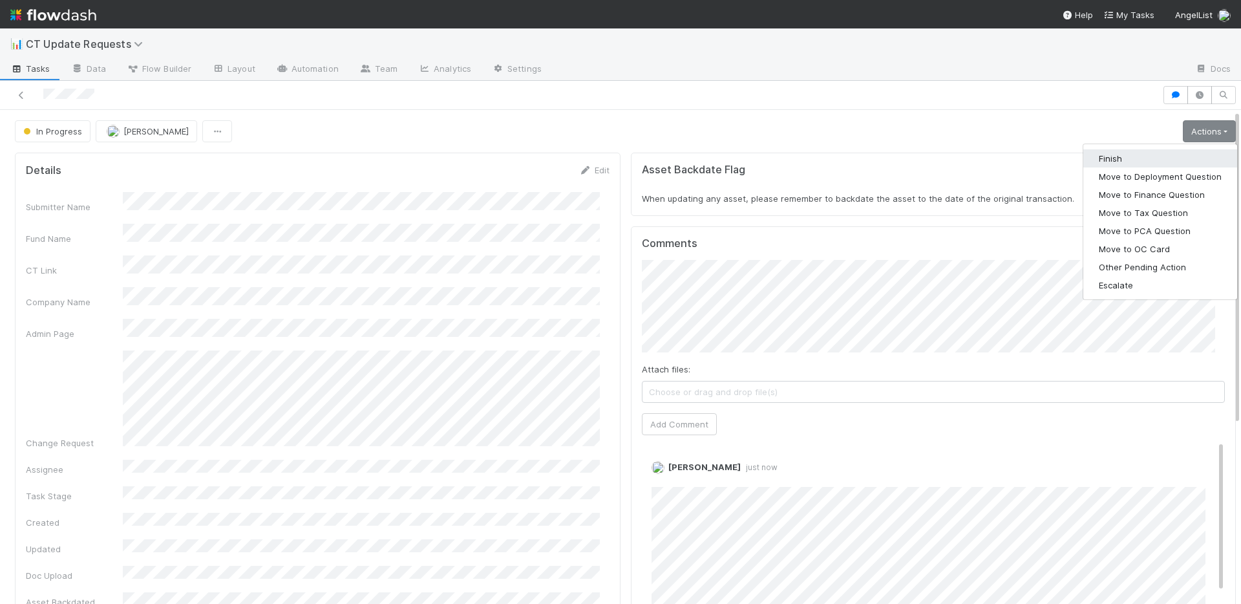
click at [1133, 154] on button "Finish" at bounding box center [1160, 158] width 154 height 18
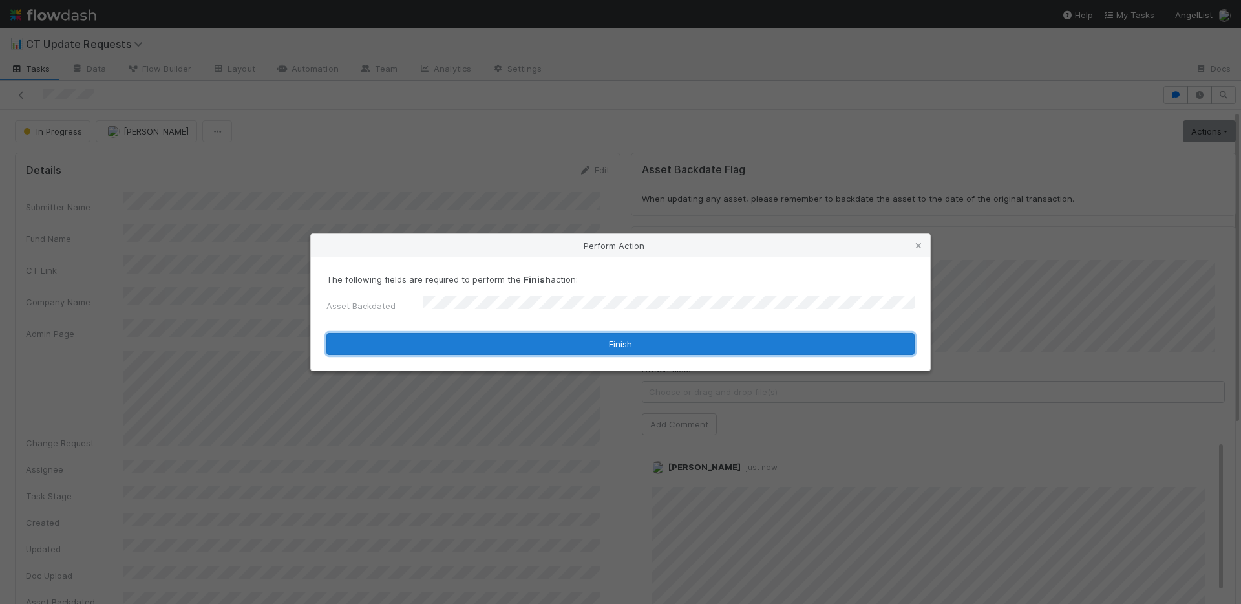
click at [448, 339] on button "Finish" at bounding box center [620, 344] width 588 height 22
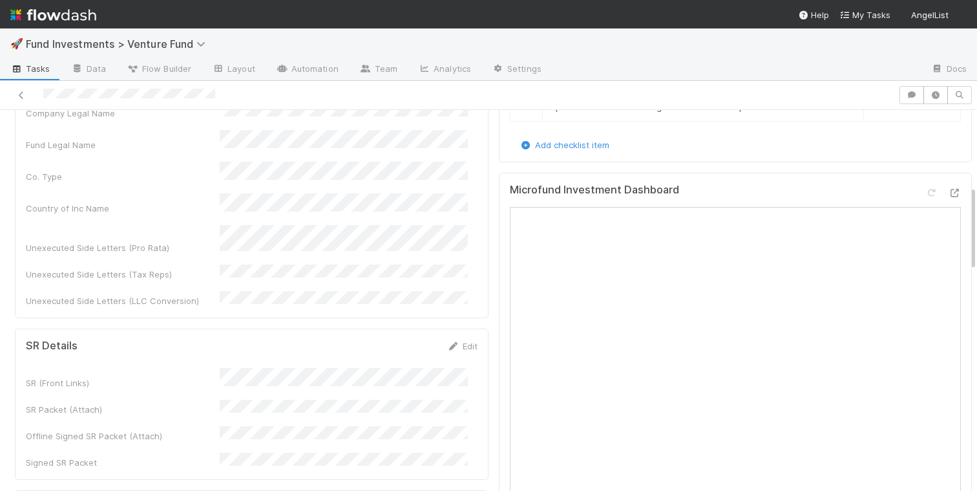
scroll to position [336, 0]
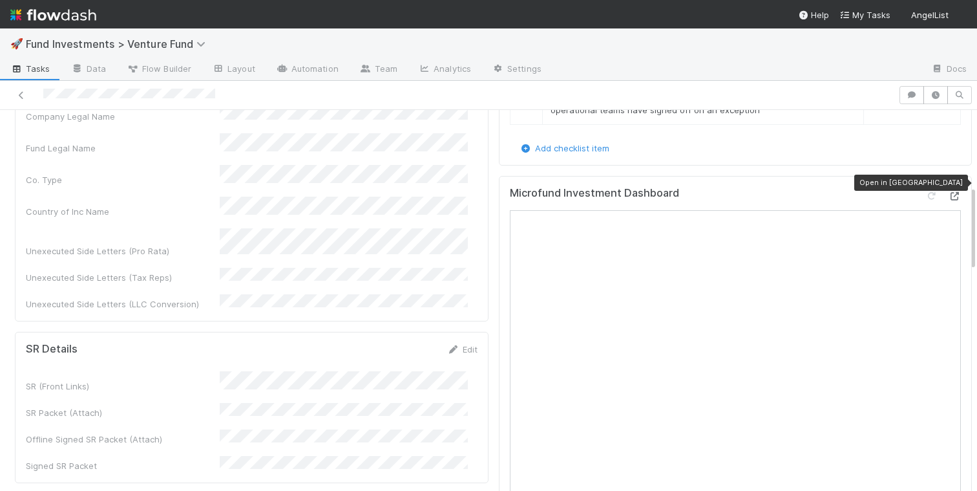
click at [948, 192] on icon at bounding box center [954, 196] width 13 height 8
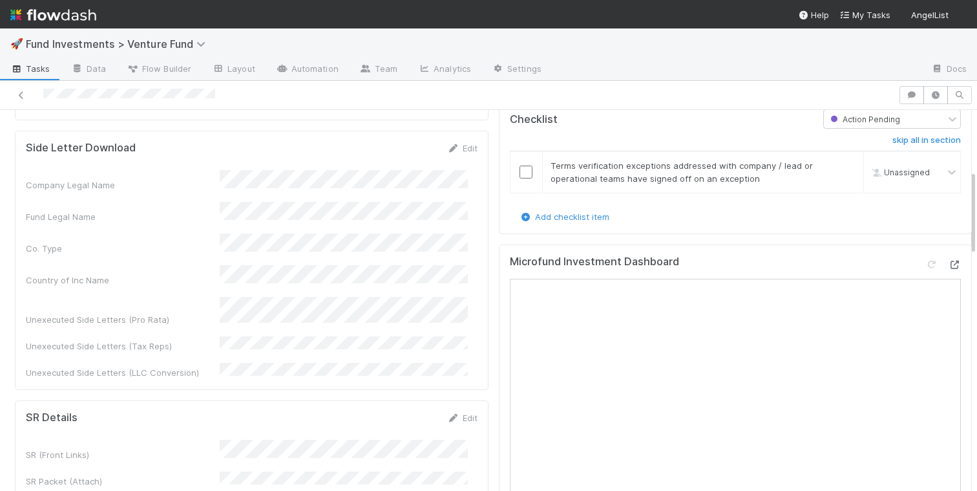
scroll to position [506, 0]
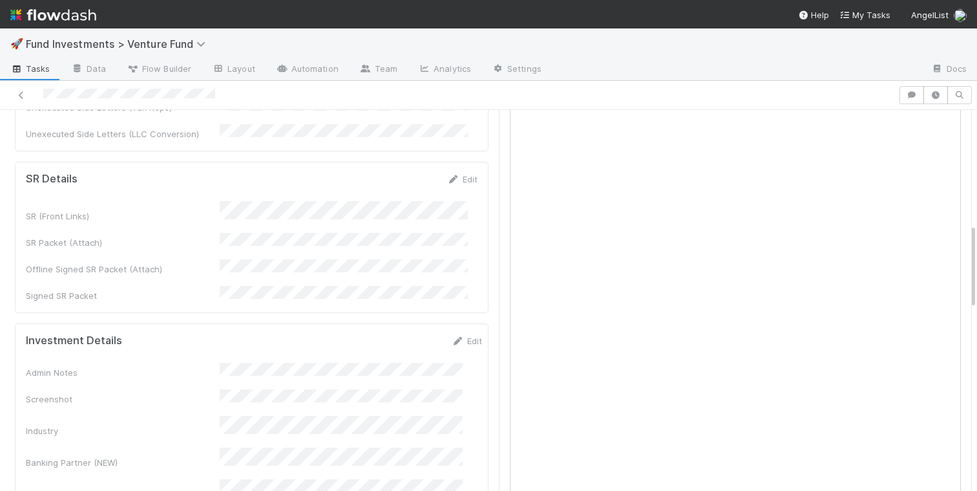
click at [443, 201] on div "SR (Front Links) SR Packet (Attach) Offline Signed SR Packet (Attach) Signed SR…" at bounding box center [252, 251] width 452 height 101
click at [459, 174] on link "Edit" at bounding box center [462, 179] width 30 height 10
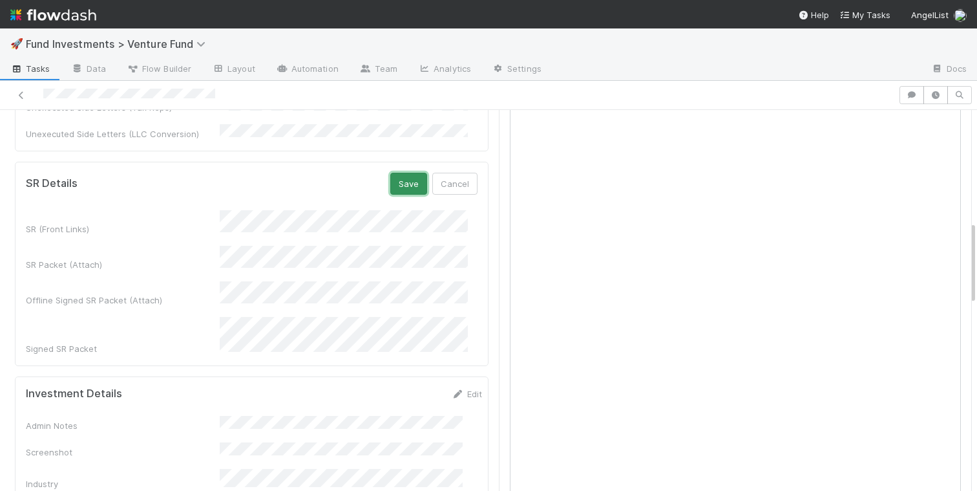
click at [394, 173] on button "Save" at bounding box center [408, 184] width 37 height 22
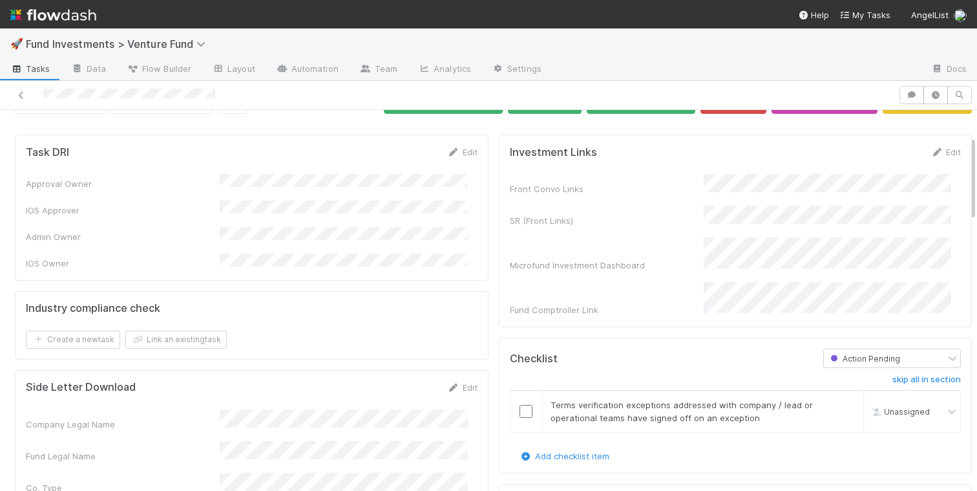
scroll to position [0, 0]
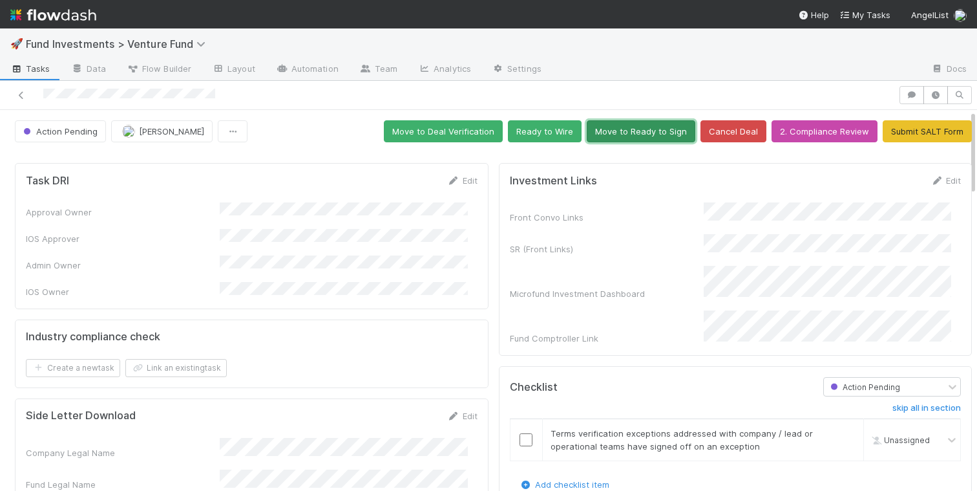
click at [610, 131] on button "Move to Ready to Sign" at bounding box center [641, 131] width 109 height 22
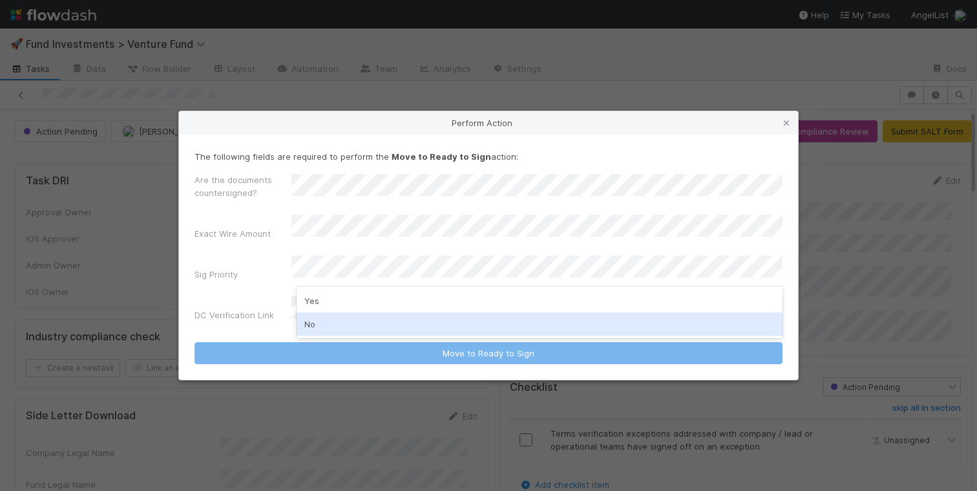
click at [363, 315] on div "No" at bounding box center [540, 323] width 486 height 23
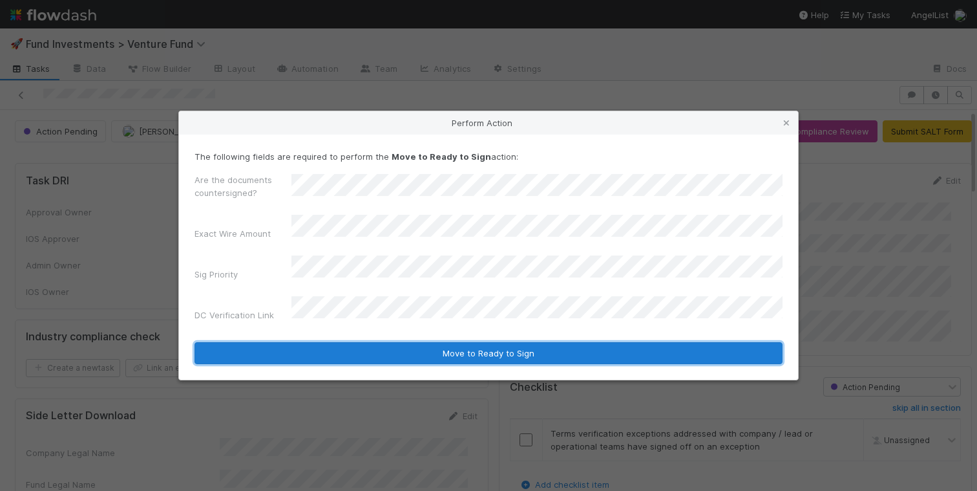
click at [379, 342] on button "Move to Ready to Sign" at bounding box center [489, 353] width 588 height 22
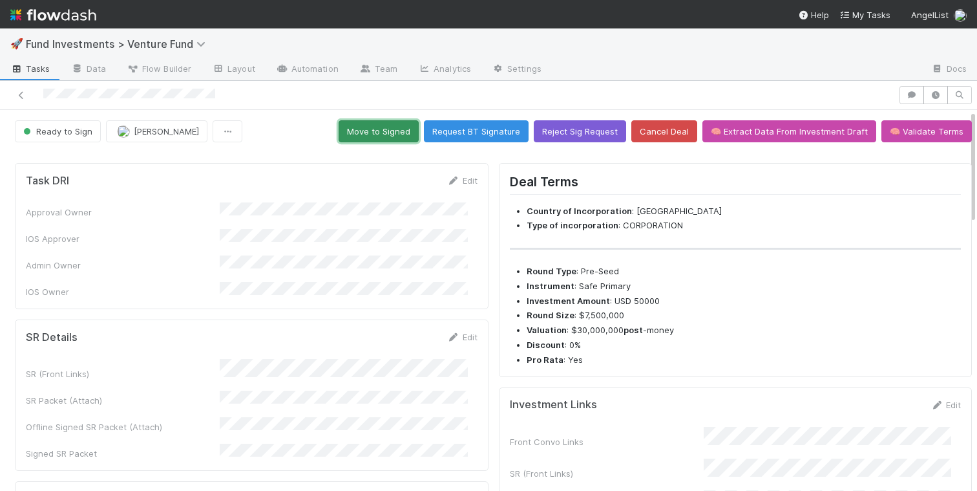
click at [379, 132] on button "Move to Signed" at bounding box center [379, 131] width 80 height 22
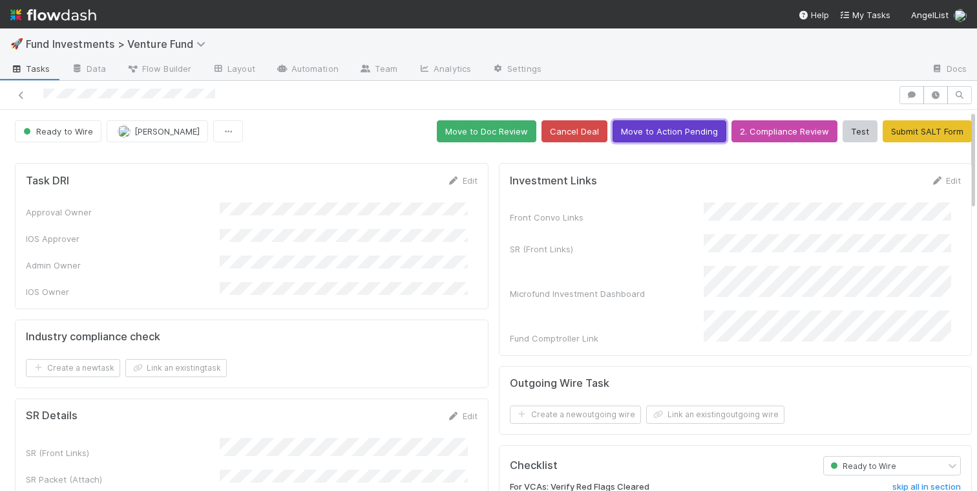
click at [675, 132] on button "Move to Action Pending" at bounding box center [670, 131] width 114 height 22
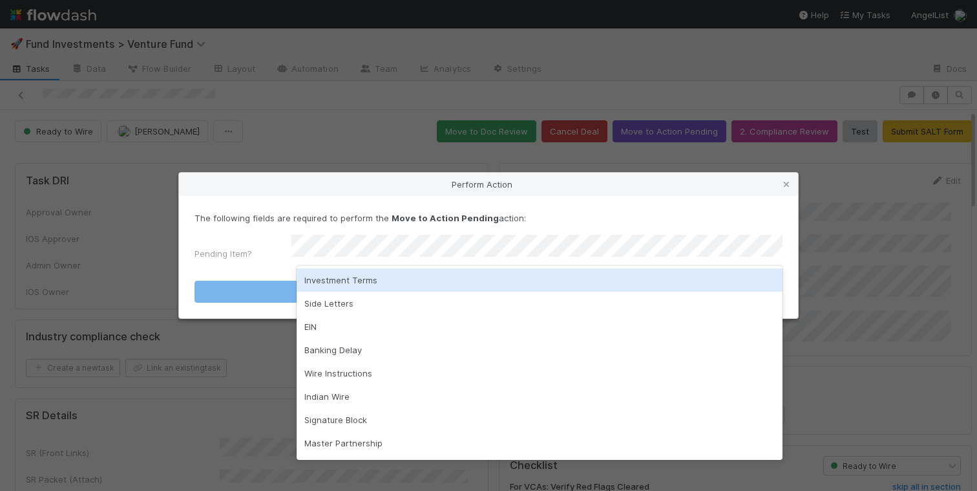
click at [447, 279] on div "Investment Terms" at bounding box center [540, 279] width 486 height 23
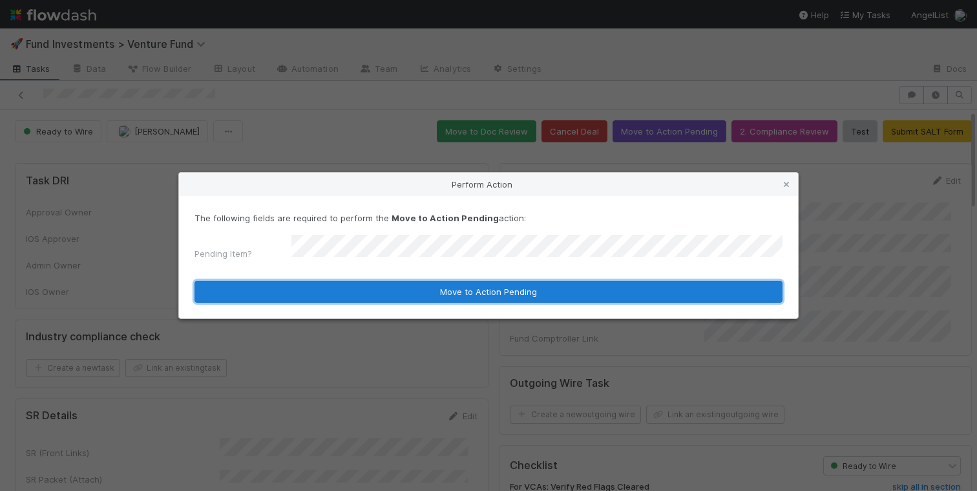
click at [447, 280] on button "Move to Action Pending" at bounding box center [489, 291] width 588 height 22
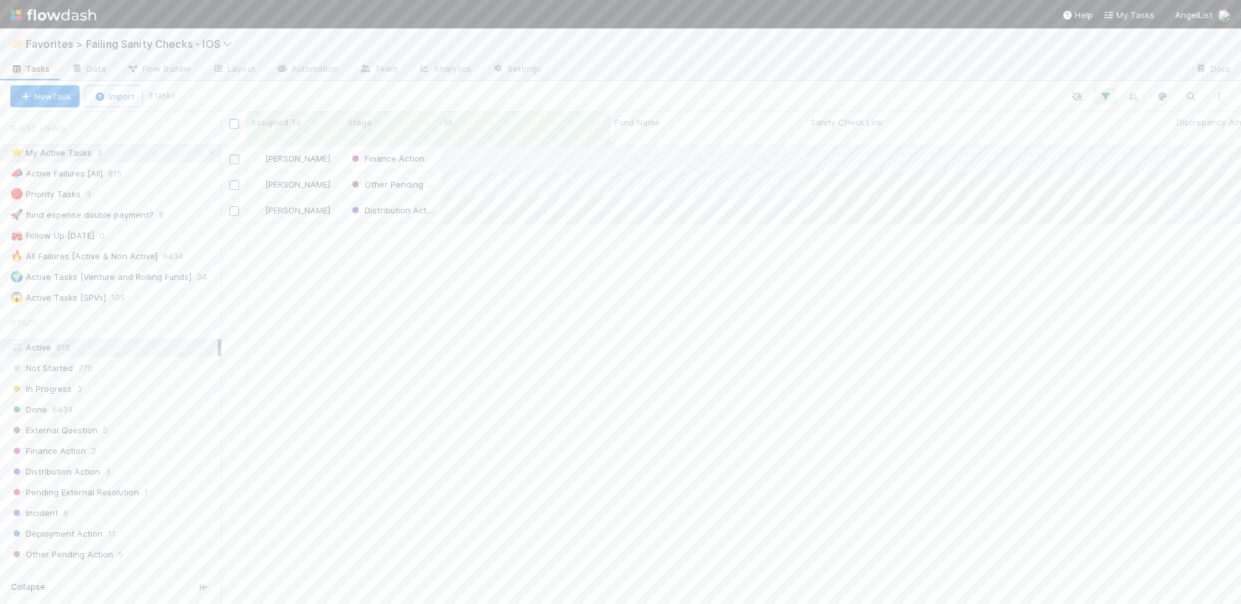
scroll to position [460, 1010]
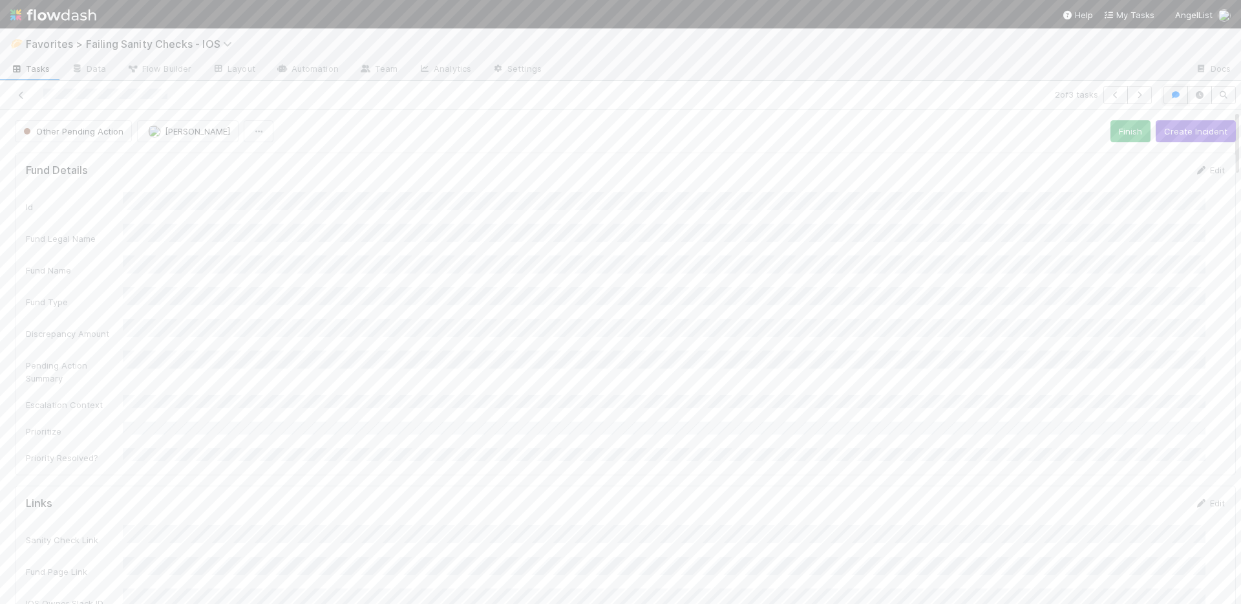
click at [1169, 92] on icon "button" at bounding box center [1175, 95] width 13 height 8
click at [987, 132] on button "Create Incident" at bounding box center [1002, 131] width 80 height 22
click at [1008, 259] on link "Edit" at bounding box center [1015, 264] width 30 height 10
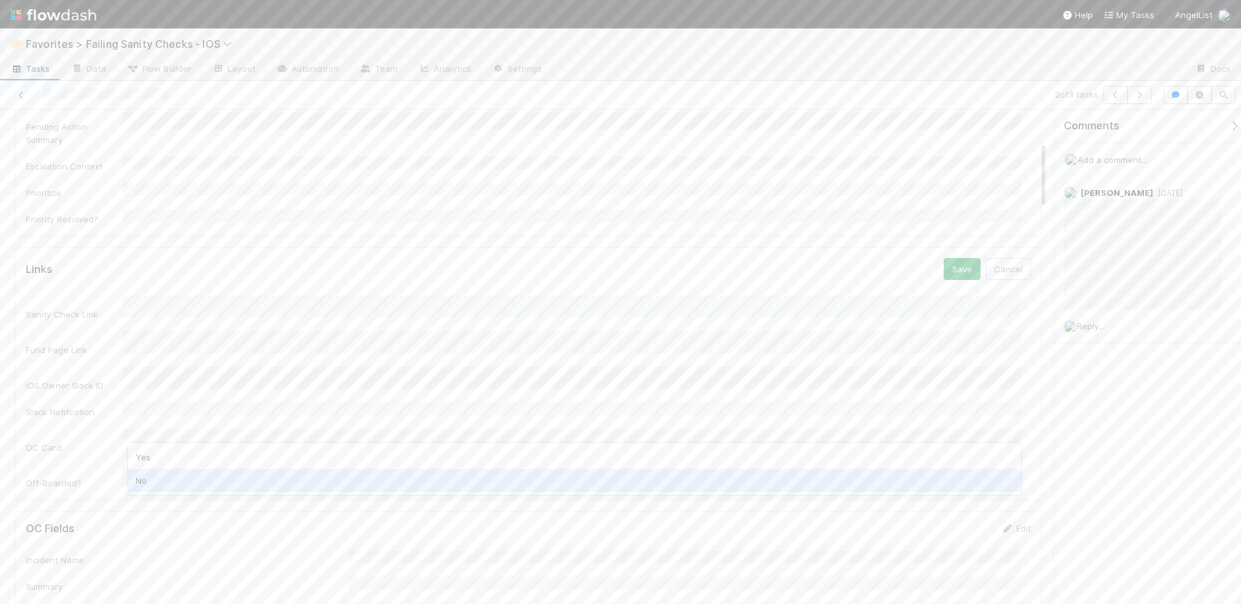
click at [193, 474] on div "No" at bounding box center [574, 480] width 893 height 23
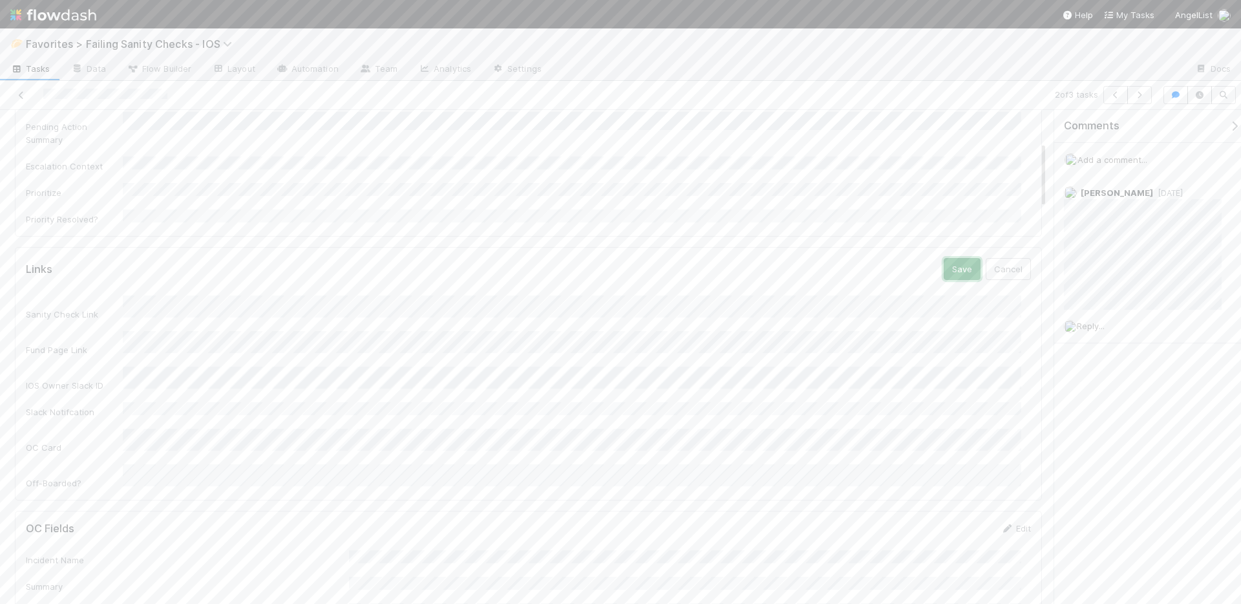
click at [957, 258] on button "Save" at bounding box center [962, 269] width 37 height 22
click at [23, 96] on icon at bounding box center [21, 95] width 13 height 8
